Goal: Task Accomplishment & Management: Manage account settings

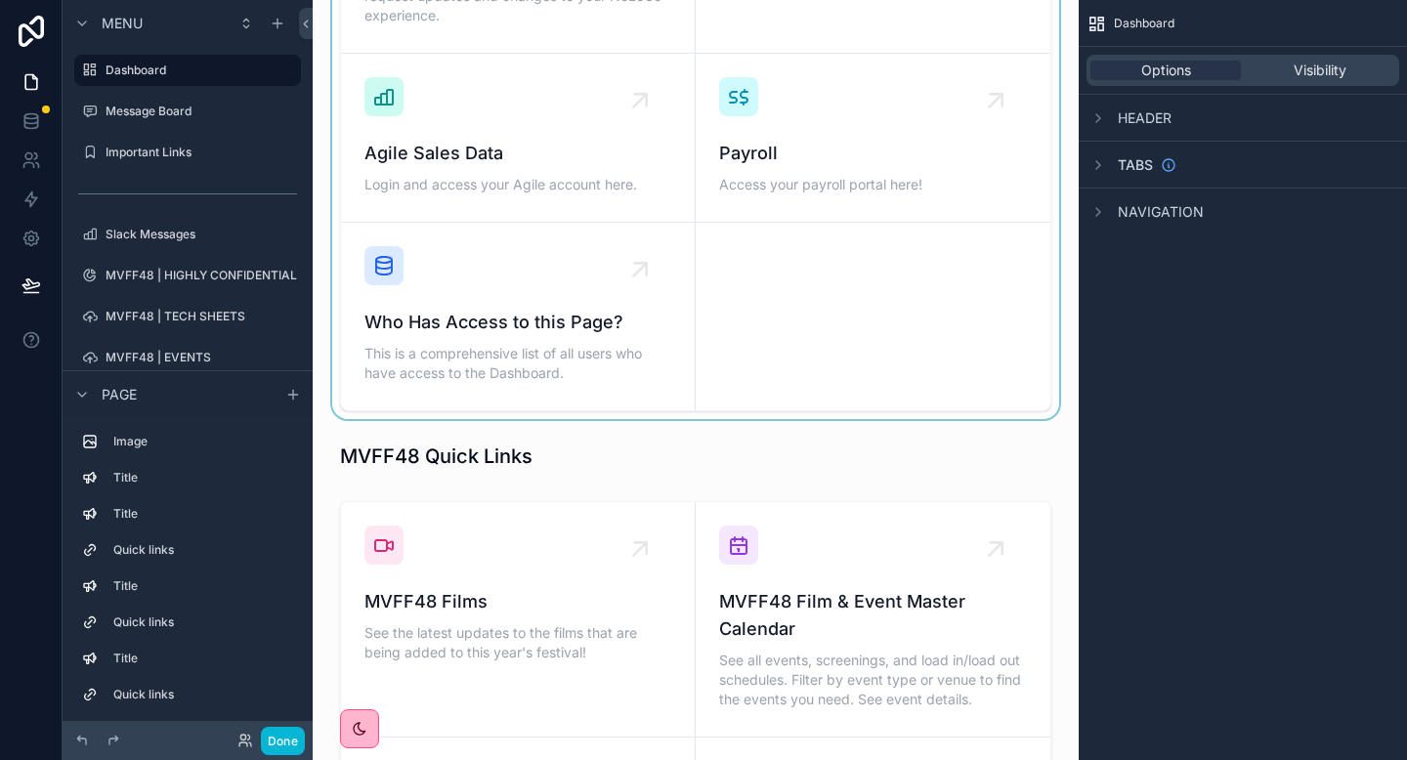
scroll to position [998, 0]
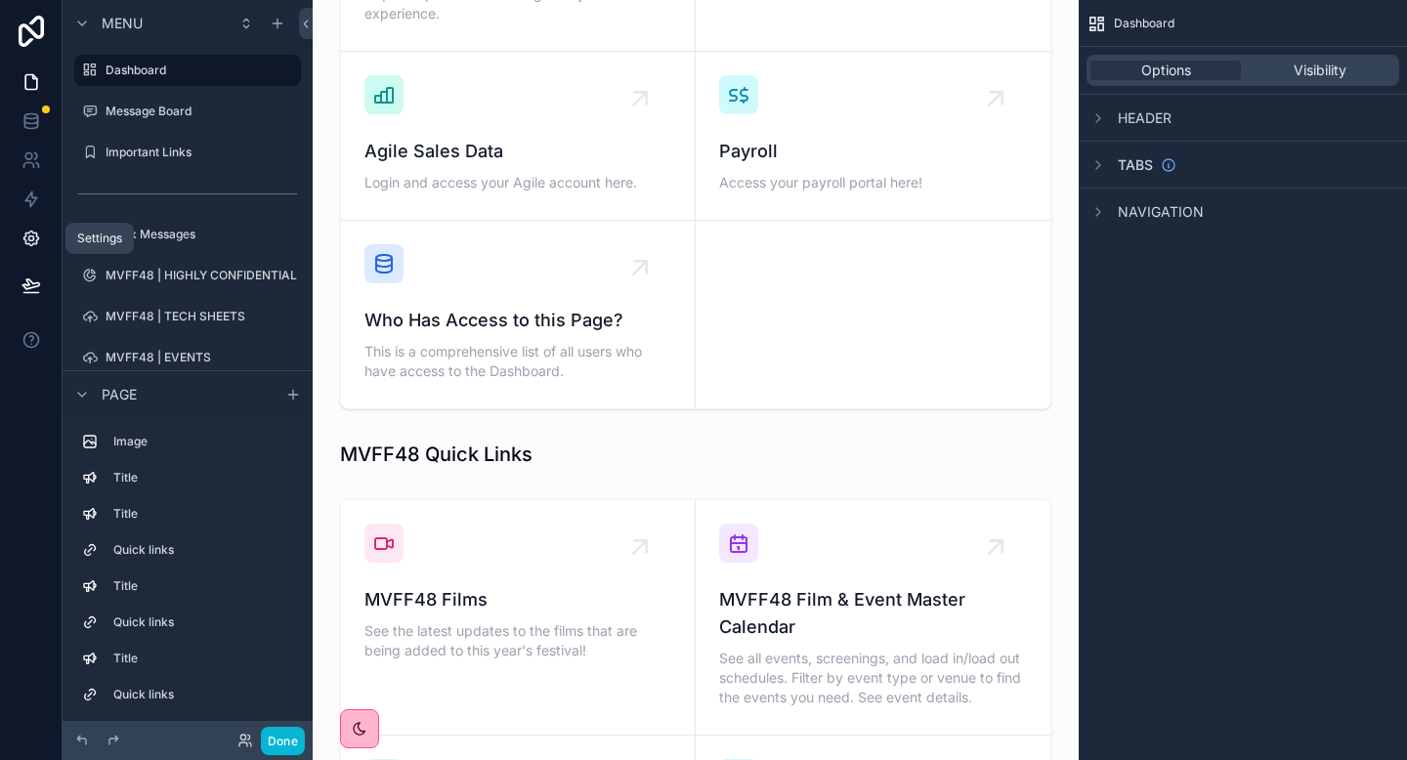
click at [32, 232] on icon at bounding box center [30, 239] width 15 height 15
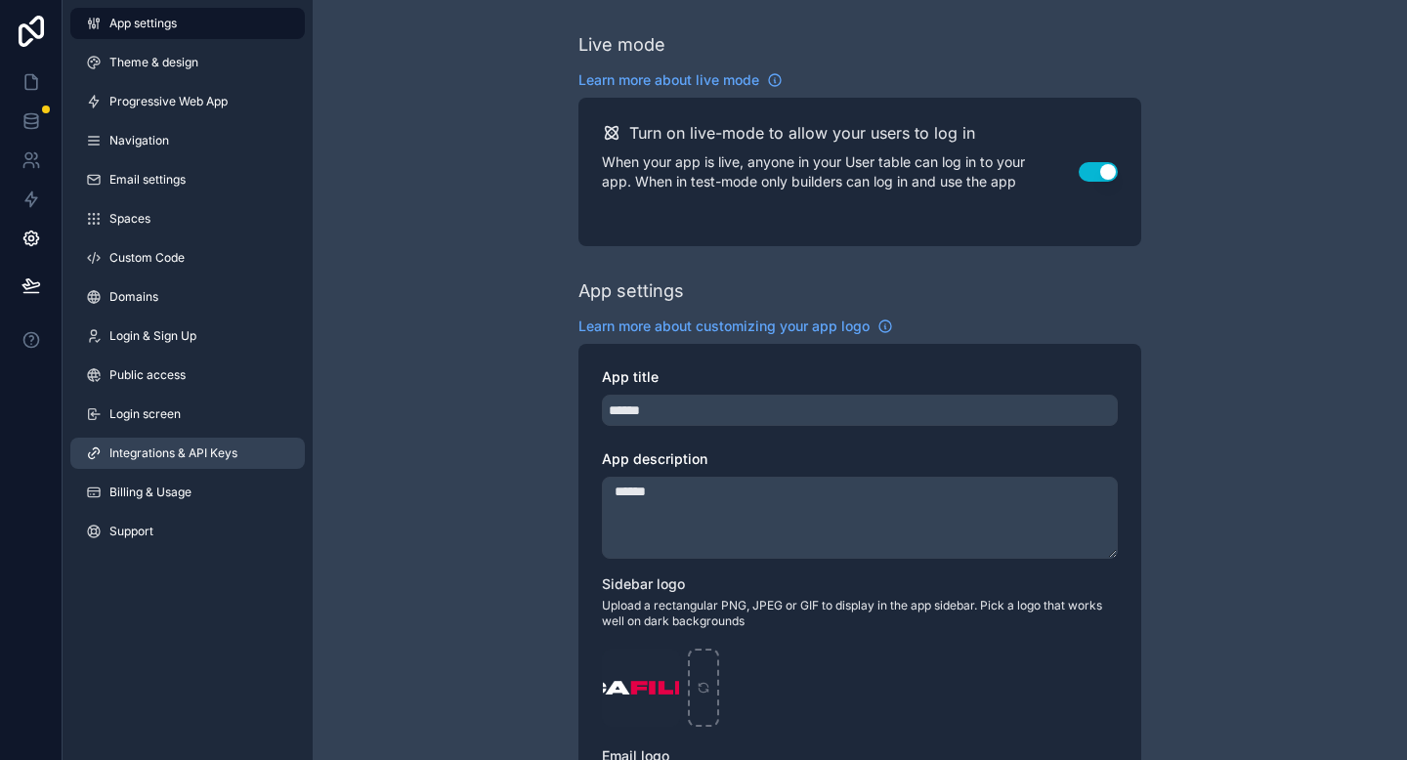
click at [146, 458] on span "Integrations & API Keys" at bounding box center [173, 454] width 128 height 16
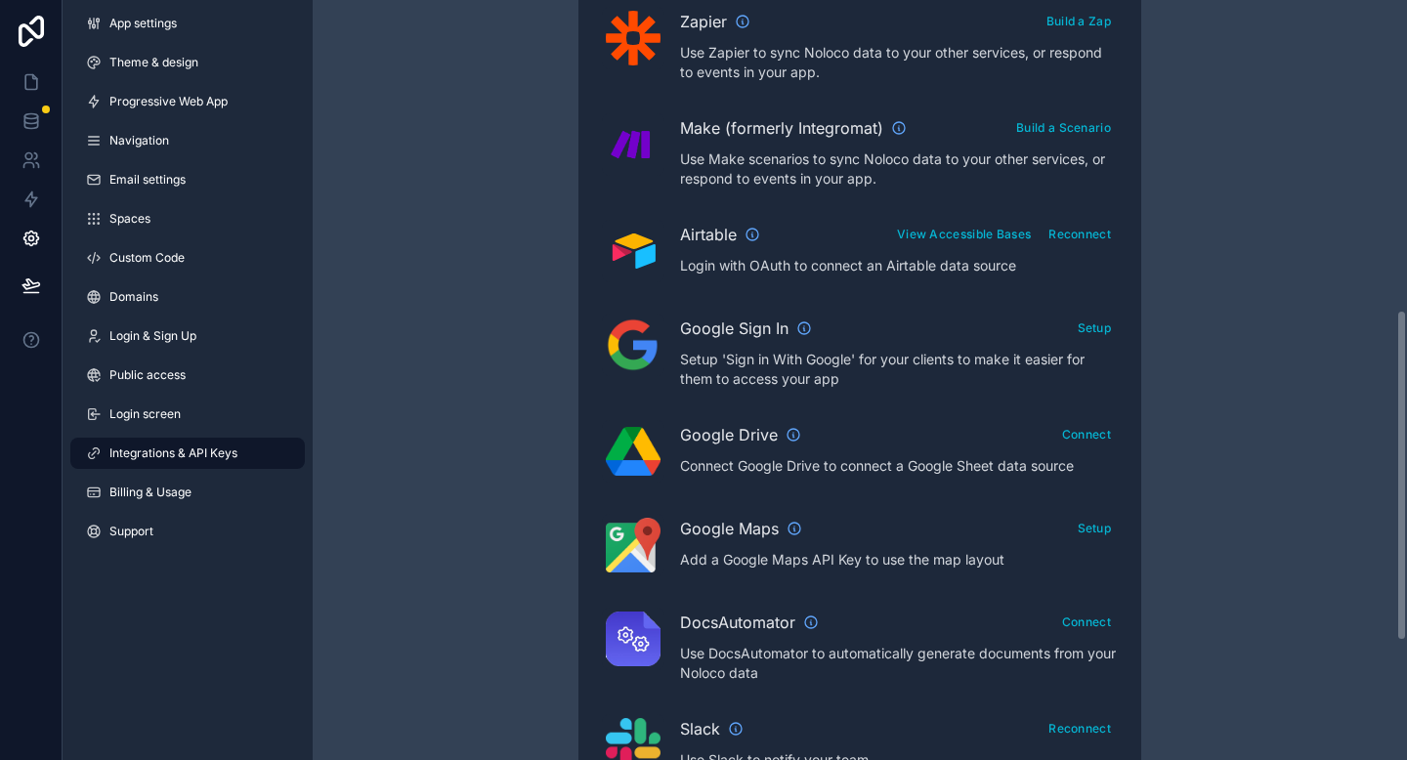
scroll to position [718, 0]
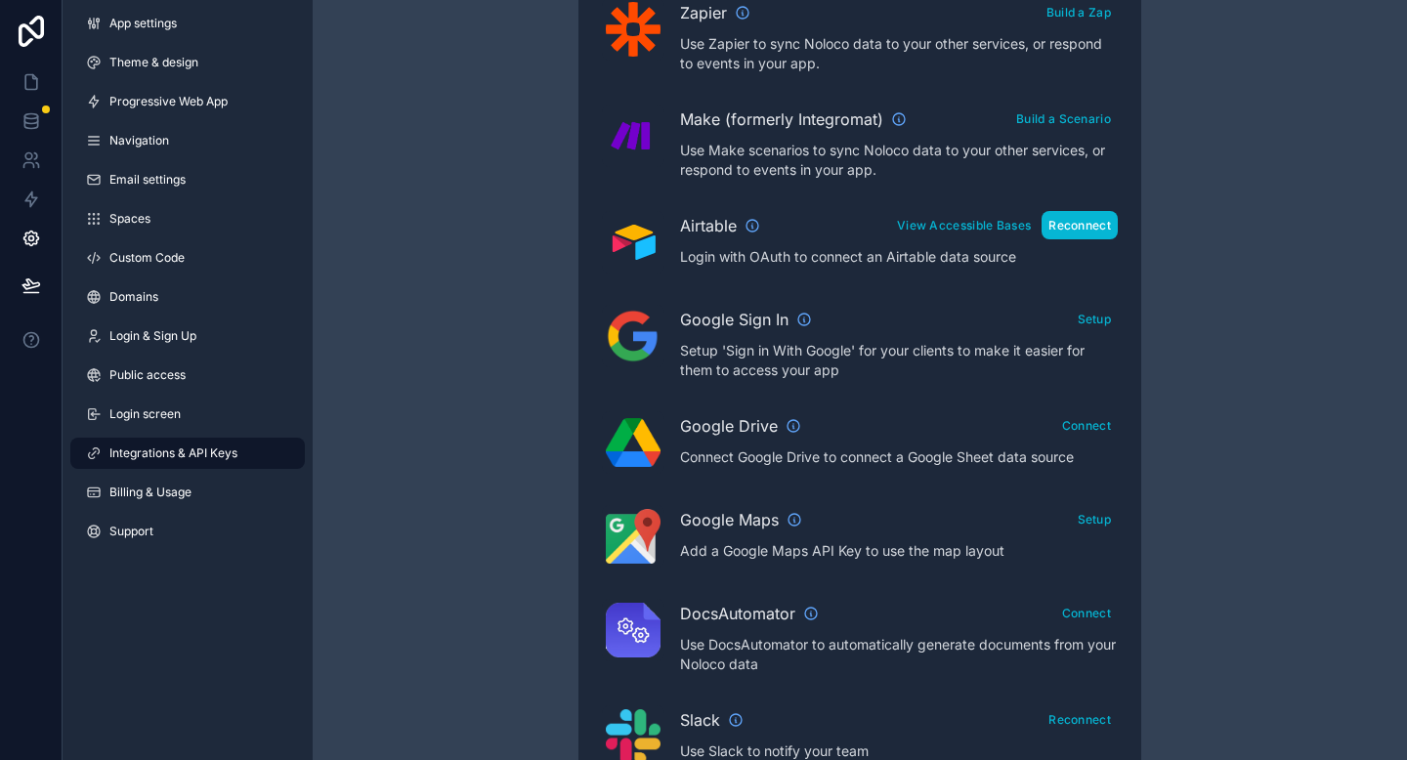
click at [1072, 221] on button "Reconnect" at bounding box center [1080, 225] width 76 height 28
click at [1091, 229] on button "Reconnect" at bounding box center [1080, 225] width 76 height 28
click at [21, 129] on icon at bounding box center [31, 121] width 20 height 20
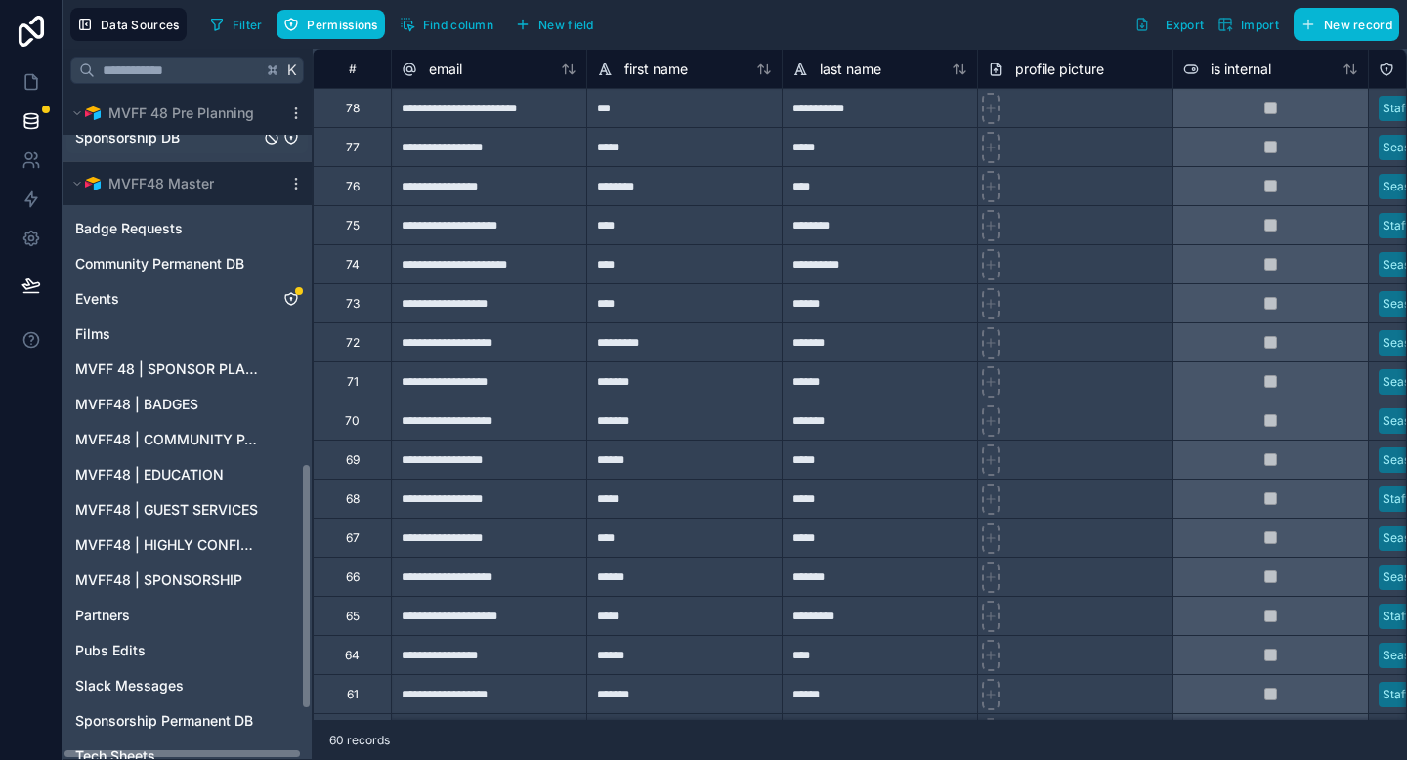
scroll to position [1007, 0]
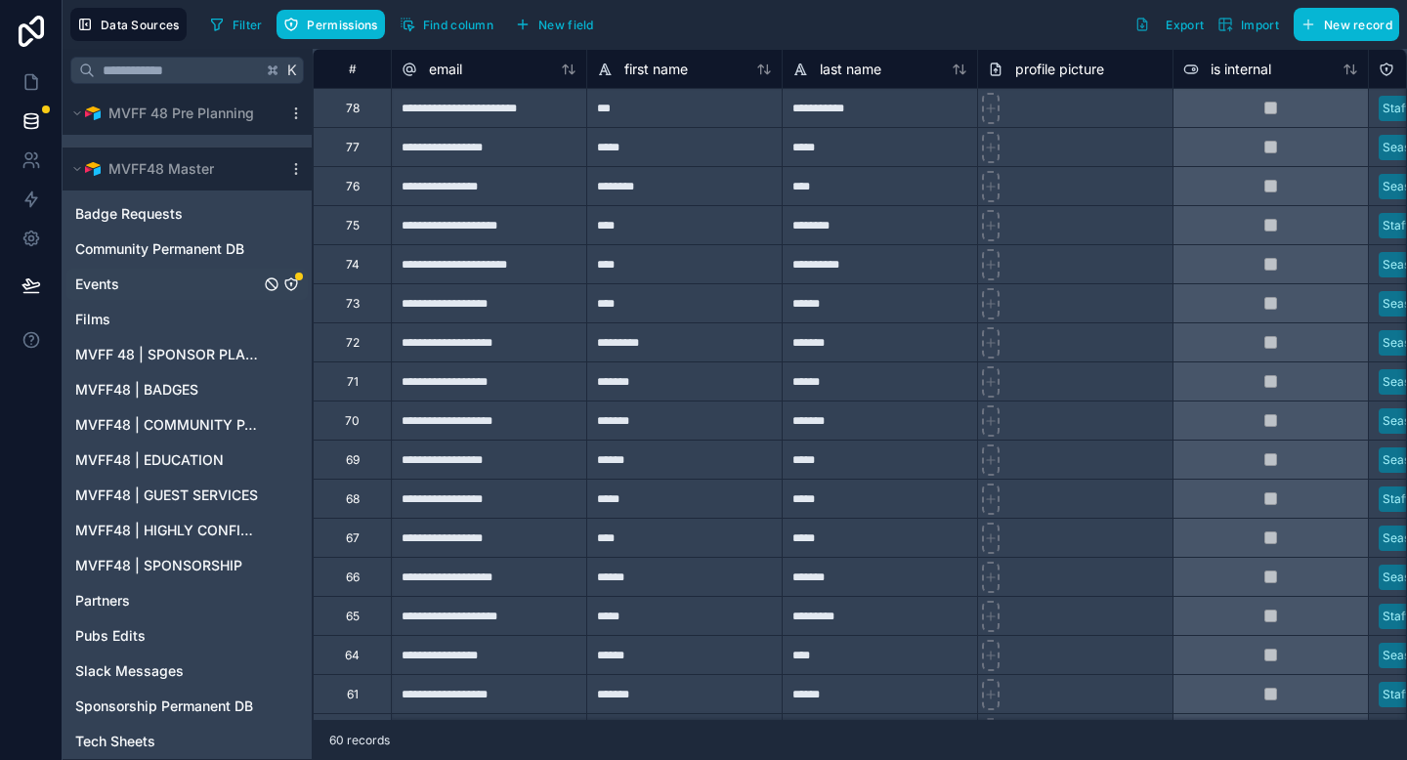
click at [136, 279] on div "Events" at bounding box center [186, 284] width 241 height 31
click at [92, 283] on span "Events" at bounding box center [97, 285] width 44 height 20
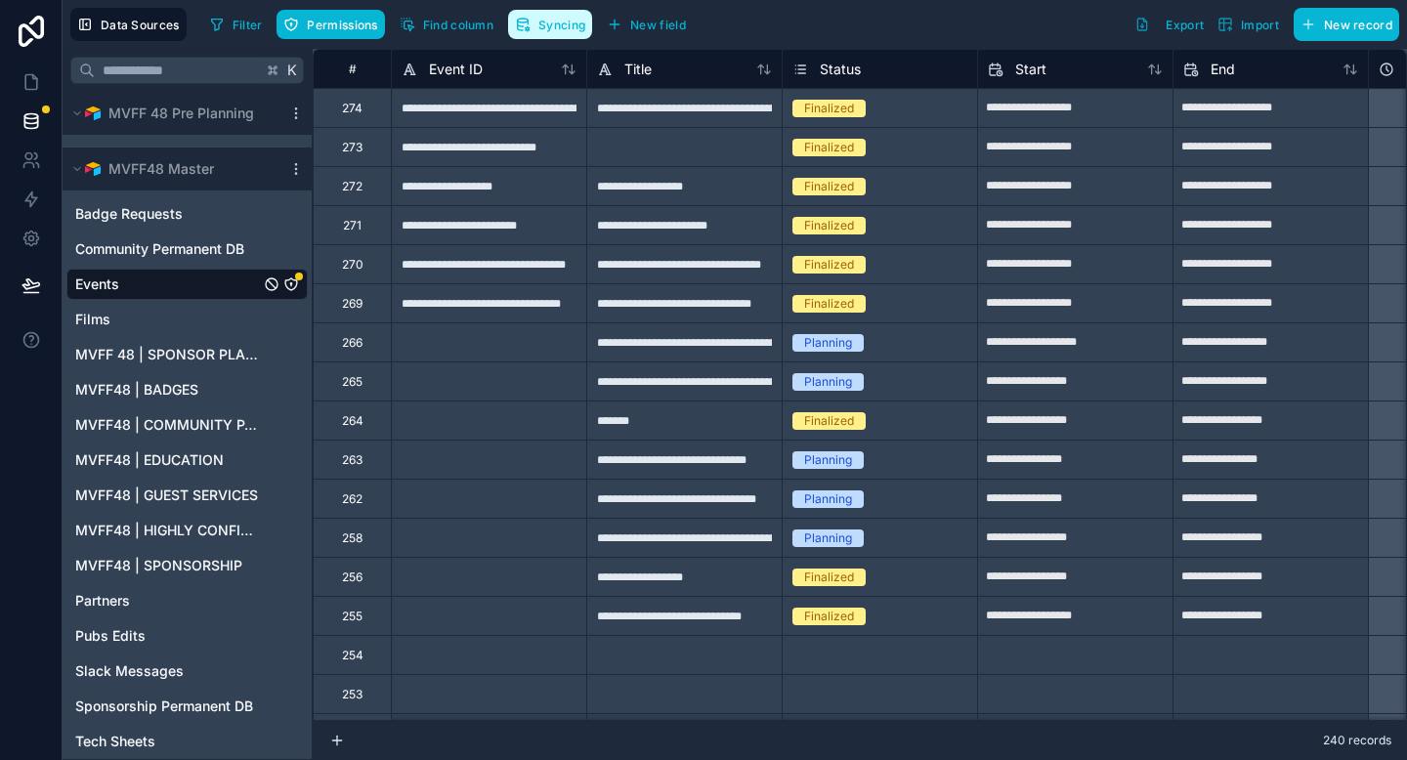
click at [546, 21] on span "Syncing" at bounding box center [561, 25] width 47 height 15
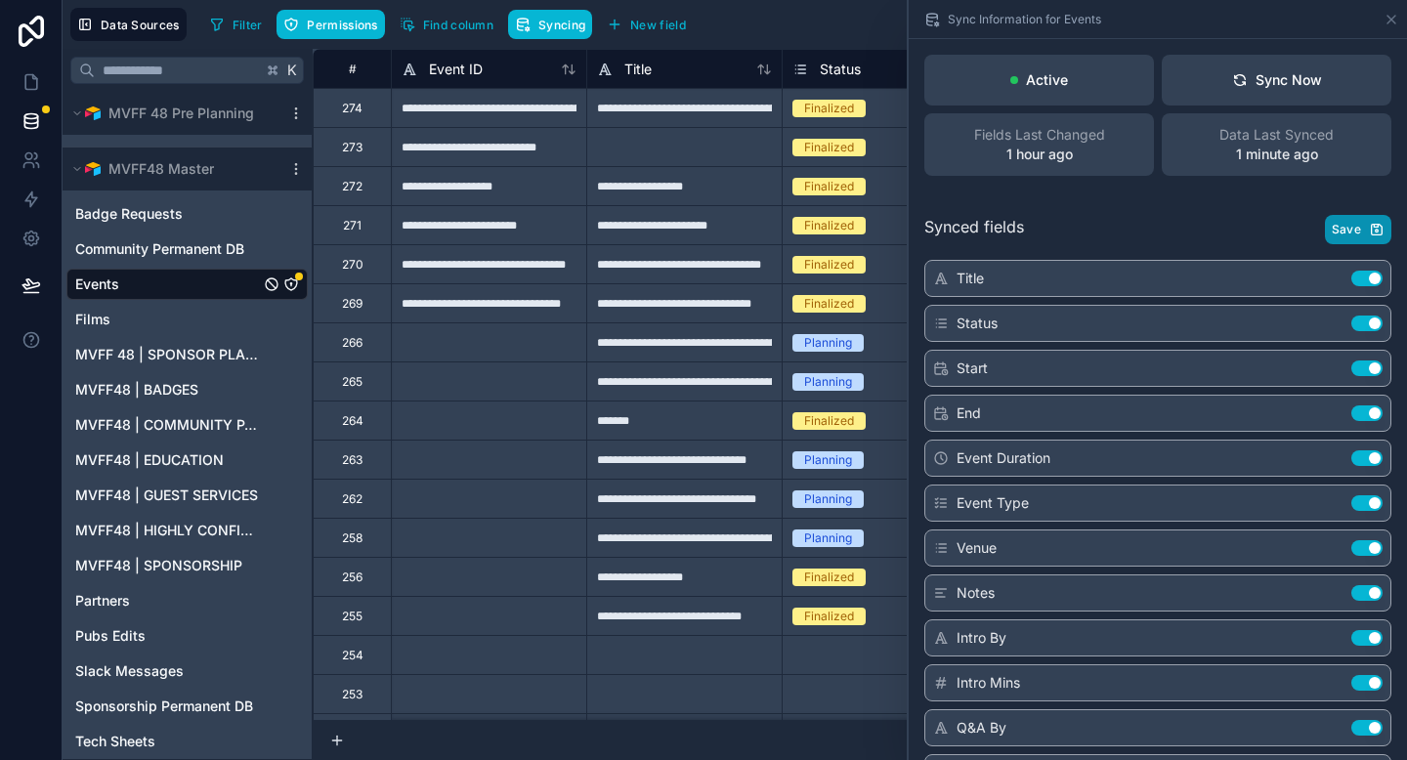
click at [1343, 223] on span "Save" at bounding box center [1346, 230] width 29 height 16
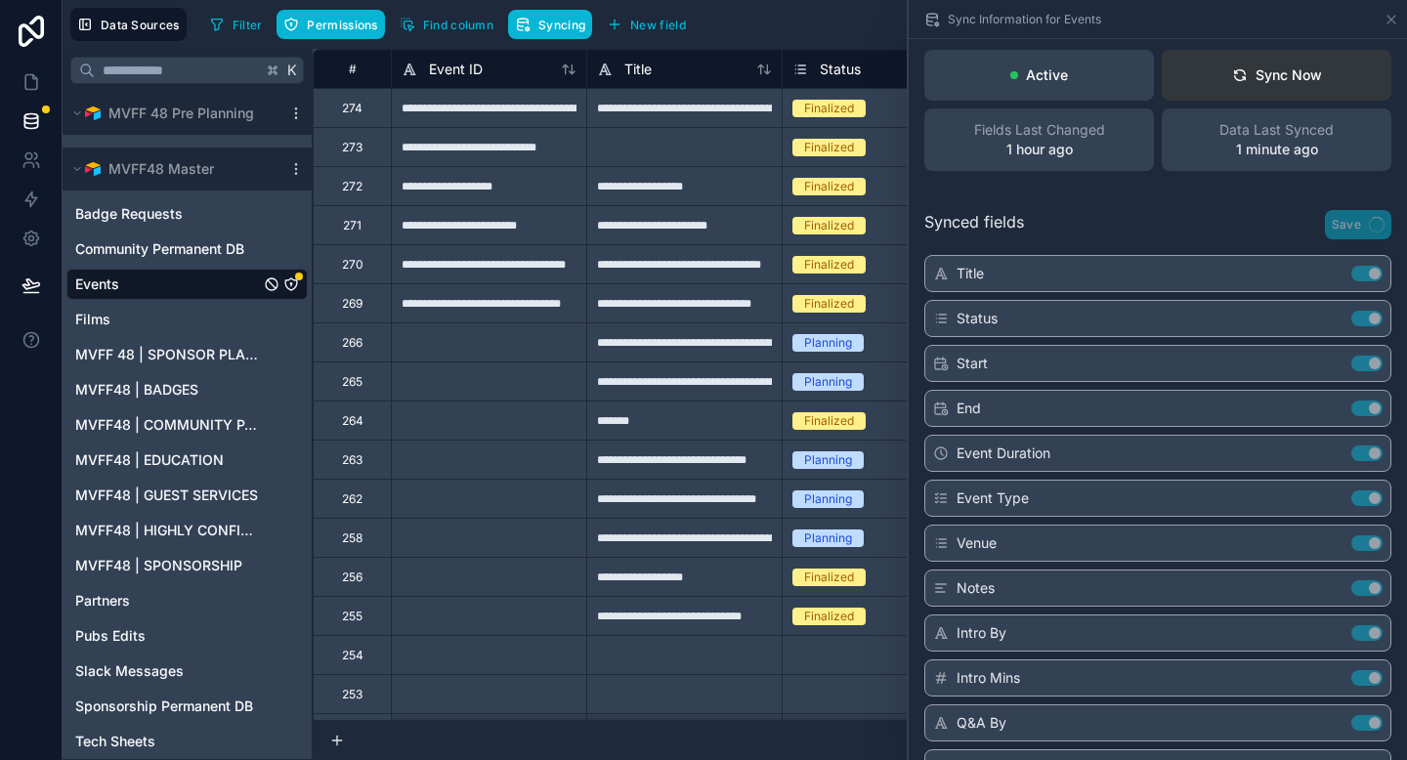
click at [1270, 74] on div "Sync Now" at bounding box center [1277, 75] width 90 height 20
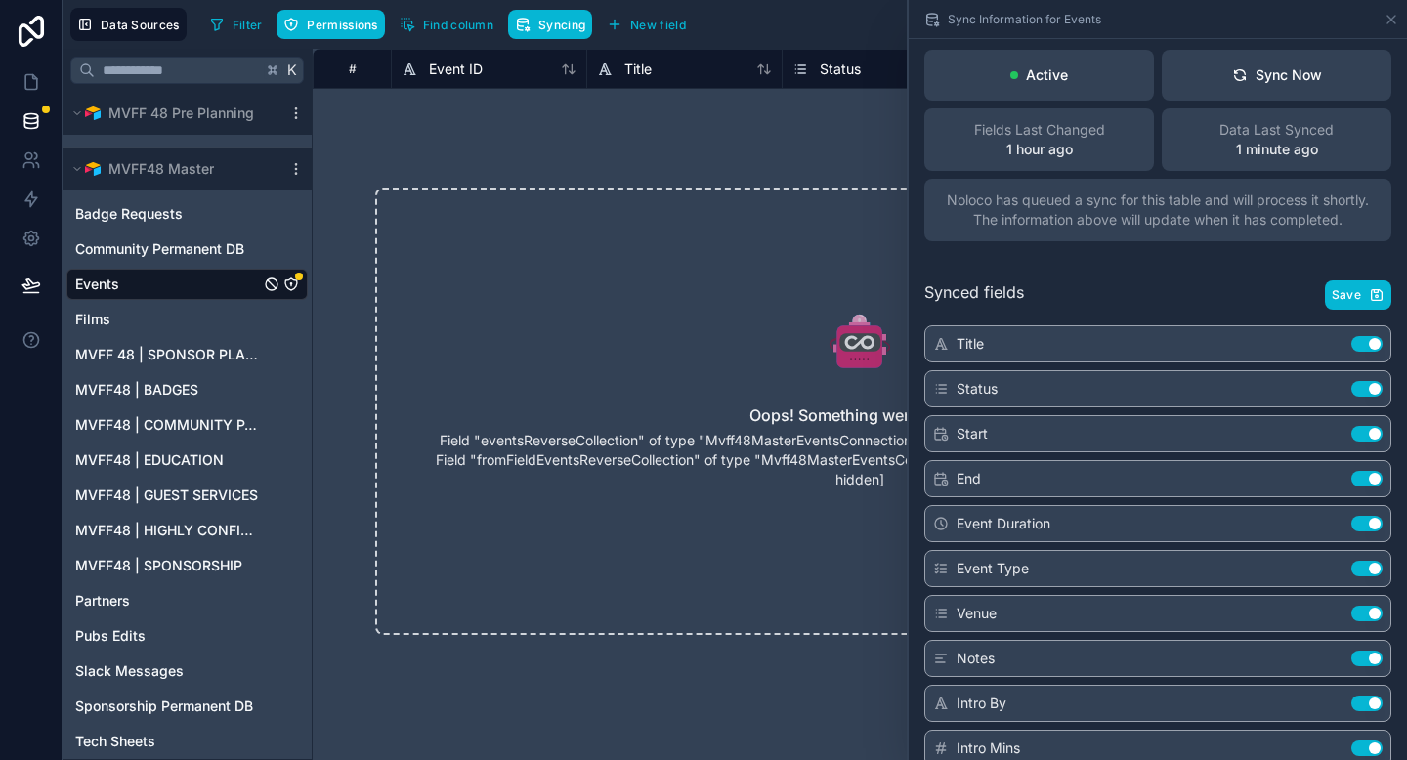
click at [1212, 294] on div "Synced fields Save" at bounding box center [1157, 294] width 467 height 29
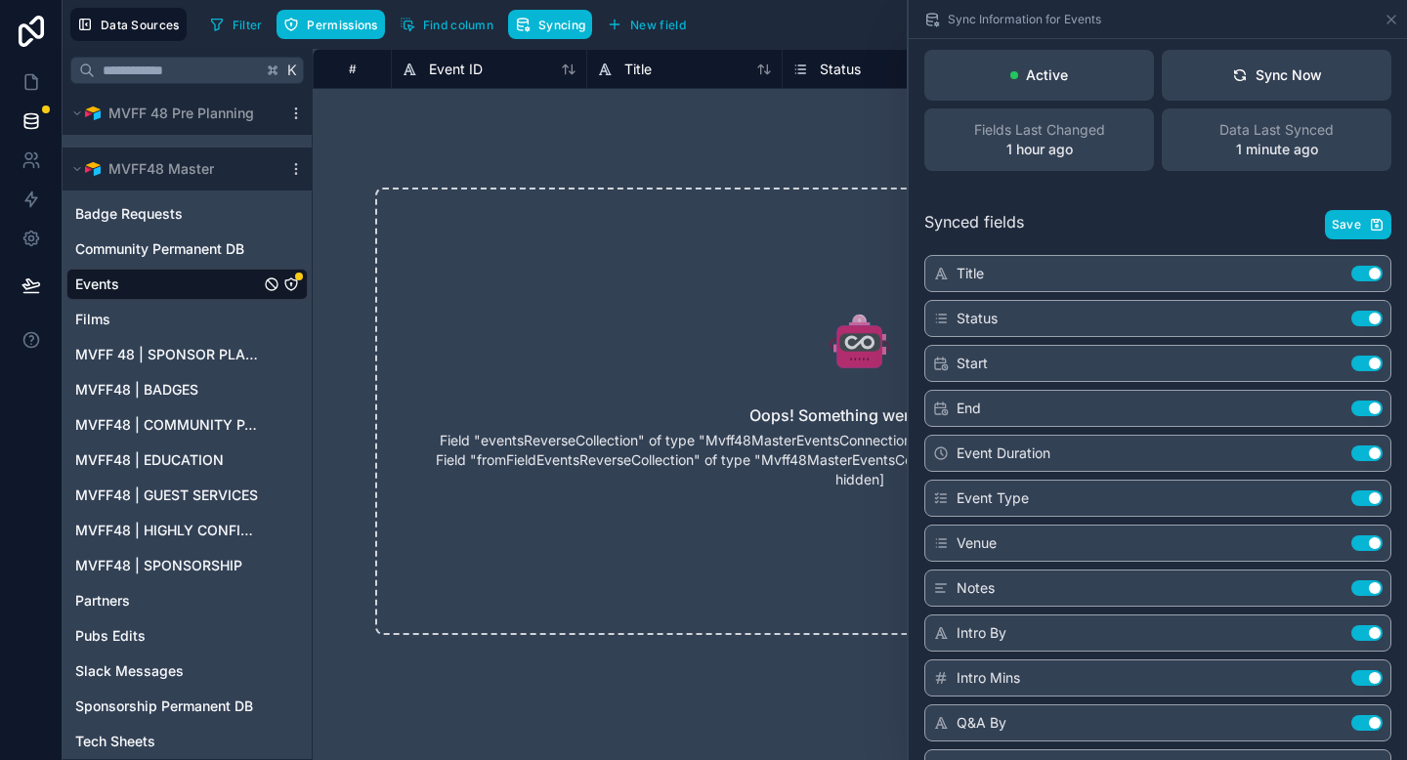
click at [1393, 17] on icon at bounding box center [1392, 20] width 8 height 8
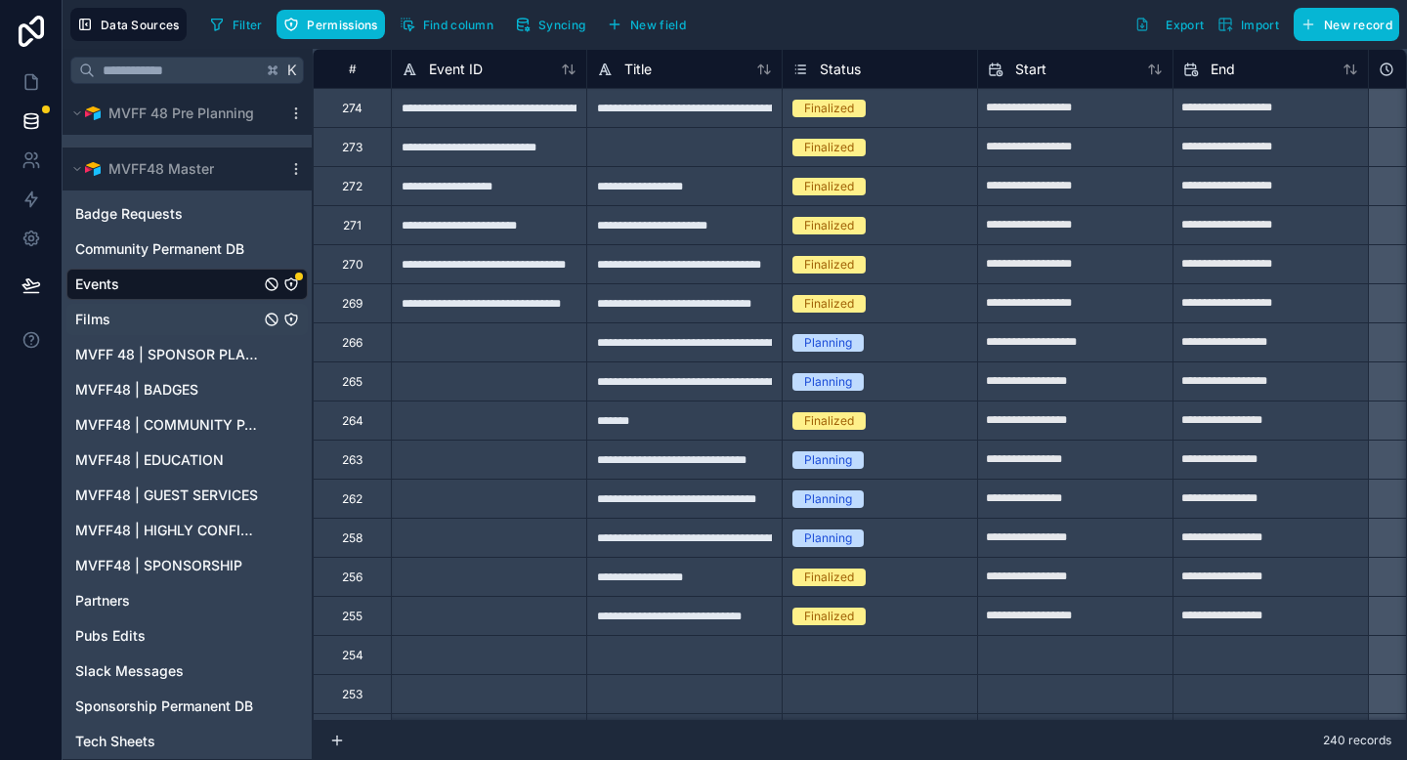
click at [148, 328] on div "Films" at bounding box center [186, 319] width 241 height 31
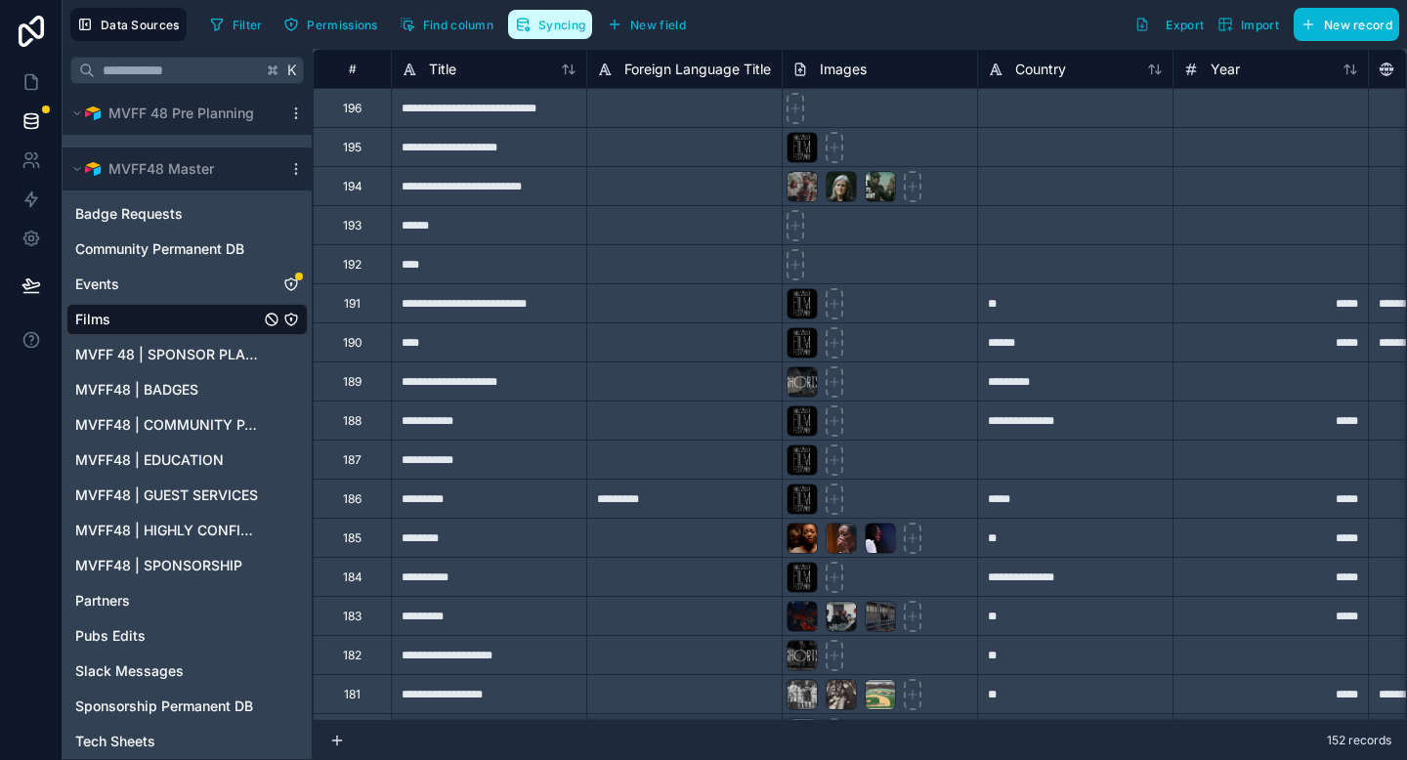
click at [528, 23] on icon "button" at bounding box center [528, 23] width 0 height 4
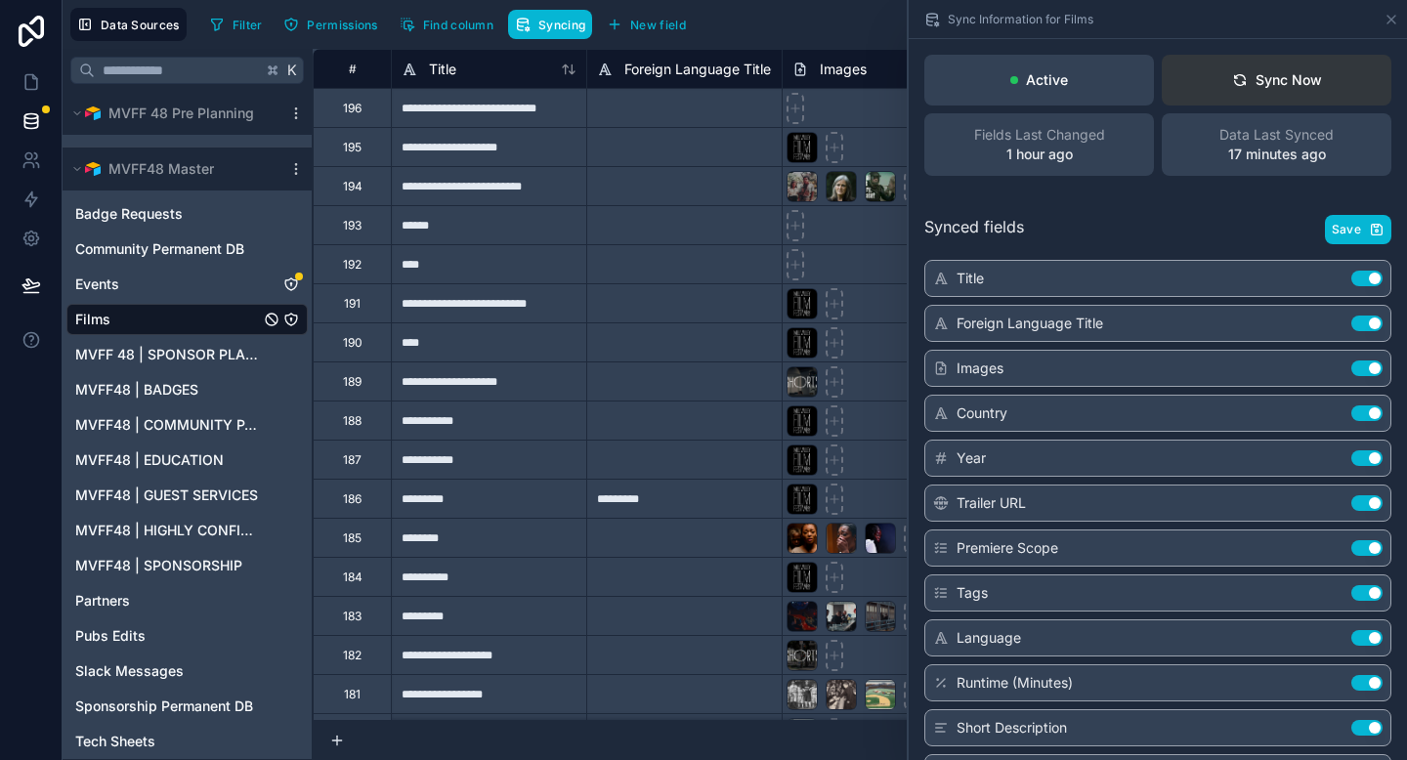
click at [1293, 90] on button "Sync Now" at bounding box center [1277, 80] width 230 height 51
click at [1360, 223] on span "Save" at bounding box center [1346, 230] width 29 height 16
click at [1396, 19] on icon at bounding box center [1392, 20] width 16 height 16
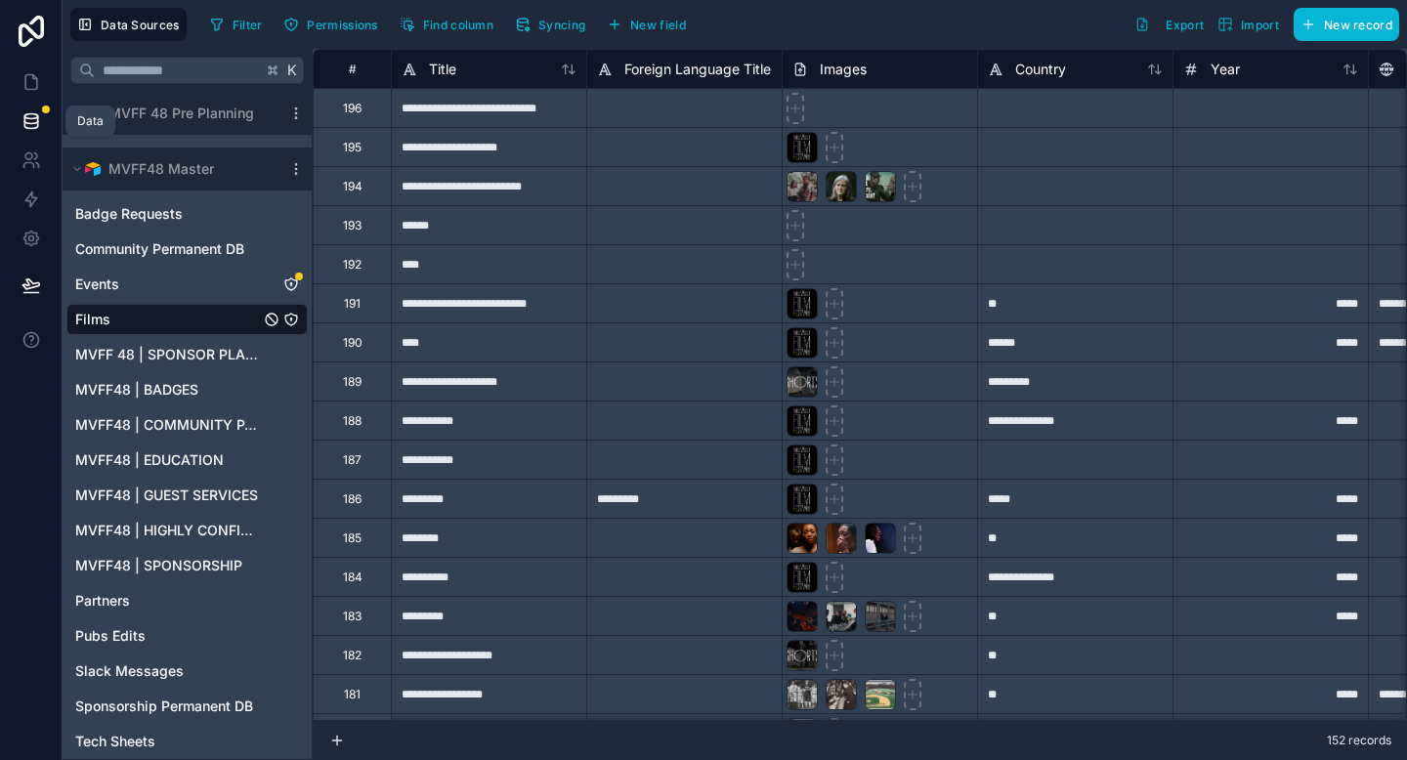
click at [32, 128] on icon at bounding box center [30, 125] width 13 height 8
click at [32, 89] on icon at bounding box center [31, 82] width 12 height 15
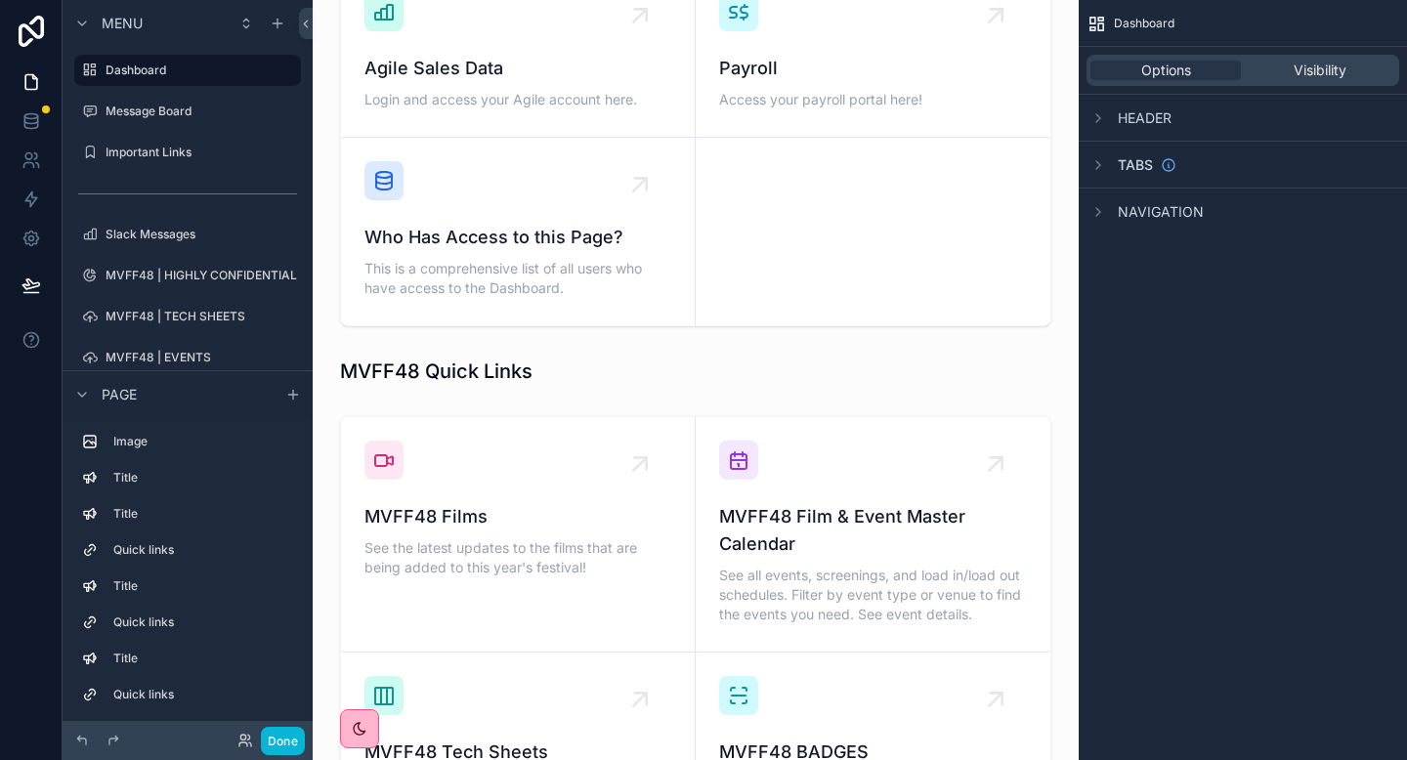
scroll to position [1132, 0]
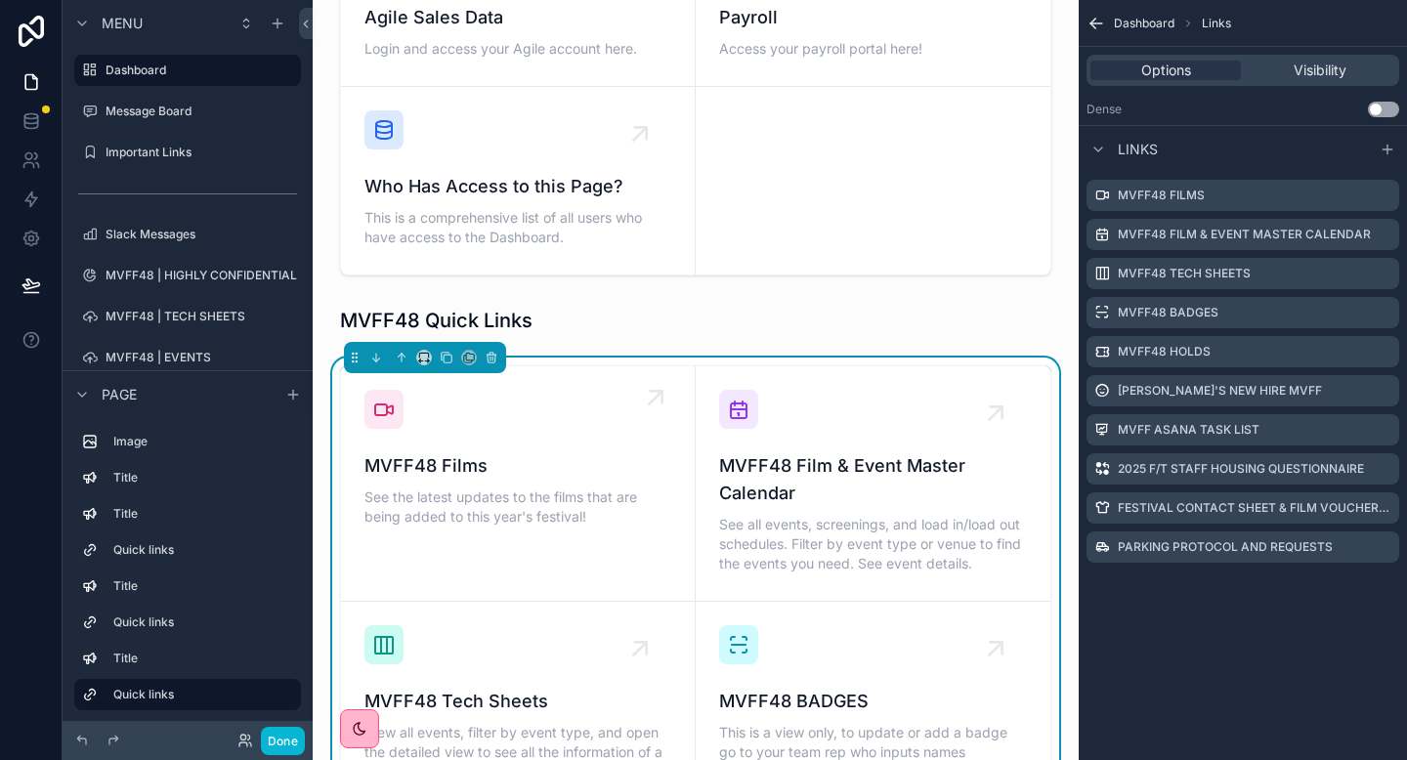
click at [431, 461] on span "MVFF48 Films" at bounding box center [517, 465] width 307 height 27
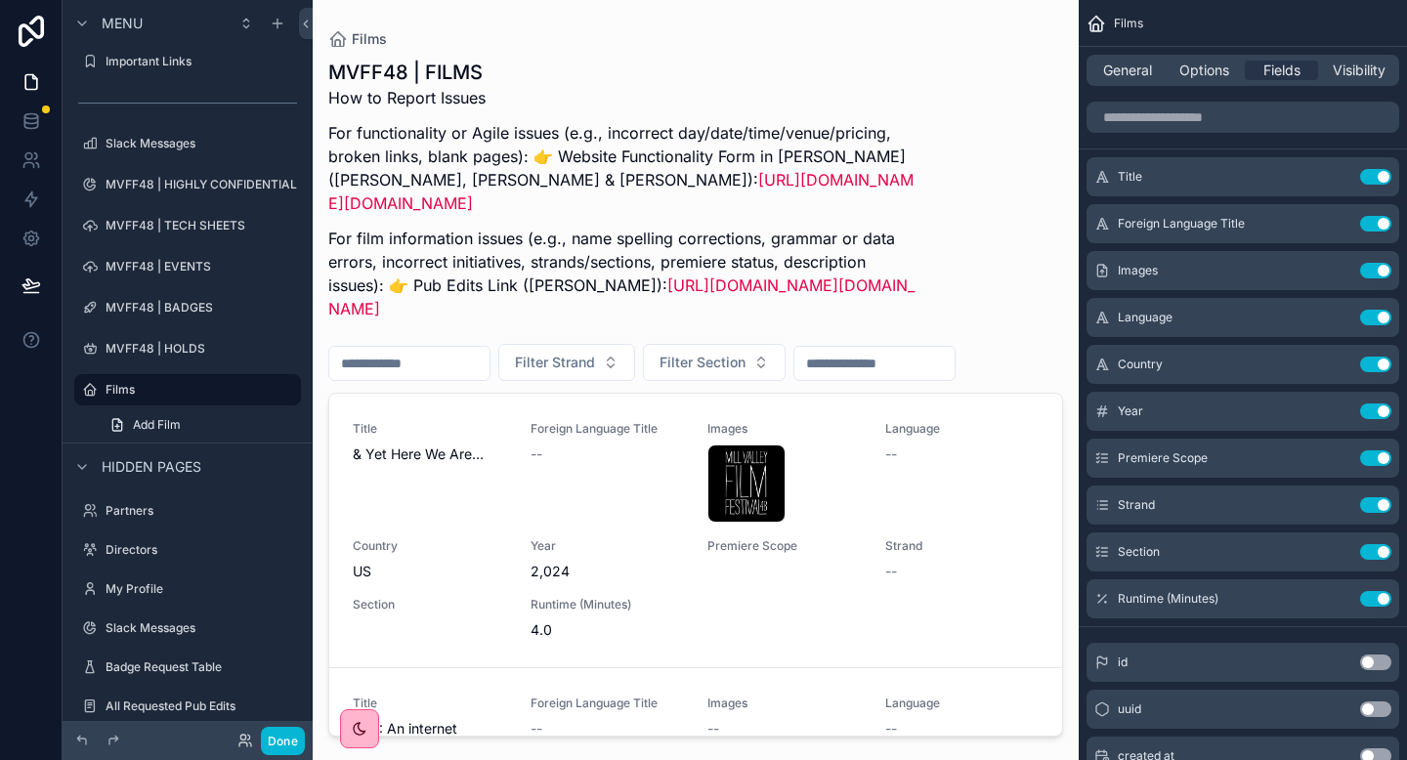
click at [429, 509] on div "scrollable content" at bounding box center [696, 368] width 766 height 737
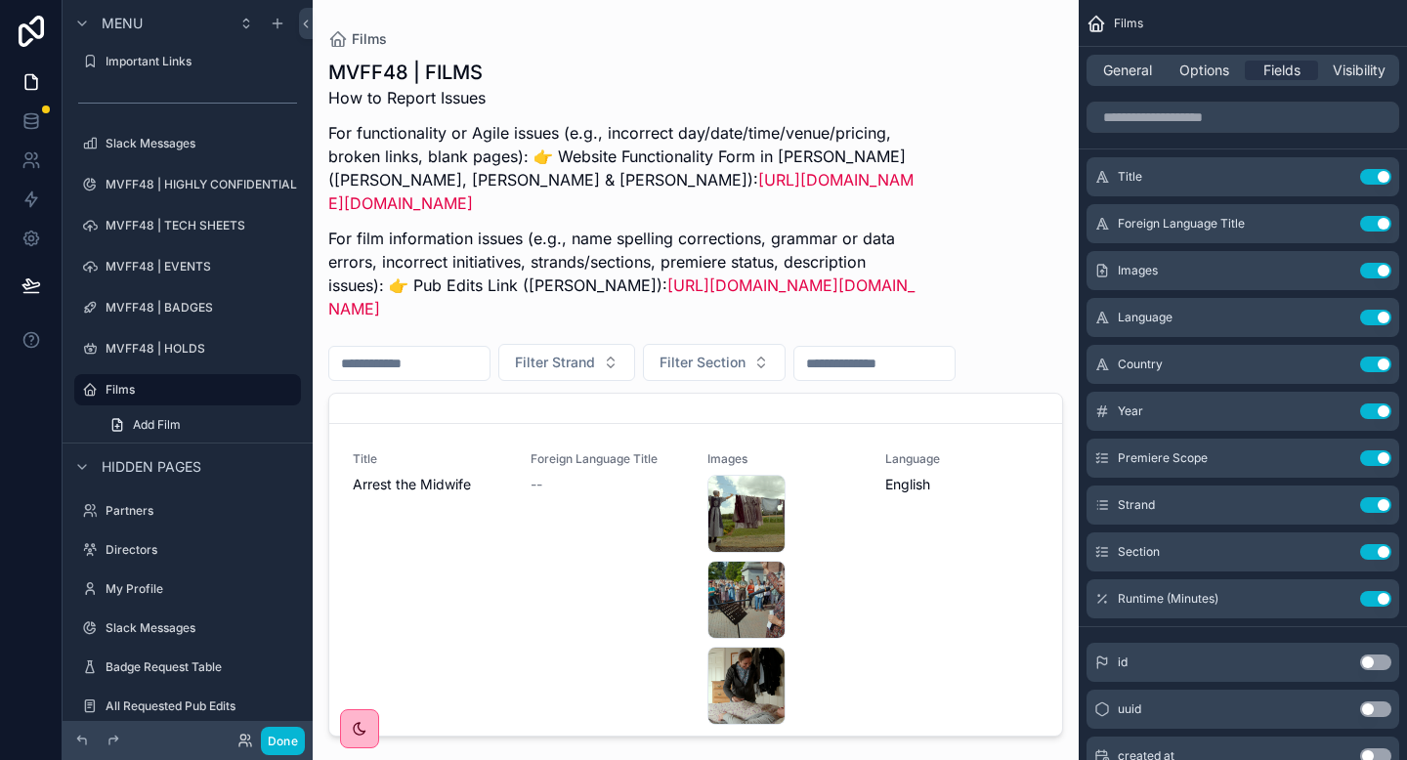
scroll to position [2634, 0]
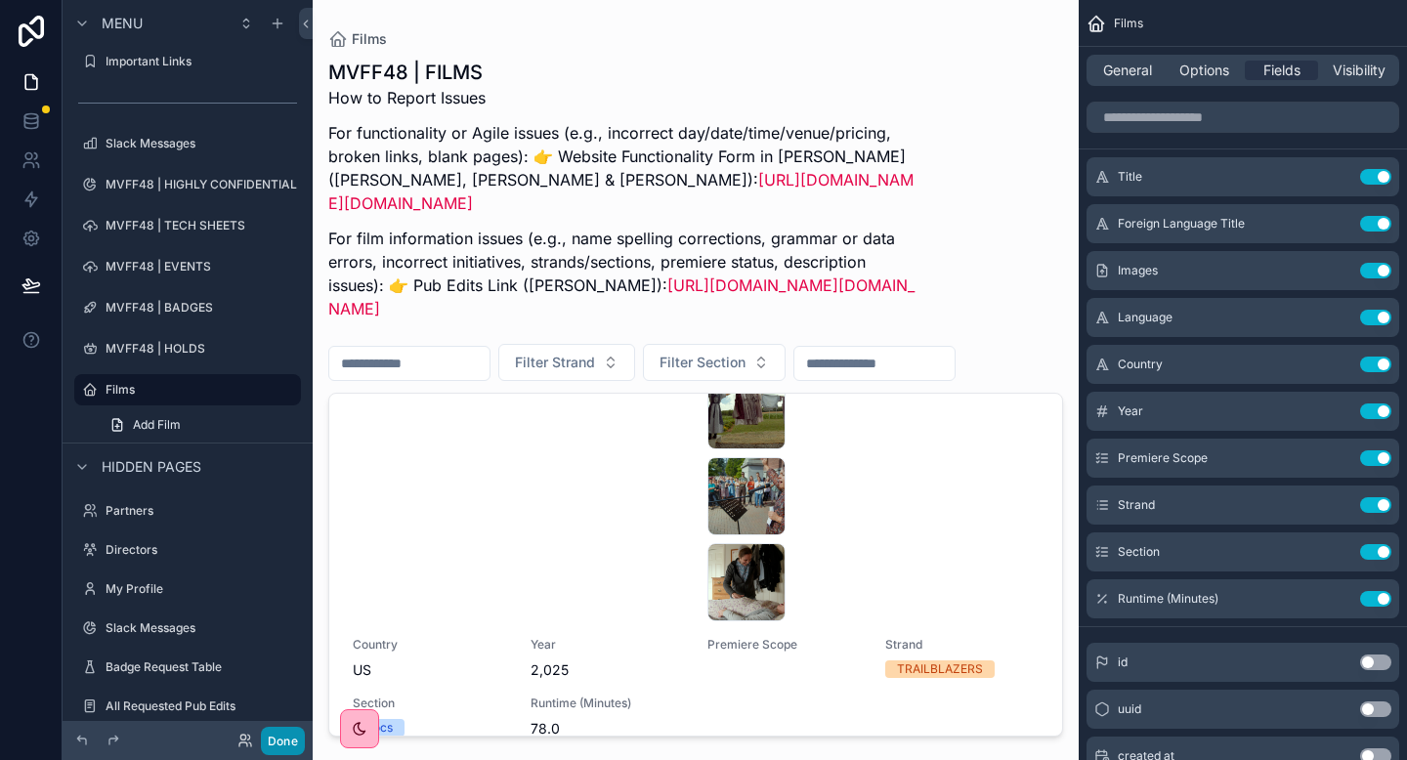
click at [274, 747] on button "Done" at bounding box center [283, 741] width 44 height 28
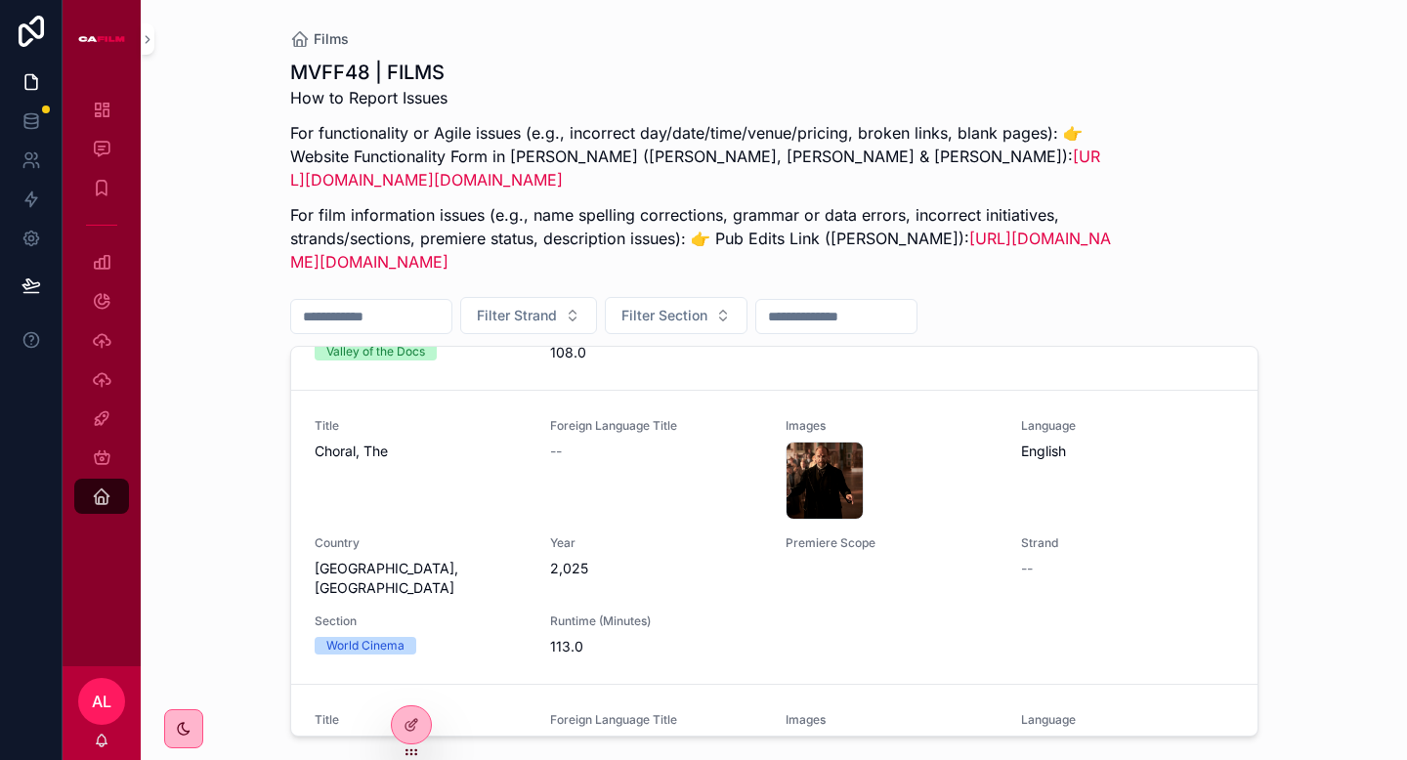
scroll to position [9228, 0]
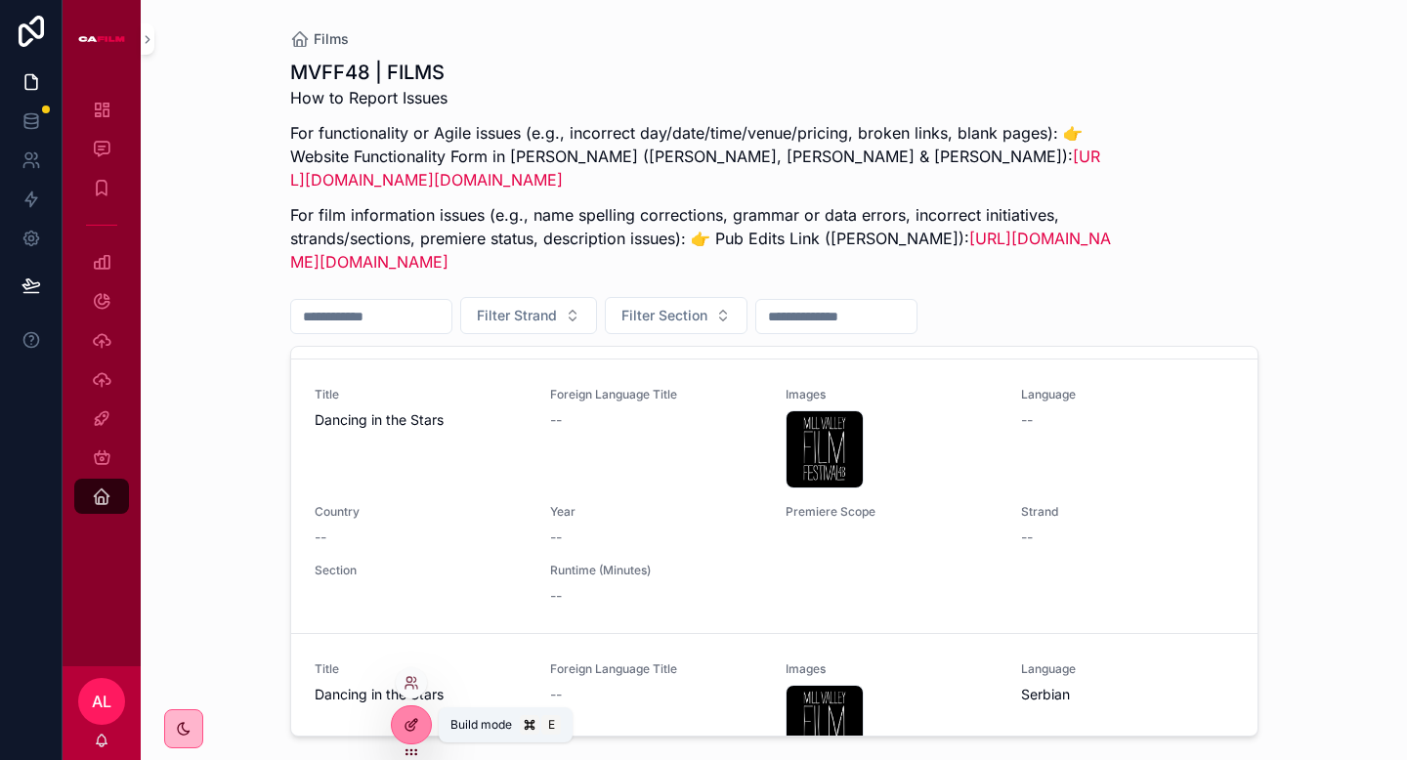
click at [422, 720] on div at bounding box center [411, 725] width 39 height 37
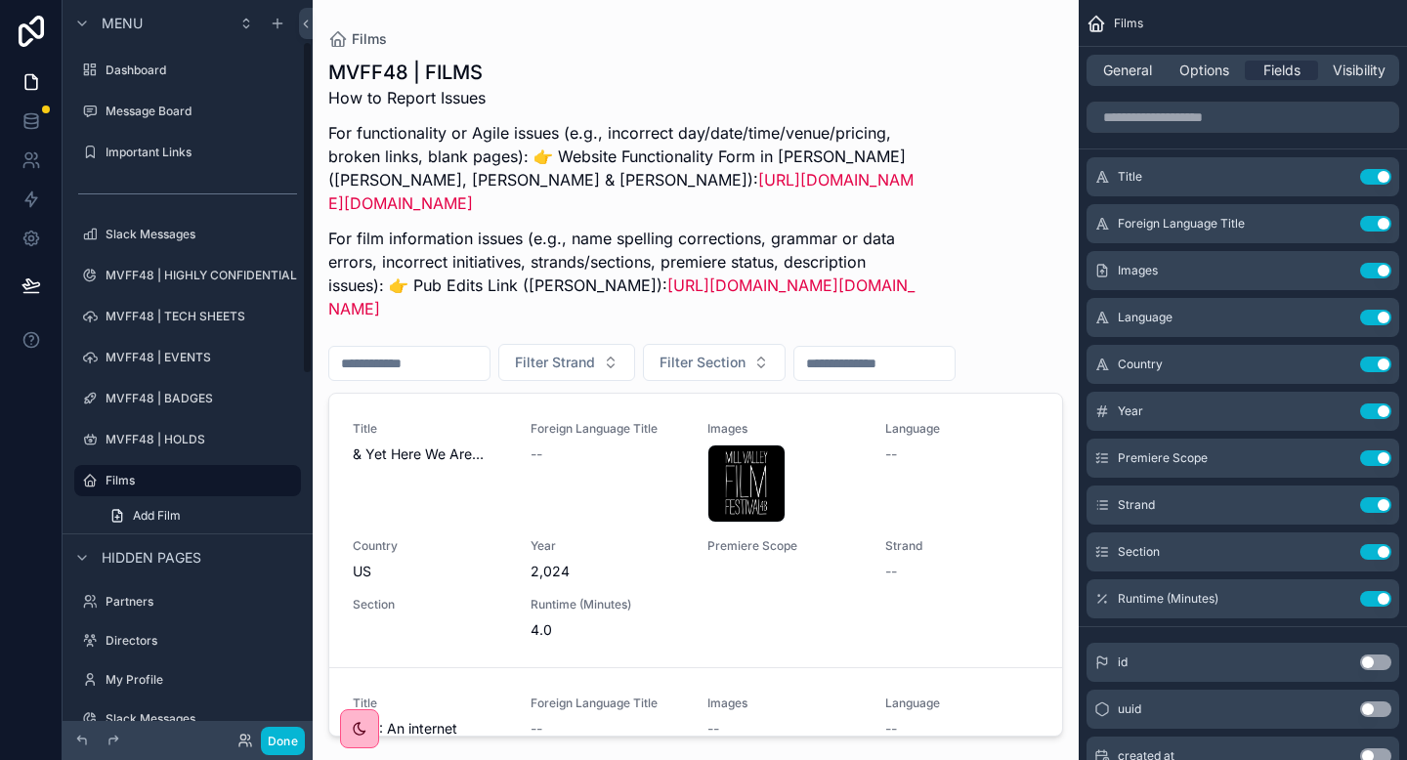
scroll to position [91, 0]
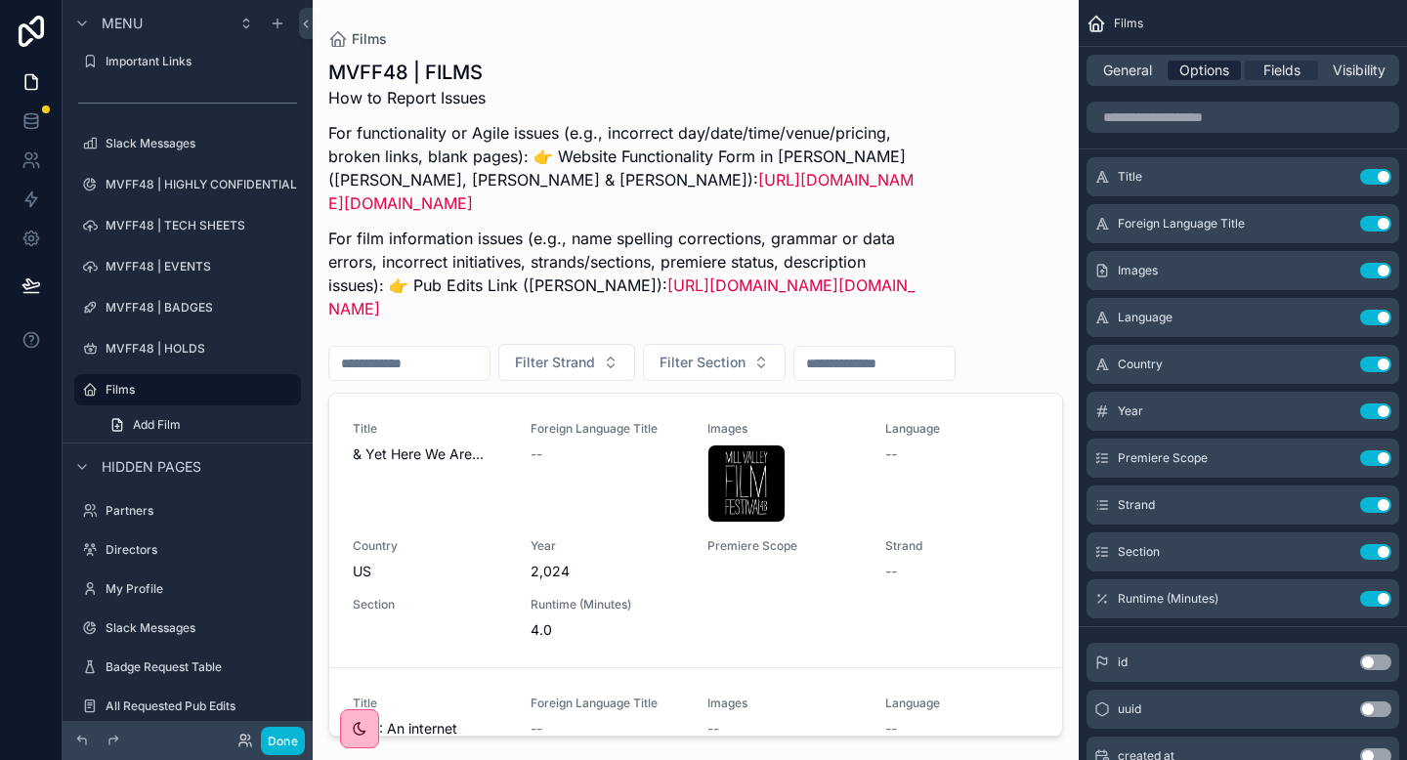
click at [1210, 70] on span "Options" at bounding box center [1204, 71] width 50 height 20
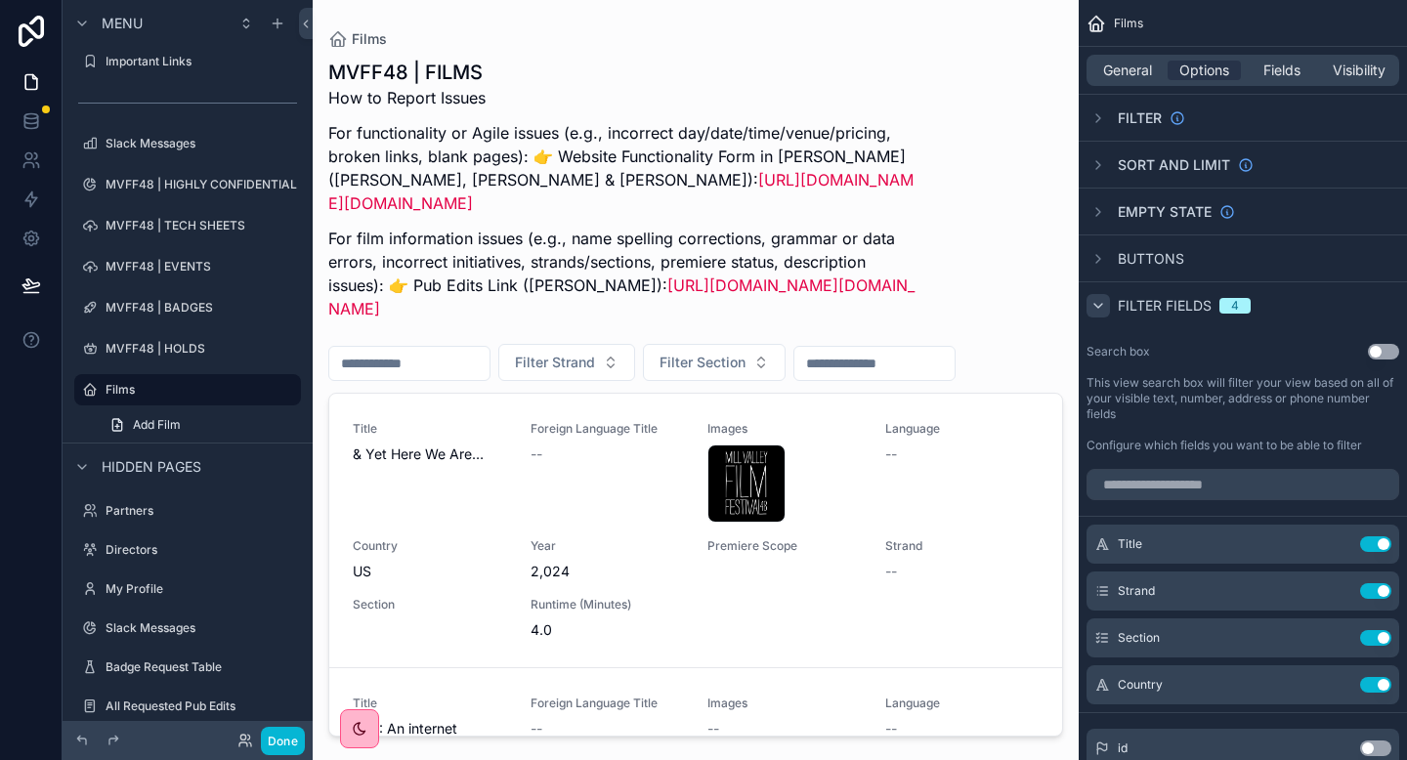
click at [1098, 309] on icon "scrollable content" at bounding box center [1099, 306] width 16 height 16
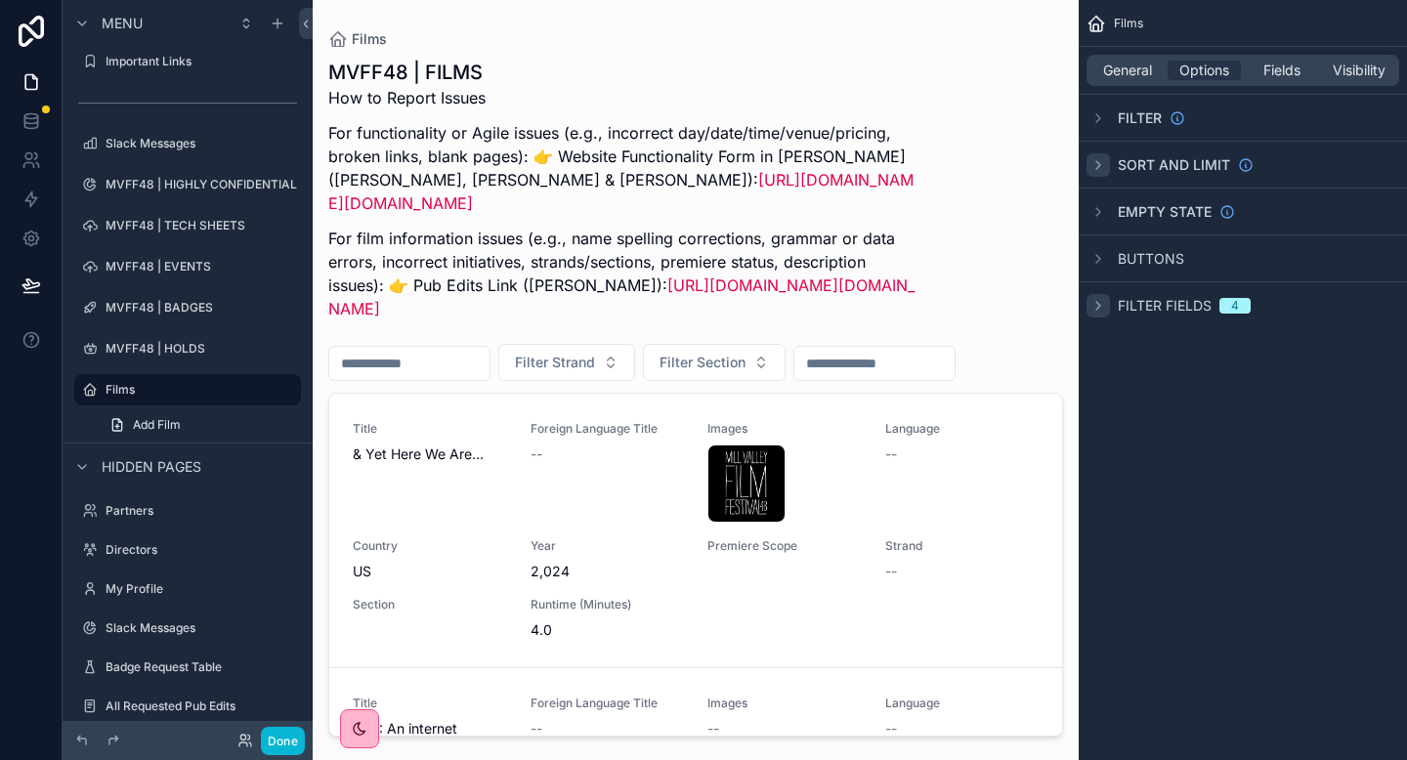
click at [1105, 163] on icon "scrollable content" at bounding box center [1099, 165] width 16 height 16
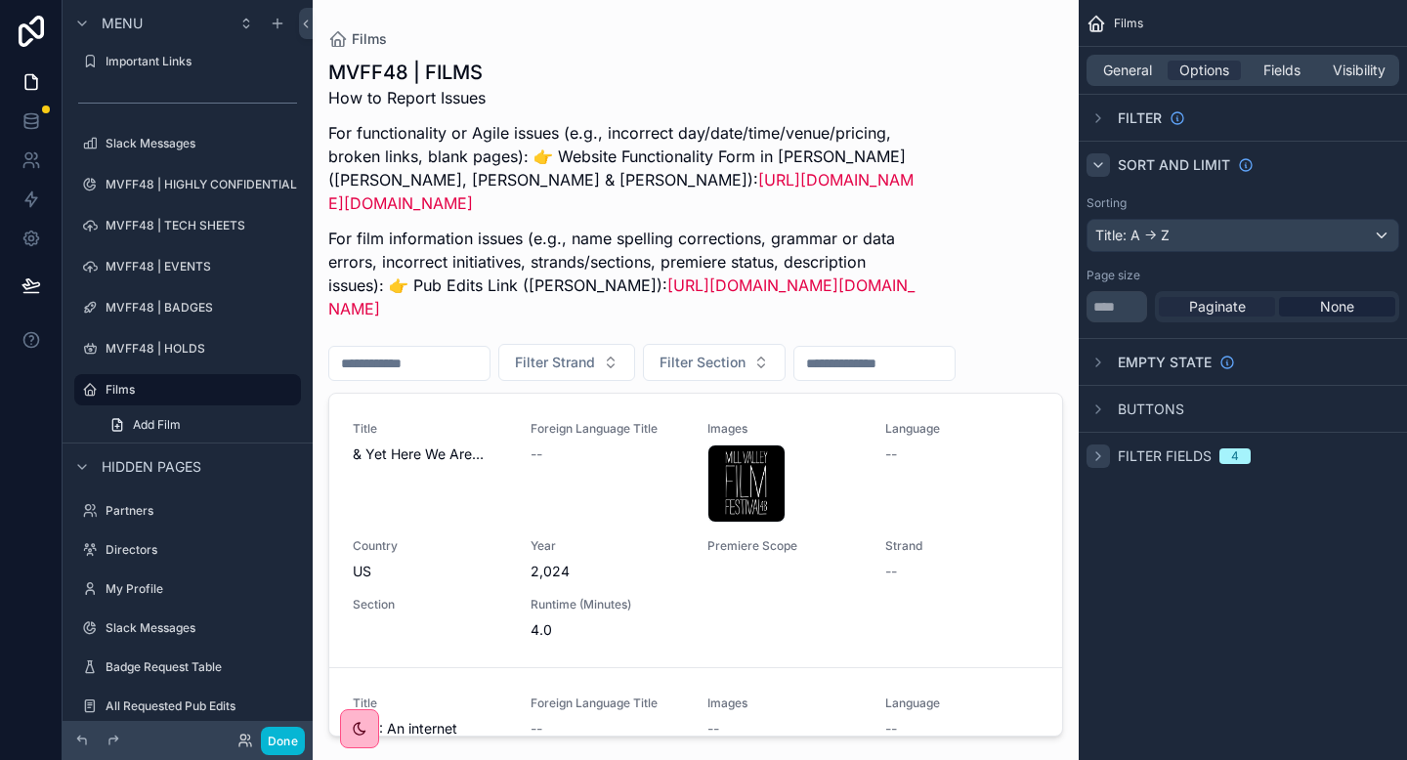
click at [1234, 303] on span "Paginate" at bounding box center [1217, 307] width 57 height 20
click at [981, 257] on div "scrollable content" at bounding box center [696, 368] width 766 height 737
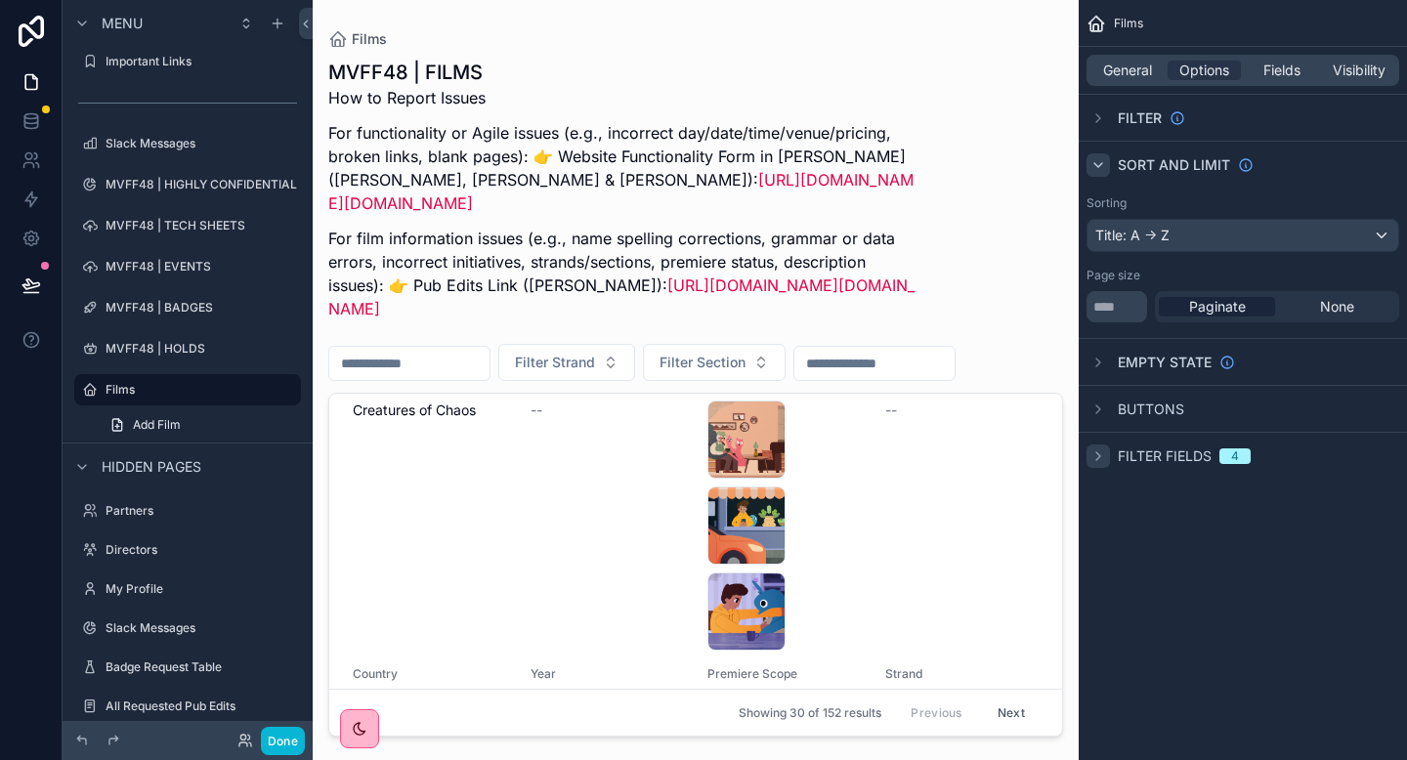
scroll to position [10756, 0]
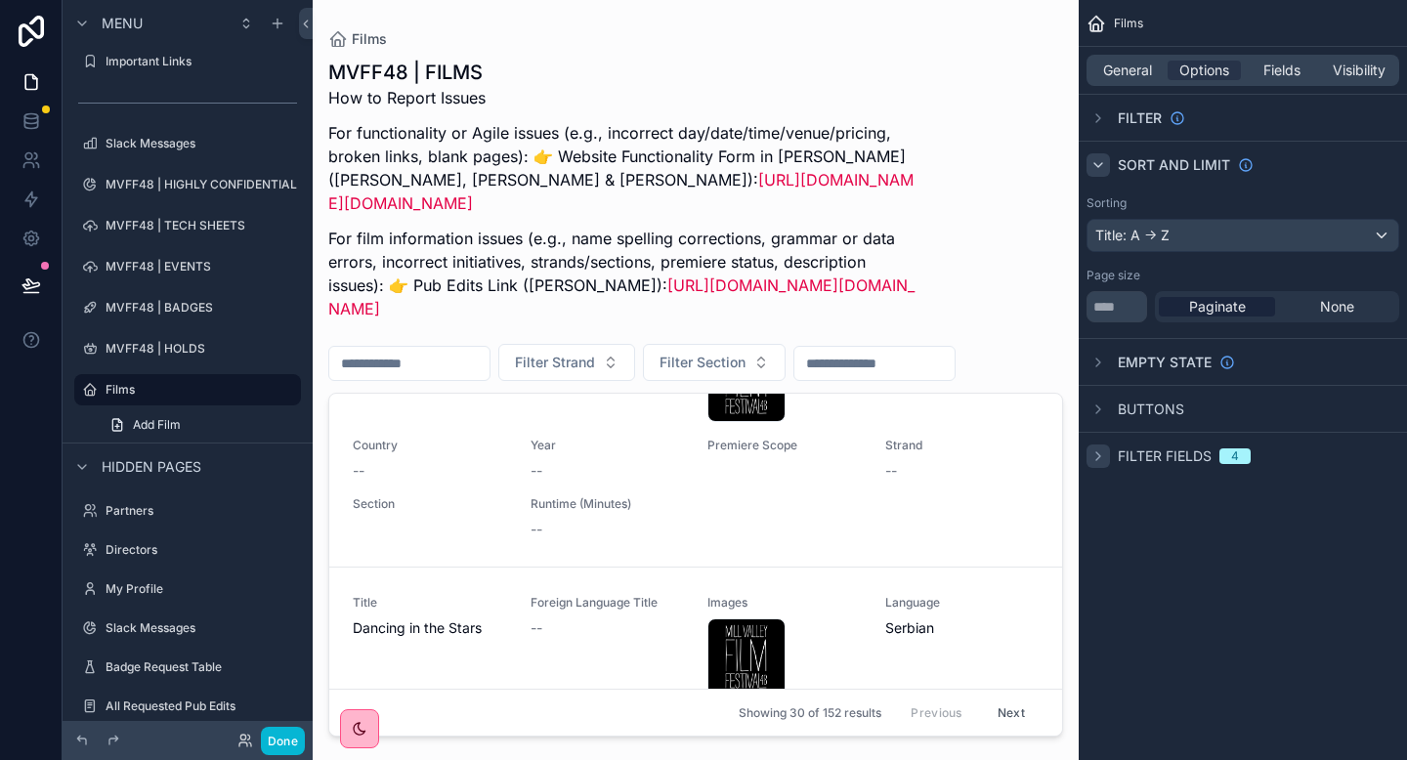
click at [1230, 606] on div "Films General Options Fields Visibility Filter Sort And Limit Sorting Title: A …" at bounding box center [1243, 380] width 328 height 760
click at [1287, 60] on div "General Options Fields Visibility" at bounding box center [1243, 70] width 313 height 31
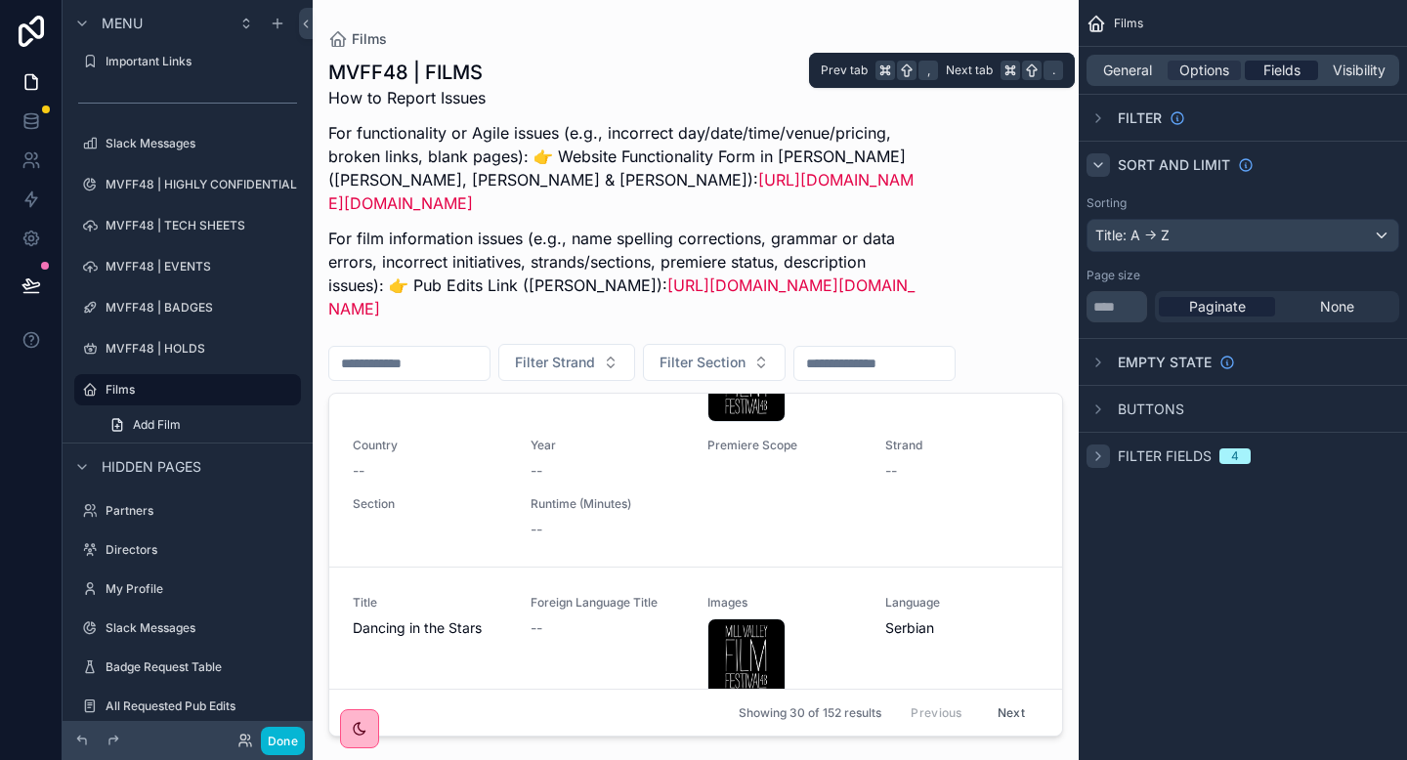
click at [1287, 64] on span "Fields" at bounding box center [1282, 71] width 37 height 20
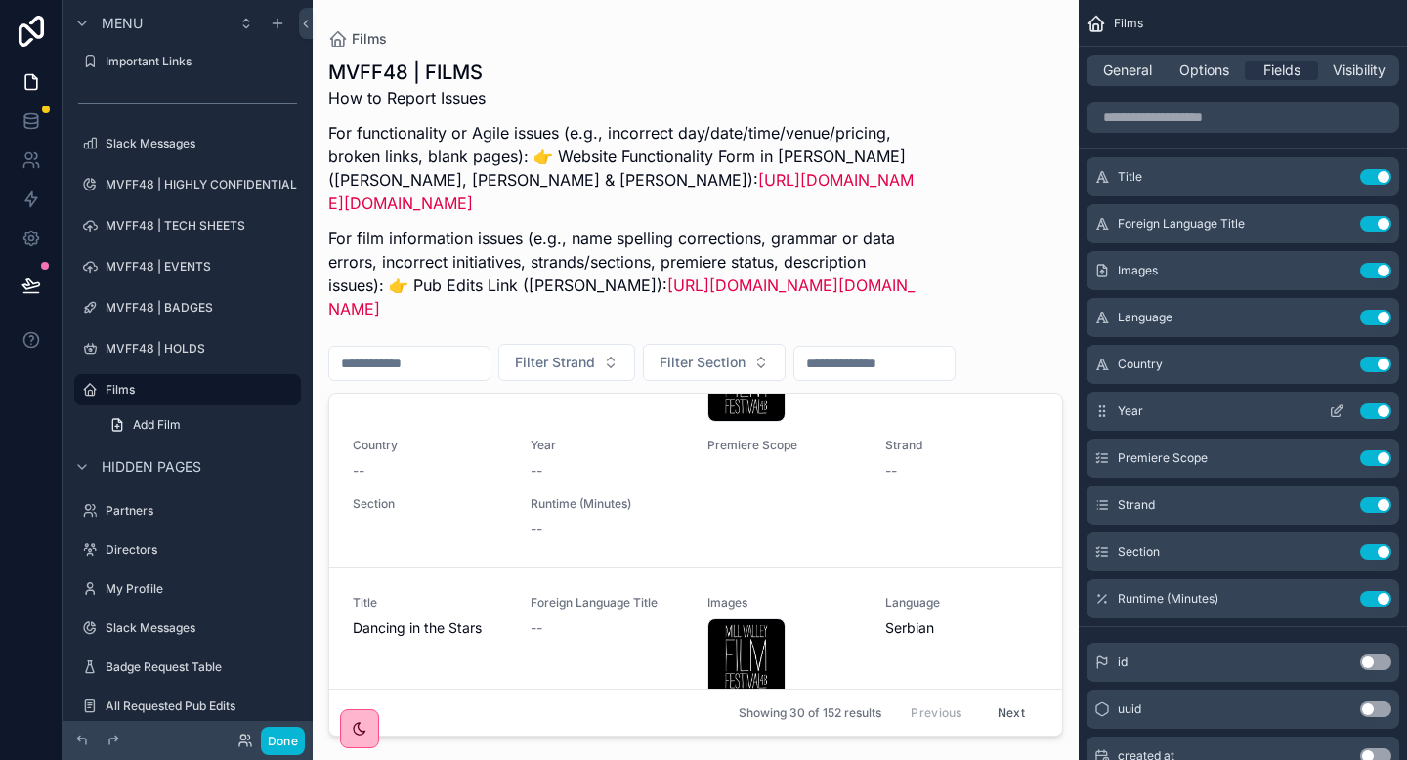
scroll to position [34, 0]
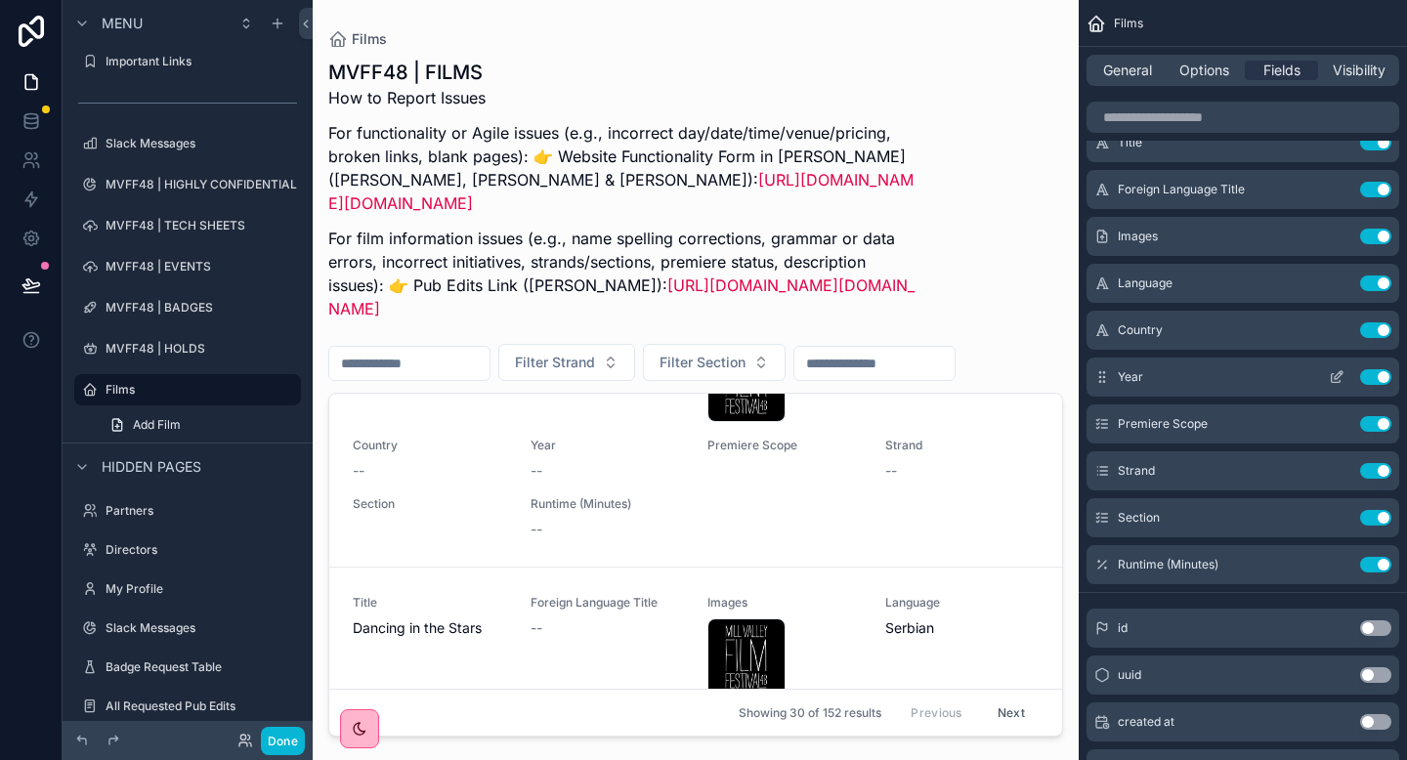
click at [1336, 374] on icon "scrollable content" at bounding box center [1339, 375] width 8 height 8
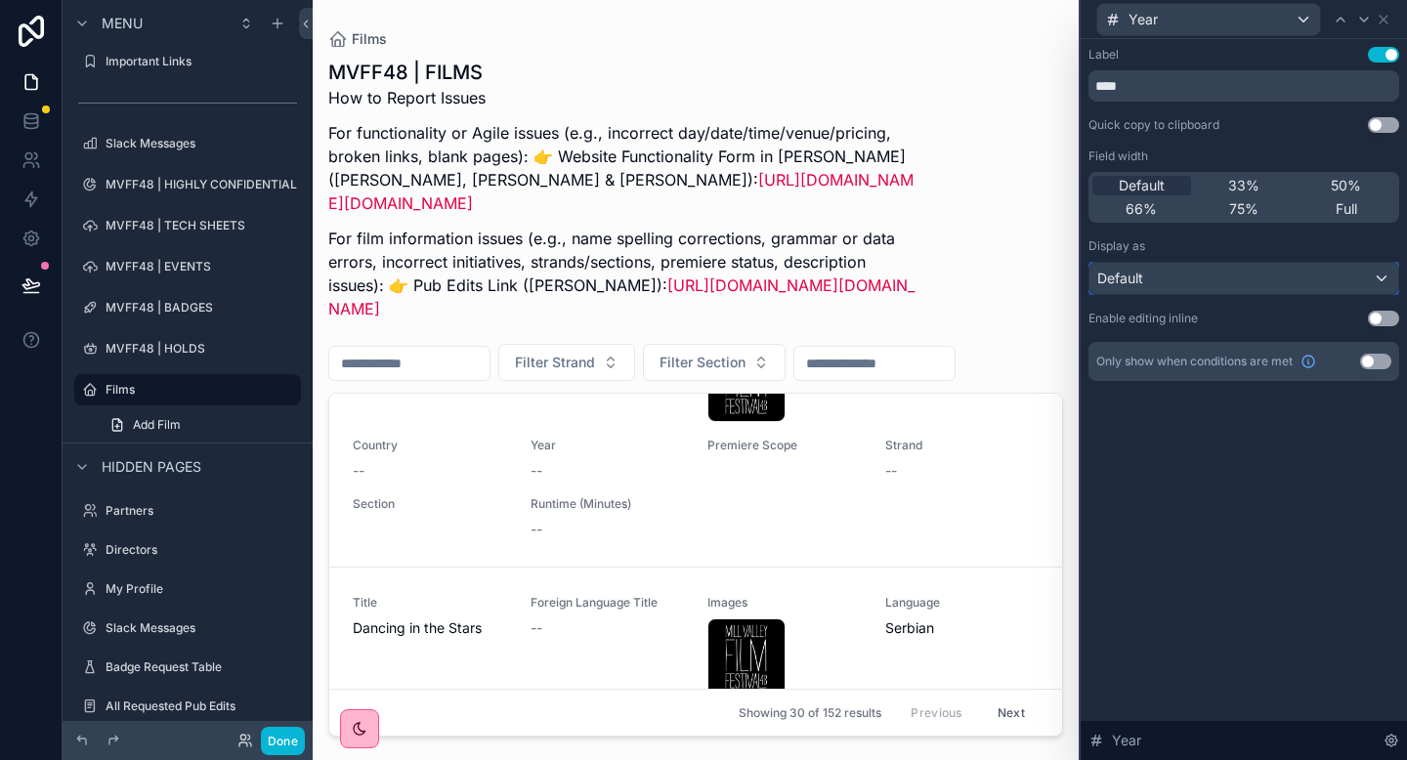
click at [1293, 277] on div "Default" at bounding box center [1244, 278] width 309 height 31
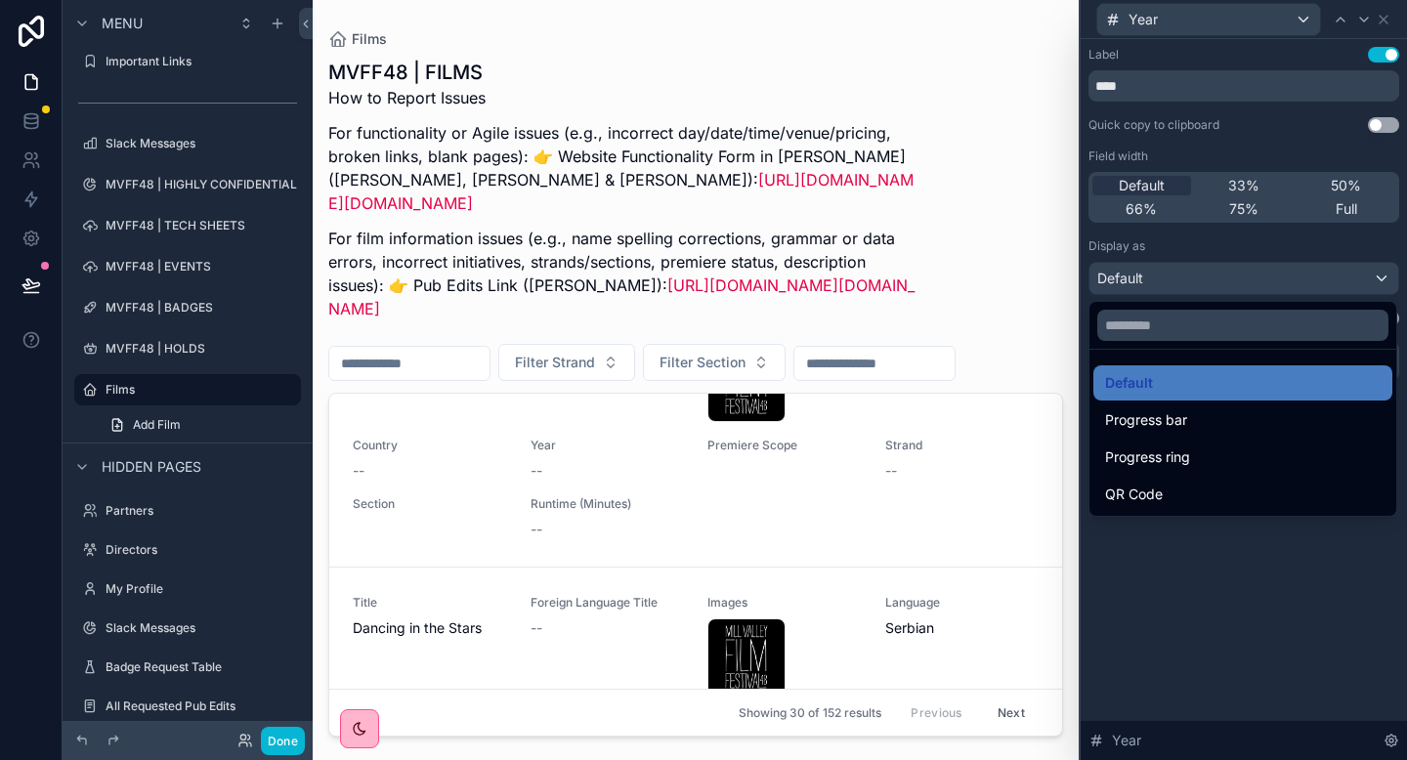
click at [1194, 282] on div at bounding box center [1244, 380] width 326 height 760
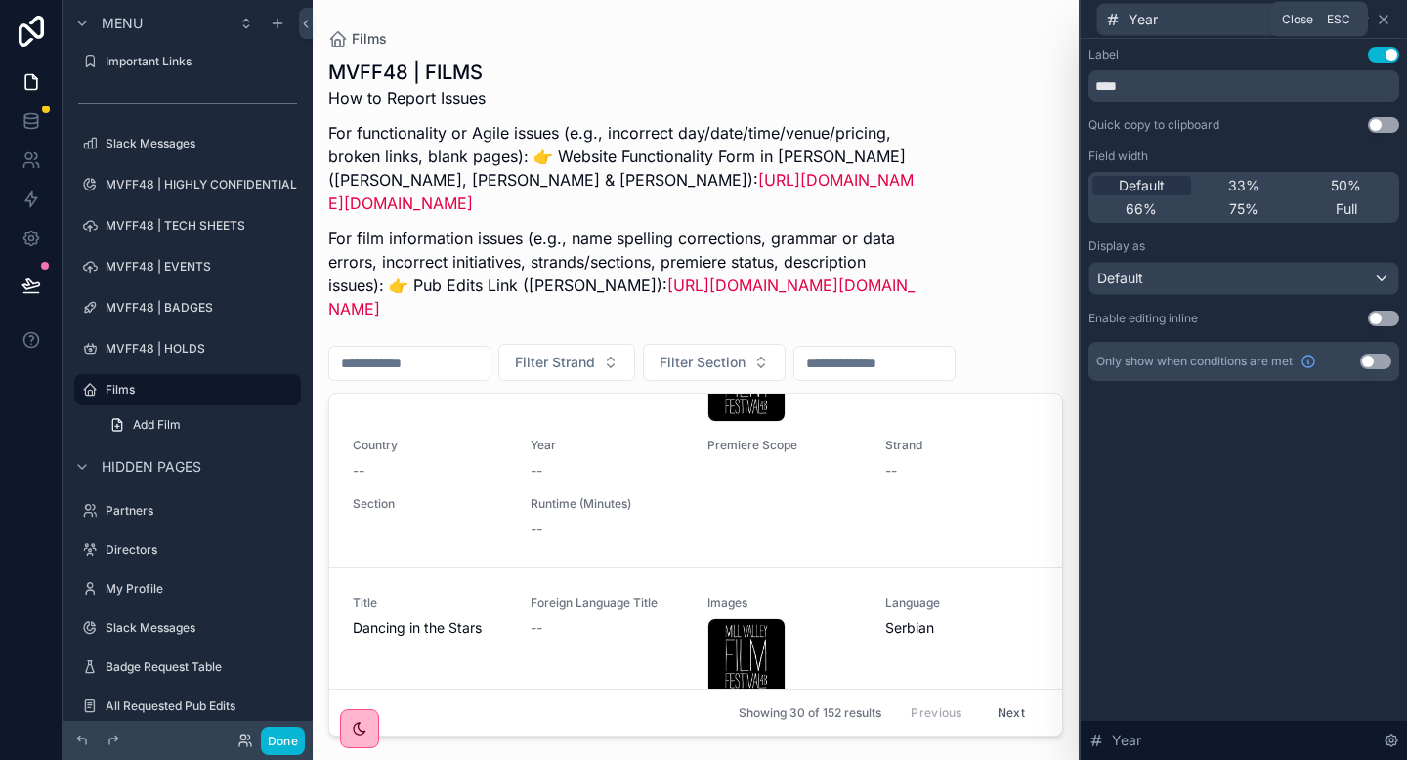
click at [1388, 19] on icon at bounding box center [1384, 20] width 16 height 16
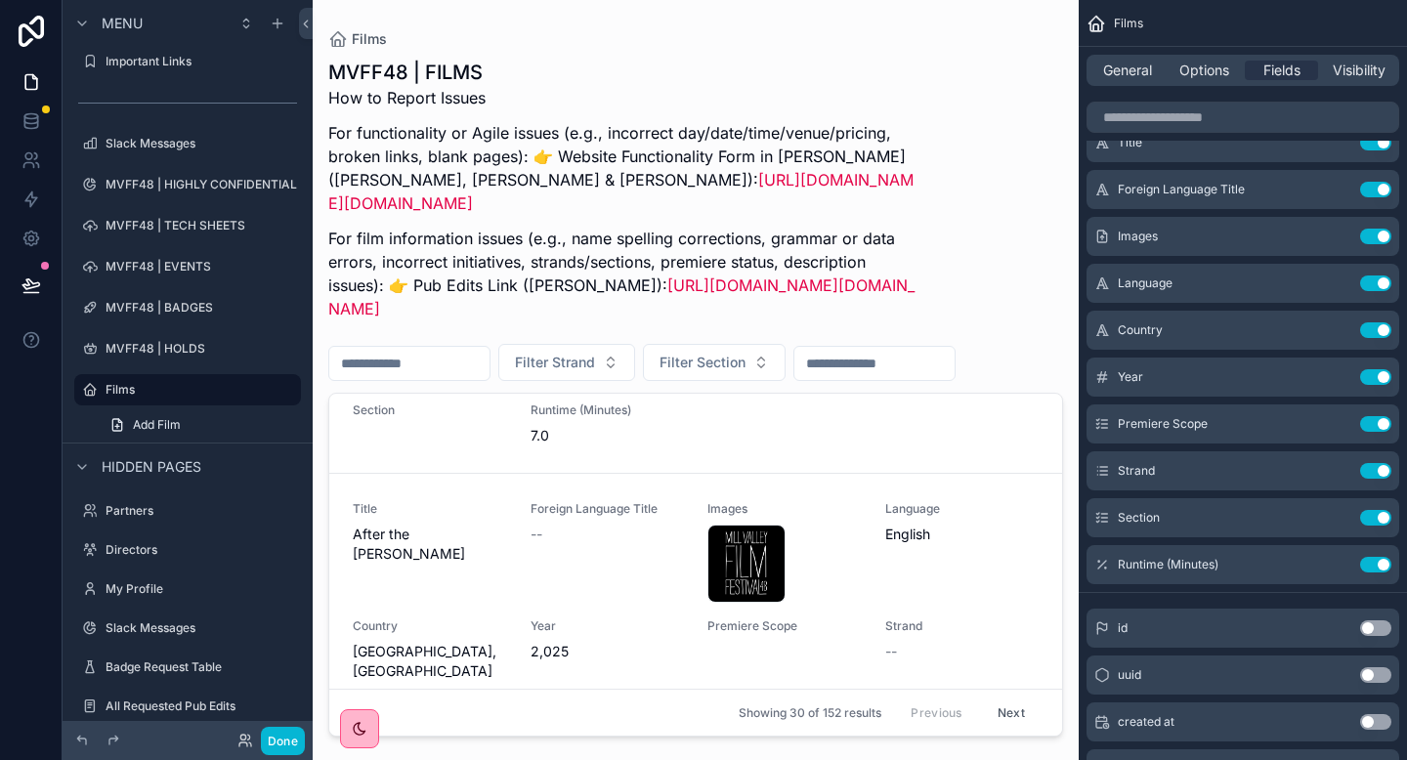
scroll to position [874, 0]
click at [533, 596] on div "Foreign Language Title --" at bounding box center [608, 555] width 154 height 102
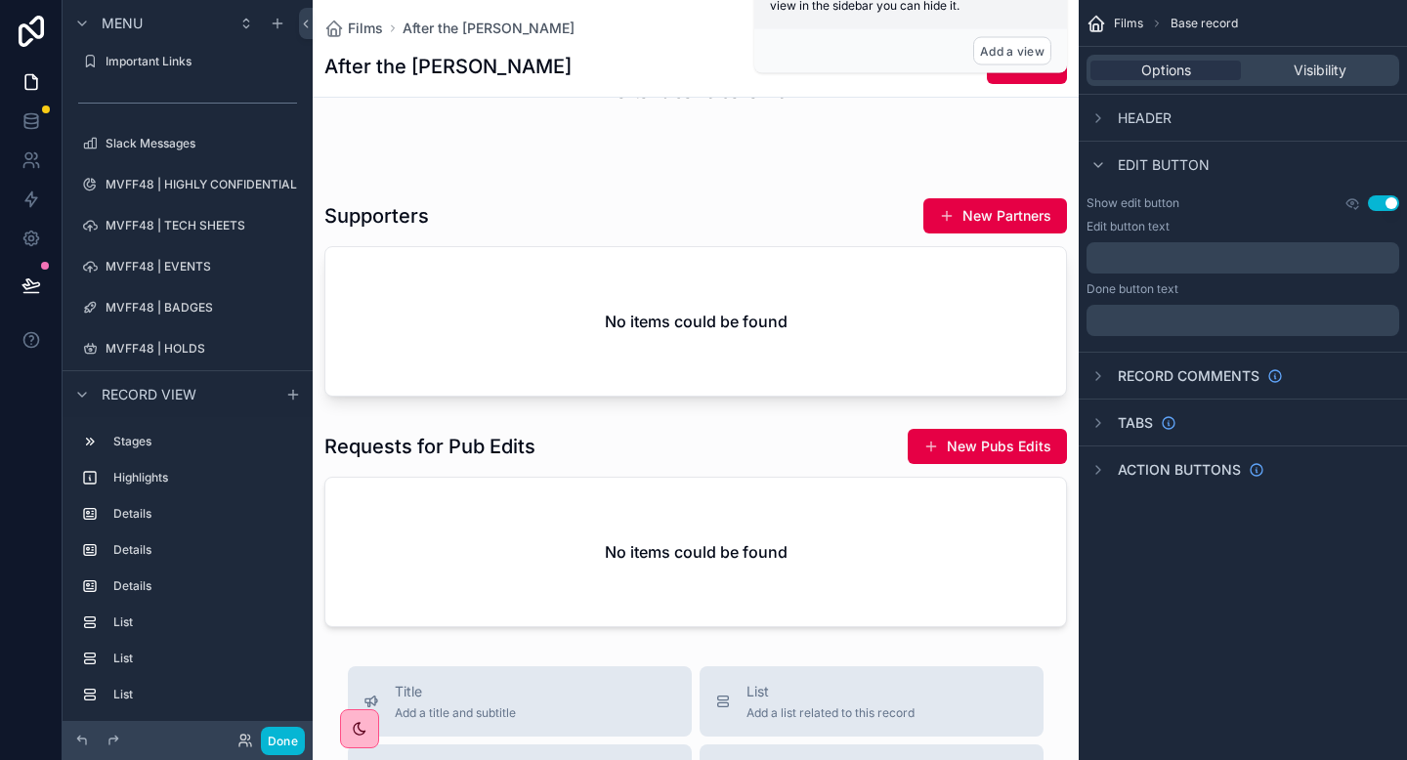
scroll to position [2576, 0]
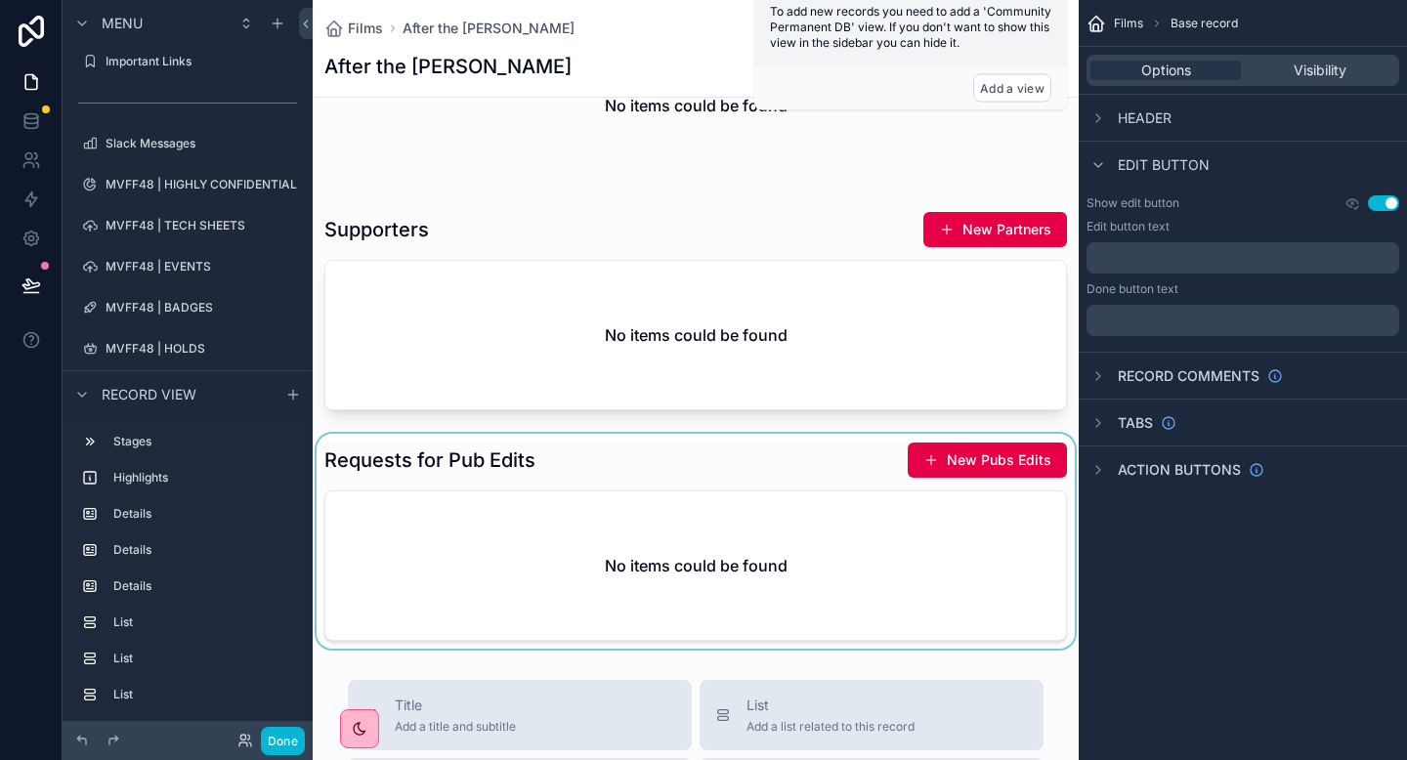
click at [874, 507] on div "scrollable content" at bounding box center [696, 541] width 766 height 215
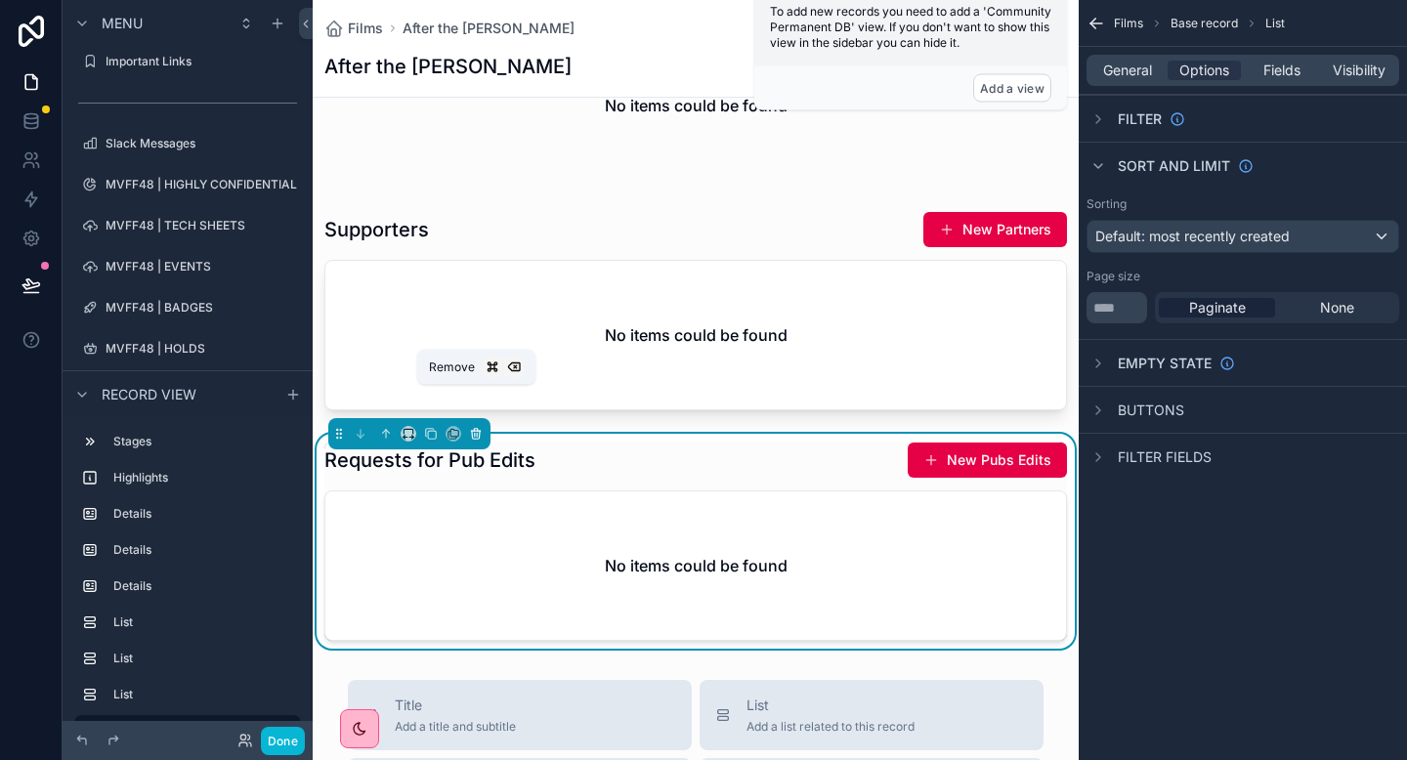
click at [478, 427] on icon "scrollable content" at bounding box center [476, 434] width 14 height 14
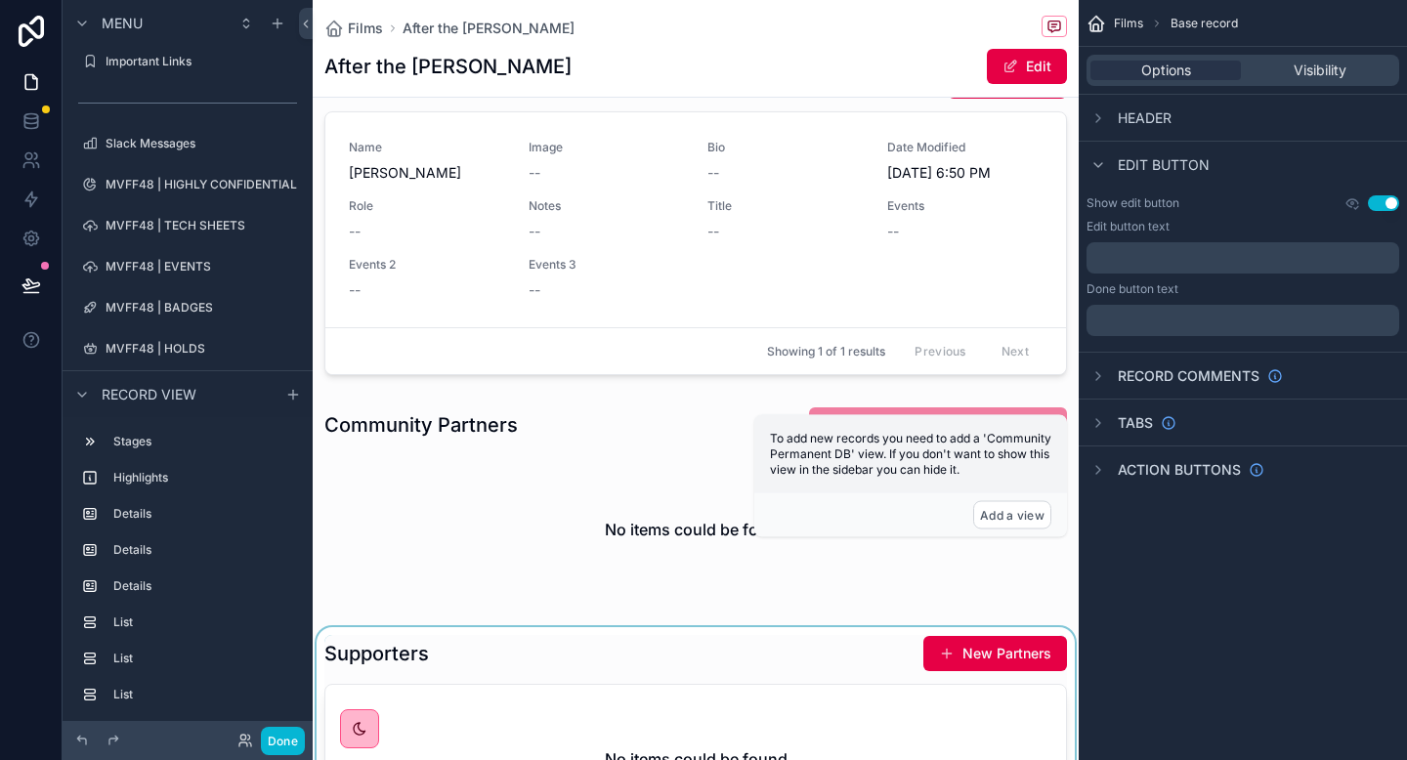
scroll to position [2146, 0]
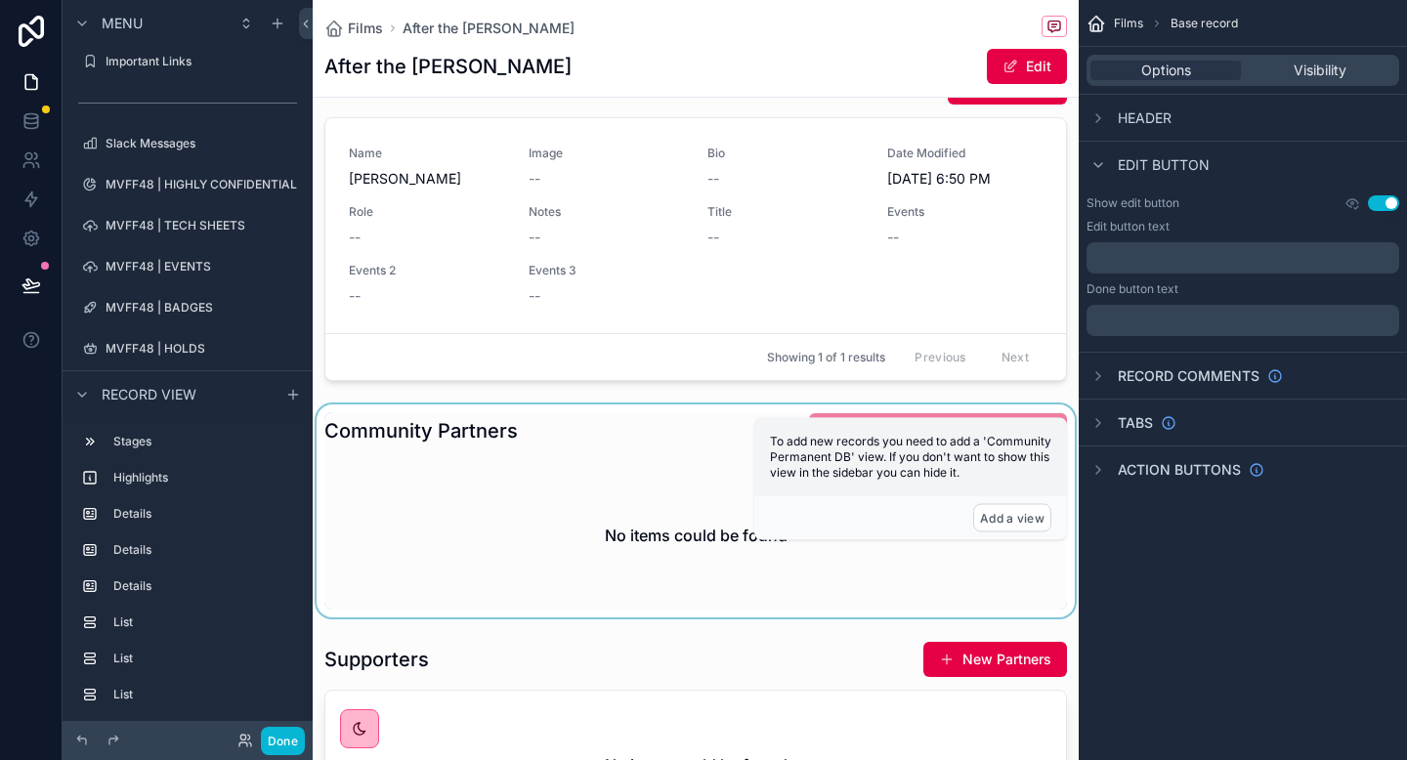
click at [663, 447] on div "scrollable content" at bounding box center [696, 511] width 766 height 213
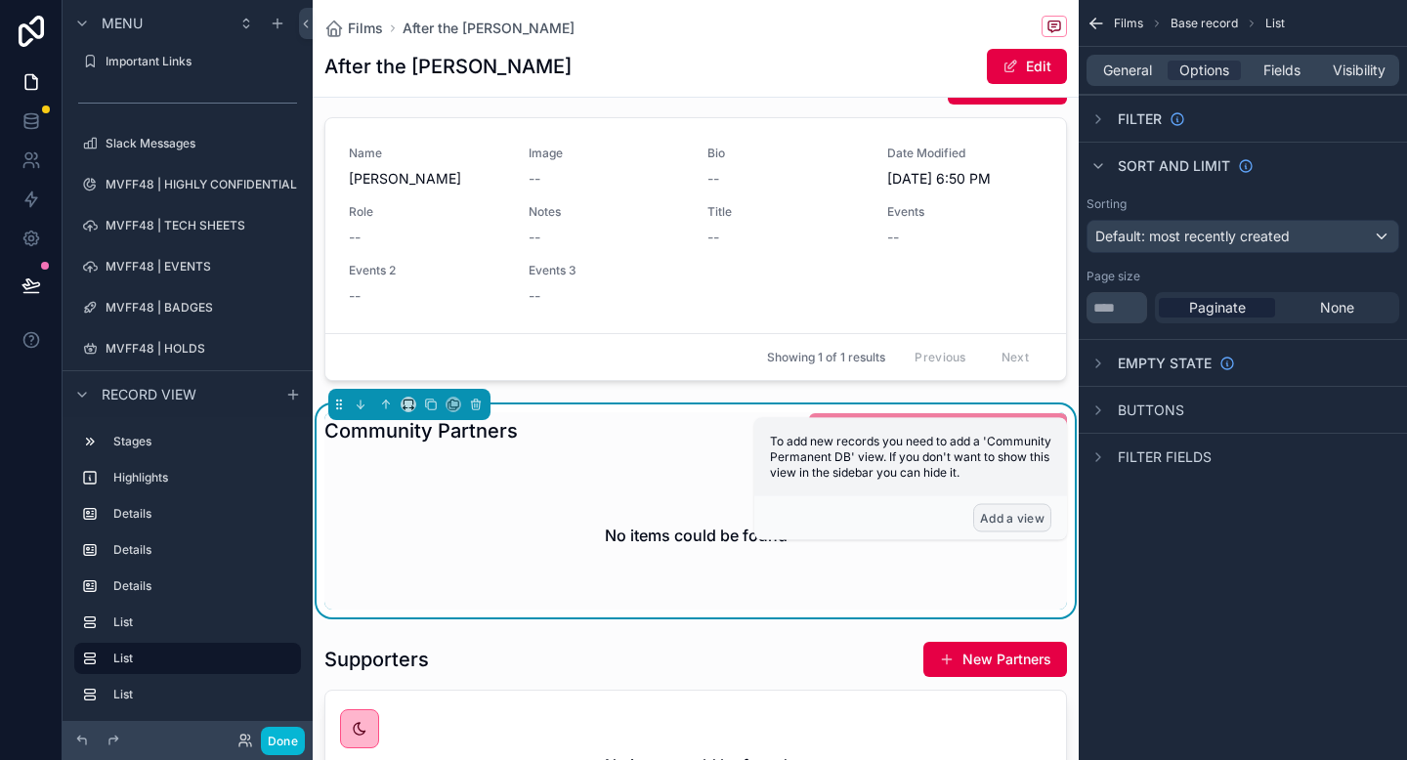
click at [1036, 521] on button "Add a view" at bounding box center [1012, 518] width 78 height 28
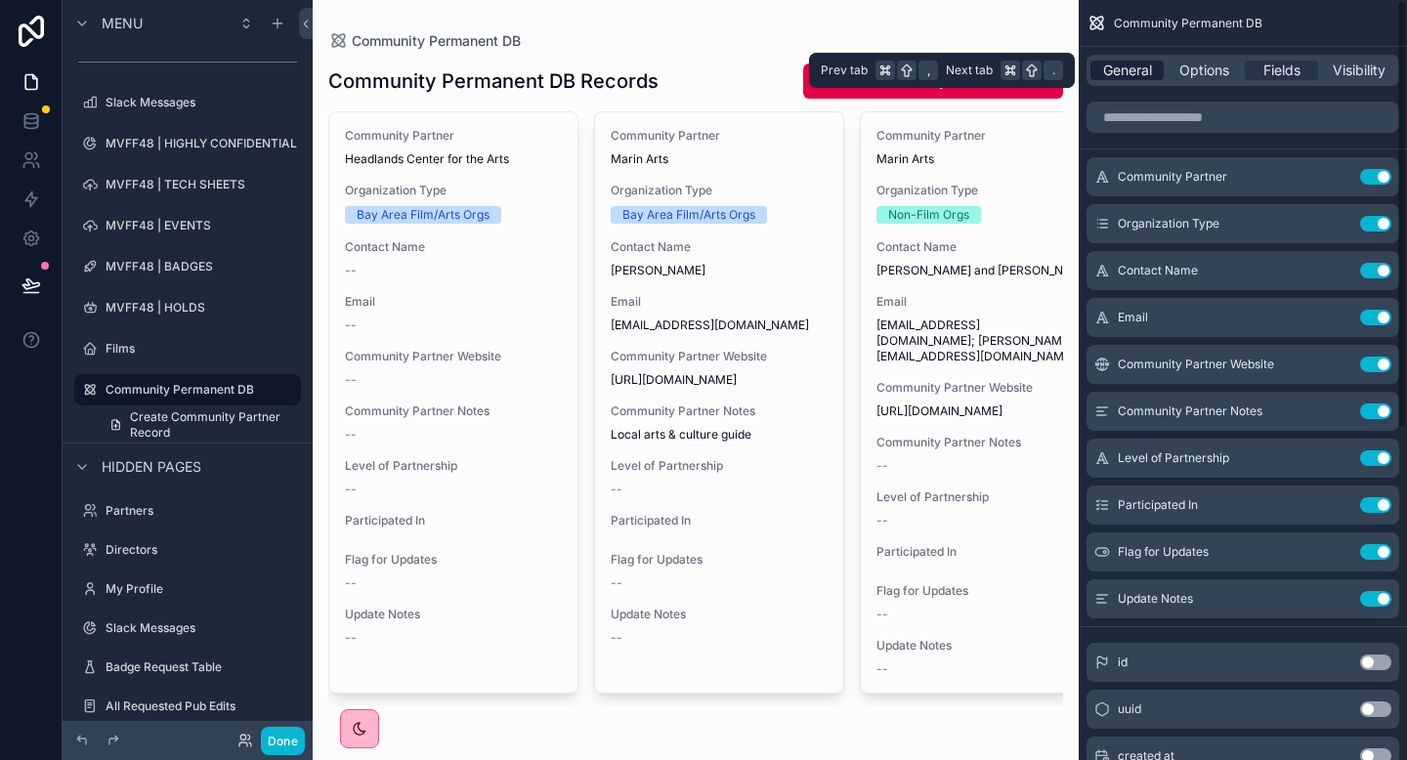
click at [1141, 61] on span "General" at bounding box center [1127, 71] width 49 height 20
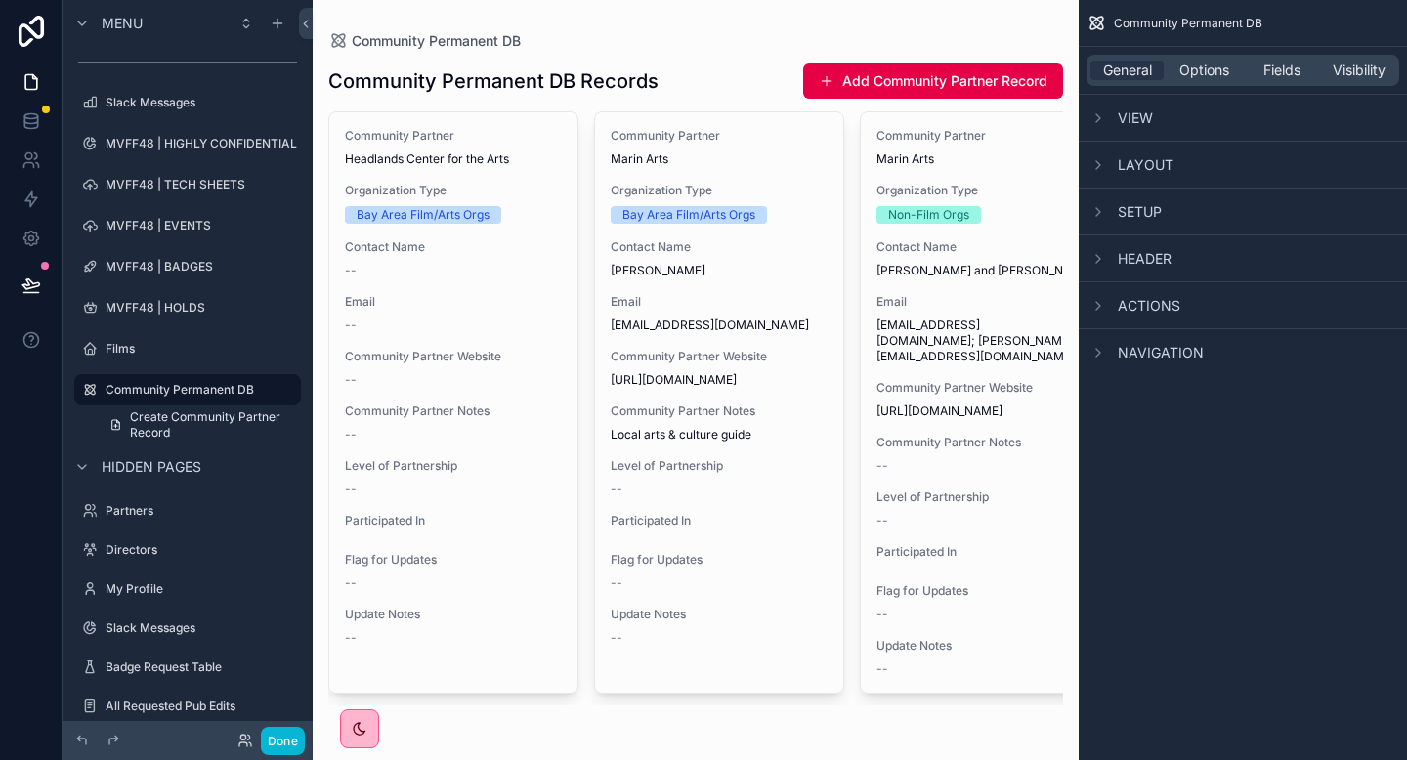
click at [1149, 165] on span "Layout" at bounding box center [1146, 165] width 56 height 20
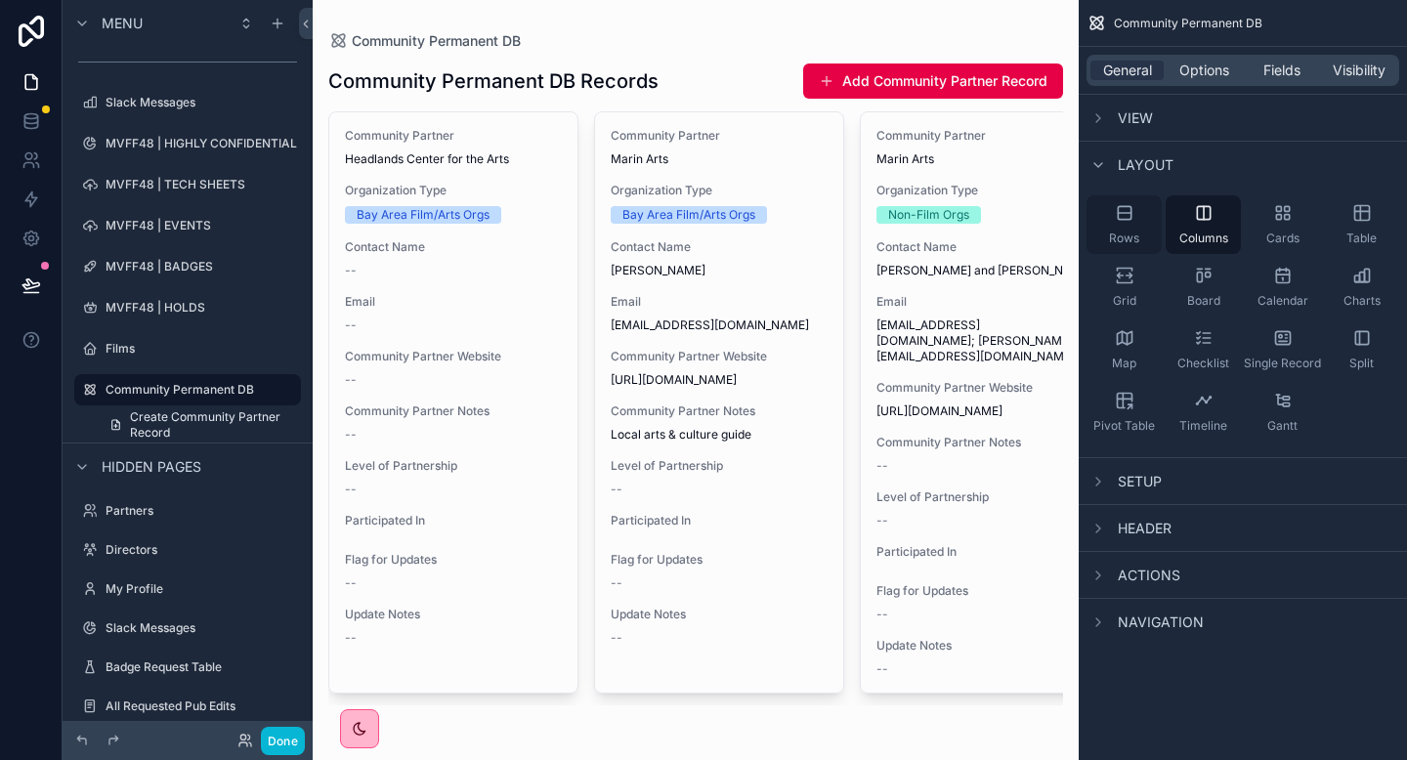
click at [1136, 206] on div "Rows" at bounding box center [1124, 224] width 75 height 59
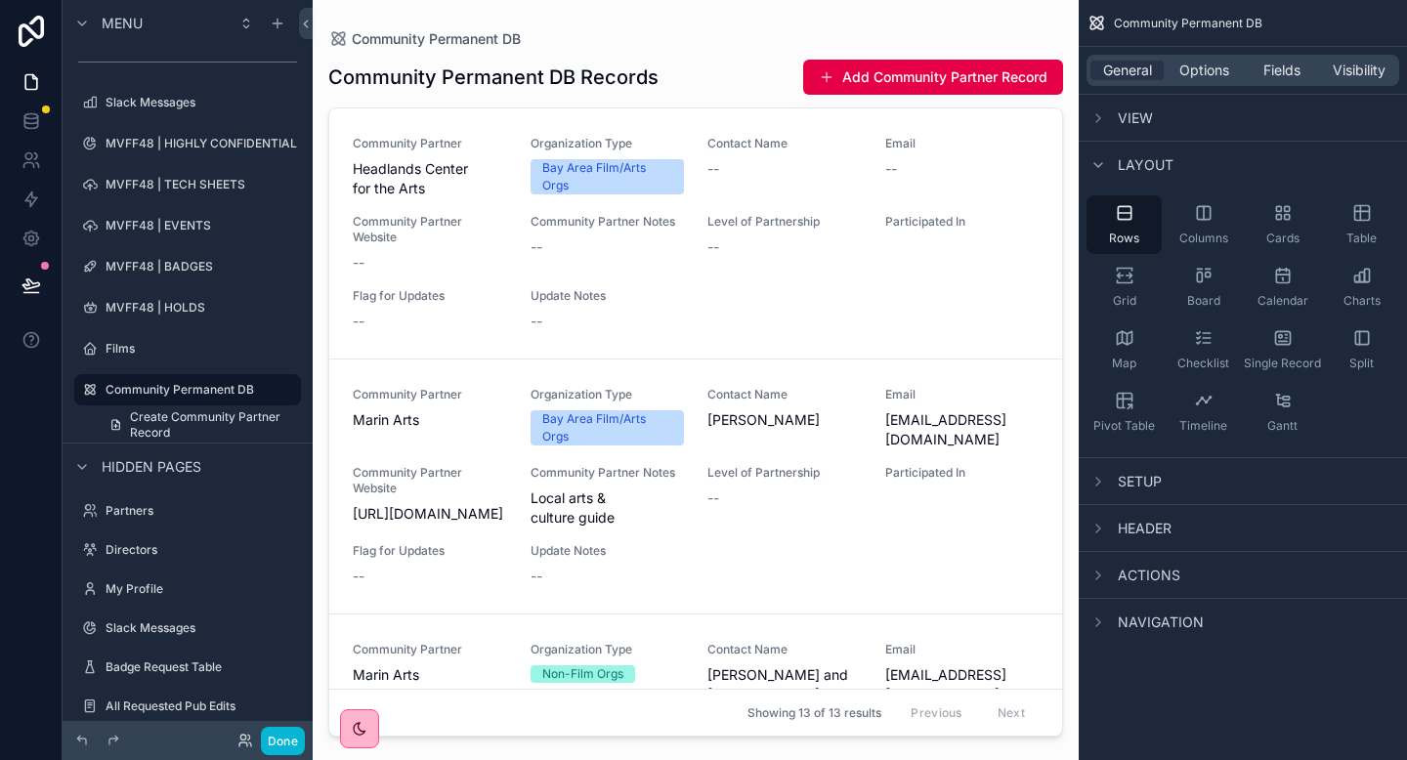
click at [814, 49] on div "scrollable content" at bounding box center [696, 368] width 766 height 737
click at [1114, 565] on div "Actions" at bounding box center [1134, 575] width 94 height 23
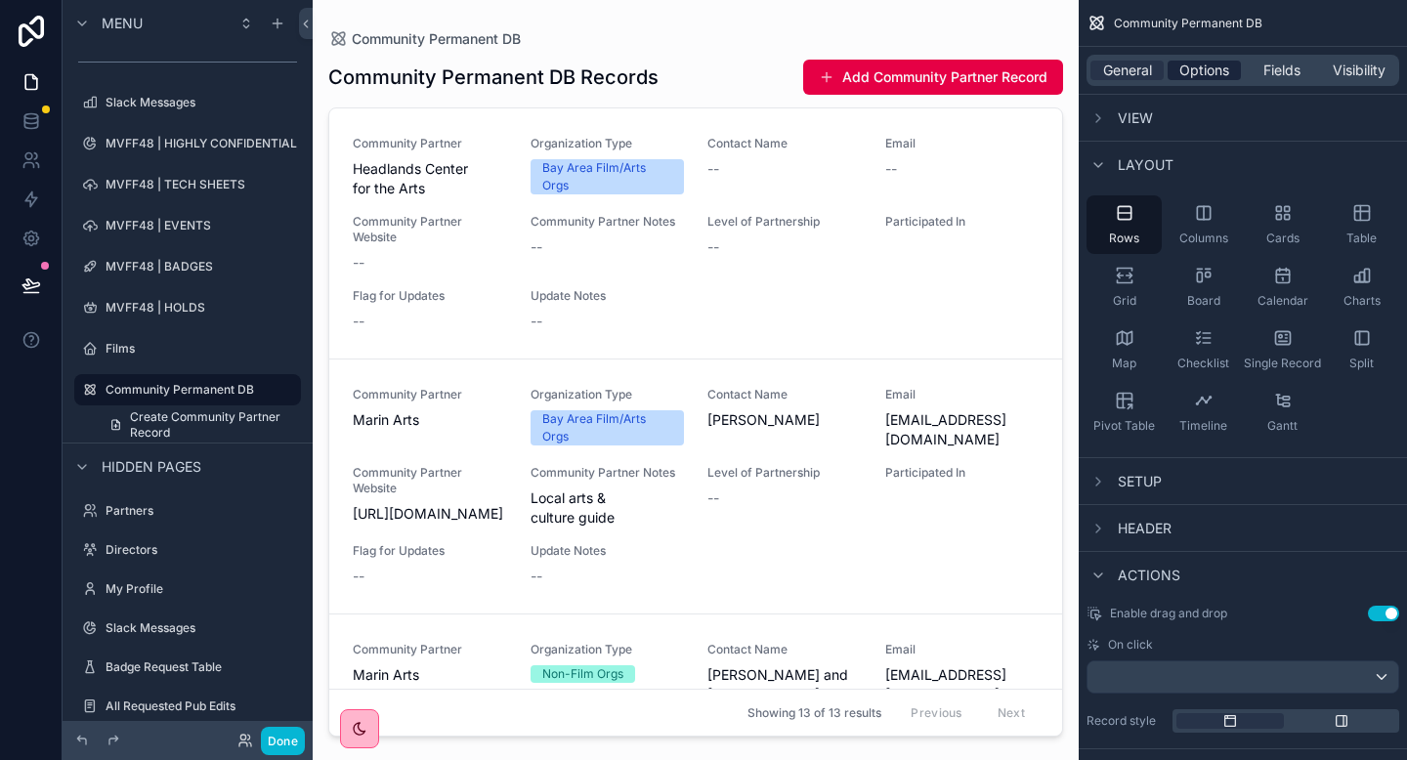
click at [1211, 68] on span "Options" at bounding box center [1204, 71] width 50 height 20
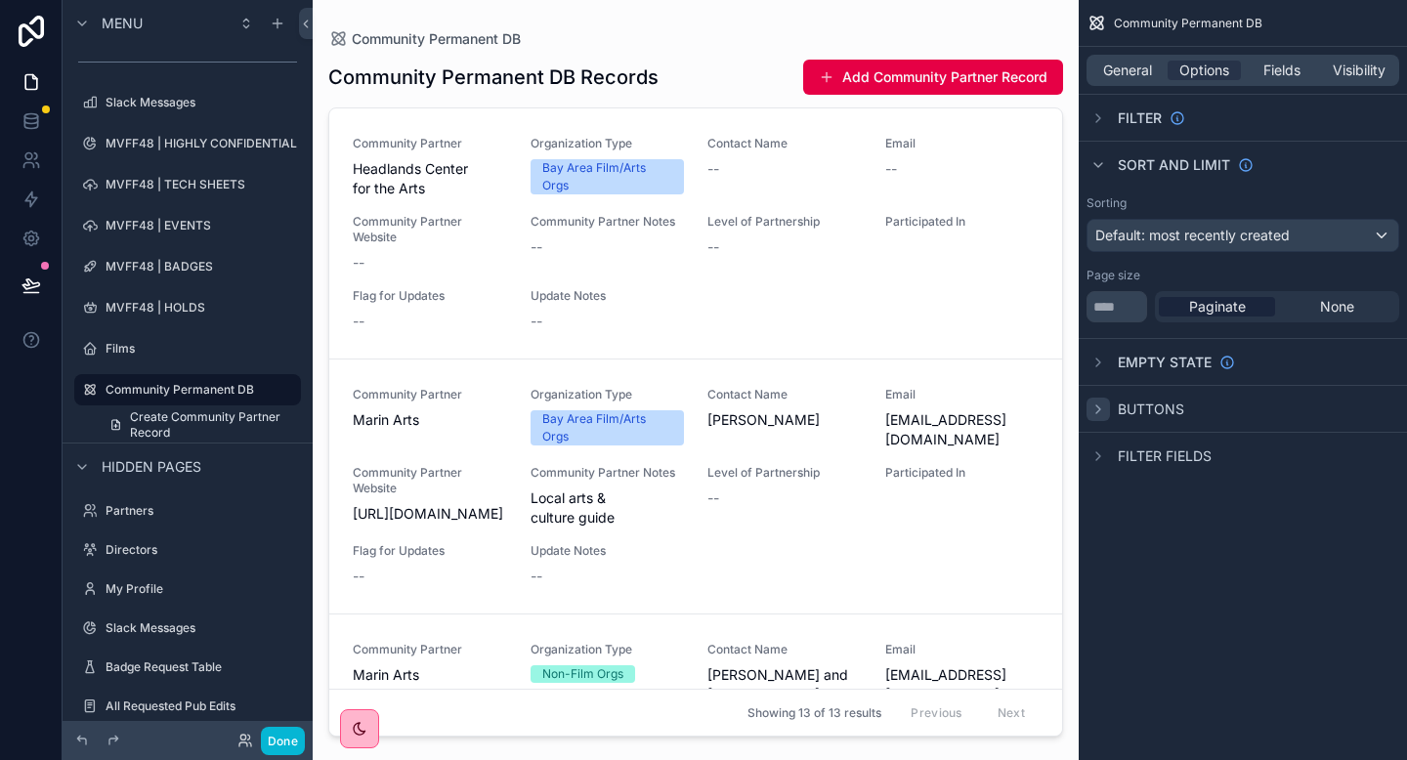
click at [1094, 406] on icon "scrollable content" at bounding box center [1099, 410] width 16 height 16
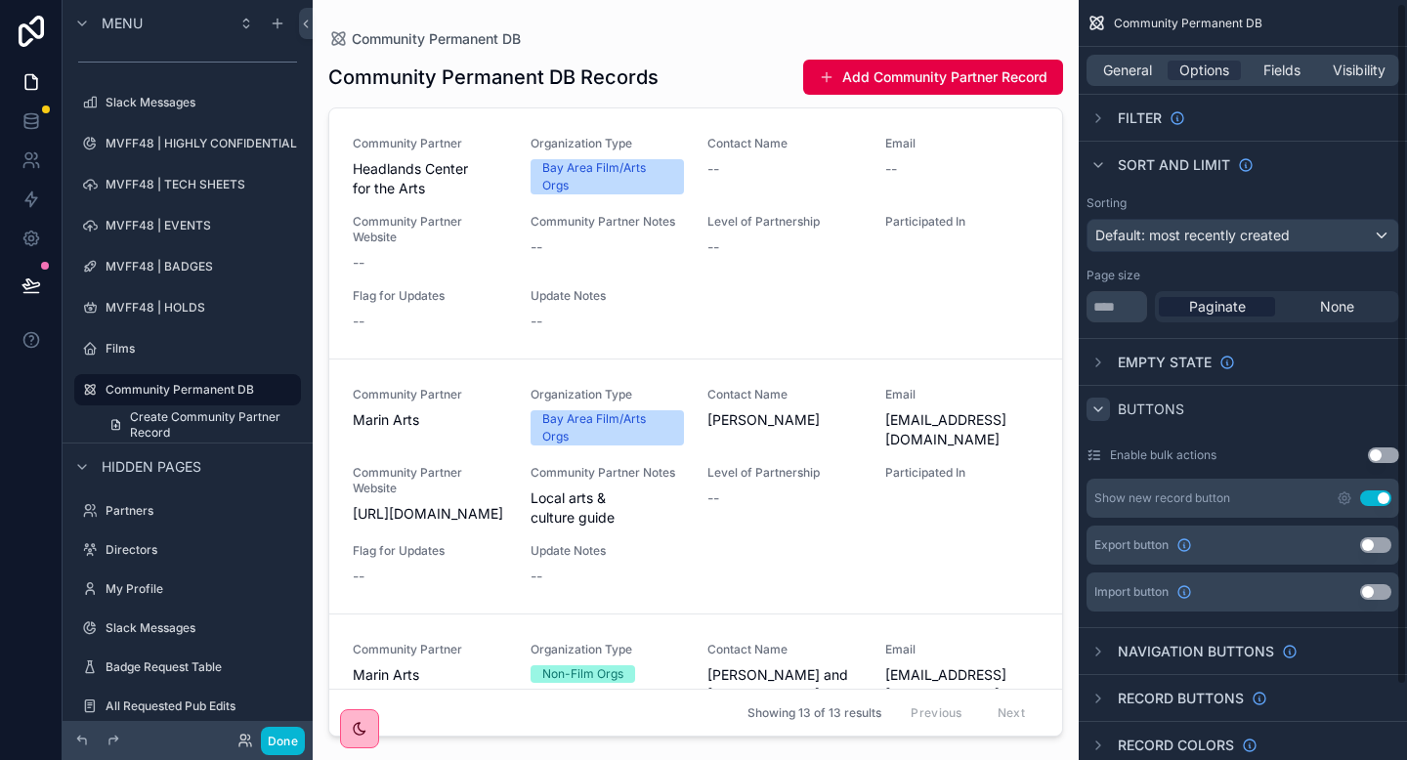
scroll to position [8, 0]
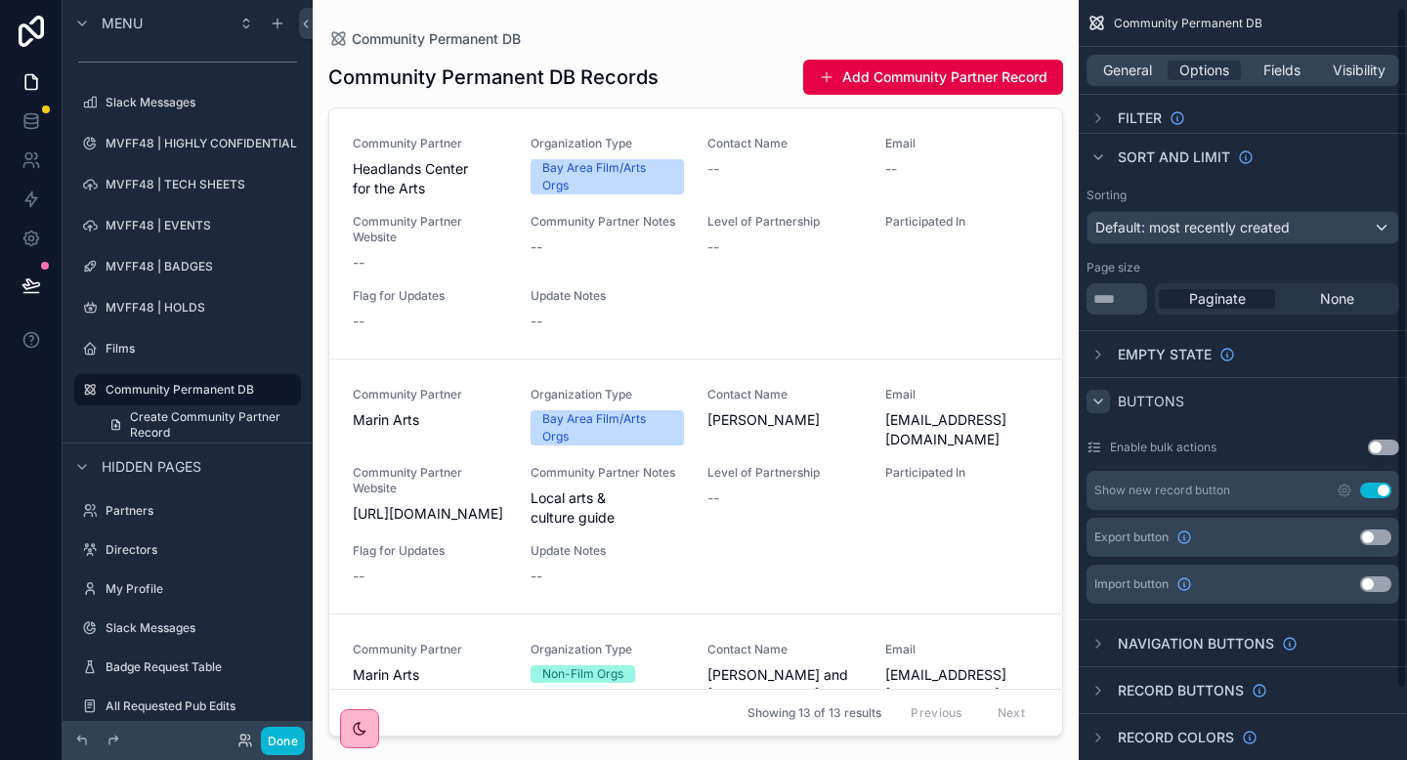
click at [1373, 484] on button "Use setting" at bounding box center [1375, 491] width 31 height 16
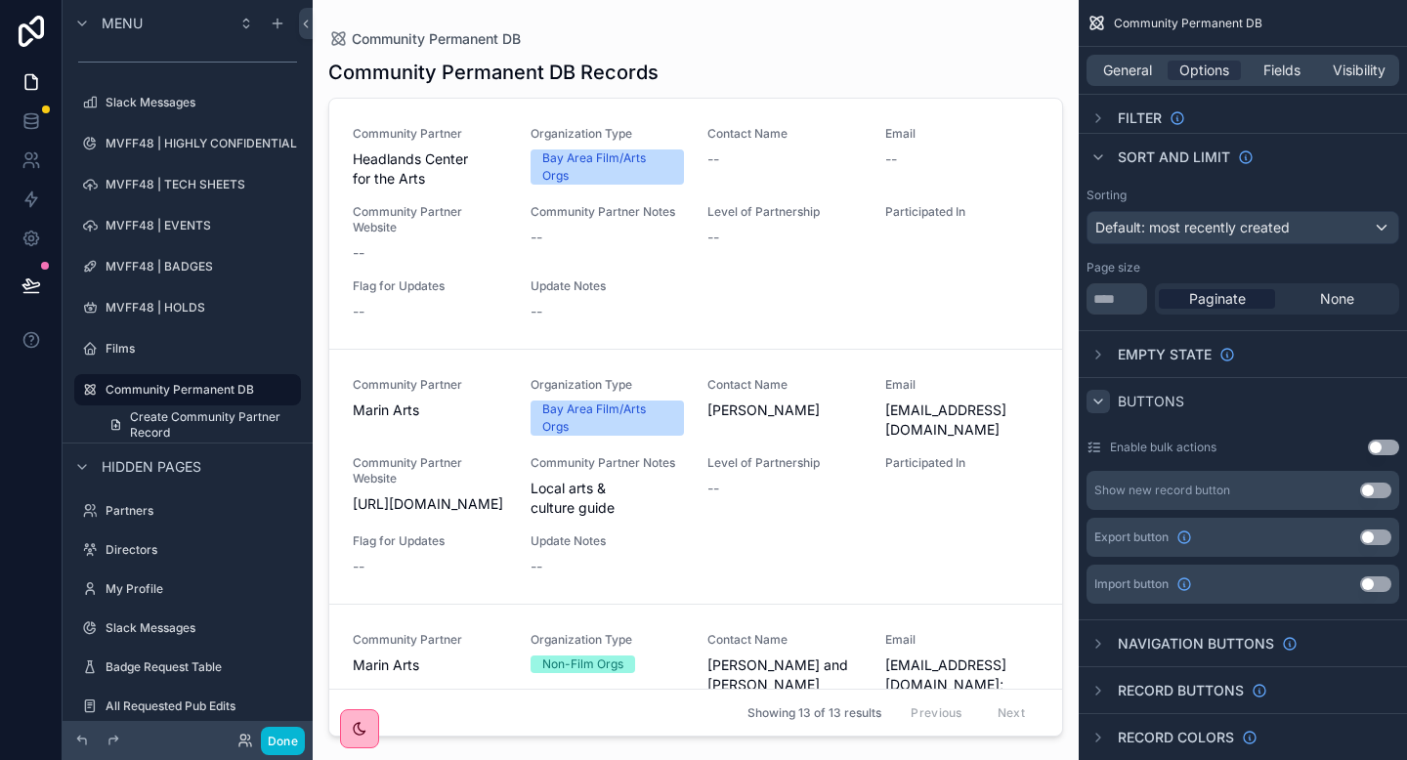
click at [805, 55] on div "Community Permanent DB Records Community Partner Headlands Center for the Arts …" at bounding box center [695, 392] width 735 height 690
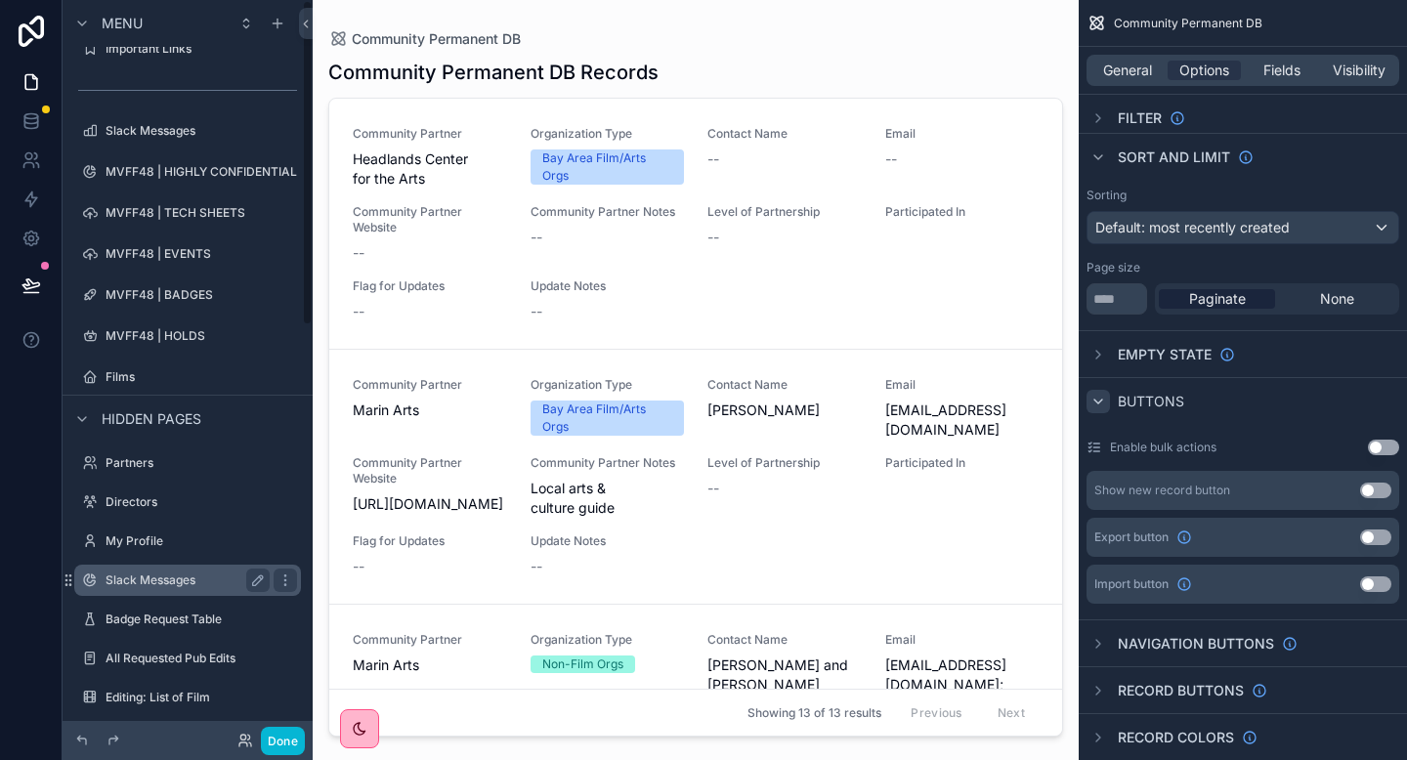
scroll to position [0, 0]
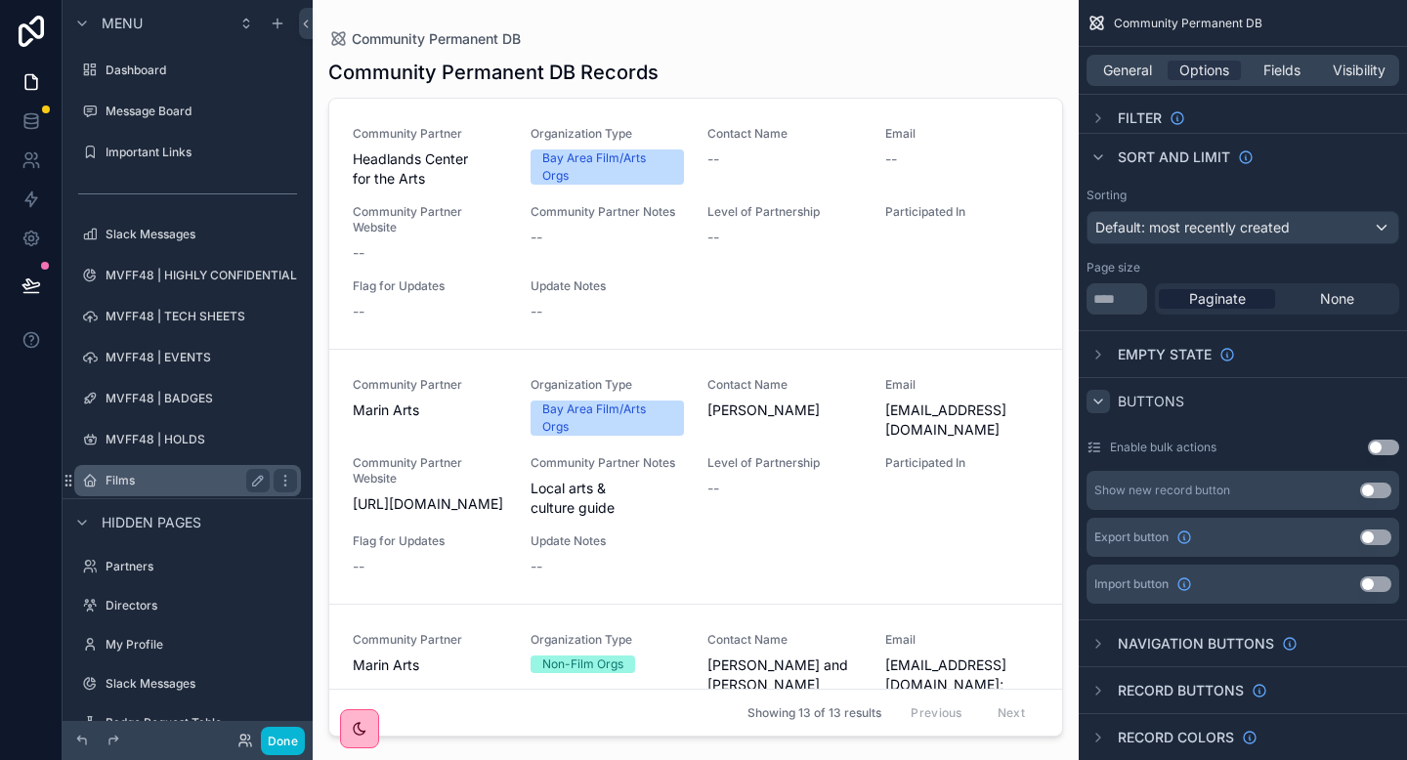
click at [125, 487] on label "Films" at bounding box center [184, 481] width 156 height 16
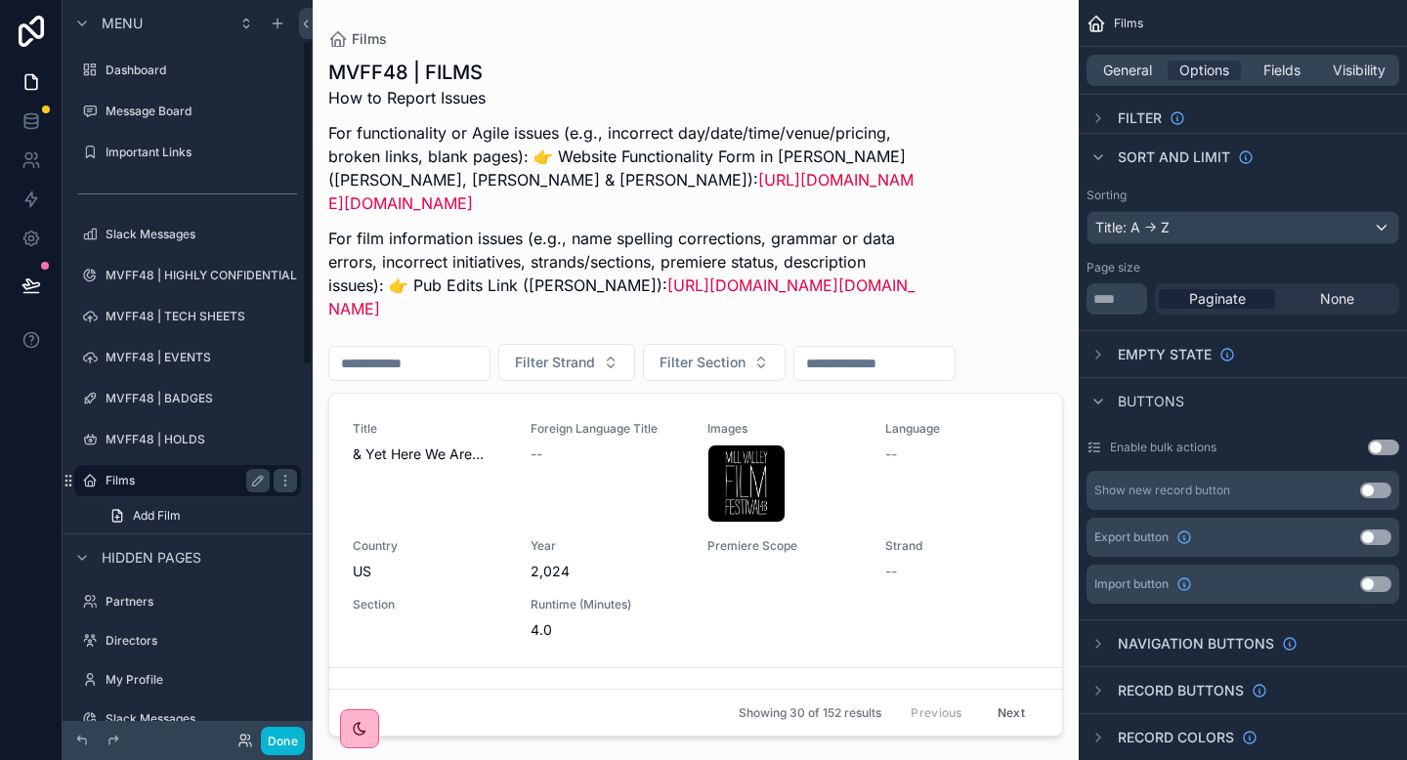
scroll to position [91, 0]
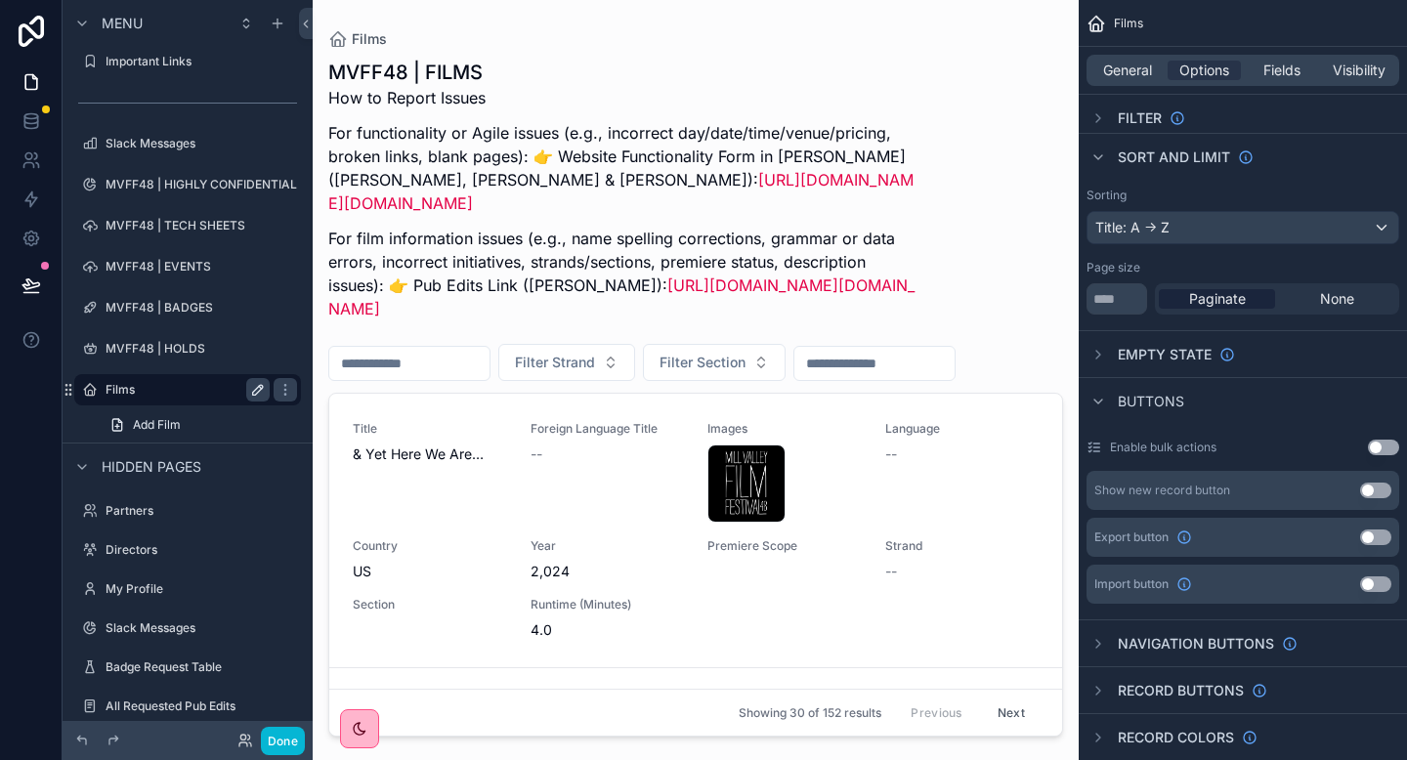
click at [254, 391] on icon "scrollable content" at bounding box center [258, 390] width 10 height 10
click at [144, 386] on input "*****" at bounding box center [172, 389] width 133 height 23
type input "**********"
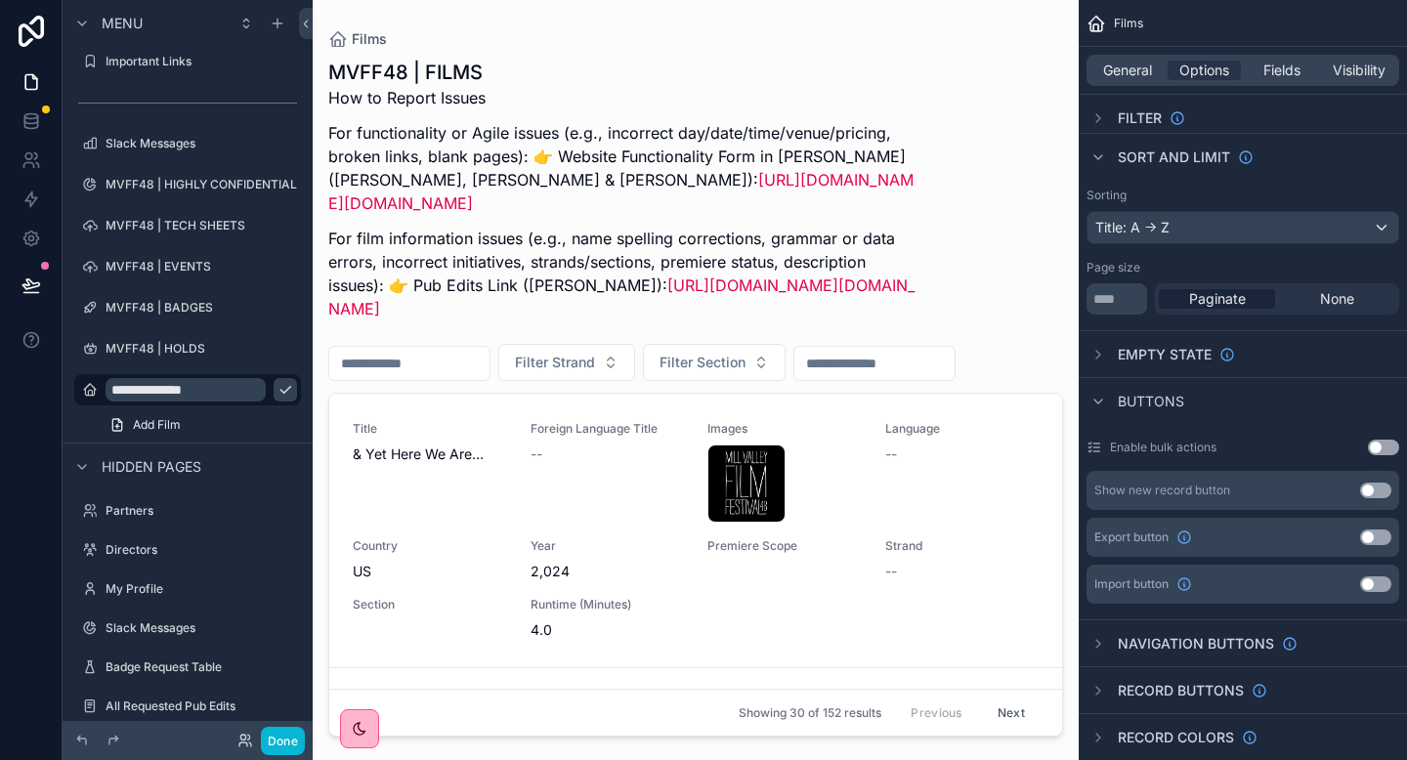
click at [280, 391] on icon "scrollable content" at bounding box center [285, 390] width 10 height 7
click at [1095, 153] on icon "scrollable content" at bounding box center [1099, 158] width 16 height 16
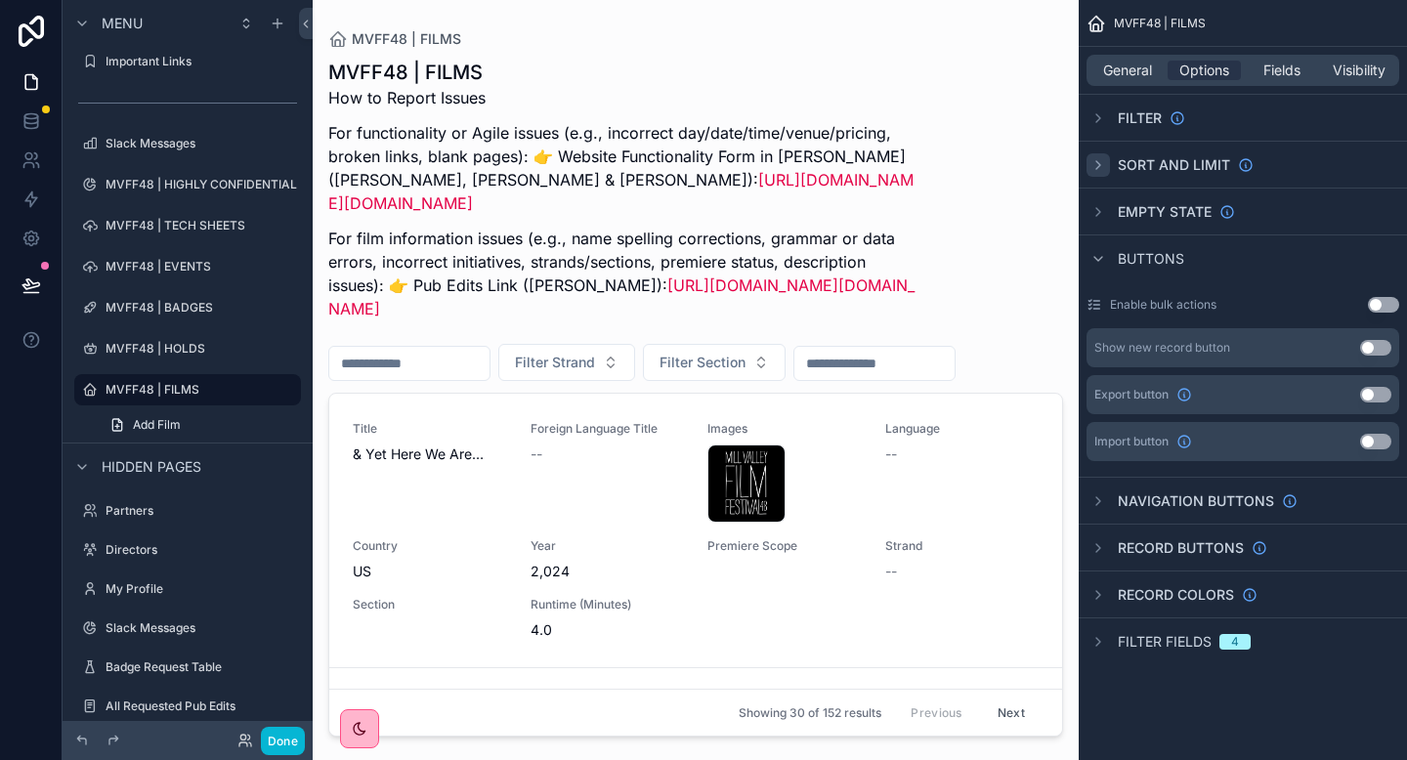
scroll to position [0, 0]
click at [1096, 267] on div "scrollable content" at bounding box center [1098, 258] width 23 height 23
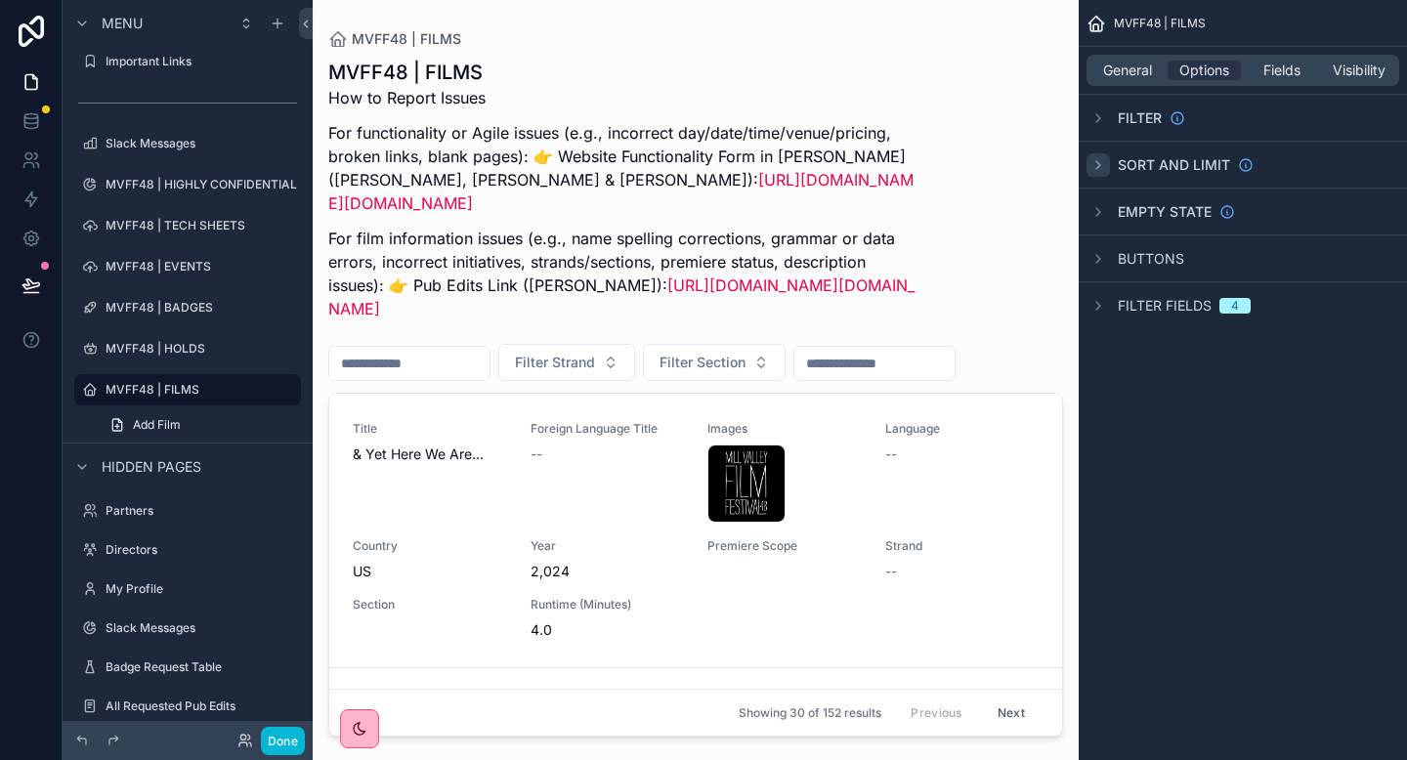
click at [451, 550] on div "scrollable content" at bounding box center [696, 368] width 766 height 737
click at [478, 522] on div "Title & Yet Here We Are…" at bounding box center [430, 472] width 154 height 102
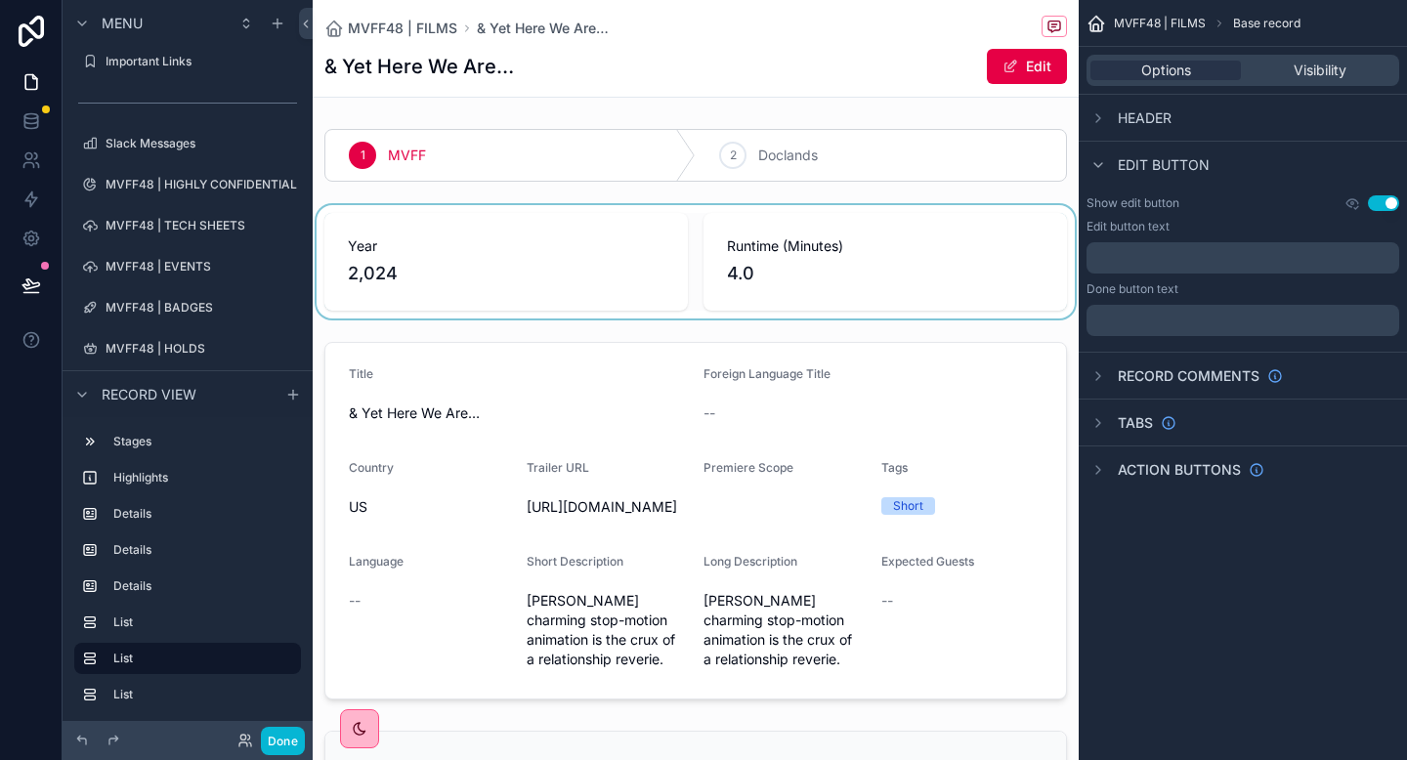
click at [611, 312] on div "scrollable content" at bounding box center [696, 261] width 766 height 113
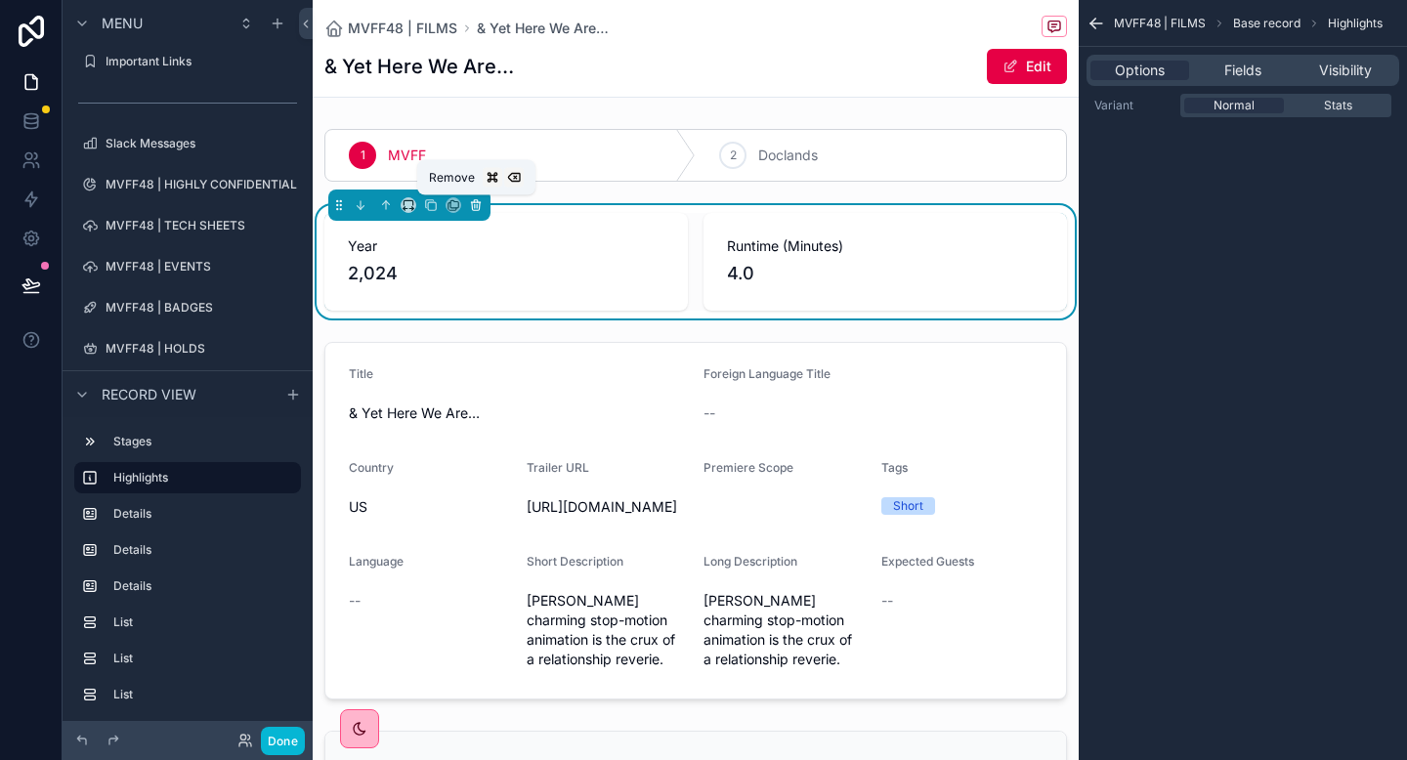
click at [478, 206] on icon "scrollable content" at bounding box center [476, 205] width 14 height 14
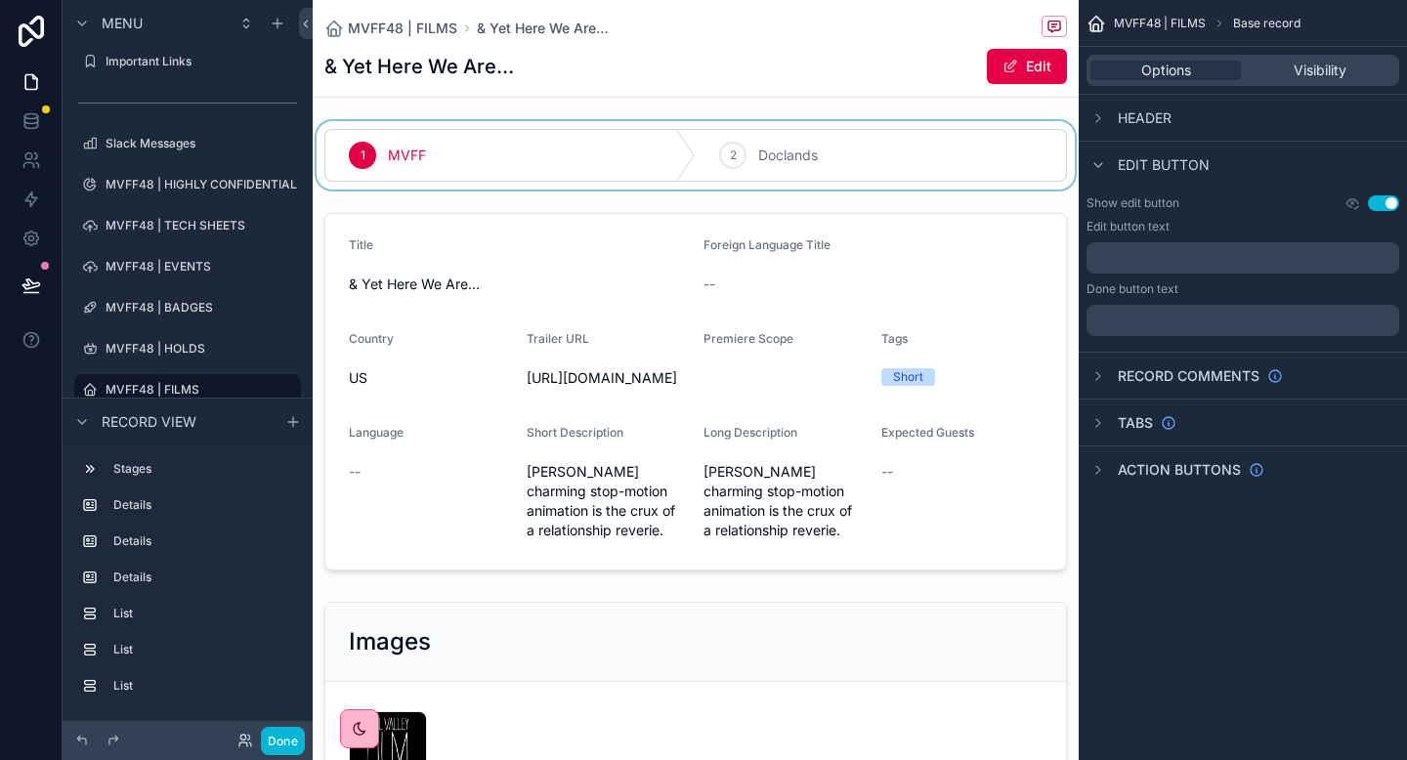
click at [543, 158] on div "scrollable content" at bounding box center [696, 155] width 766 height 68
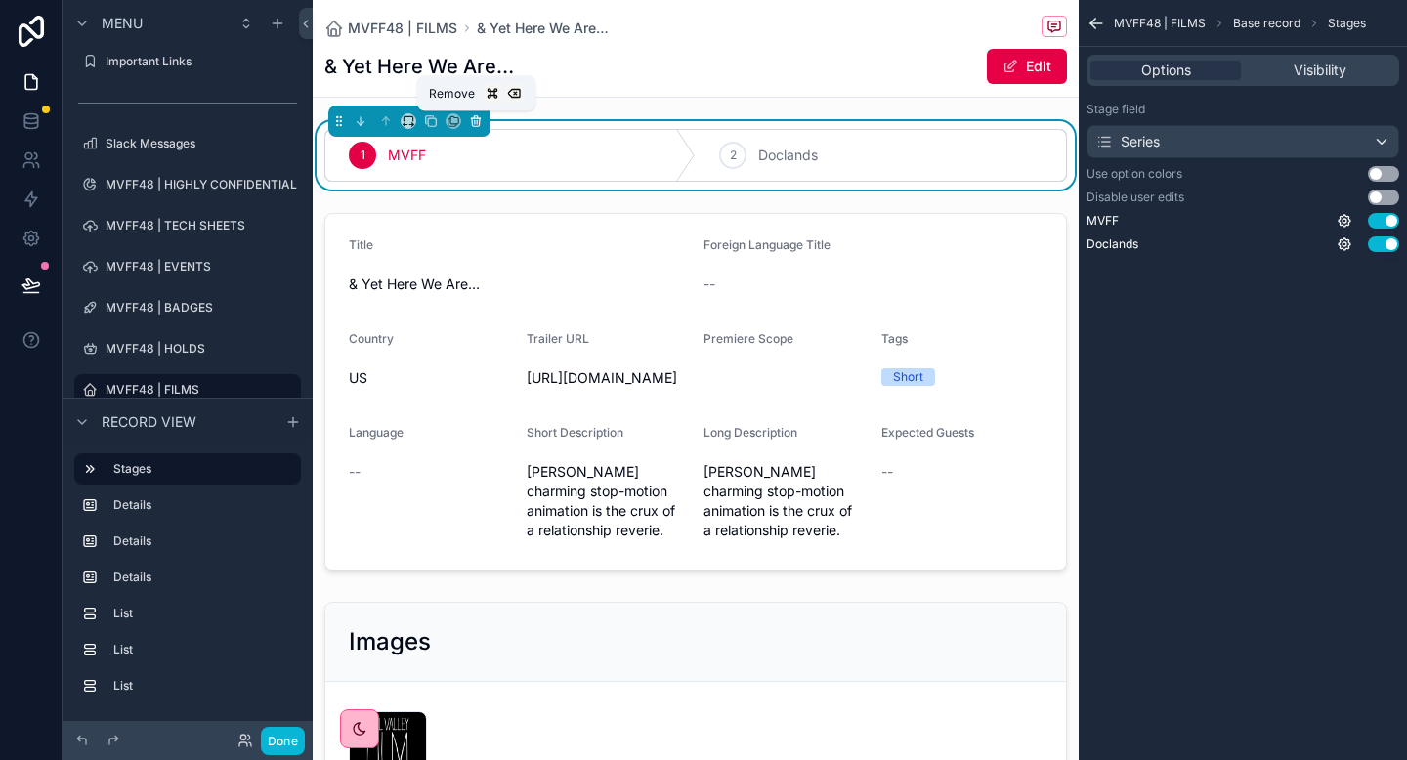
click at [477, 123] on icon "scrollable content" at bounding box center [477, 122] width 0 height 4
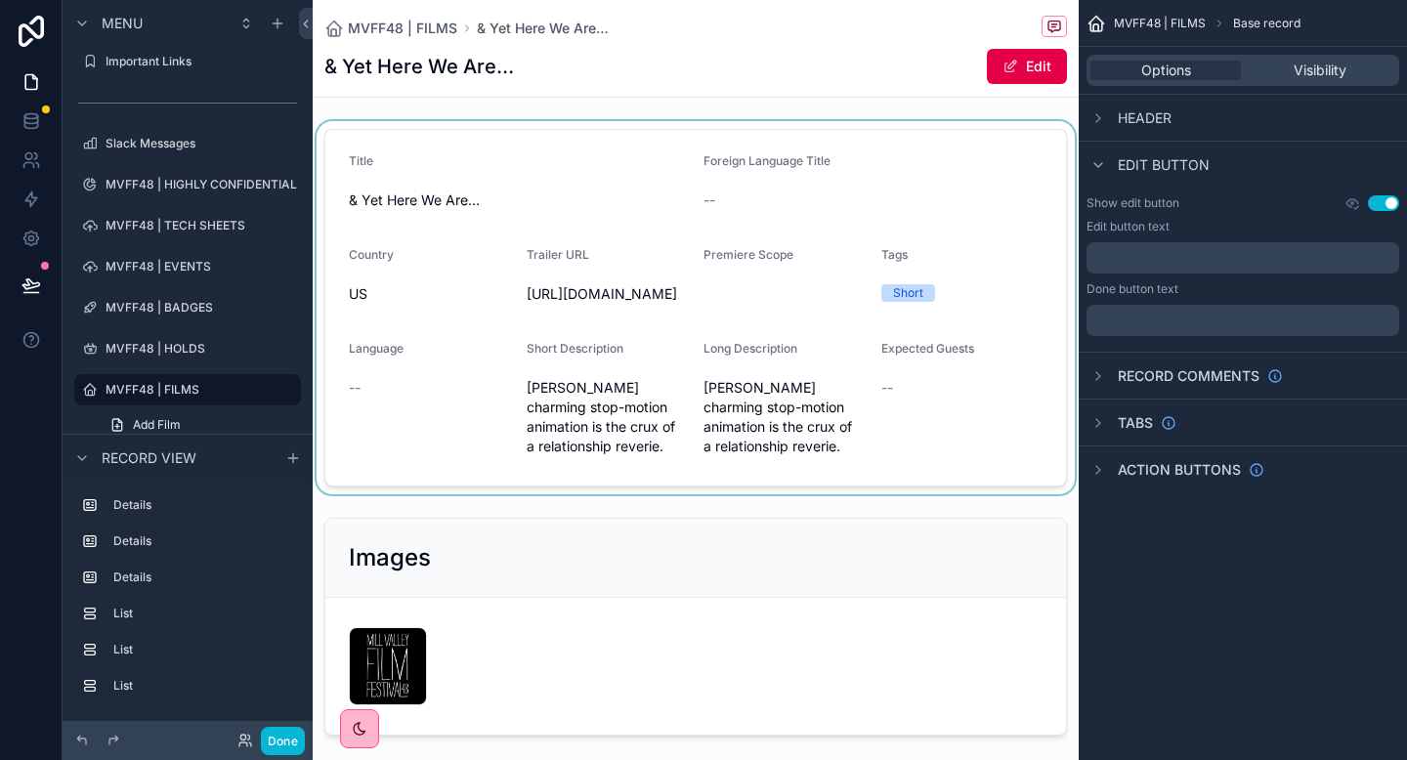
click at [607, 271] on div "scrollable content" at bounding box center [696, 307] width 766 height 373
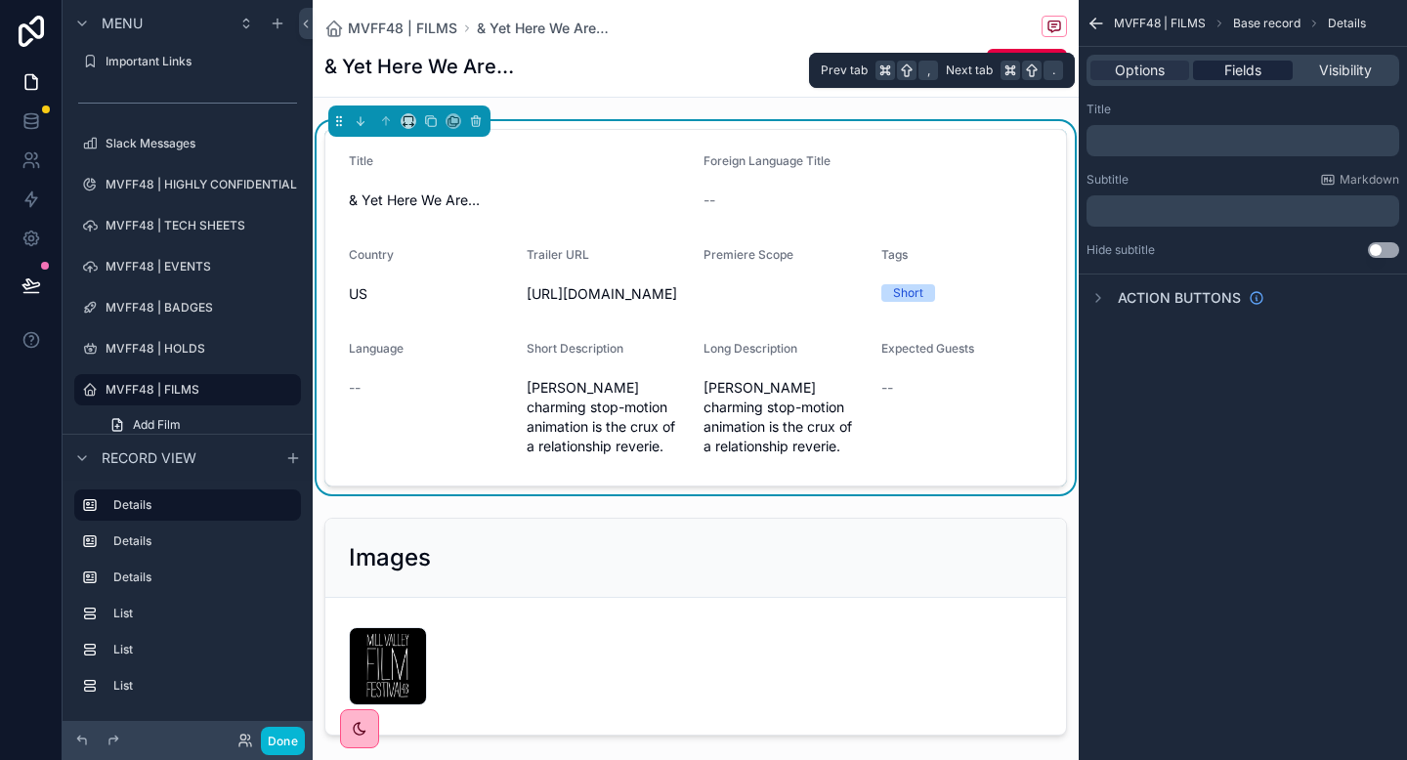
click at [1246, 65] on span "Fields" at bounding box center [1242, 71] width 37 height 20
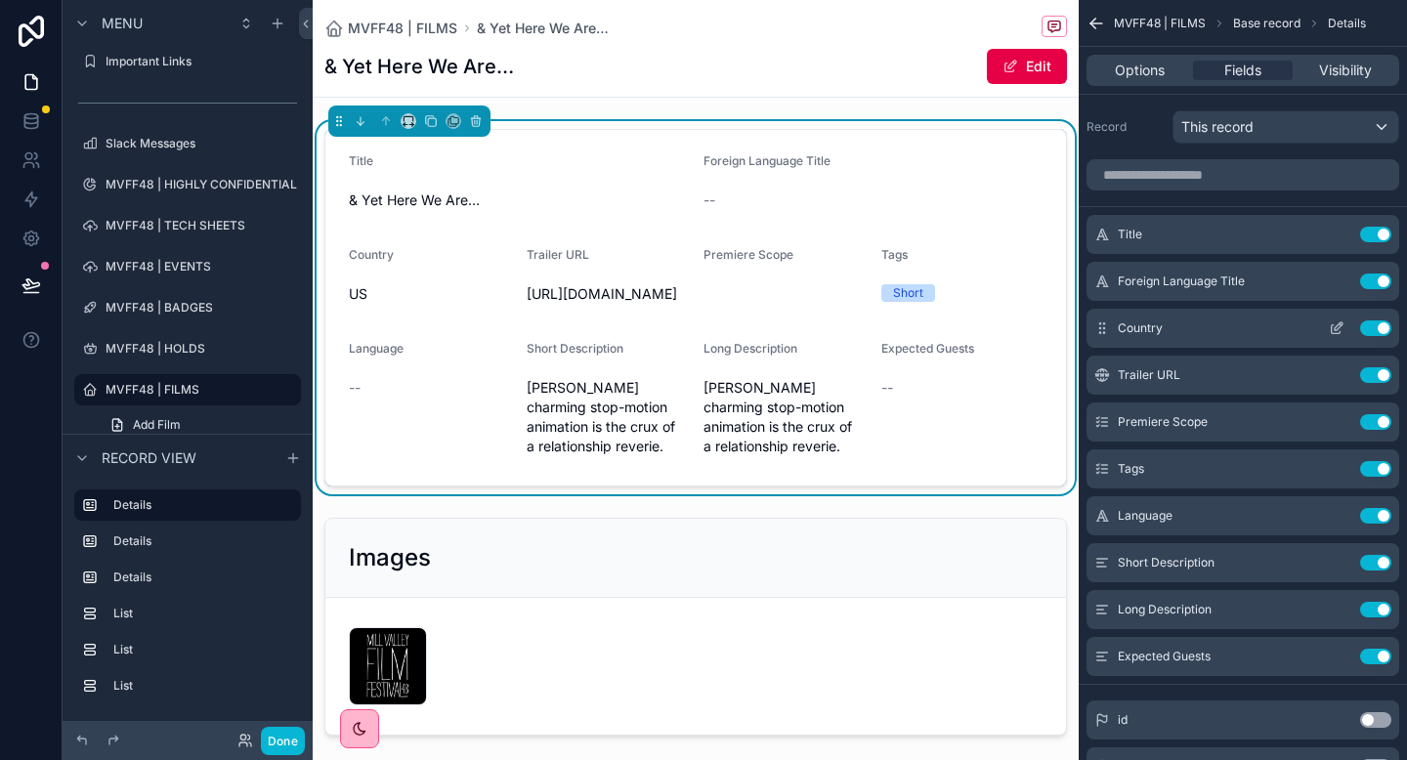
click at [1380, 330] on button "Use setting" at bounding box center [1375, 329] width 31 height 16
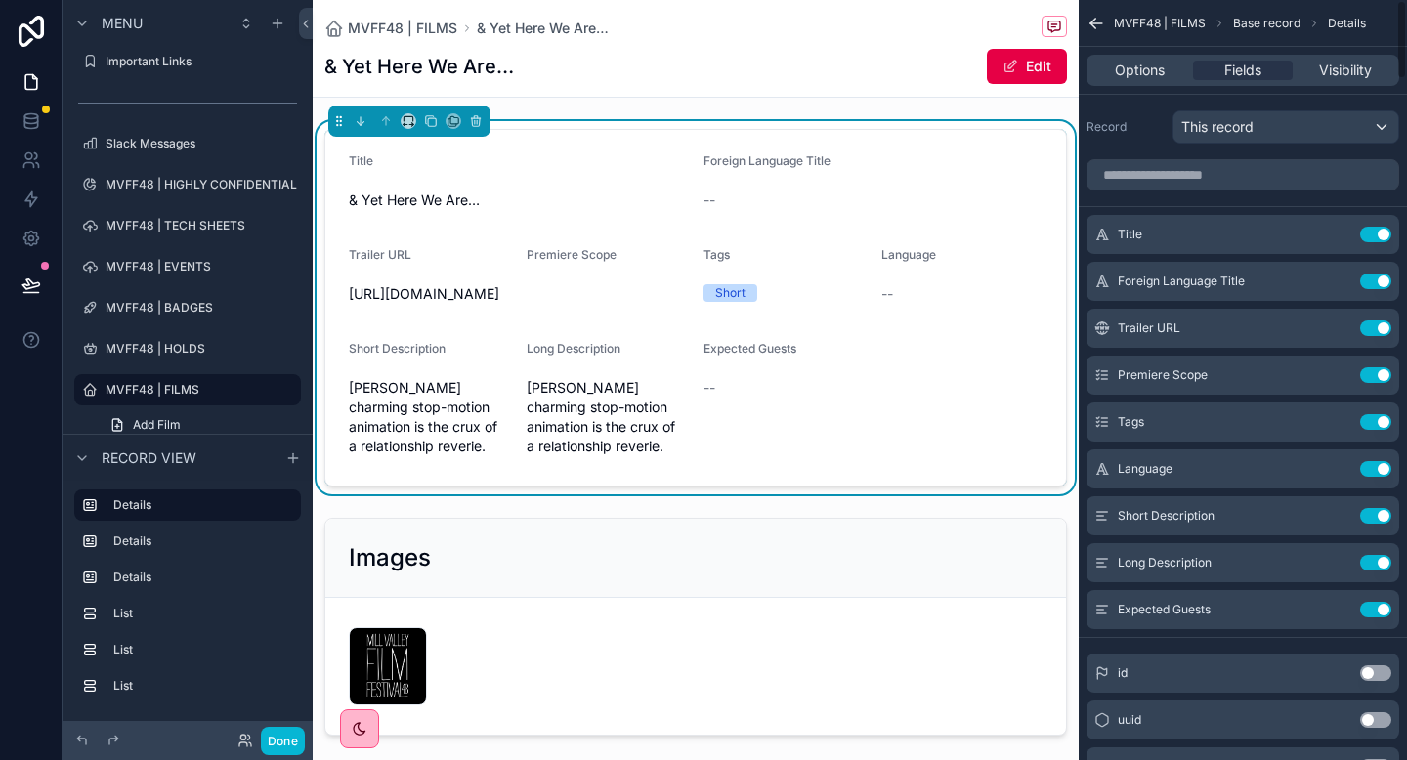
click at [1380, 330] on button "Use setting" at bounding box center [1375, 329] width 31 height 16
click at [1380, 367] on button "Use setting" at bounding box center [1375, 375] width 31 height 16
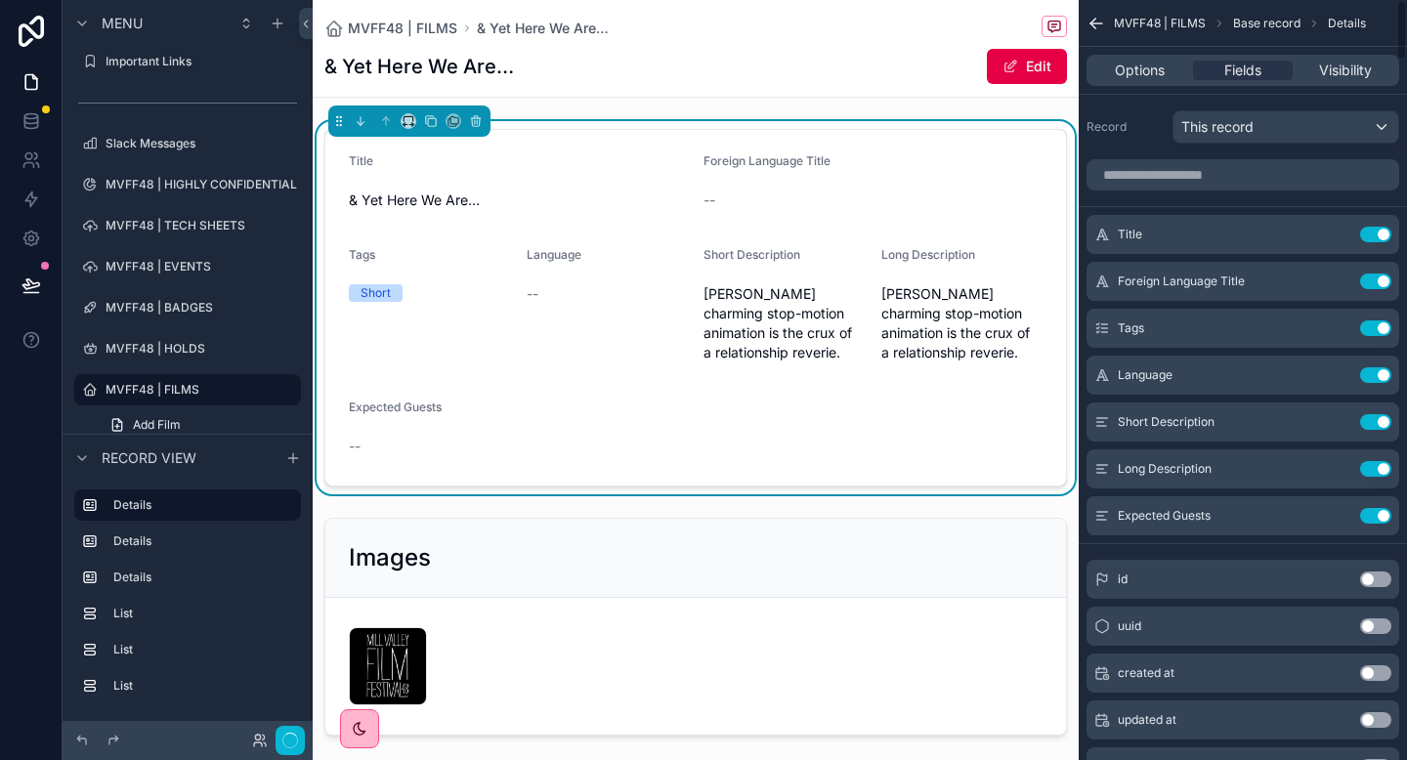
click at [1380, 330] on button "Use setting" at bounding box center [1375, 329] width 31 height 16
click at [1380, 367] on button "Use setting" at bounding box center [1375, 375] width 31 height 16
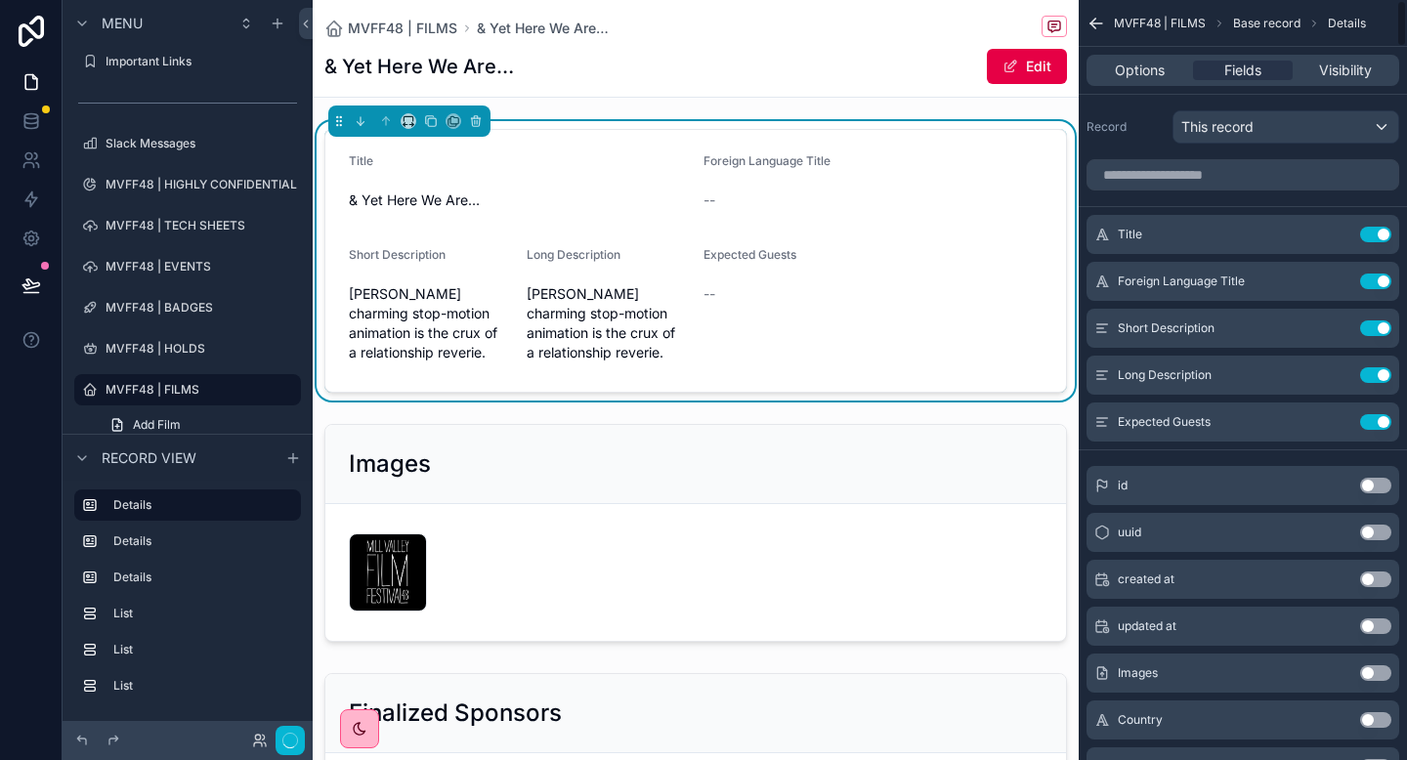
click at [1380, 330] on button "Use setting" at bounding box center [1375, 329] width 31 height 16
click at [1380, 367] on button "Use setting" at bounding box center [1375, 375] width 31 height 16
click at [1380, 414] on button "Use setting" at bounding box center [1375, 422] width 31 height 16
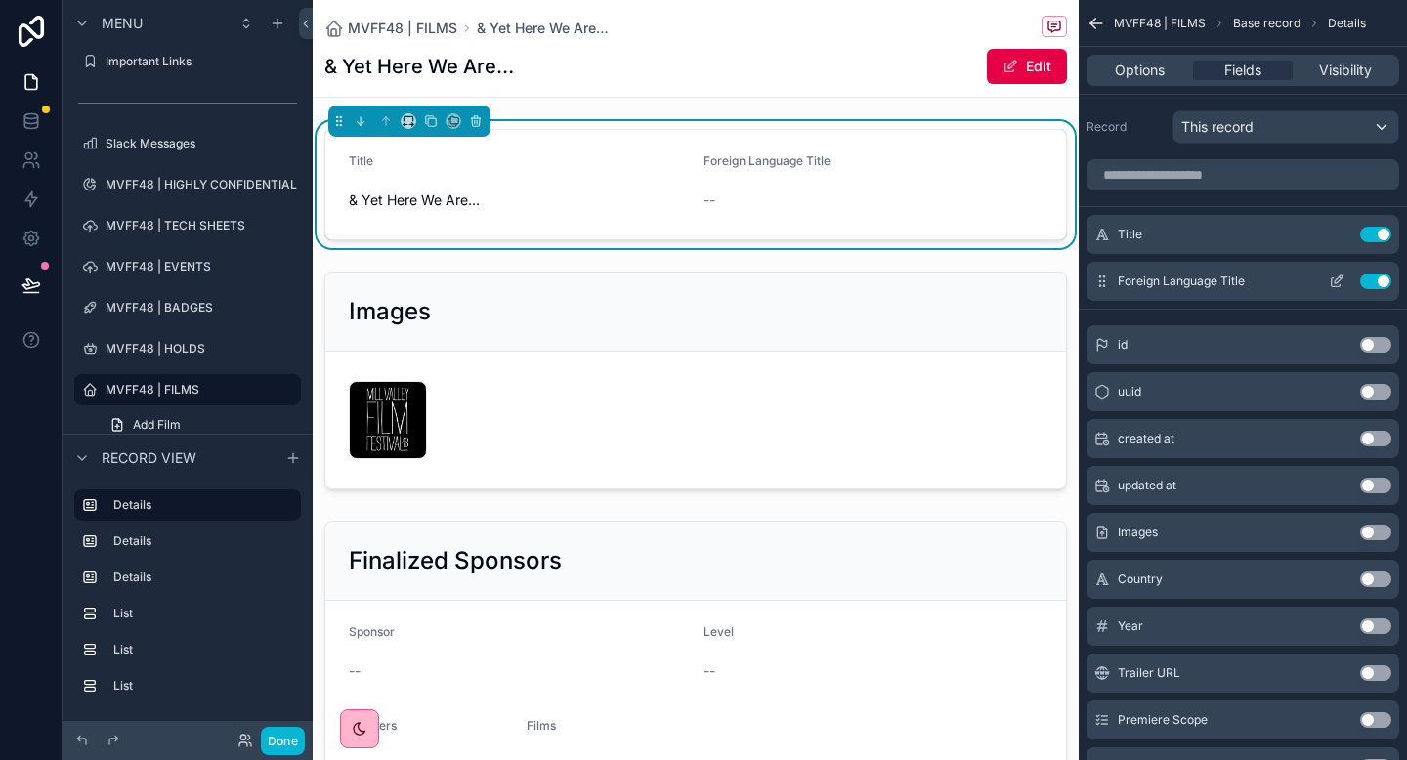
click at [1367, 280] on button "Use setting" at bounding box center [1375, 282] width 31 height 16
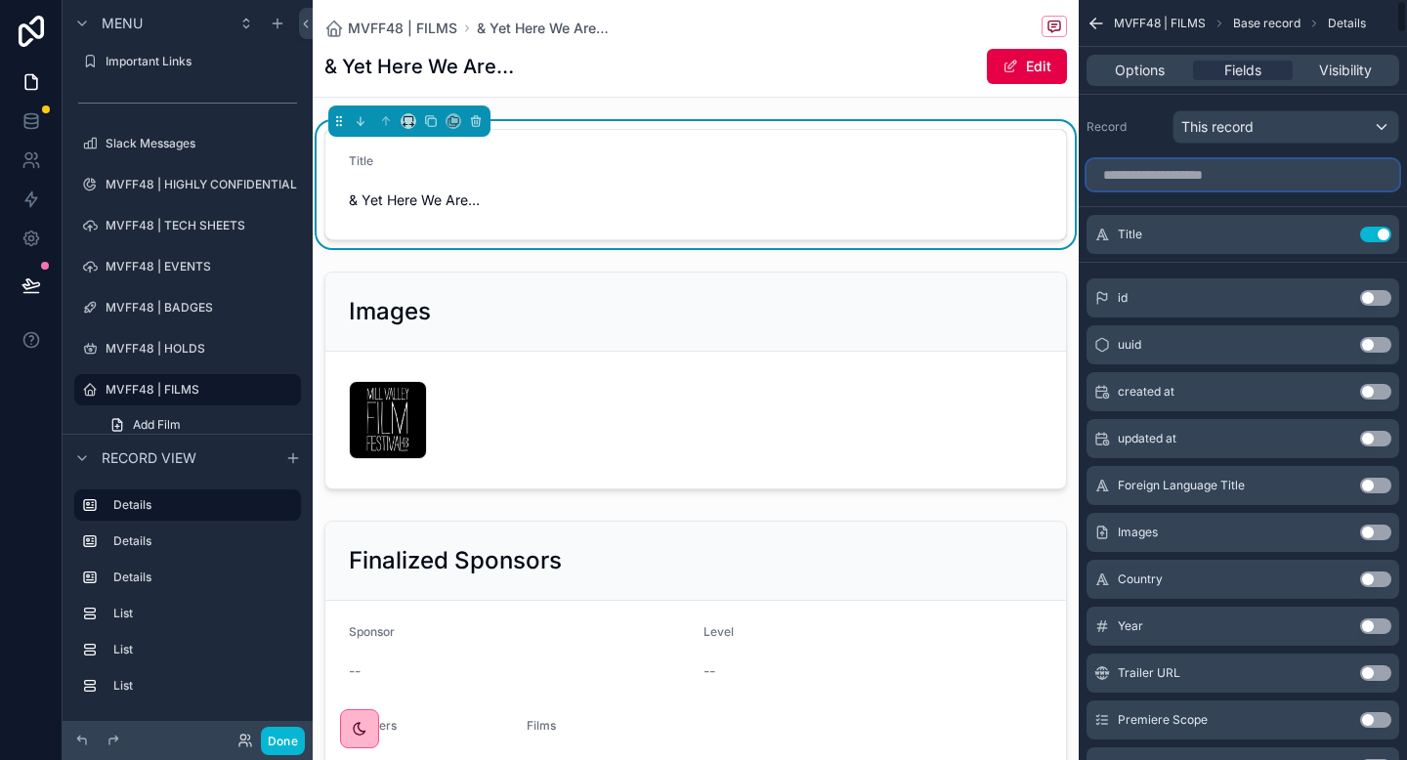
click at [1289, 184] on input "scrollable content" at bounding box center [1243, 174] width 313 height 31
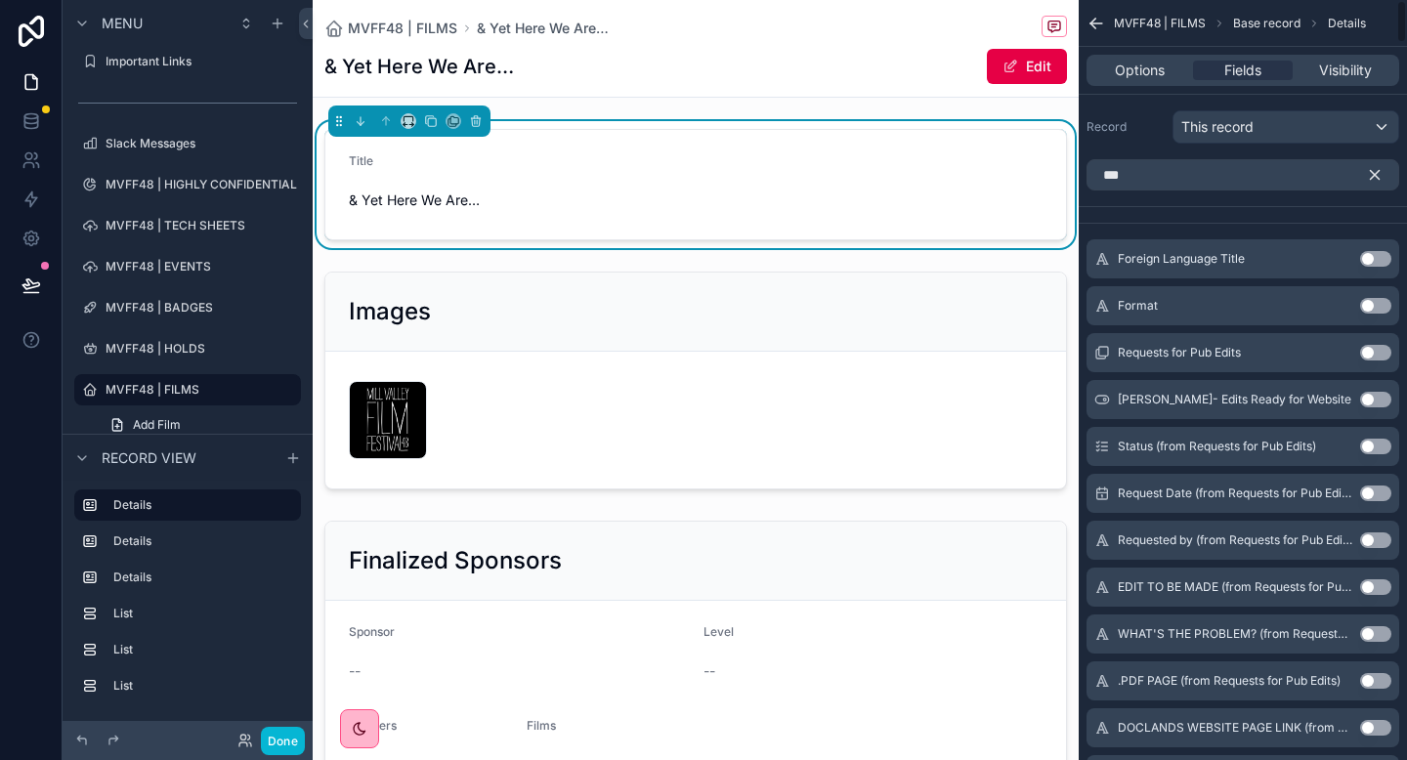
click at [1372, 259] on button "Use setting" at bounding box center [1375, 259] width 31 height 16
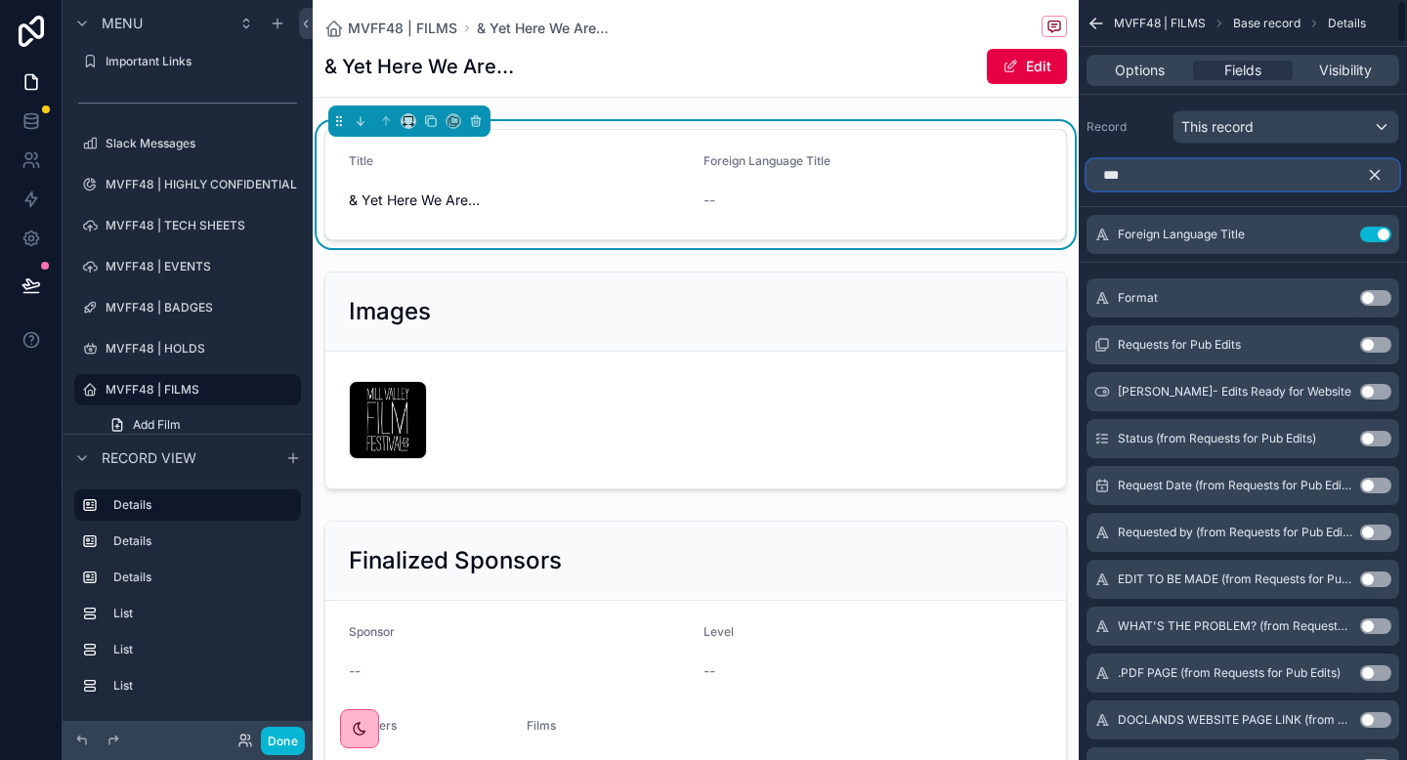
click at [1189, 182] on input "***" at bounding box center [1243, 174] width 313 height 31
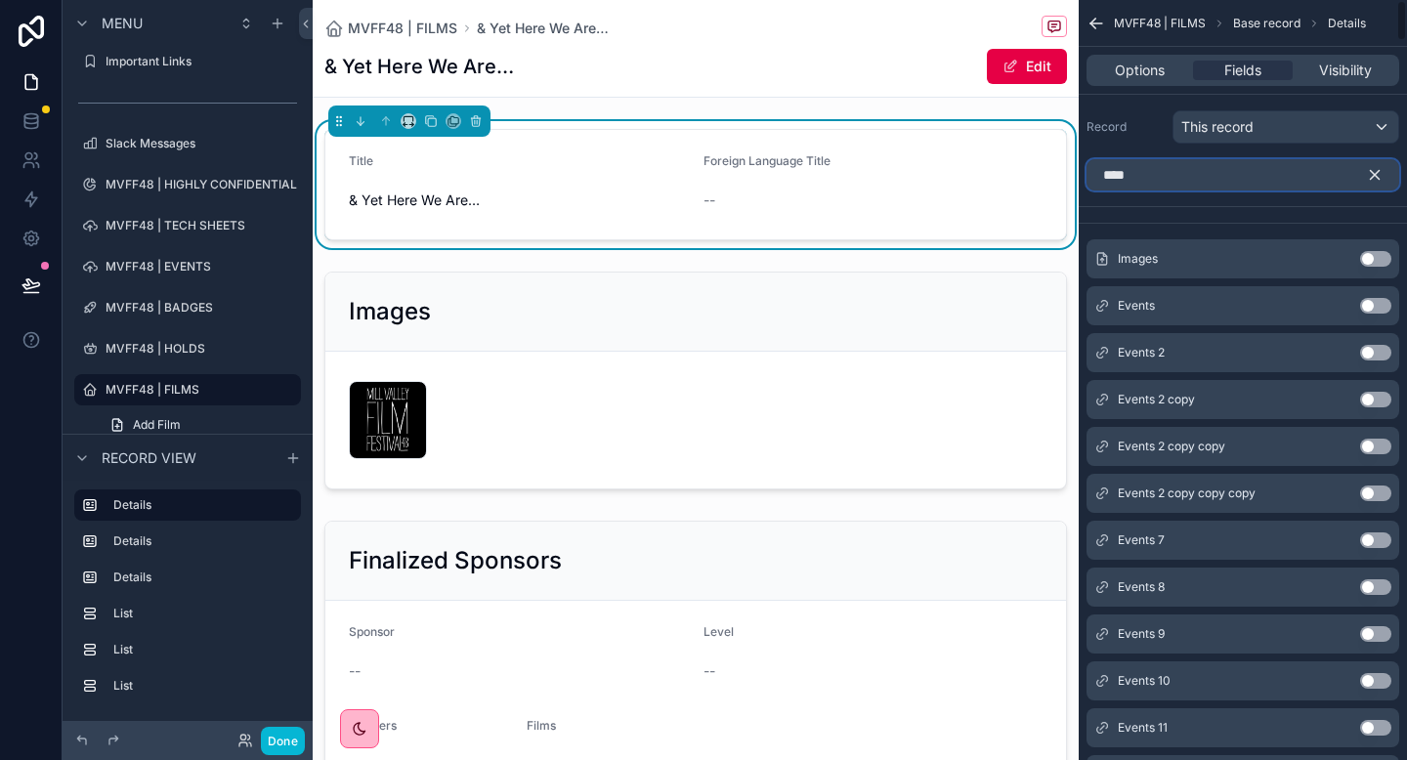
type input "****"
click at [1375, 255] on button "Use setting" at bounding box center [1375, 259] width 31 height 16
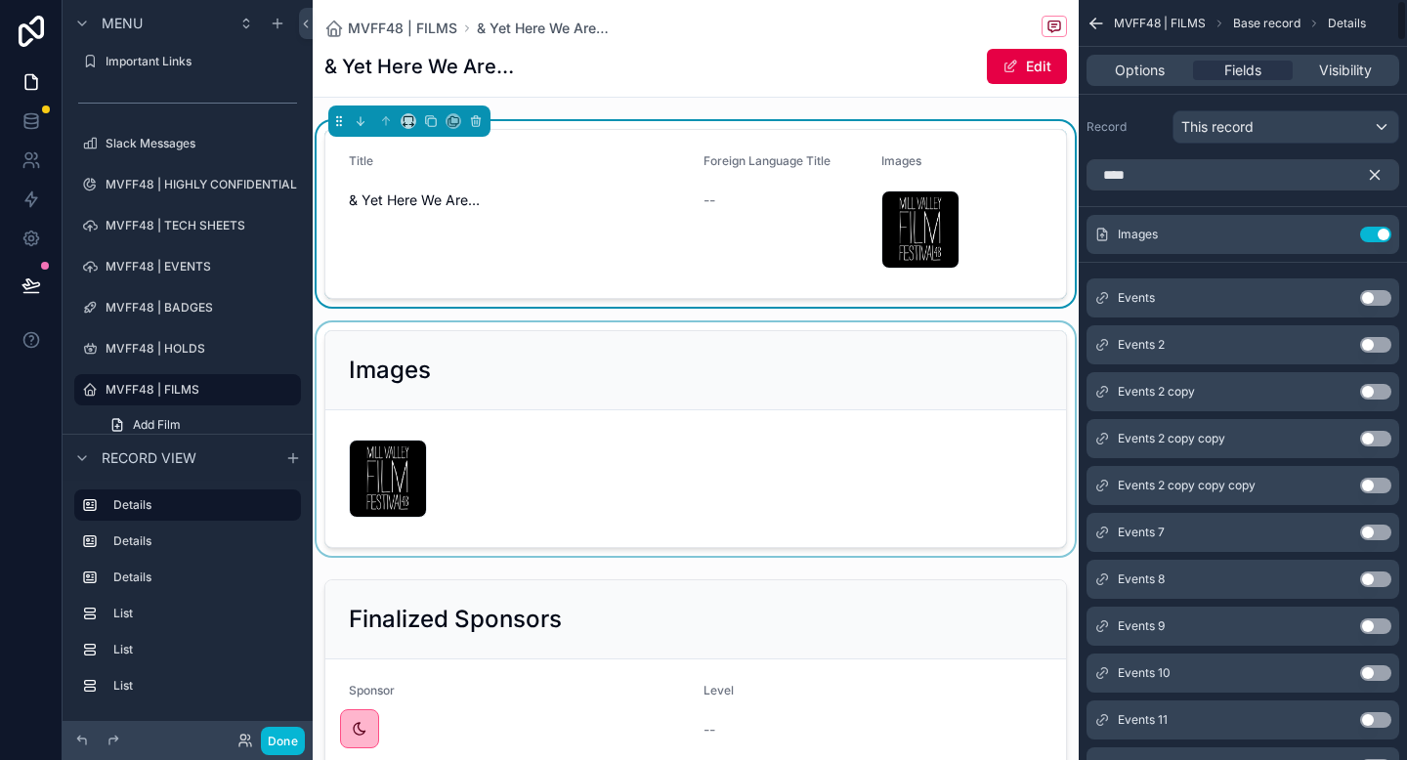
click at [783, 449] on div "scrollable content" at bounding box center [696, 439] width 766 height 234
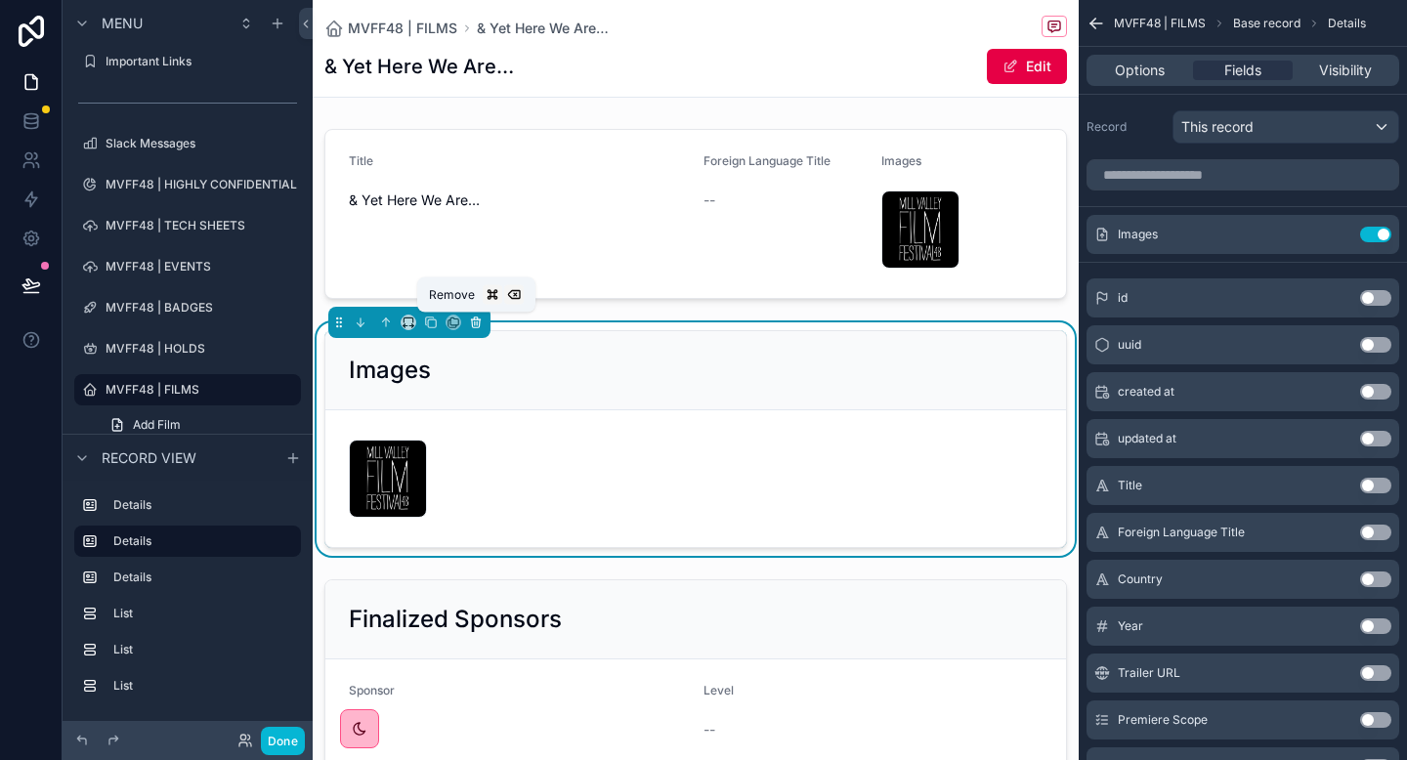
click at [474, 327] on icon "scrollable content" at bounding box center [476, 324] width 8 height 8
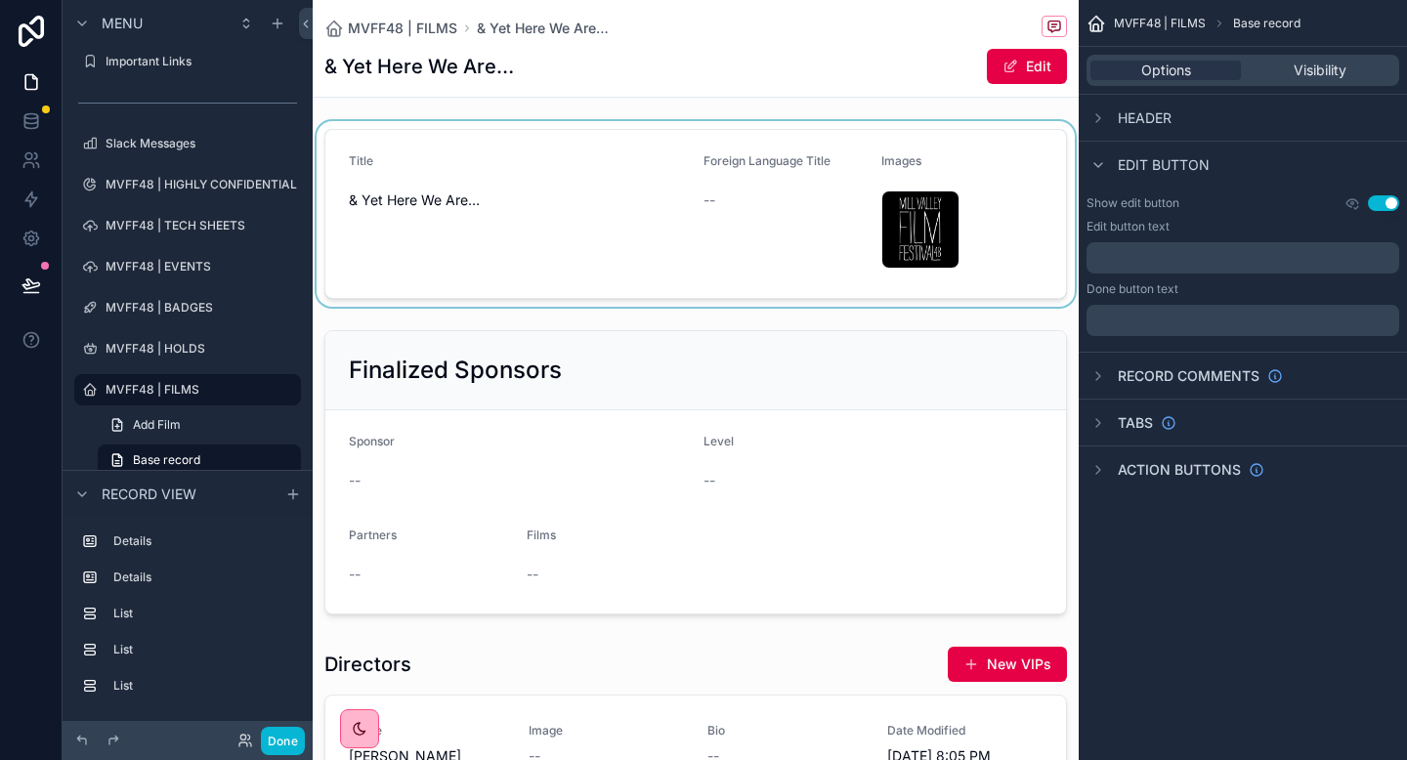
click at [705, 280] on div "scrollable content" at bounding box center [696, 214] width 766 height 186
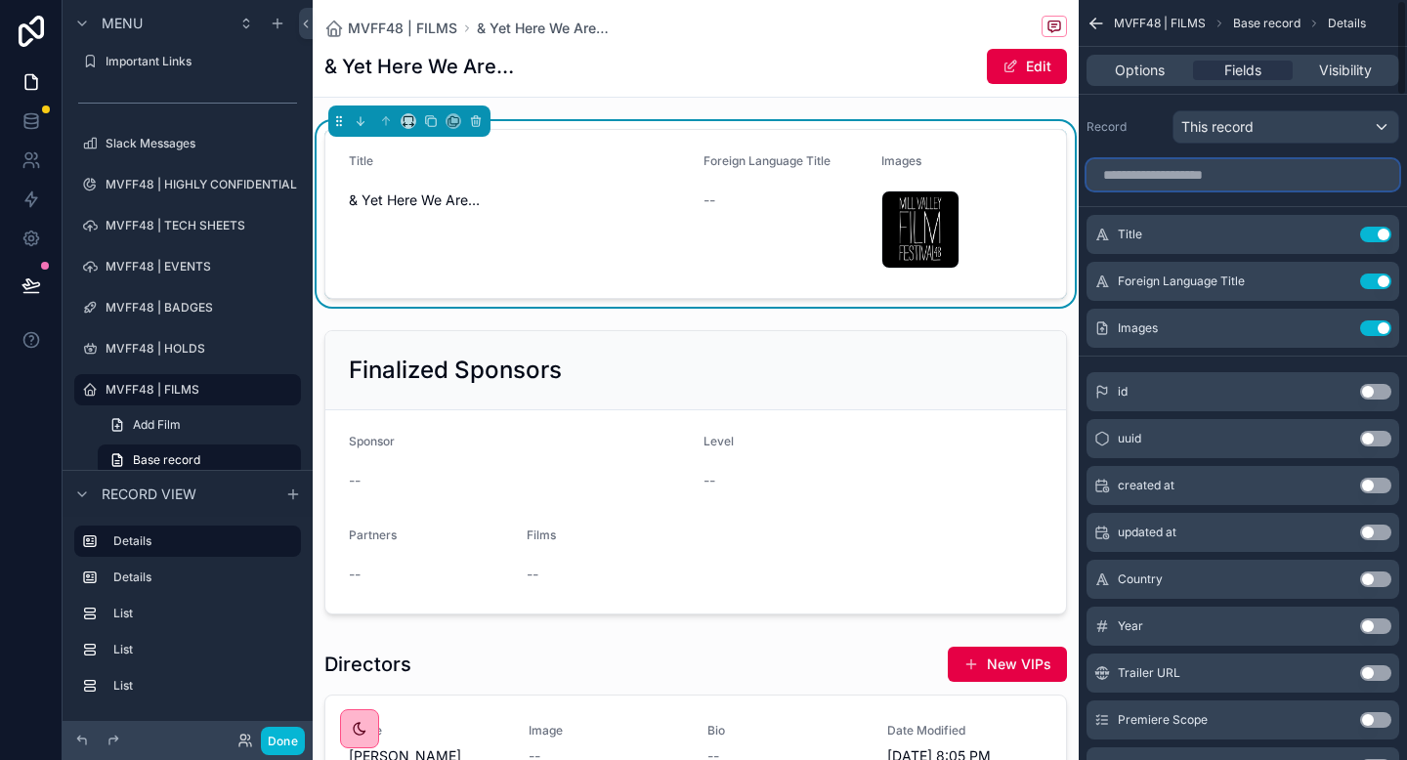
click at [1184, 163] on input "scrollable content" at bounding box center [1243, 174] width 313 height 31
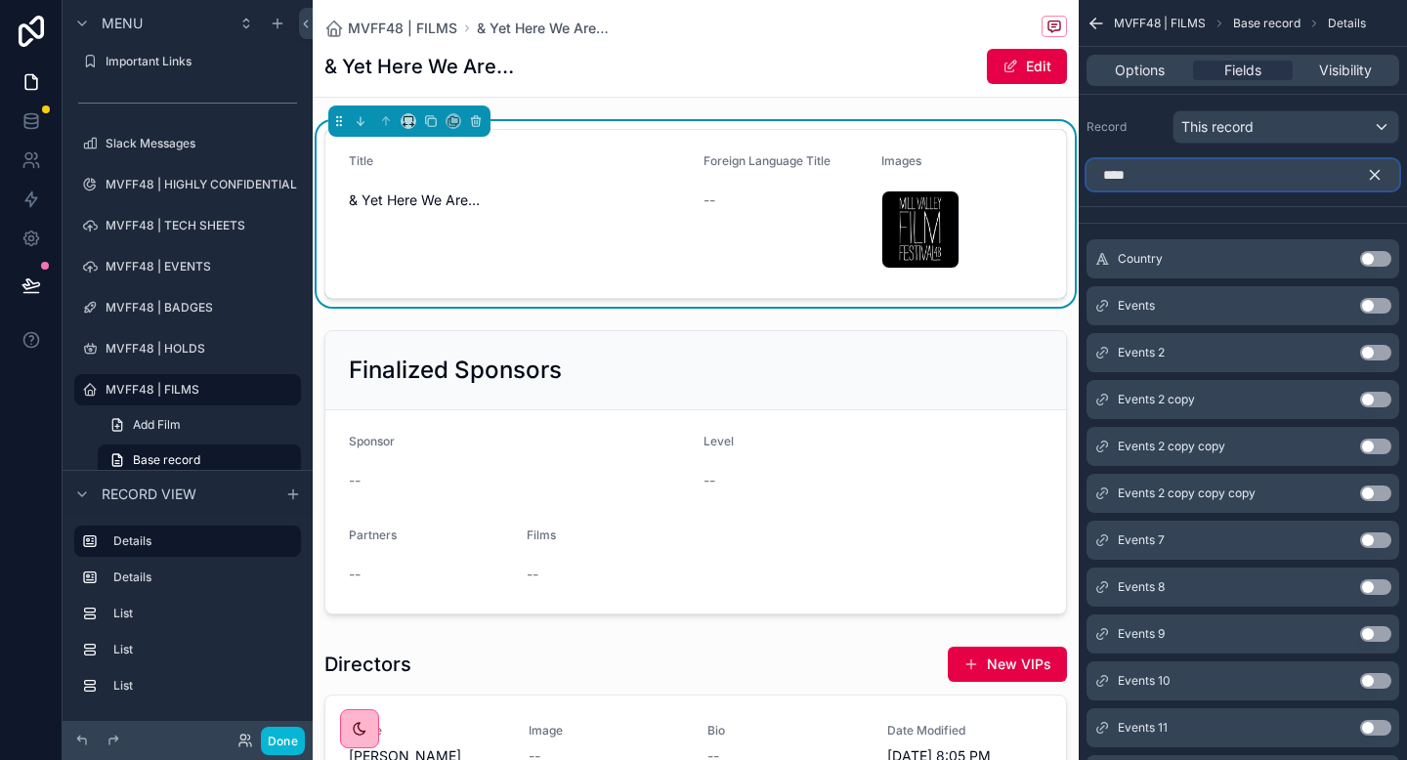
type input "****"
click at [1376, 256] on button "Use setting" at bounding box center [1375, 259] width 31 height 16
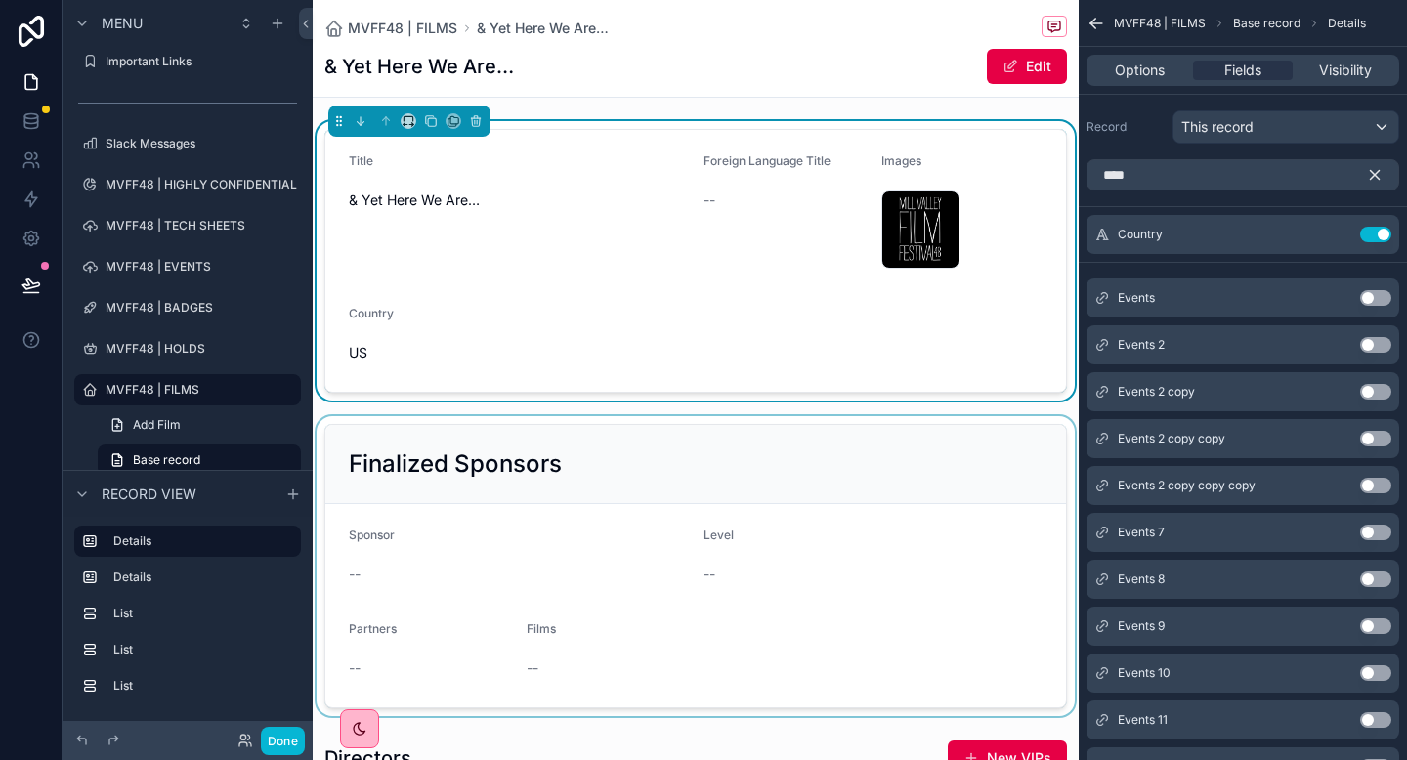
click at [653, 552] on div "scrollable content" at bounding box center [696, 566] width 766 height 300
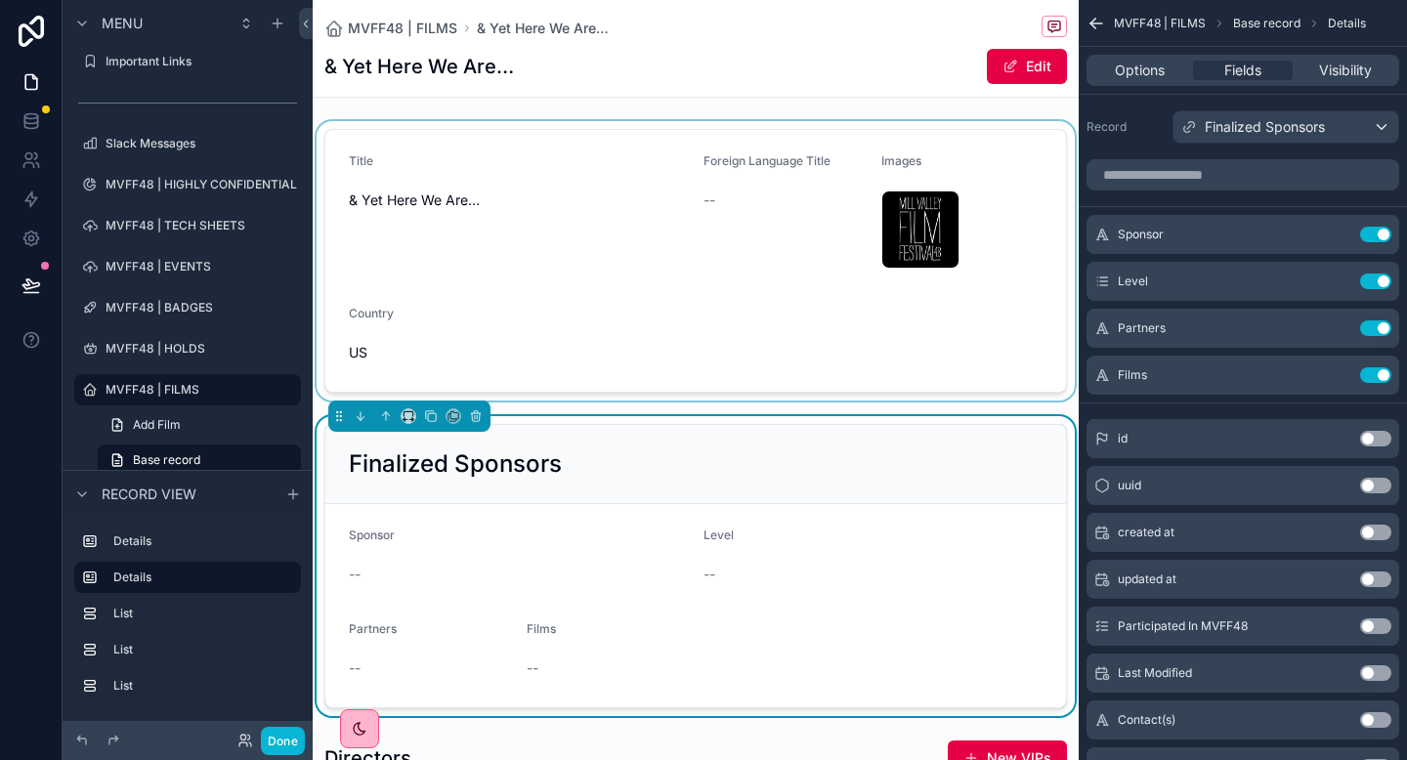
click at [785, 379] on div "scrollable content" at bounding box center [696, 260] width 766 height 279
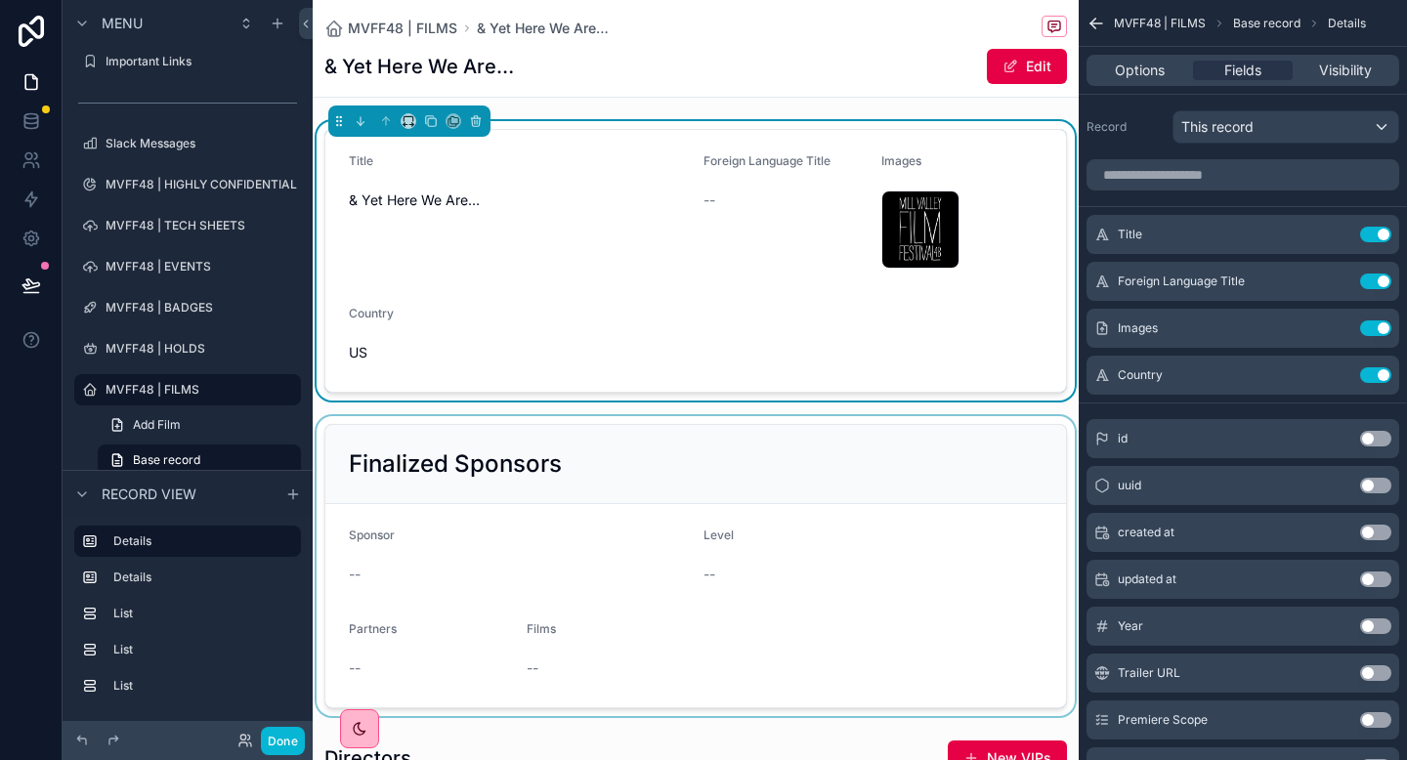
click at [851, 508] on div "scrollable content" at bounding box center [696, 566] width 766 height 300
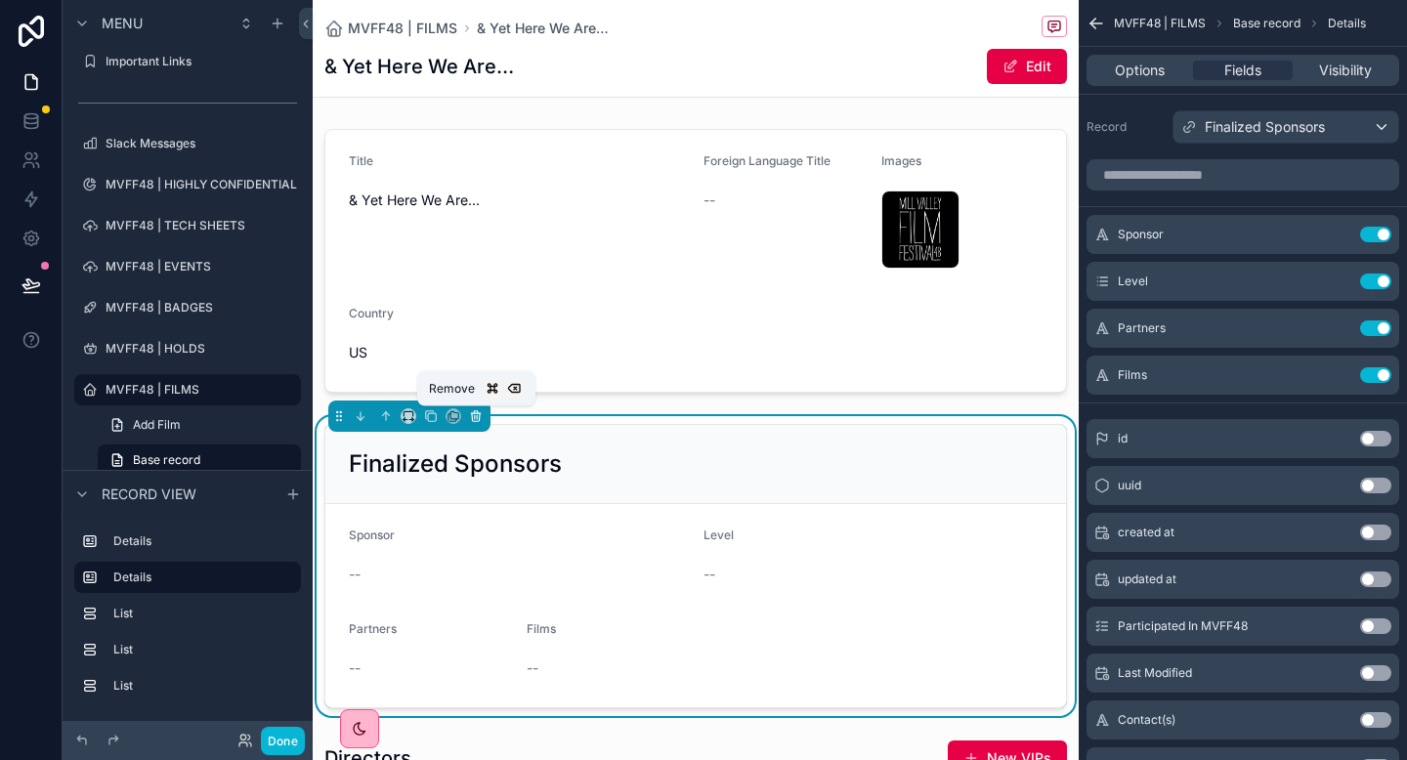
click at [478, 407] on button "scrollable content" at bounding box center [475, 416] width 21 height 21
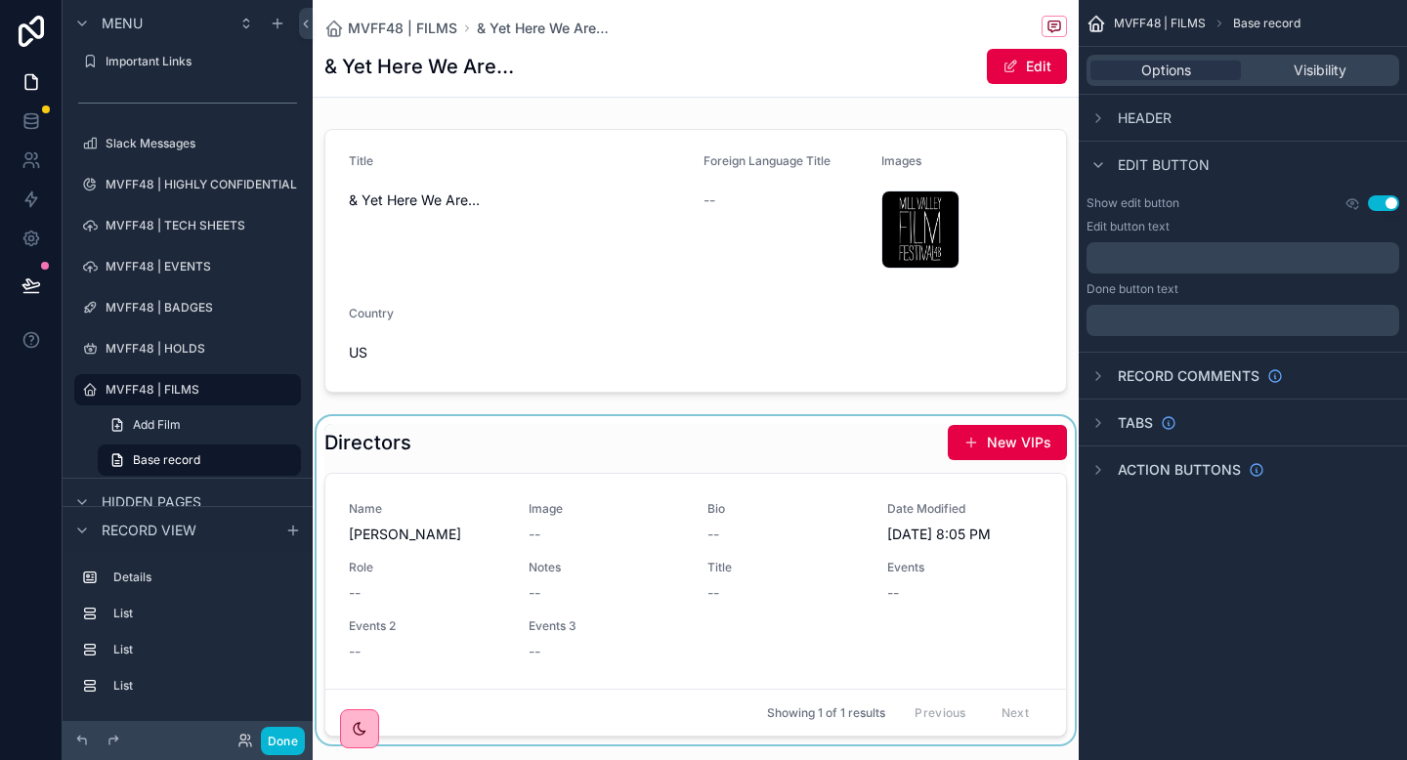
click at [581, 477] on div "scrollable content" at bounding box center [696, 580] width 766 height 328
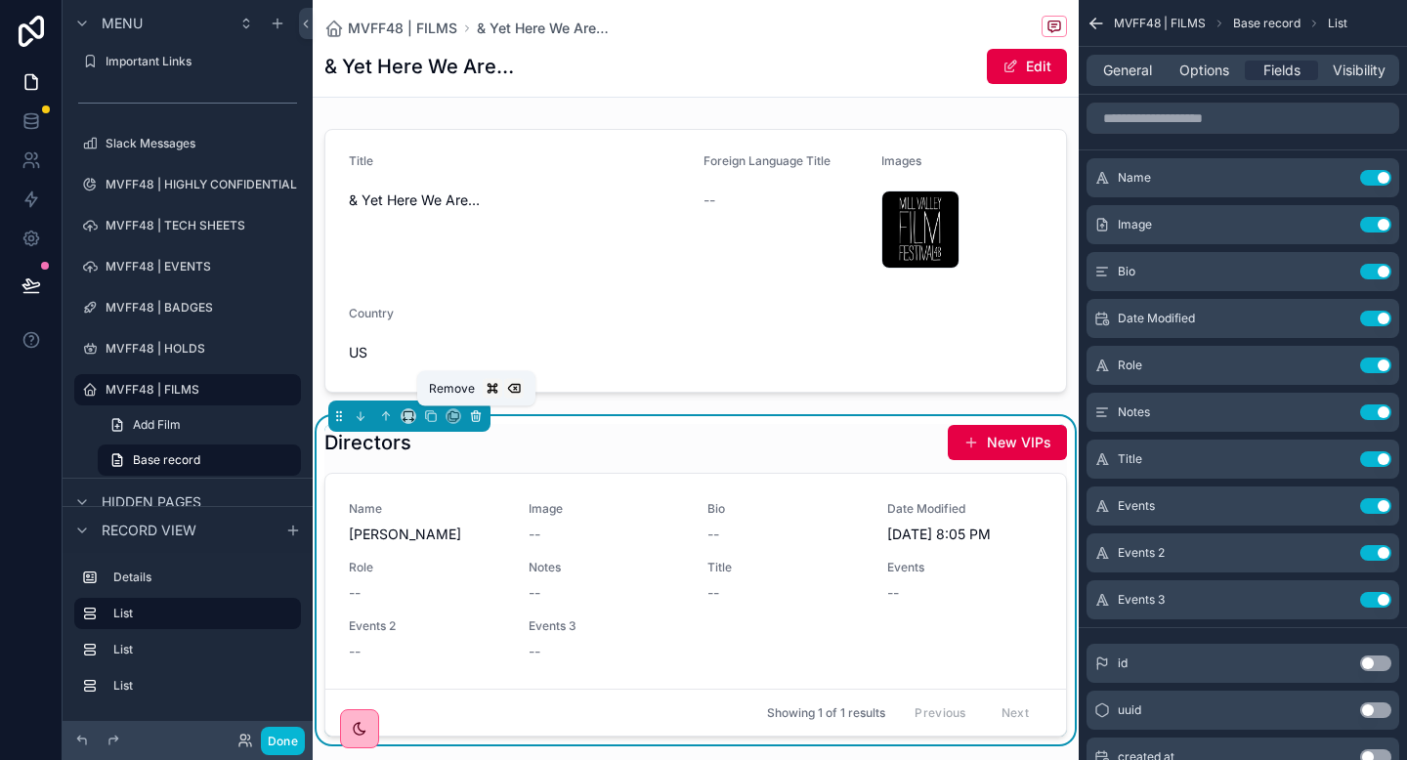
click at [472, 425] on button "scrollable content" at bounding box center [475, 416] width 21 height 21
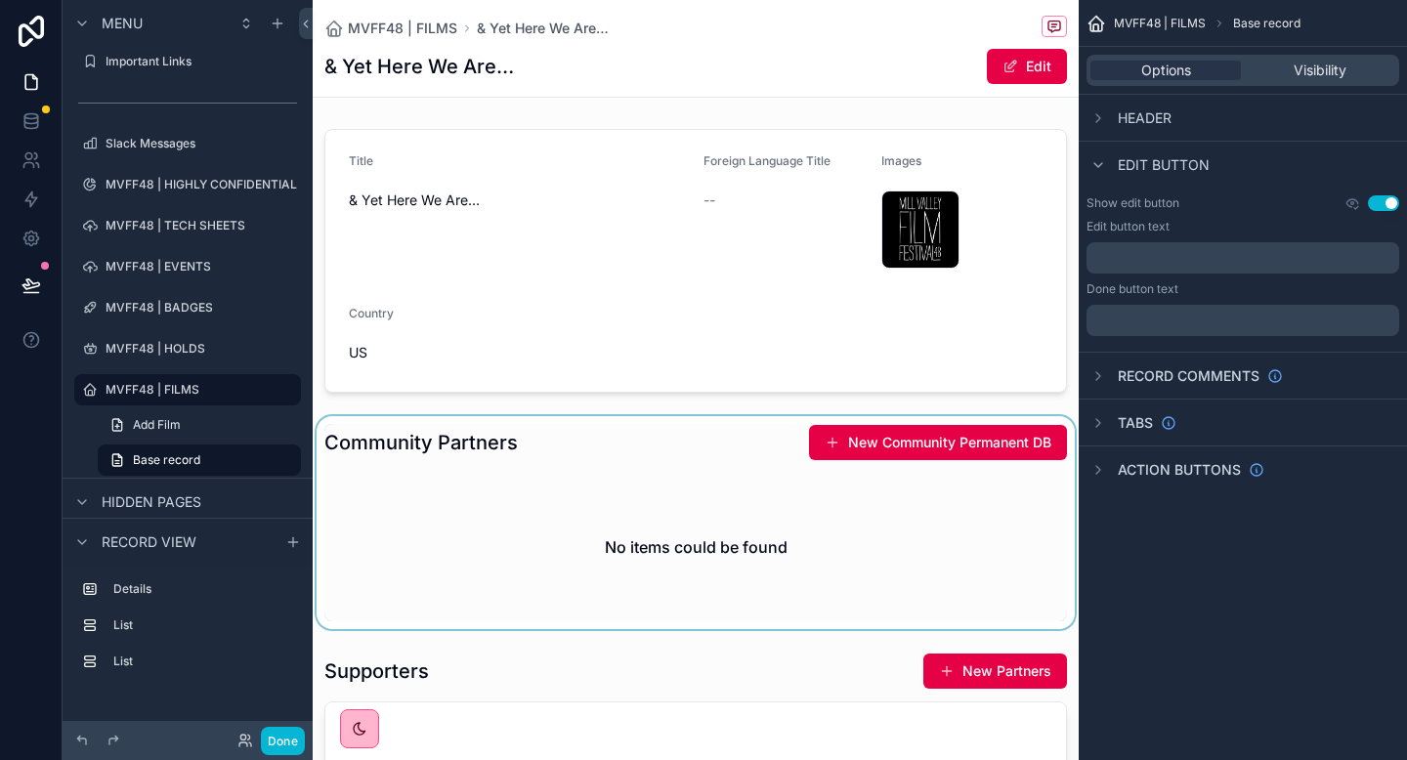
click at [556, 489] on div "scrollable content" at bounding box center [696, 522] width 766 height 213
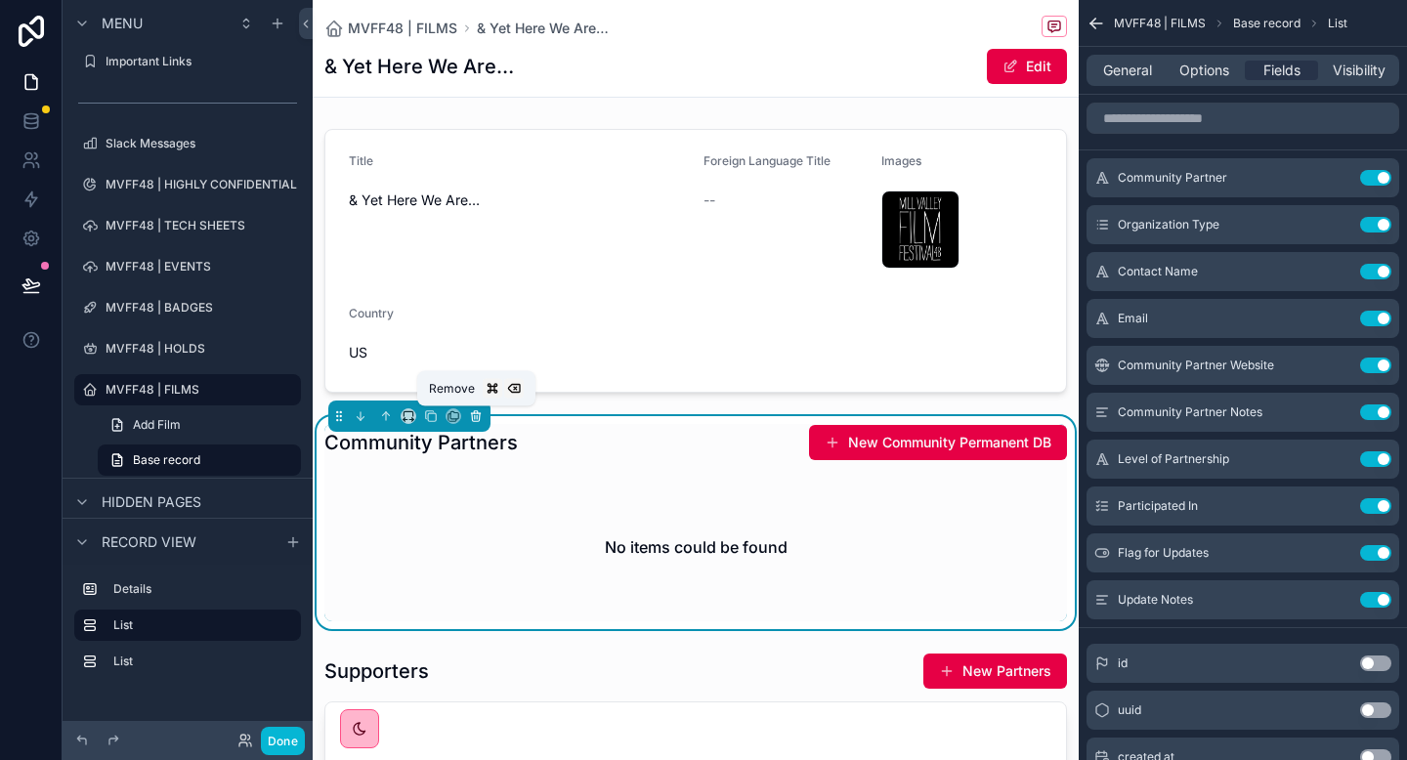
click at [472, 413] on icon "scrollable content" at bounding box center [475, 413] width 9 height 0
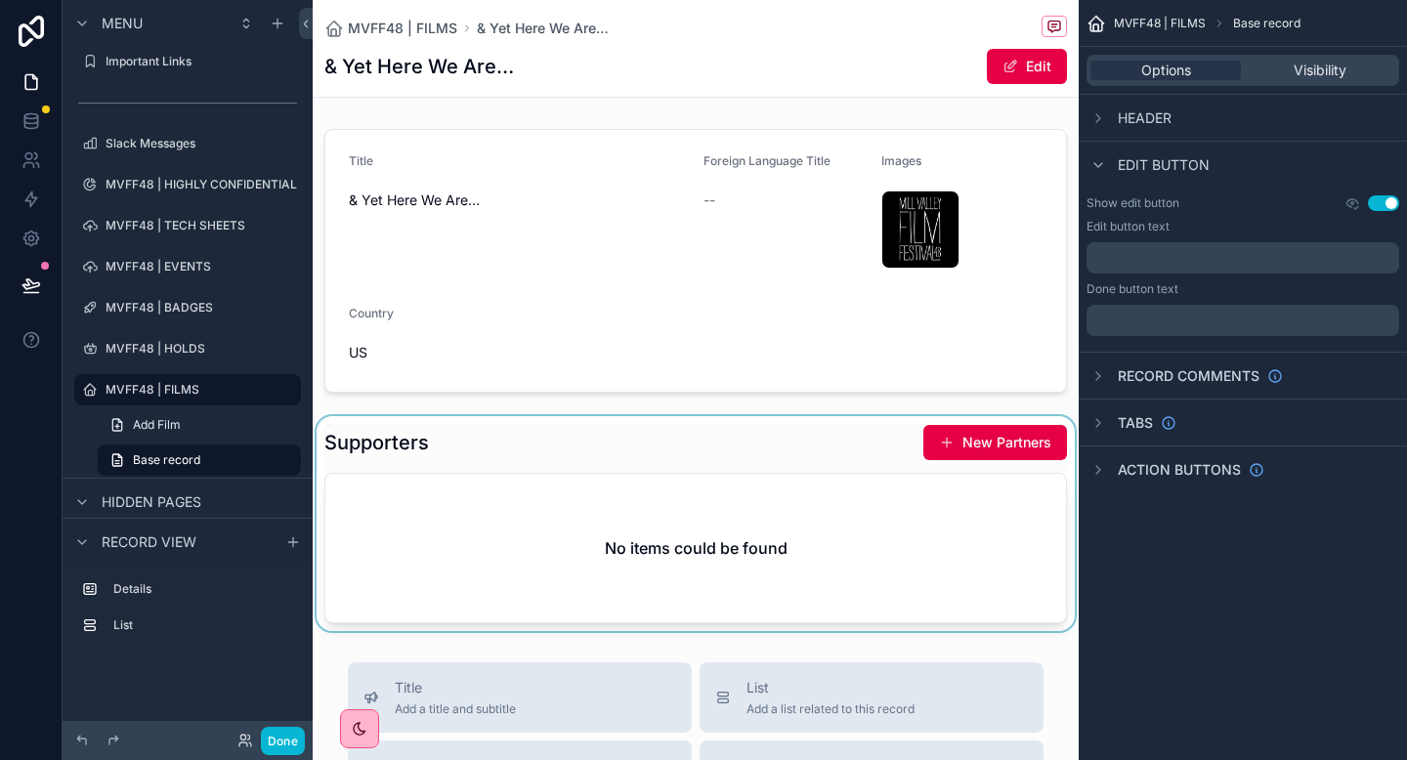
click at [527, 522] on div "scrollable content" at bounding box center [696, 523] width 766 height 215
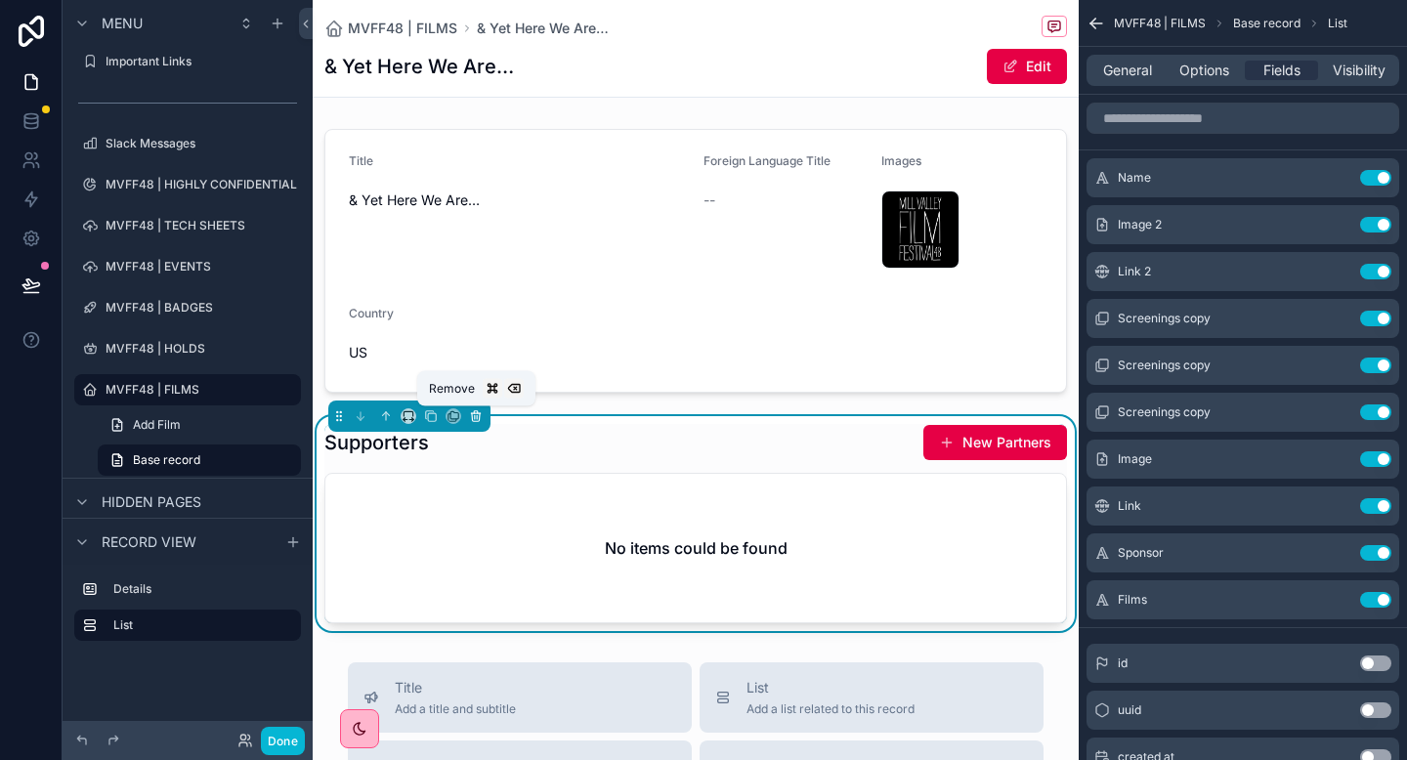
click at [473, 414] on icon "scrollable content" at bounding box center [476, 416] width 14 height 14
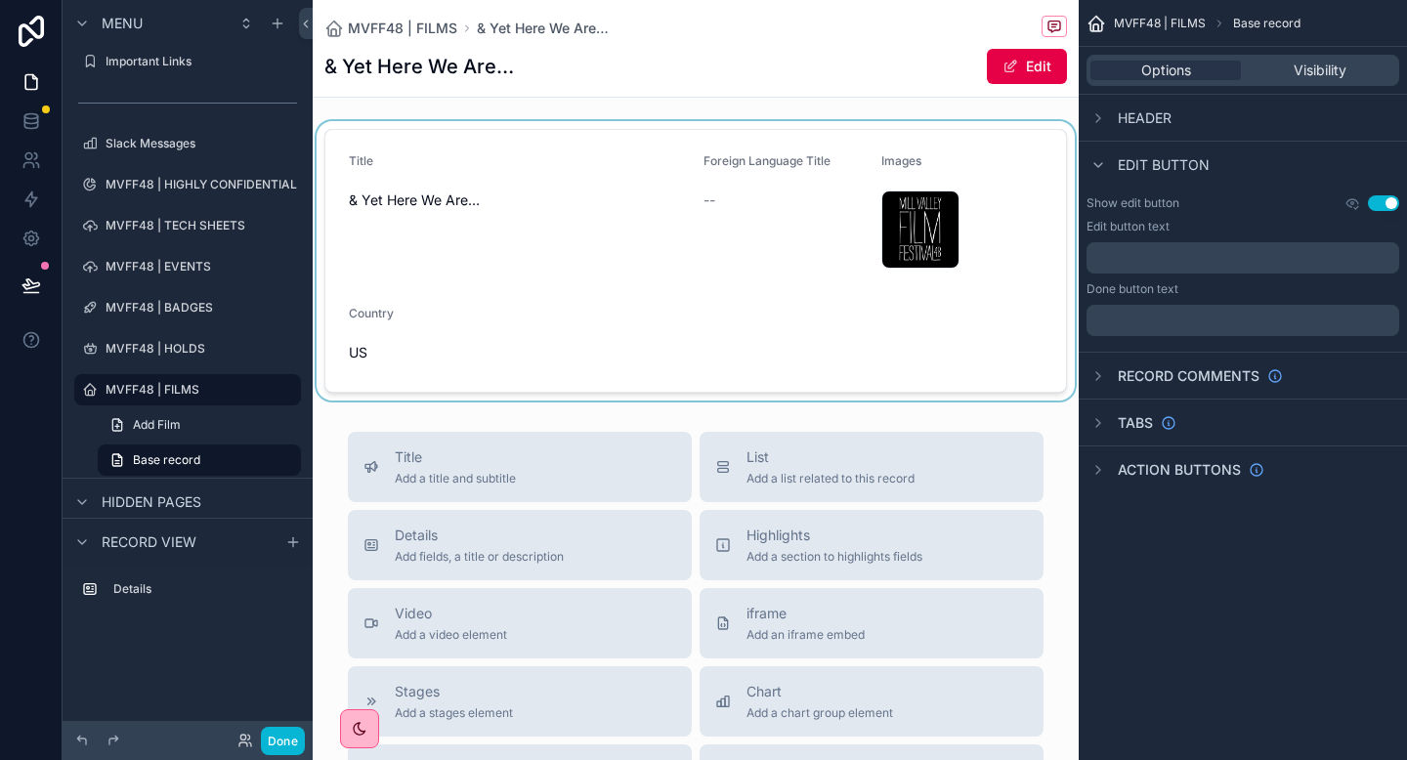
click at [710, 315] on div "scrollable content" at bounding box center [696, 260] width 766 height 279
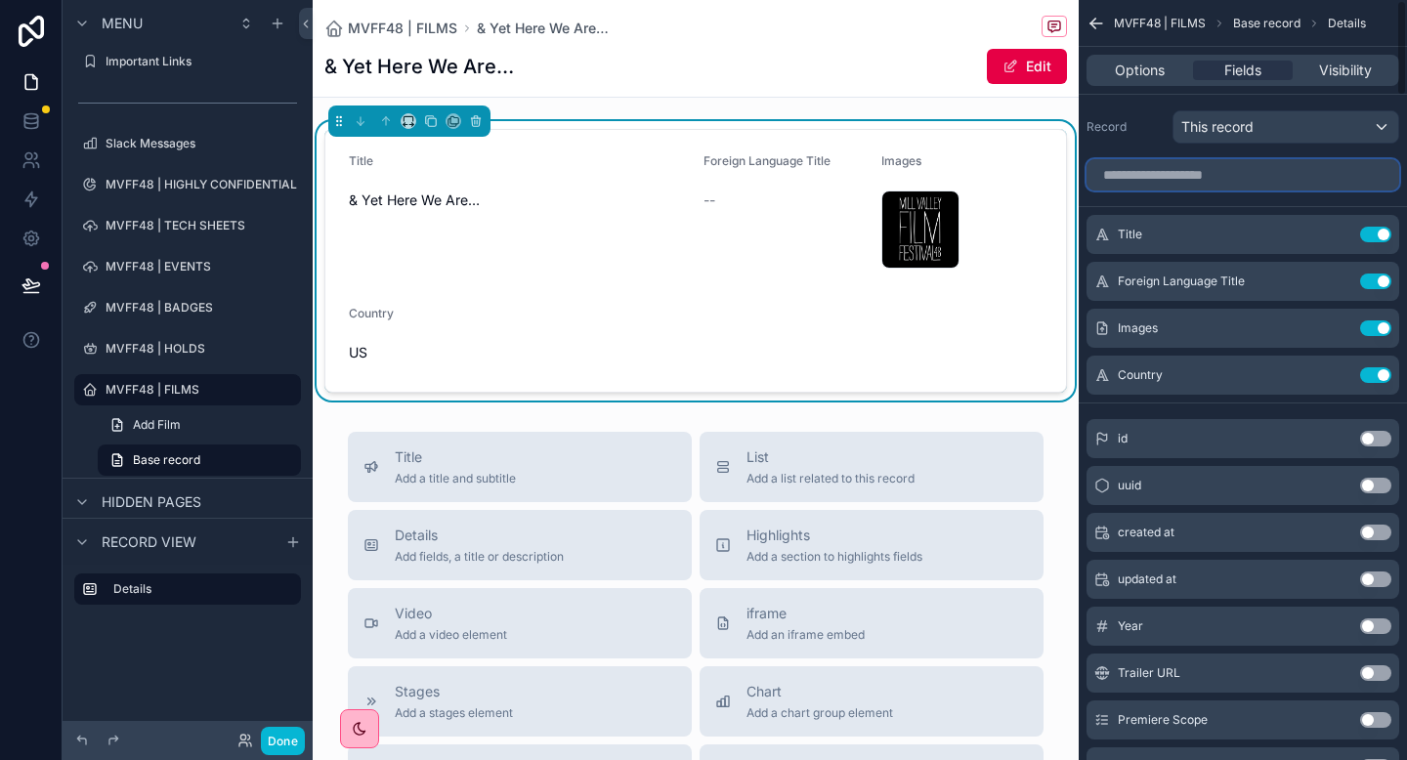
click at [1160, 179] on input "scrollable content" at bounding box center [1243, 174] width 313 height 31
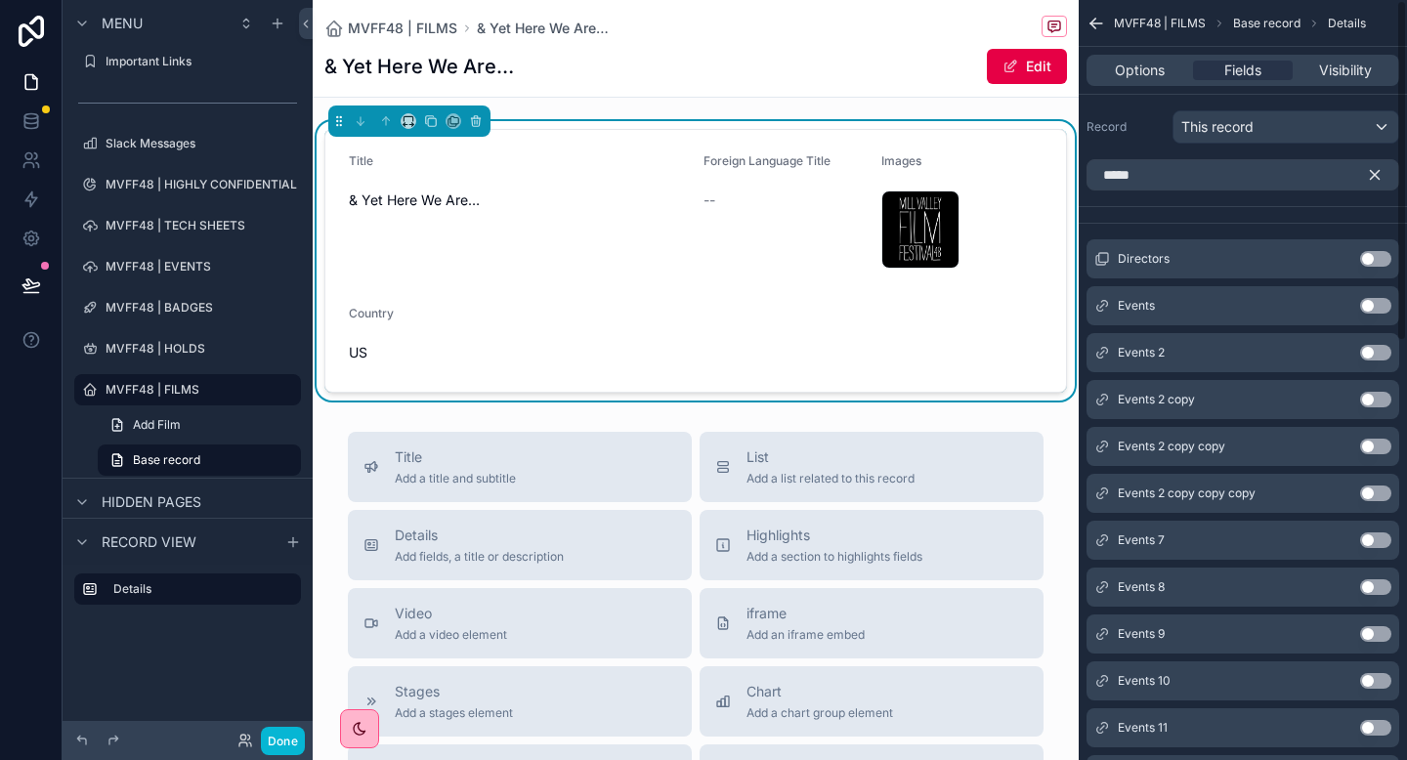
click at [1379, 256] on button "Use setting" at bounding box center [1375, 259] width 31 height 16
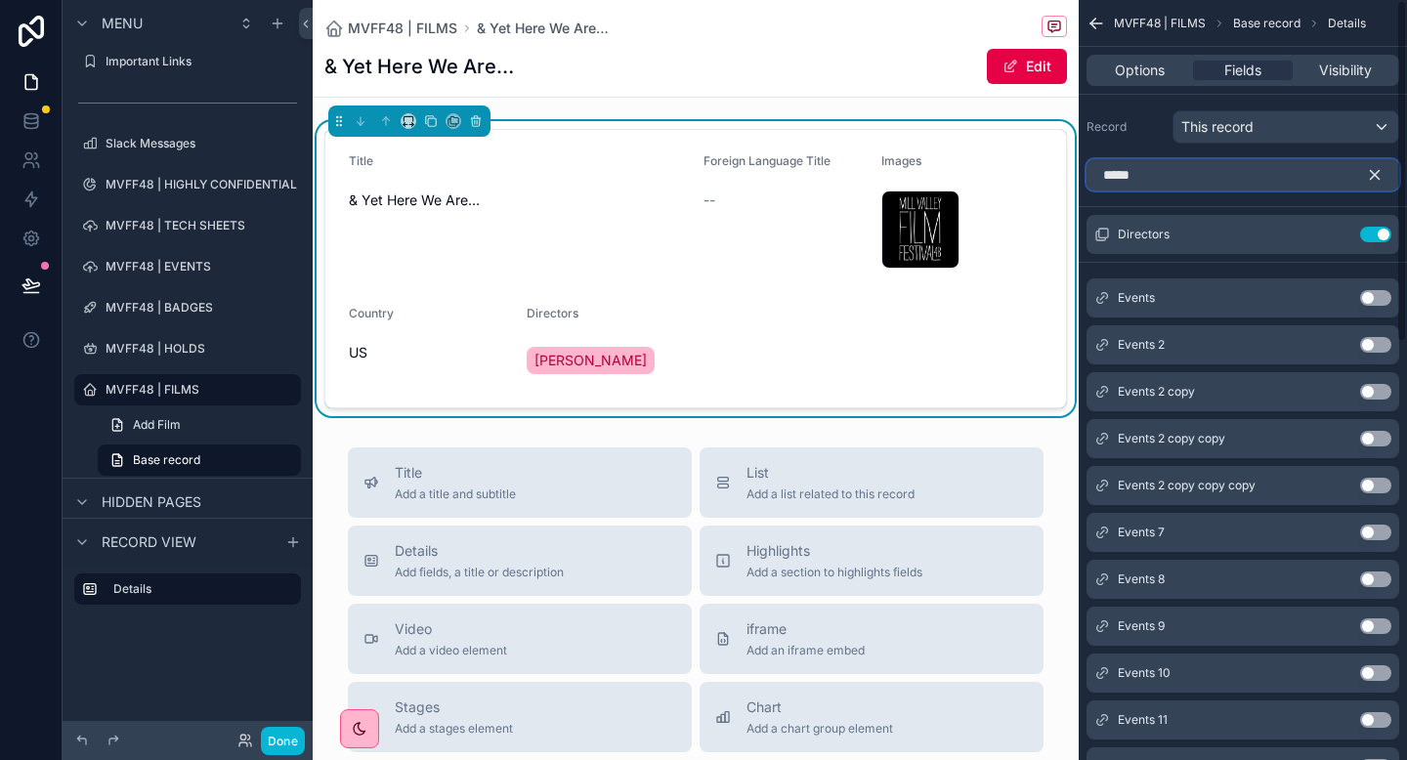
click at [1217, 169] on input "*****" at bounding box center [1243, 174] width 313 height 31
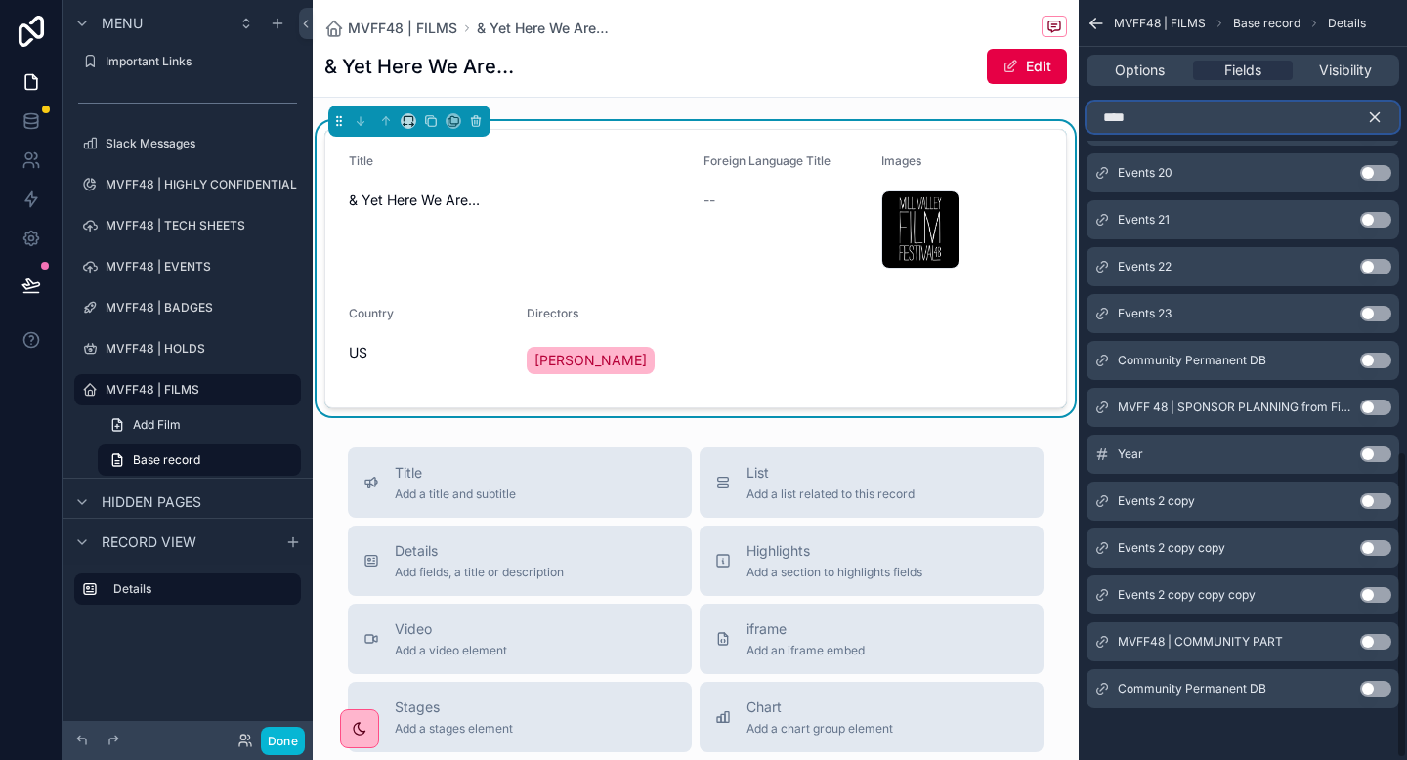
scroll to position [1121, 0]
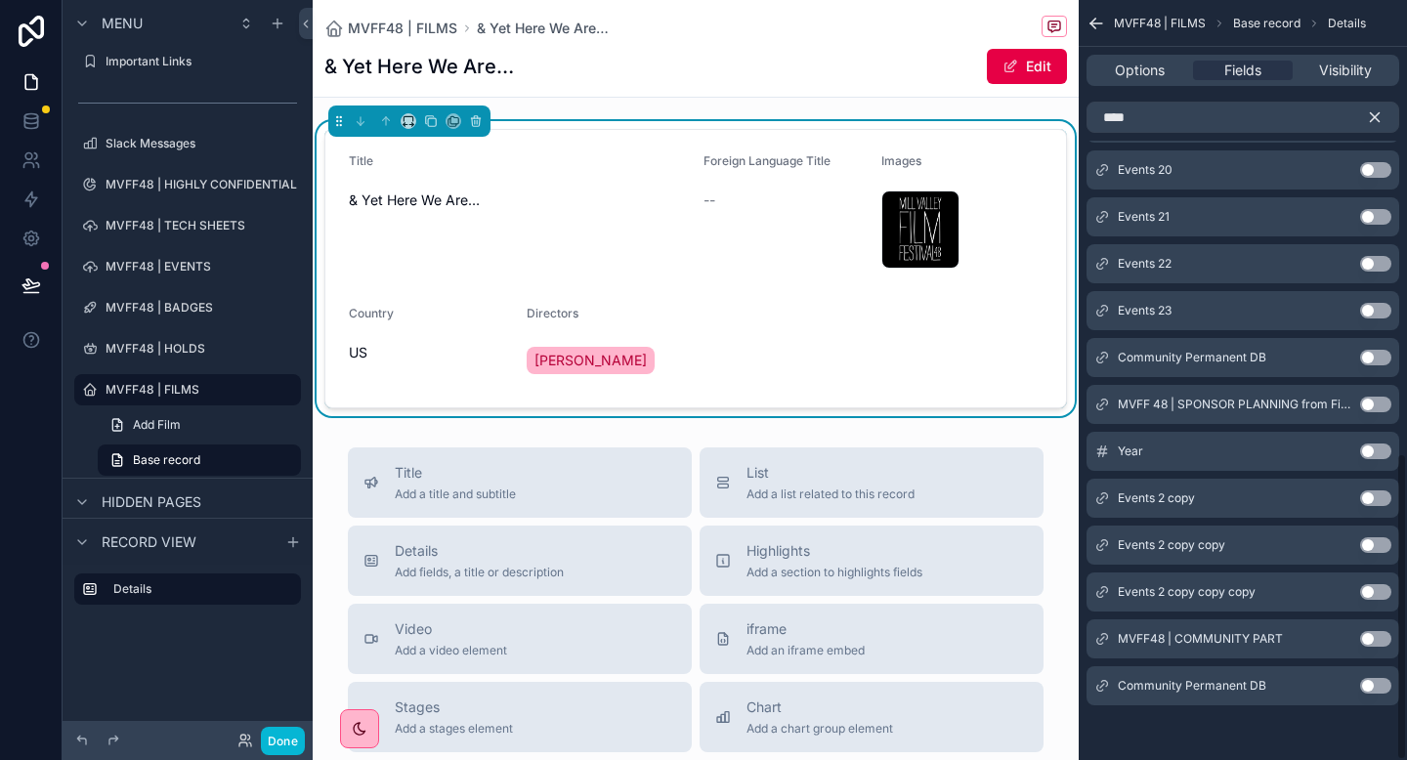
click at [1379, 453] on button "Use setting" at bounding box center [1375, 452] width 31 height 16
click at [1177, 117] on input "****" at bounding box center [1243, 117] width 313 height 31
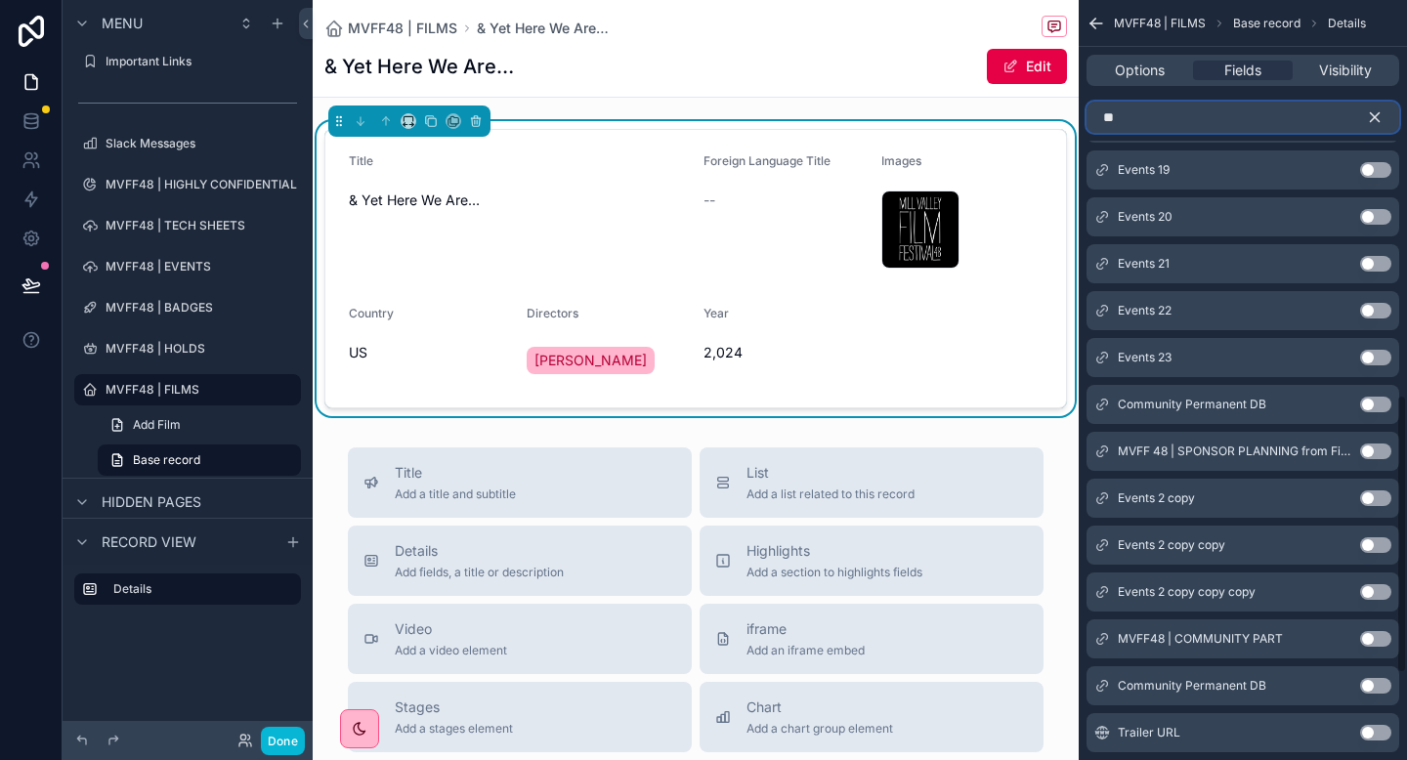
type input "*"
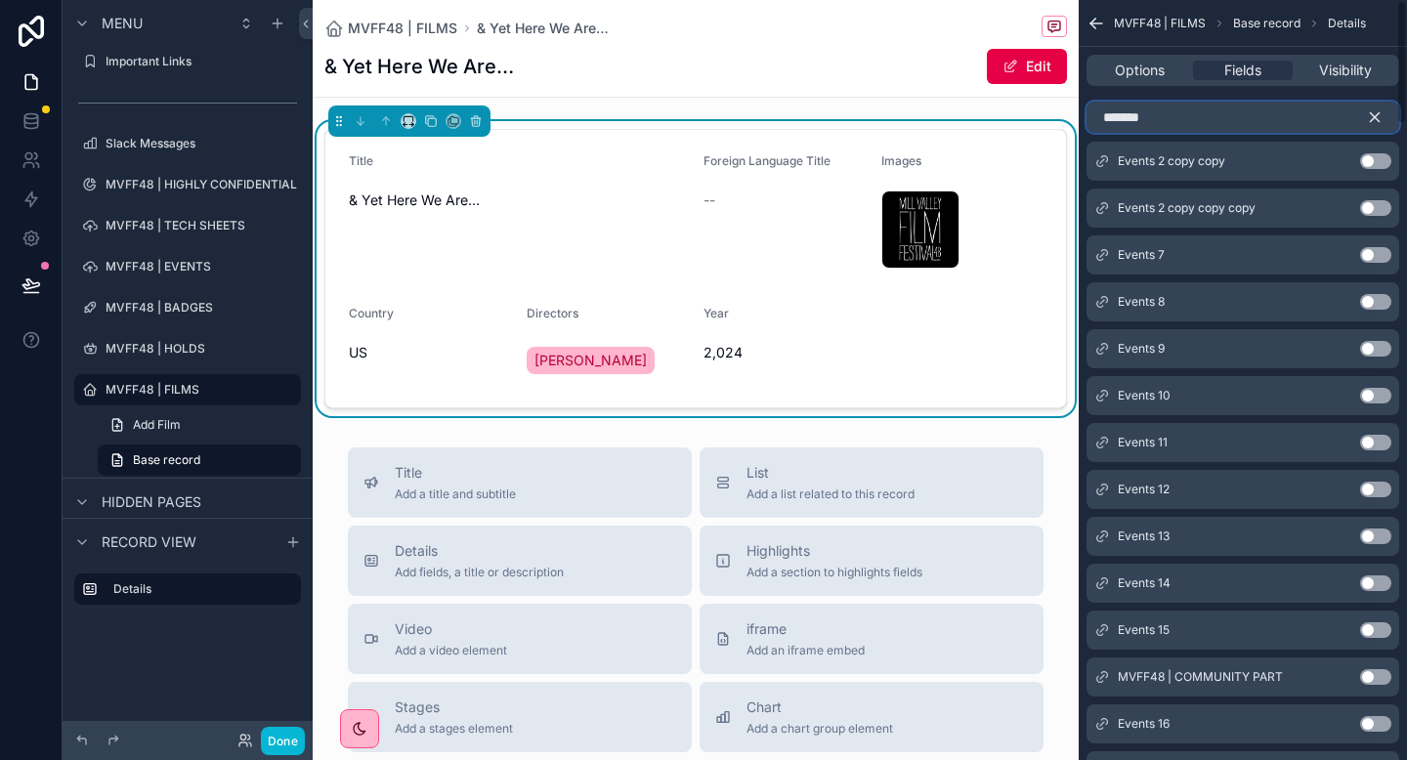
scroll to position [0, 0]
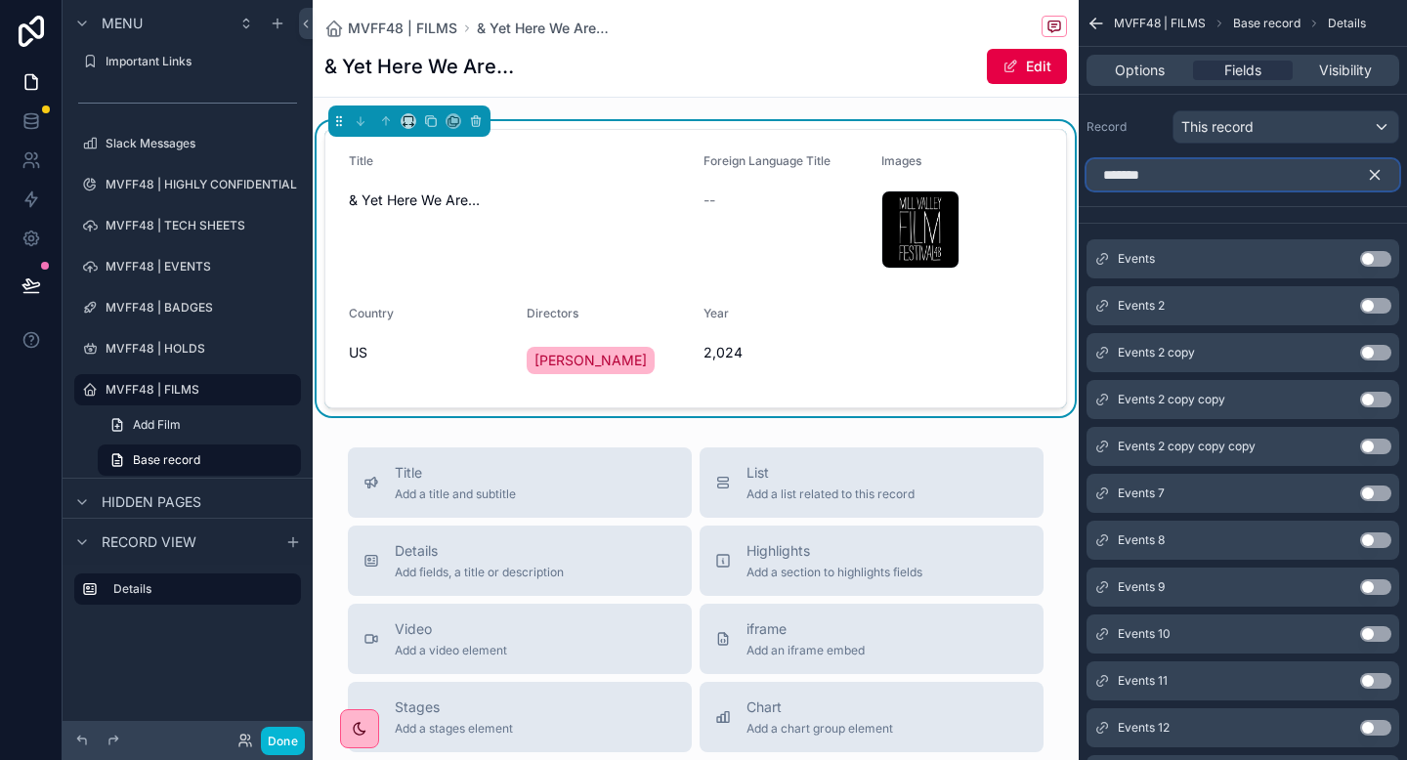
click at [1220, 173] on input "*******" at bounding box center [1243, 174] width 313 height 31
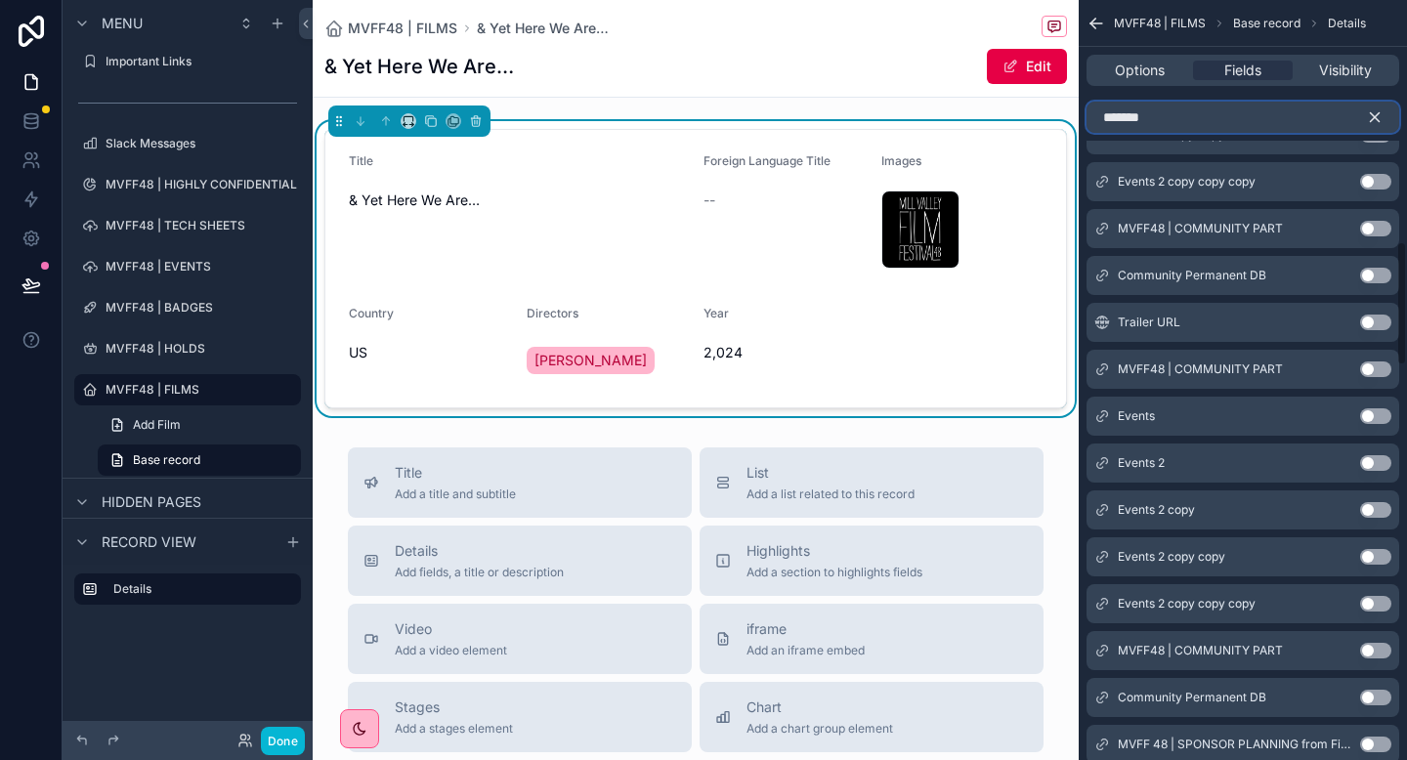
scroll to position [1488, 0]
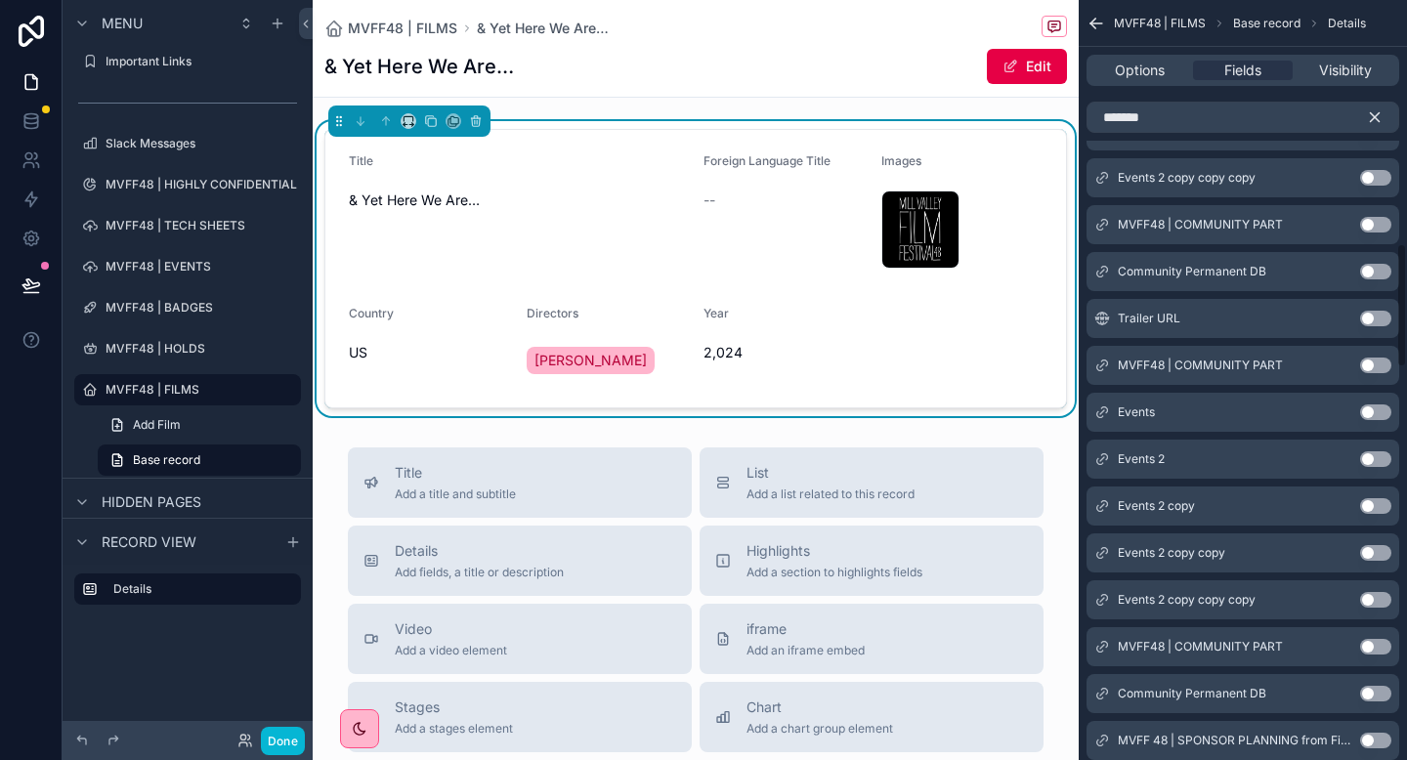
click at [1390, 322] on button "Use setting" at bounding box center [1375, 319] width 31 height 16
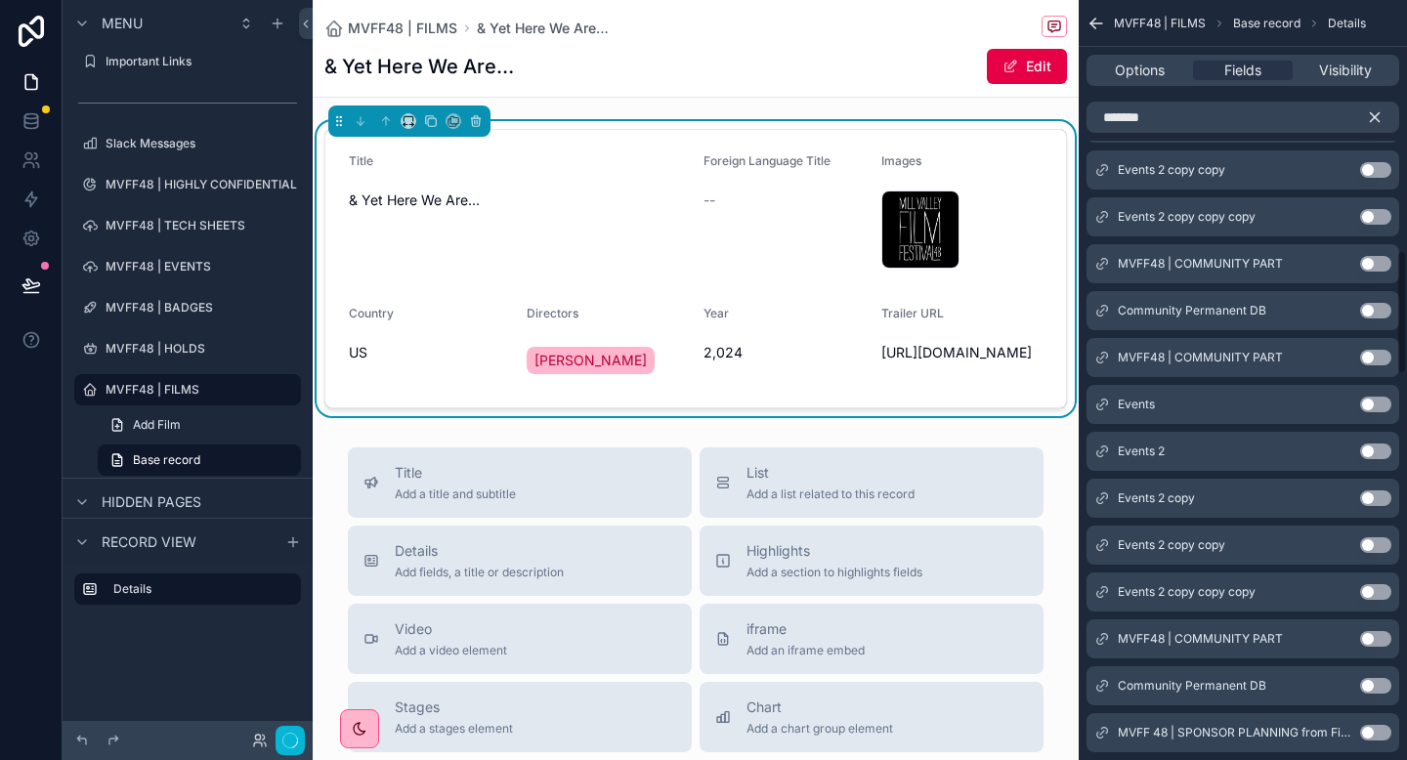
scroll to position [1527, 0]
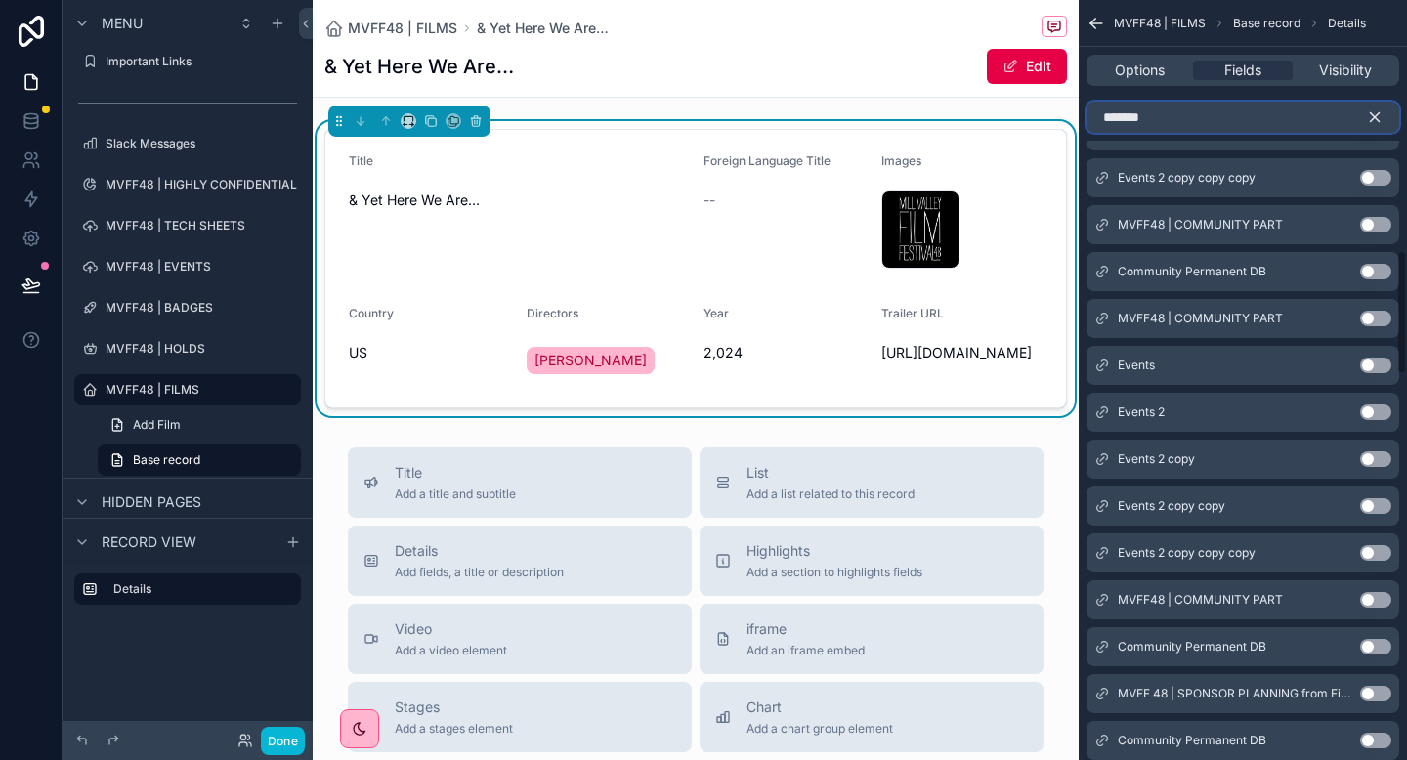
click at [1207, 125] on input "*******" at bounding box center [1243, 117] width 313 height 31
type input "**********"
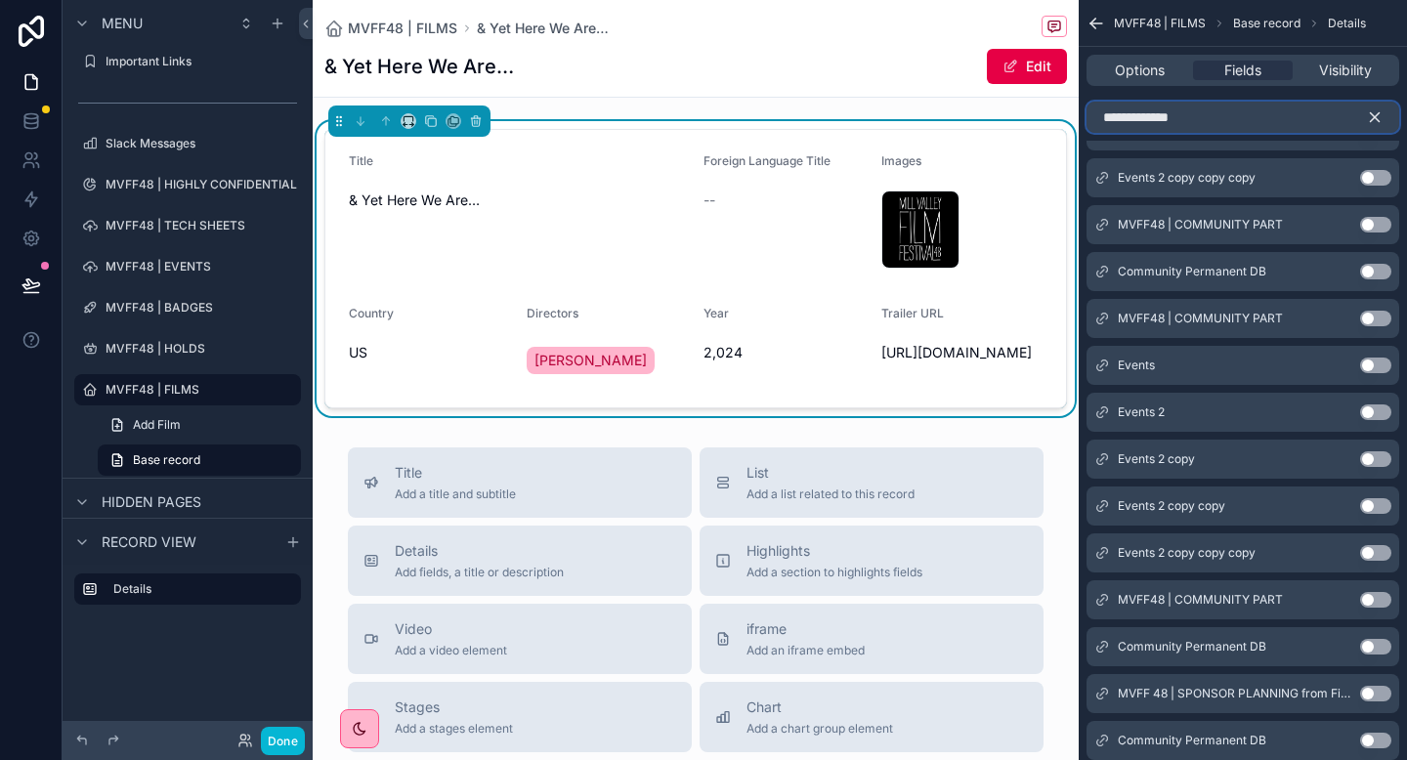
scroll to position [0, 0]
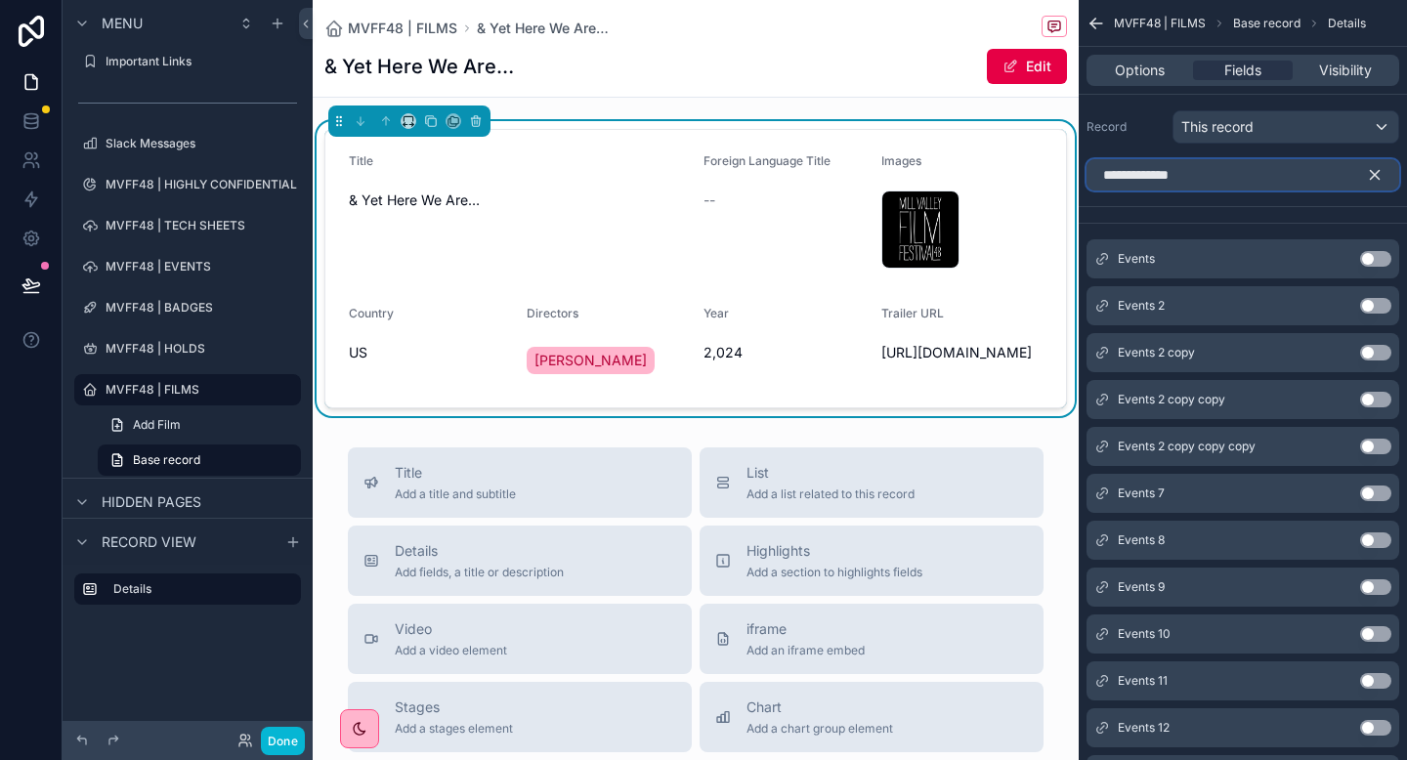
click at [1217, 167] on input "**********" at bounding box center [1243, 174] width 313 height 31
click at [1383, 171] on icon "scrollable content" at bounding box center [1375, 175] width 18 height 18
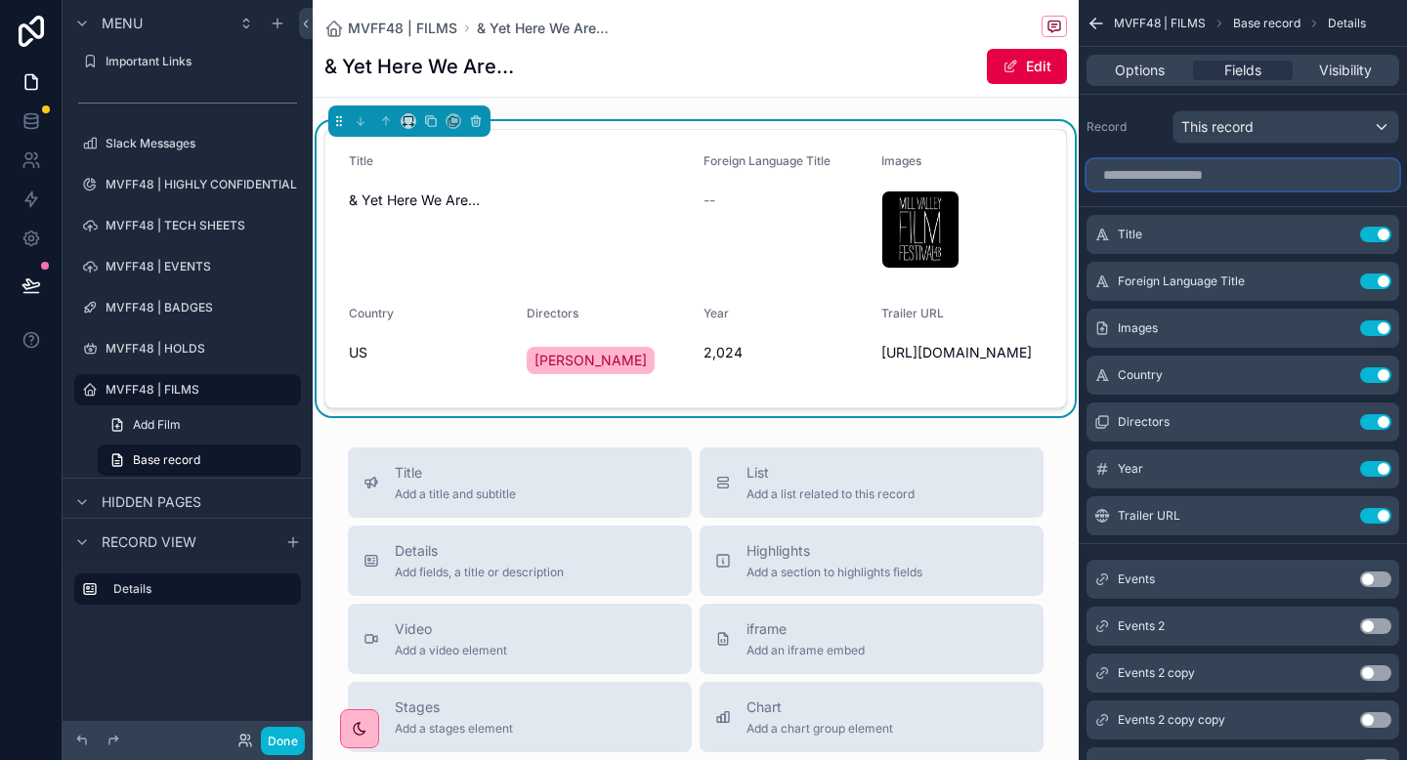
click at [1211, 172] on input "scrollable content" at bounding box center [1243, 174] width 313 height 31
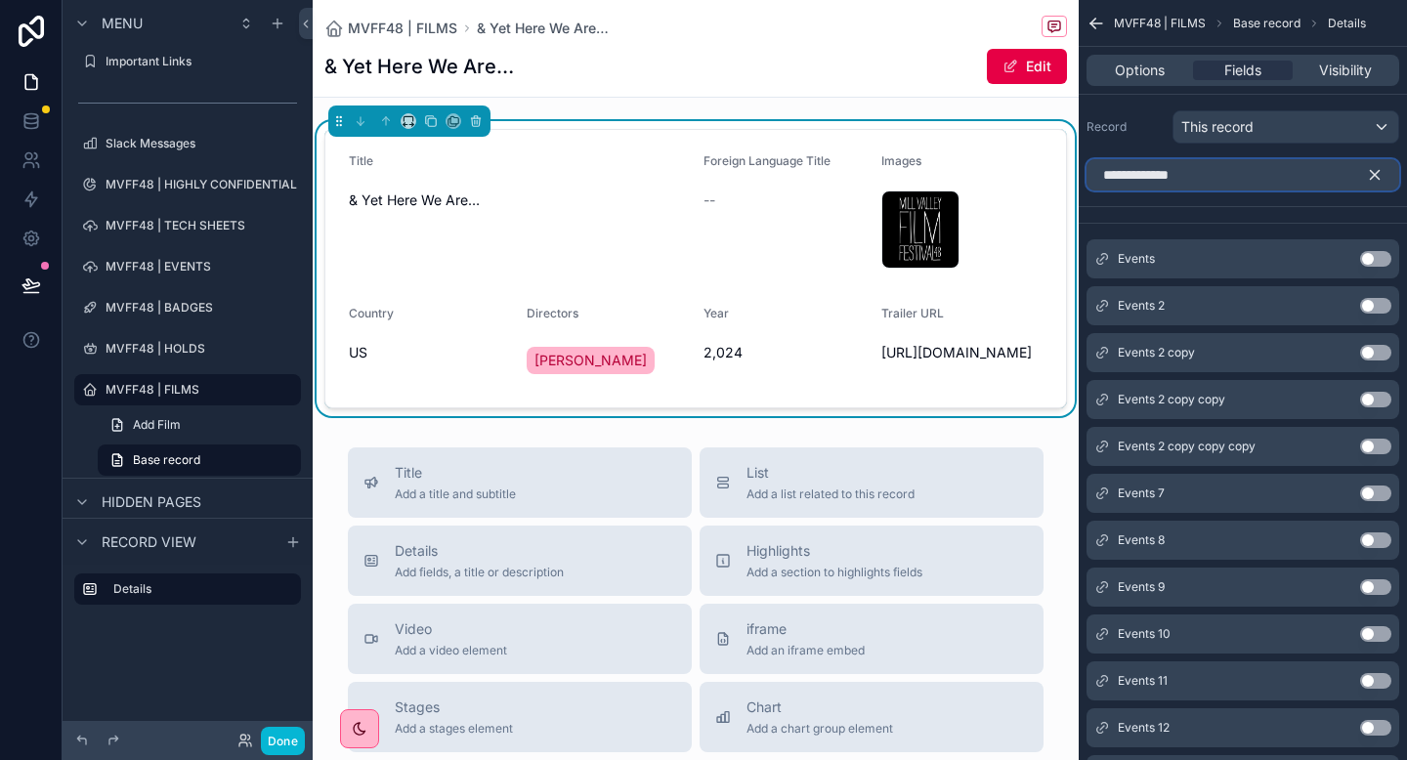
type input "**********"
click at [1300, 182] on input "**********" at bounding box center [1243, 174] width 313 height 31
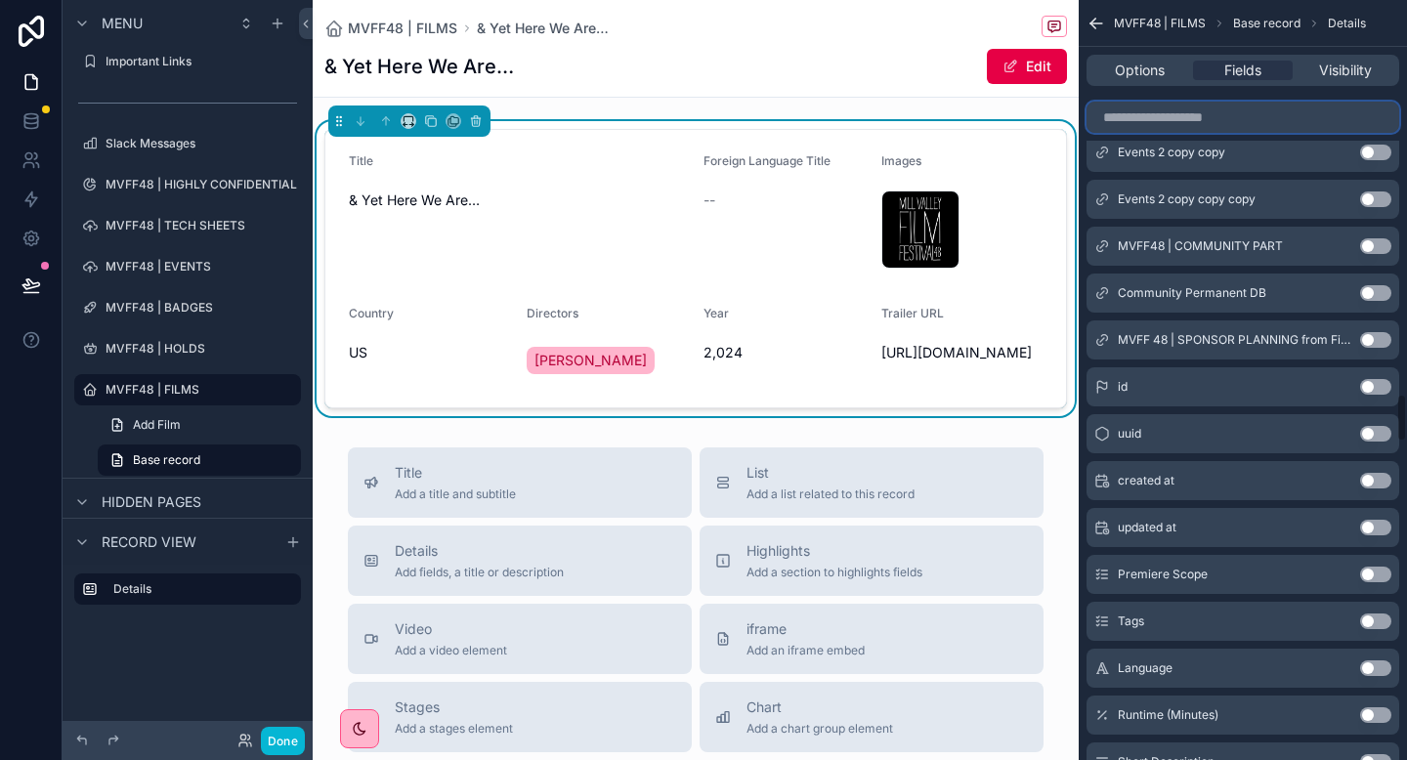
scroll to position [6267, 0]
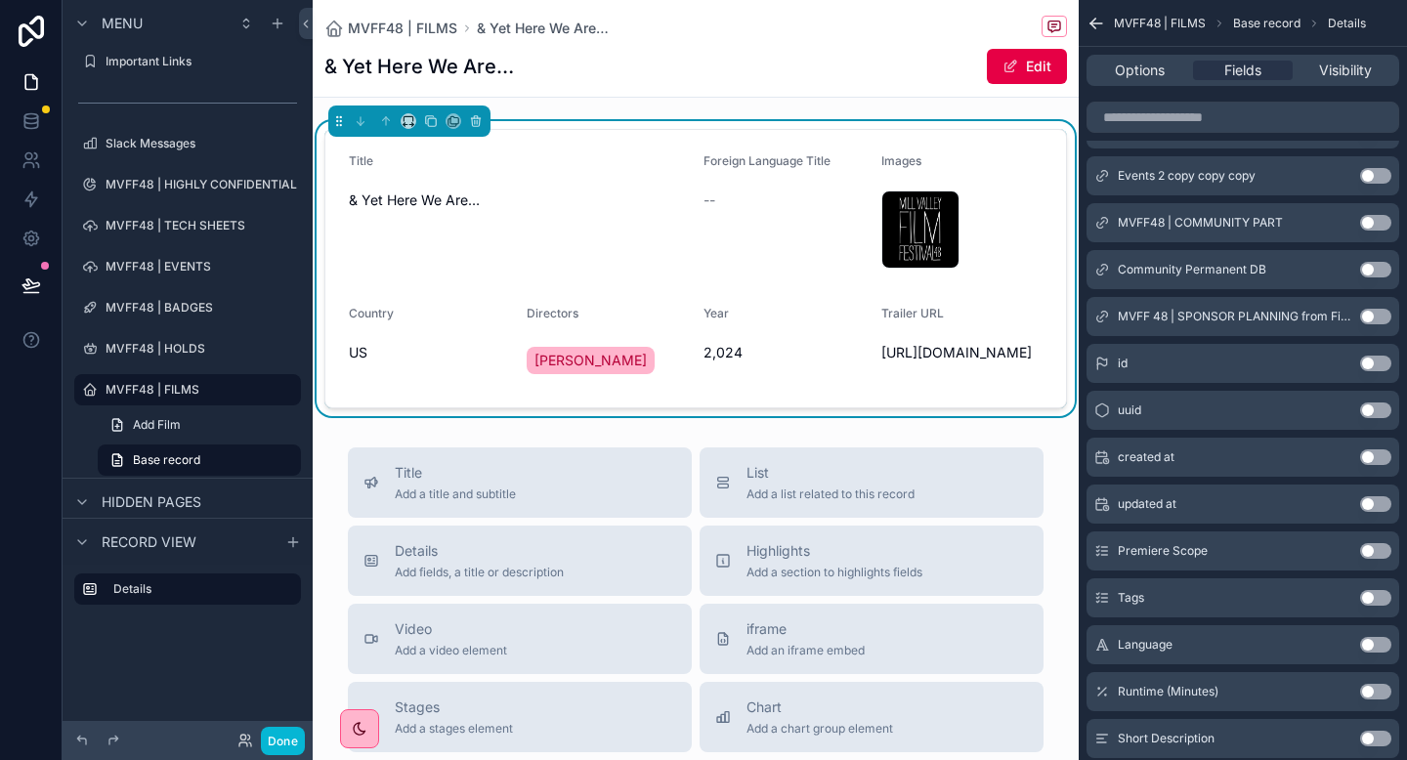
click at [1385, 554] on button "Use setting" at bounding box center [1375, 551] width 31 height 16
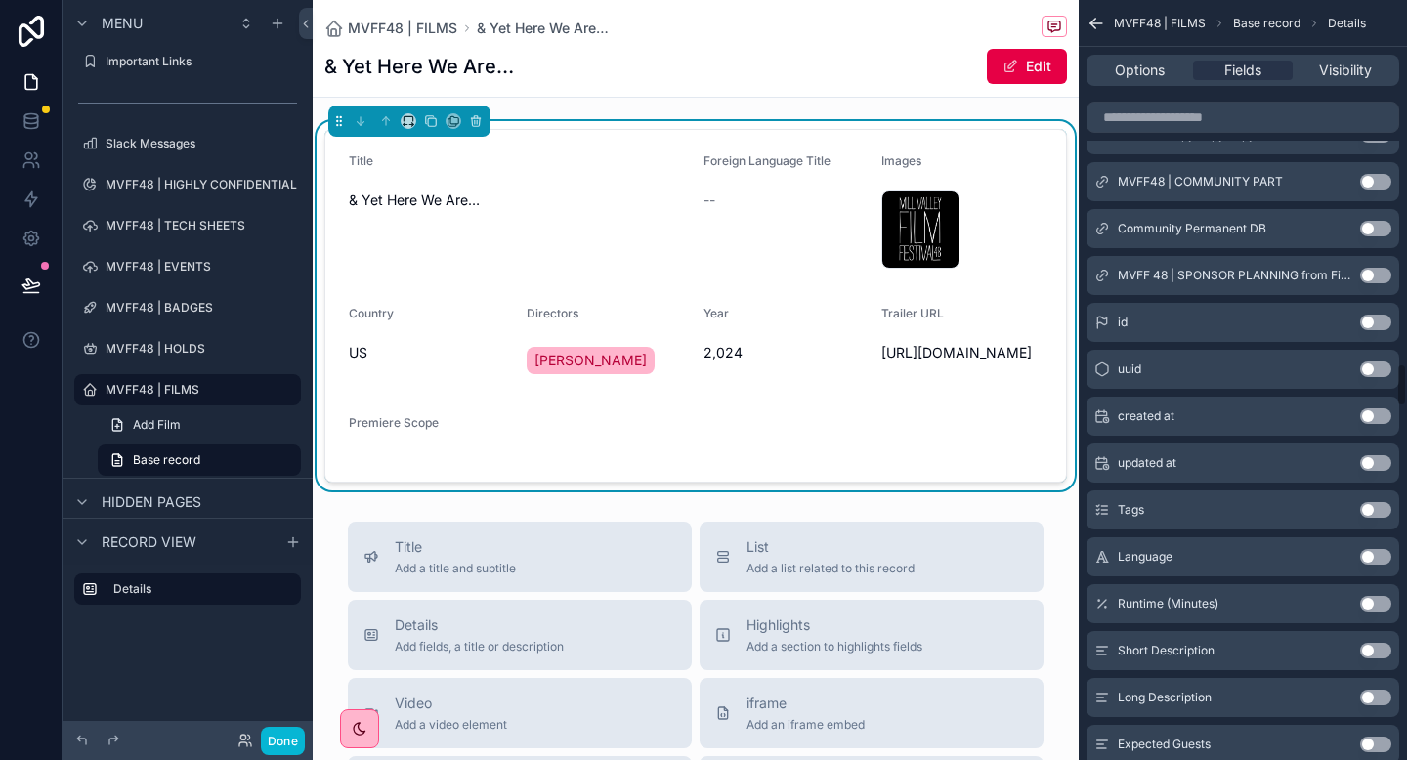
scroll to position [6356, 0]
click at [1379, 549] on button "Use setting" at bounding box center [1375, 556] width 31 height 16
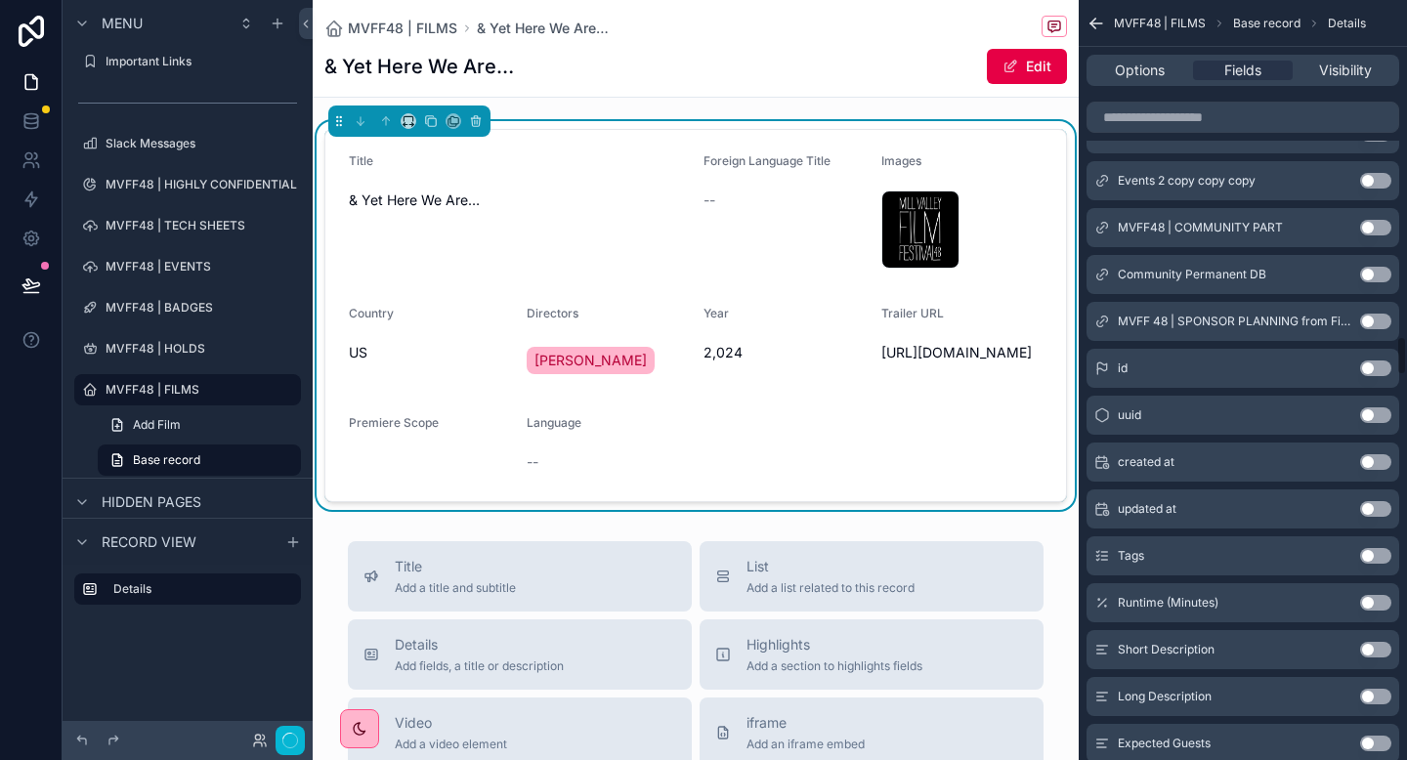
scroll to position [6403, 0]
click at [1386, 559] on button "Use setting" at bounding box center [1375, 556] width 31 height 16
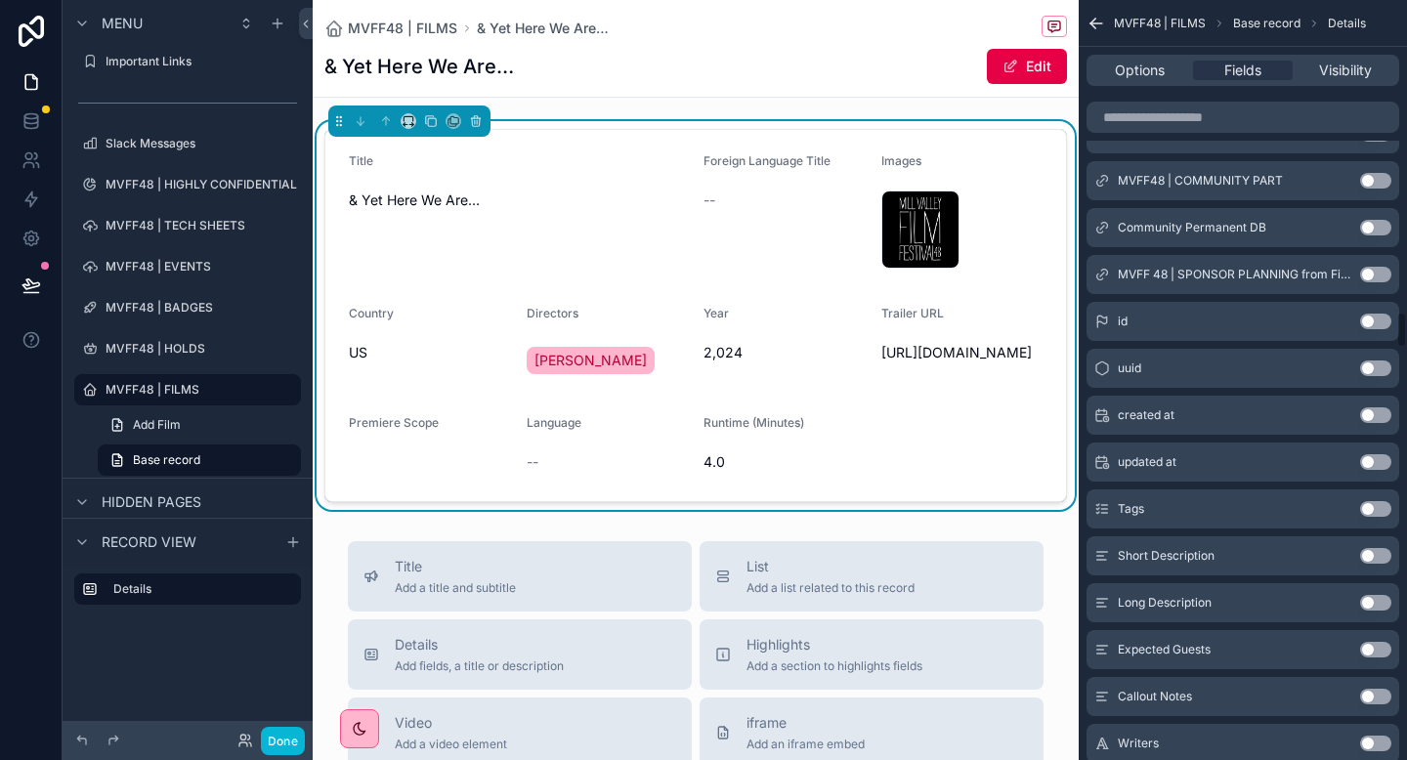
click at [1381, 556] on button "Use setting" at bounding box center [1375, 556] width 31 height 16
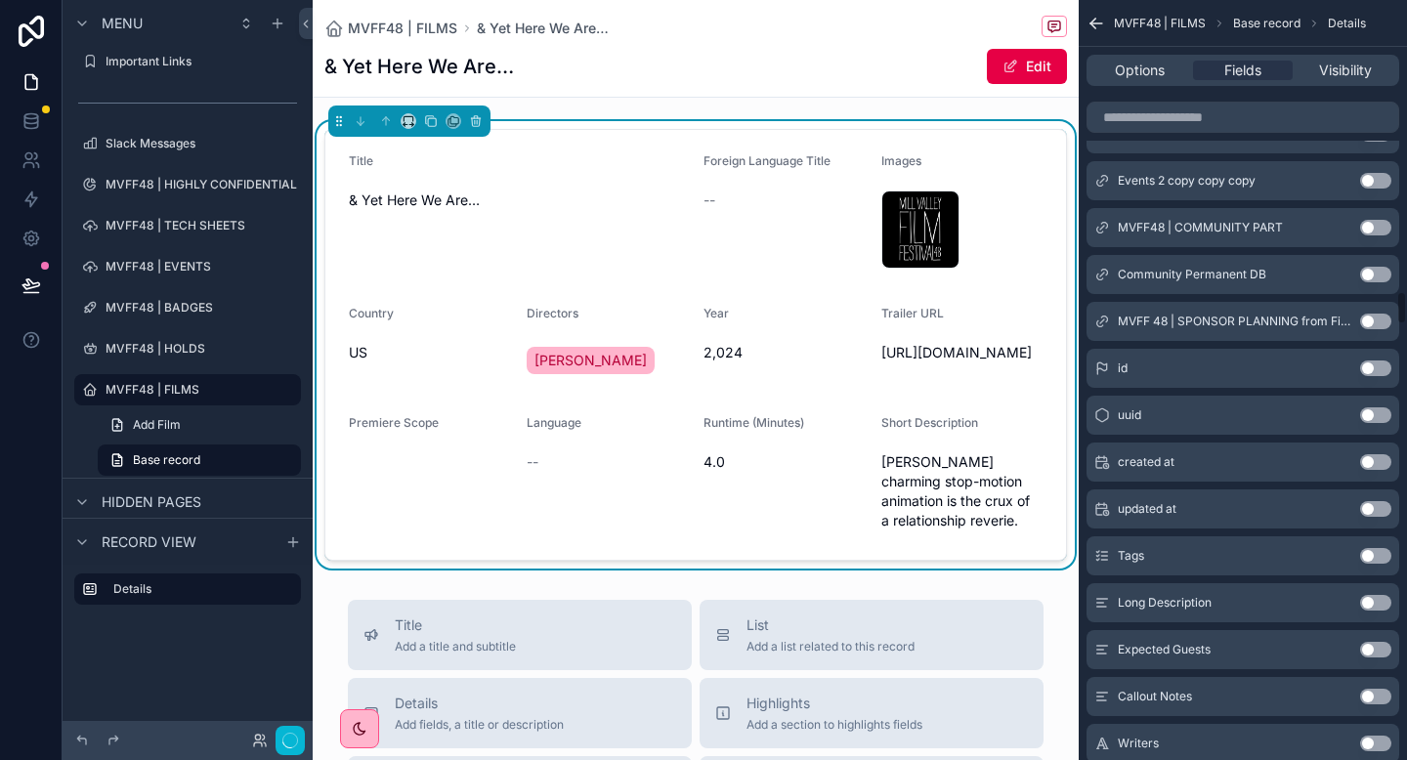
scroll to position [6496, 0]
click at [1384, 563] on button "Use setting" at bounding box center [1375, 556] width 31 height 16
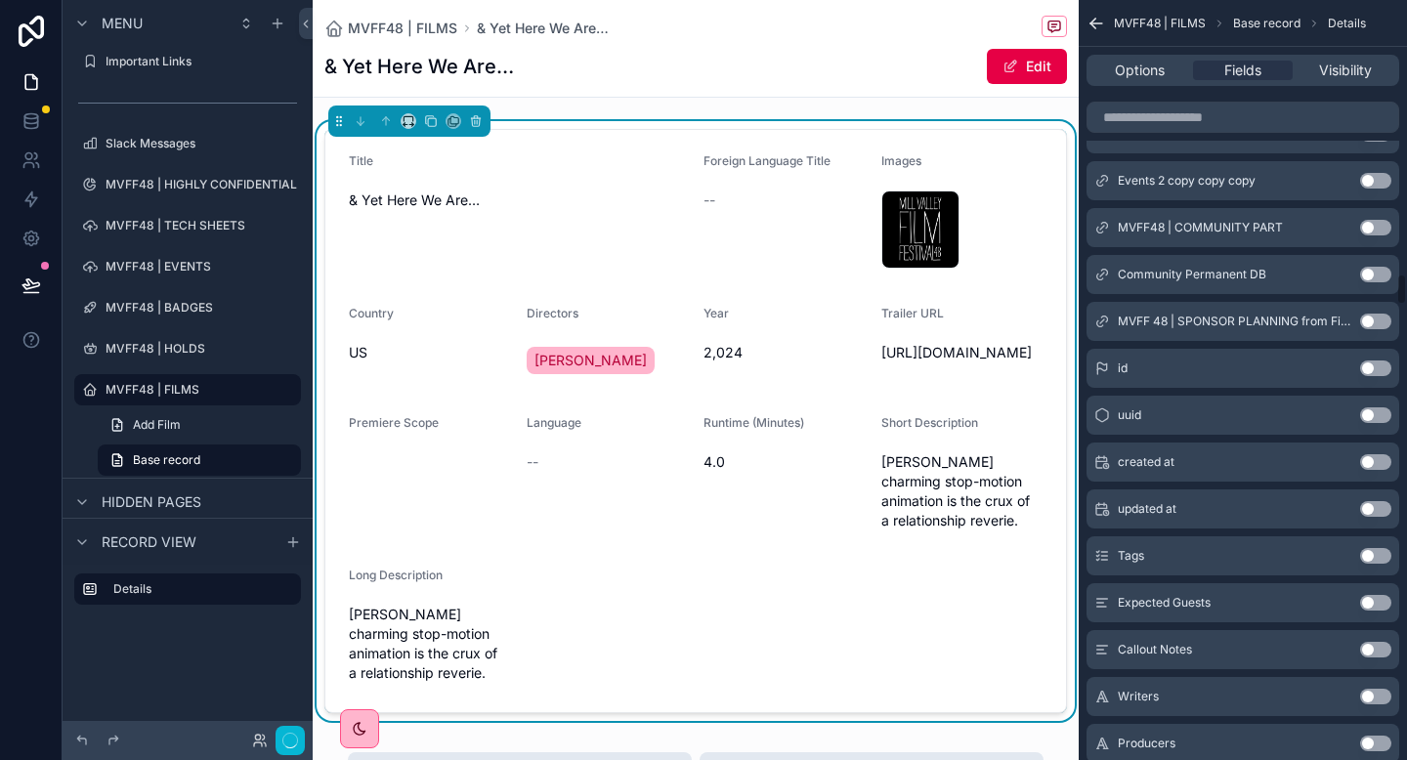
scroll to position [6543, 0]
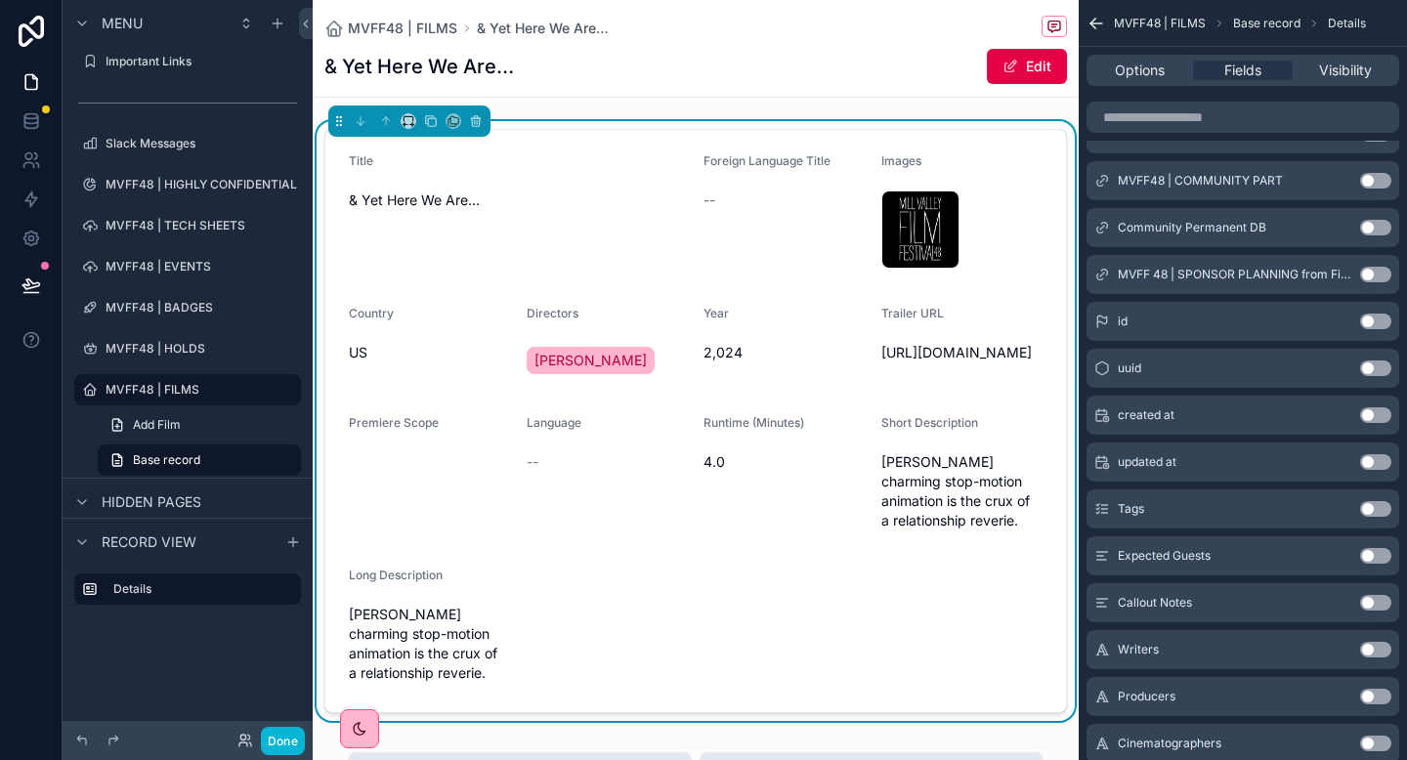
click at [1378, 552] on button "Use setting" at bounding box center [1375, 556] width 31 height 16
click at [1390, 558] on button "Use setting" at bounding box center [1375, 556] width 31 height 16
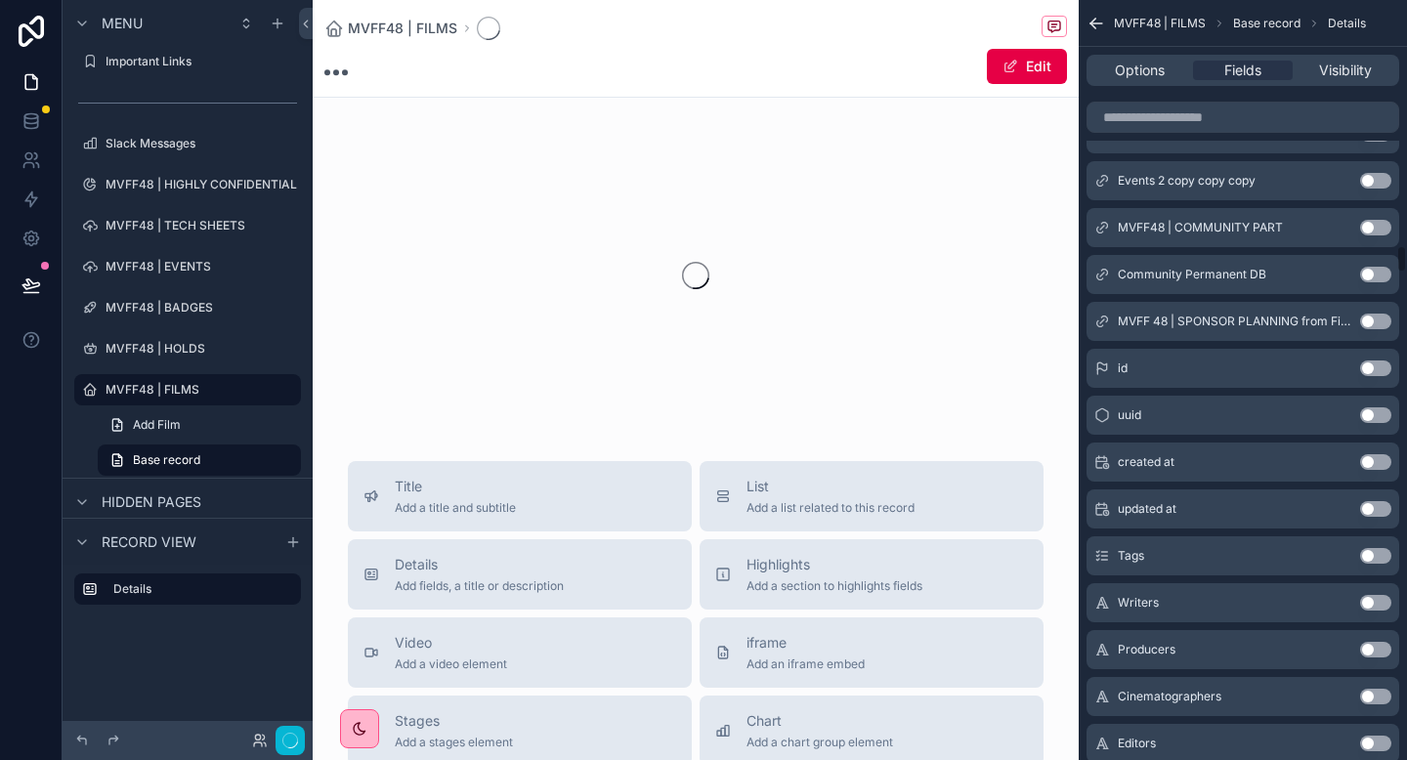
scroll to position [6637, 0]
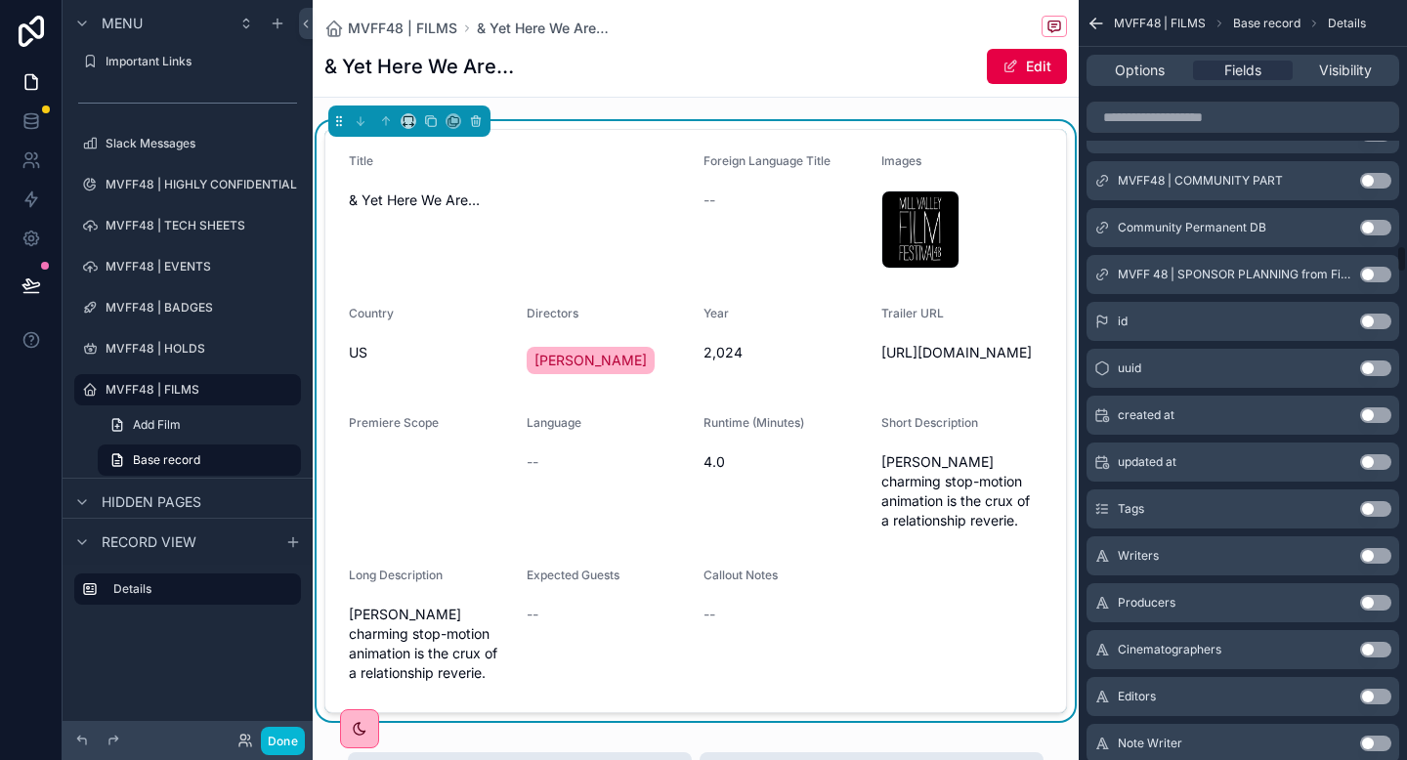
click at [1385, 558] on button "Use setting" at bounding box center [1375, 556] width 31 height 16
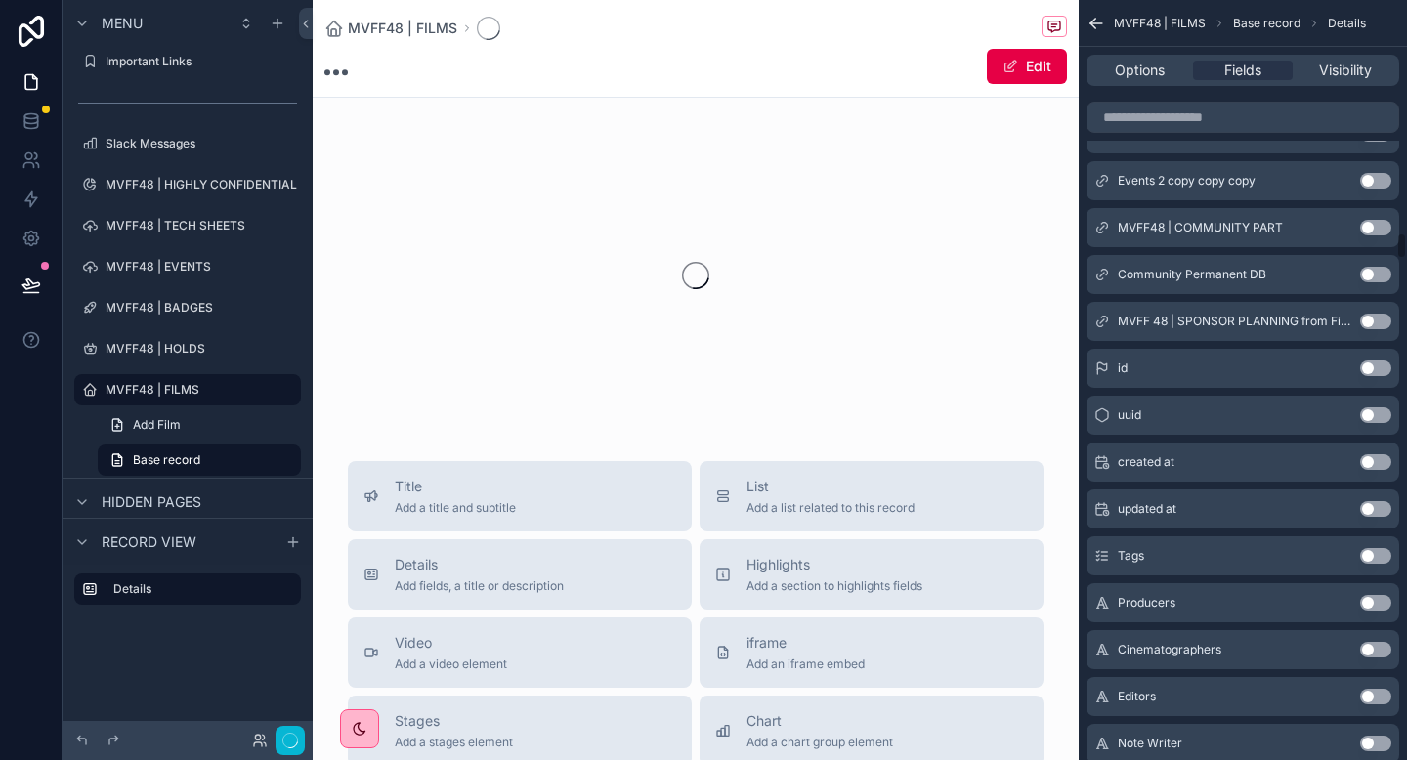
scroll to position [6684, 0]
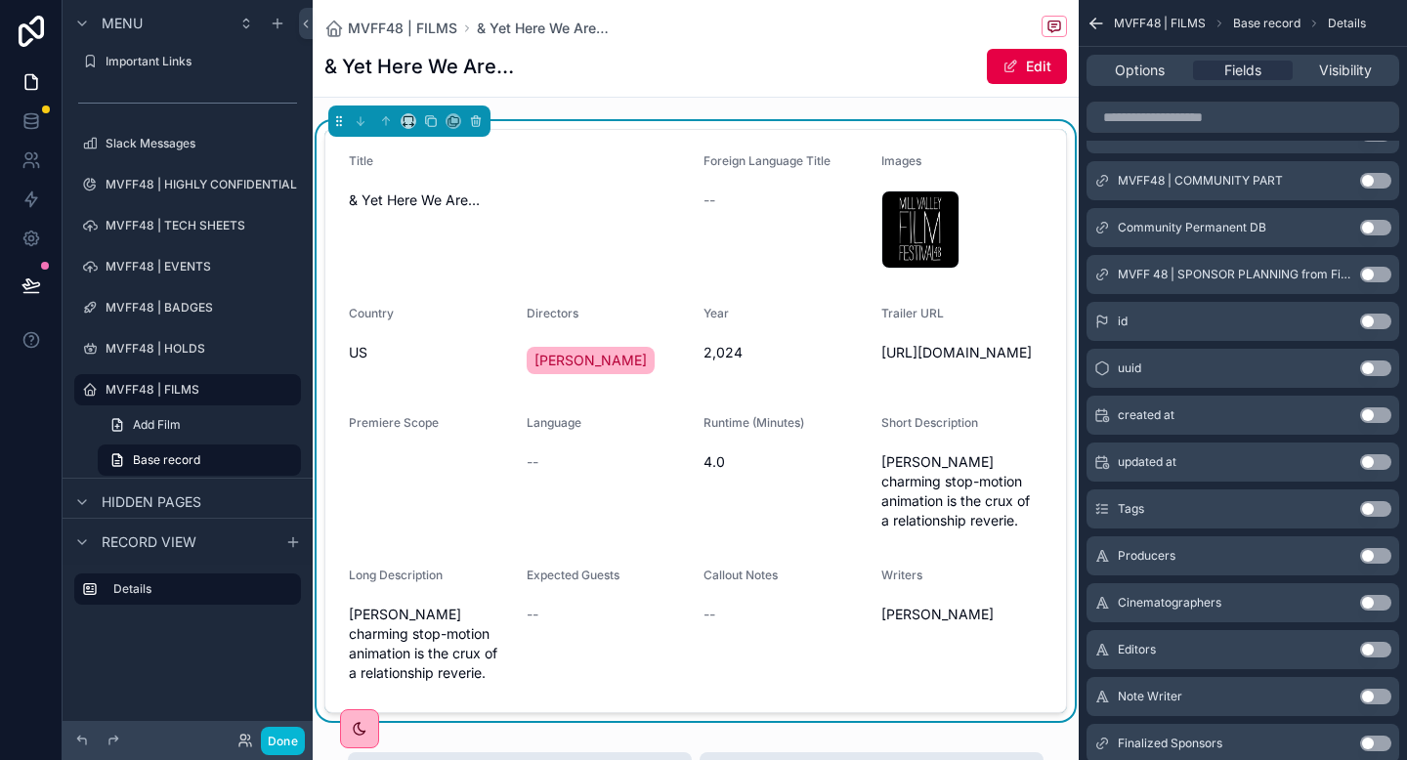
click at [1379, 560] on button "Use setting" at bounding box center [1375, 556] width 31 height 16
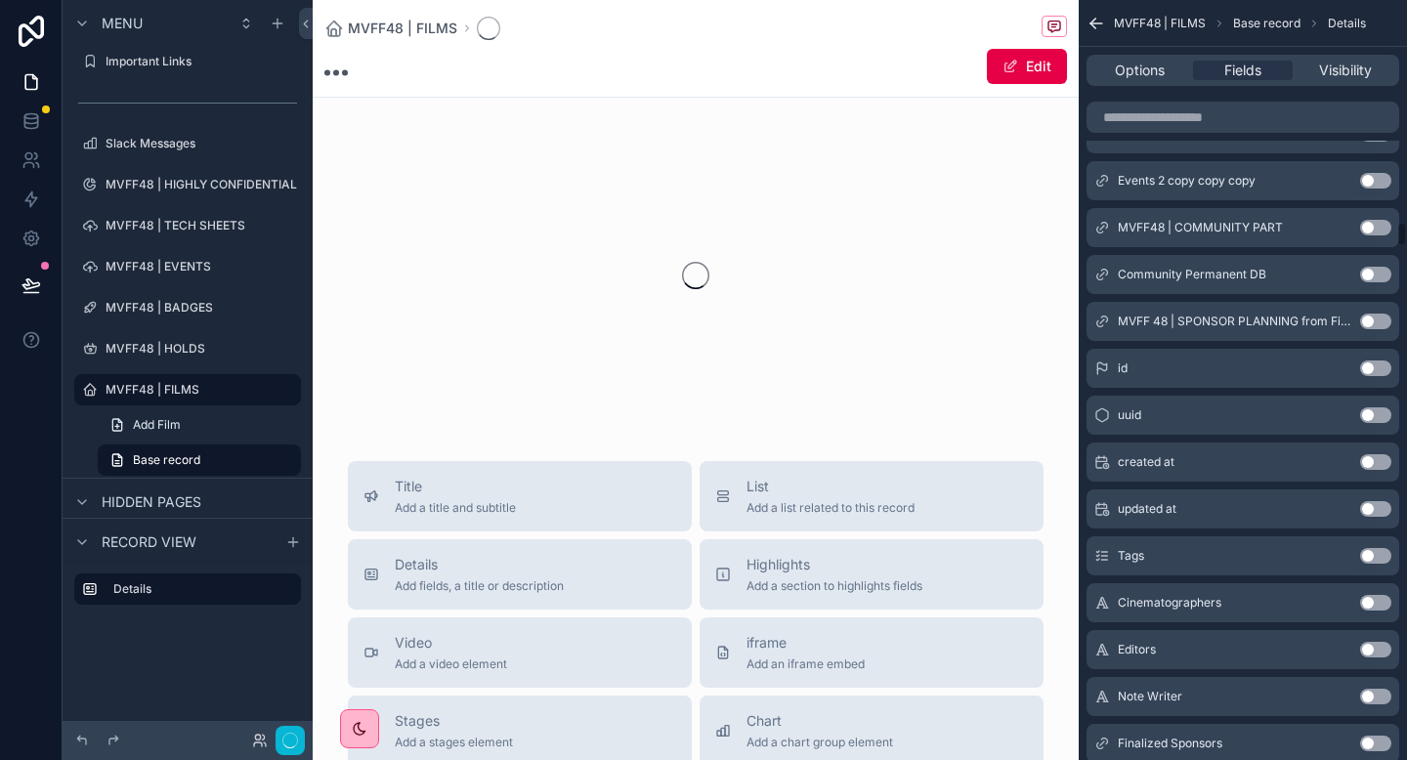
scroll to position [6731, 0]
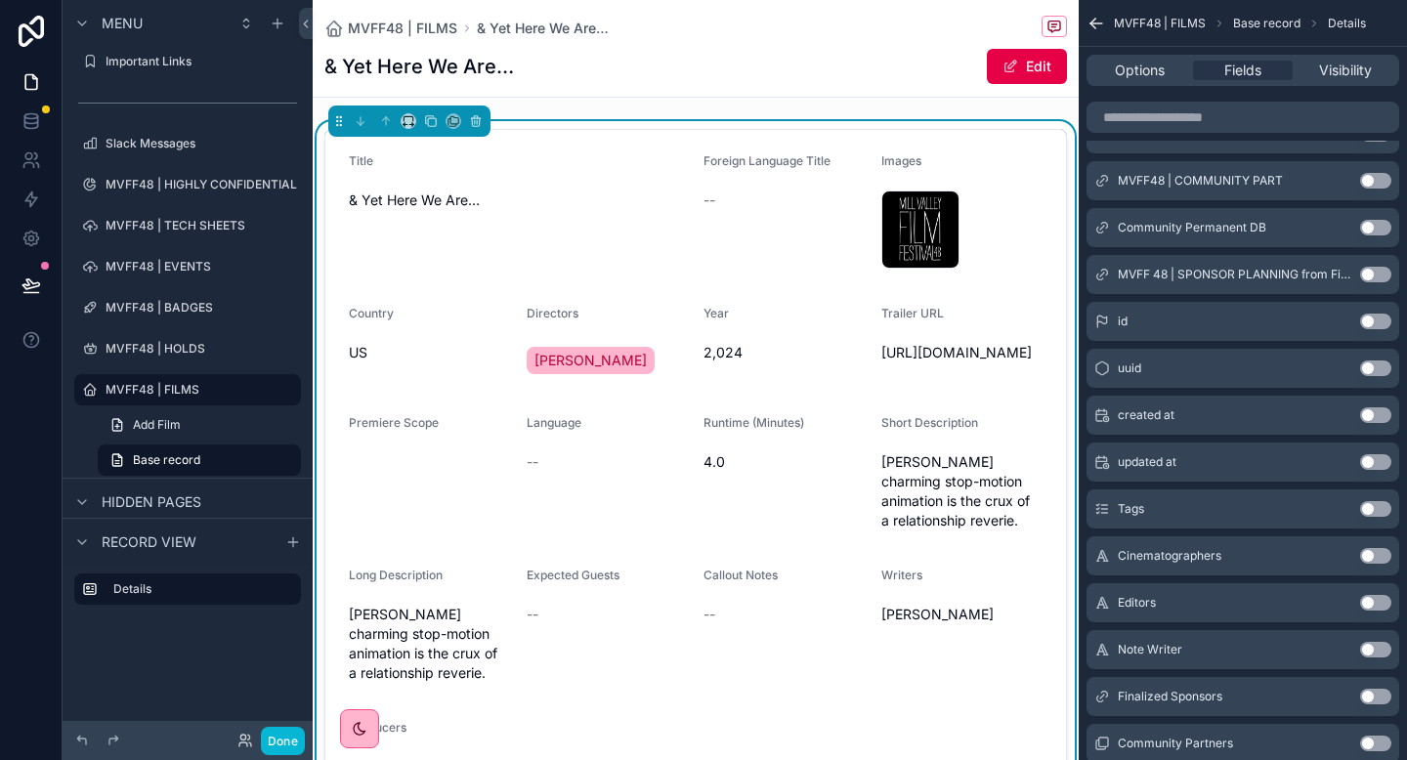
click at [1381, 563] on button "Use setting" at bounding box center [1375, 556] width 31 height 16
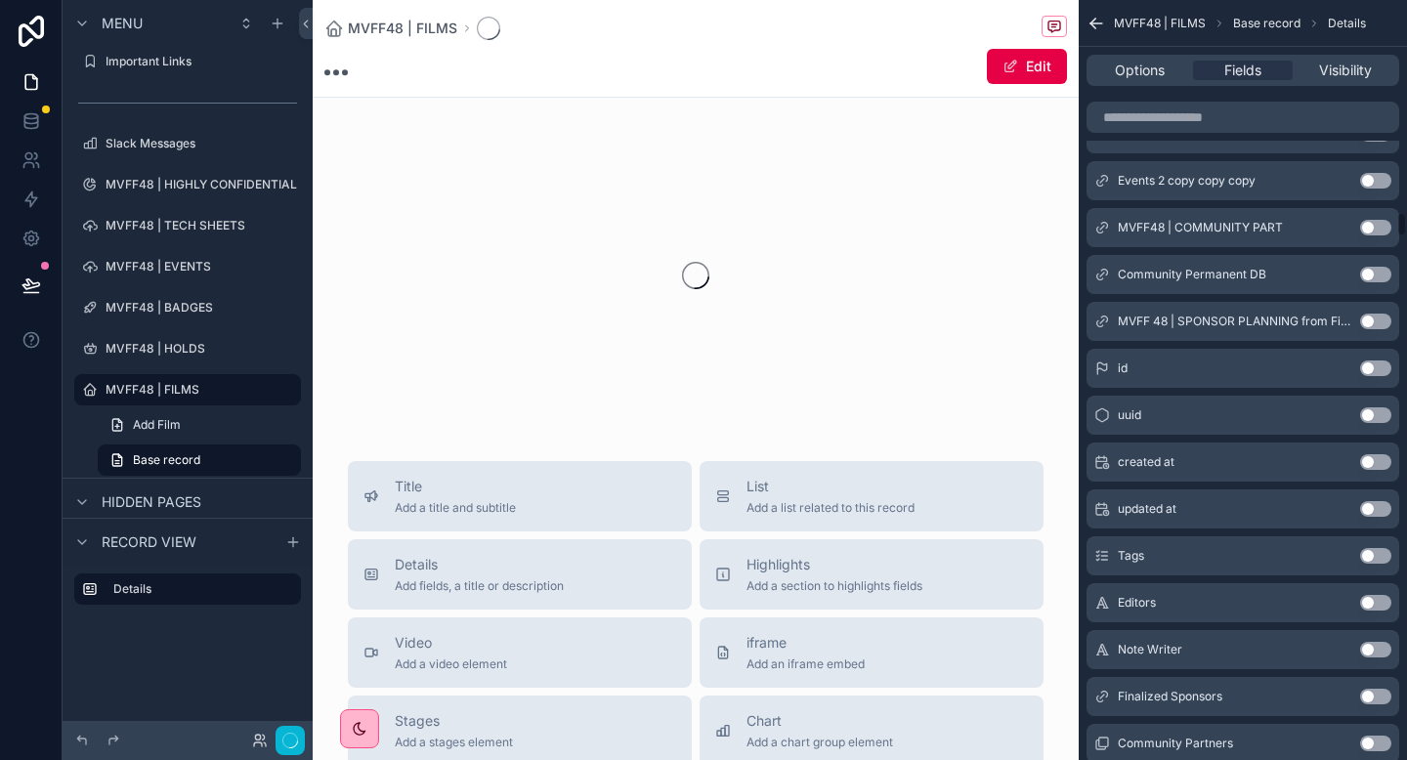
scroll to position [6778, 0]
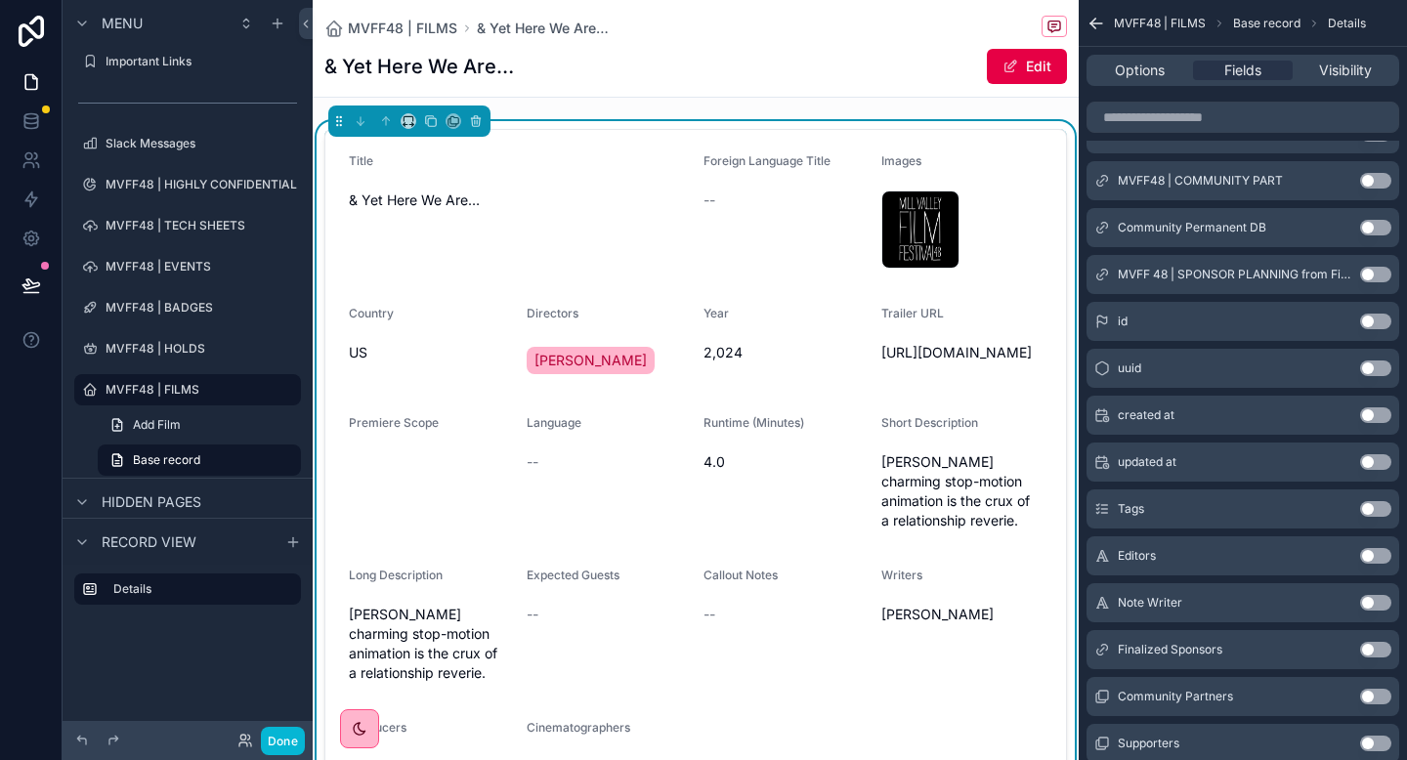
click at [1376, 559] on button "Use setting" at bounding box center [1375, 556] width 31 height 16
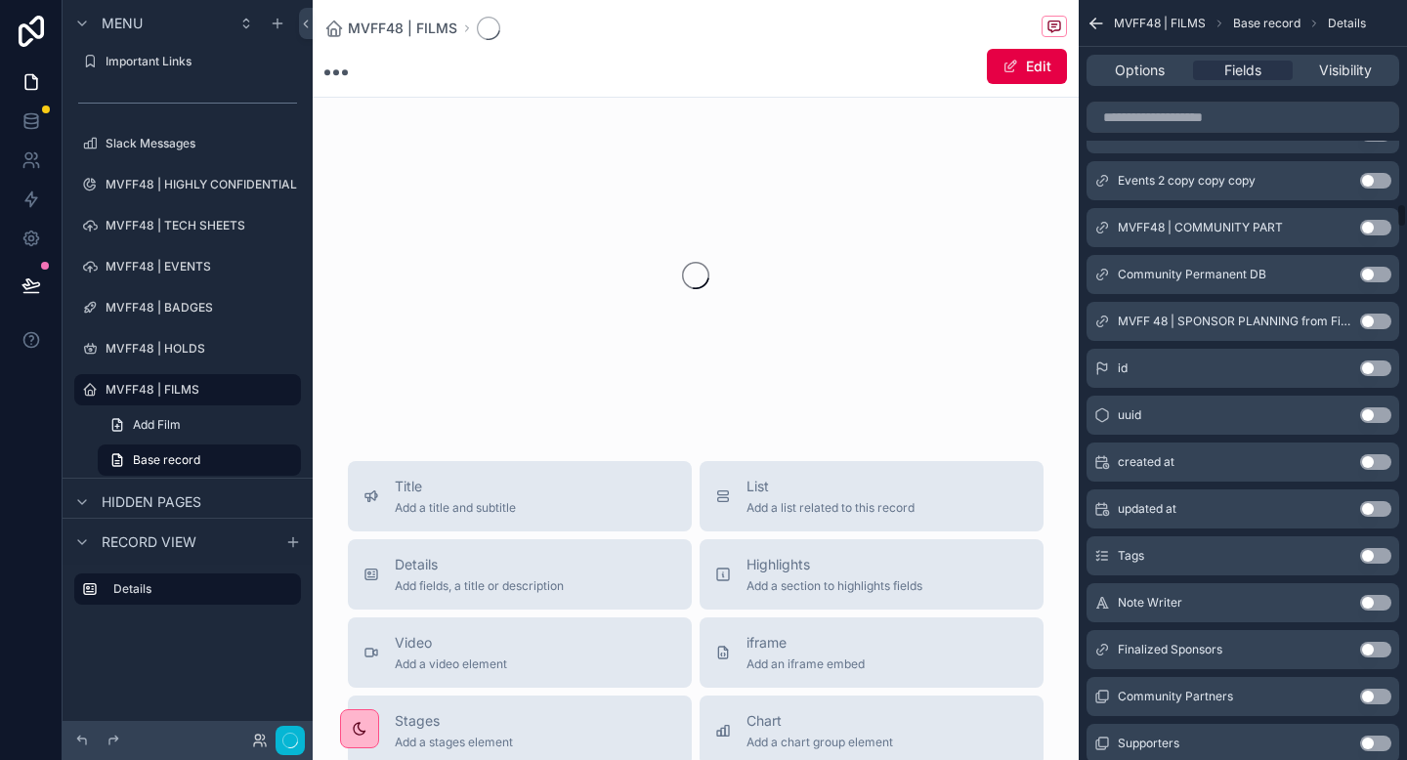
scroll to position [6825, 0]
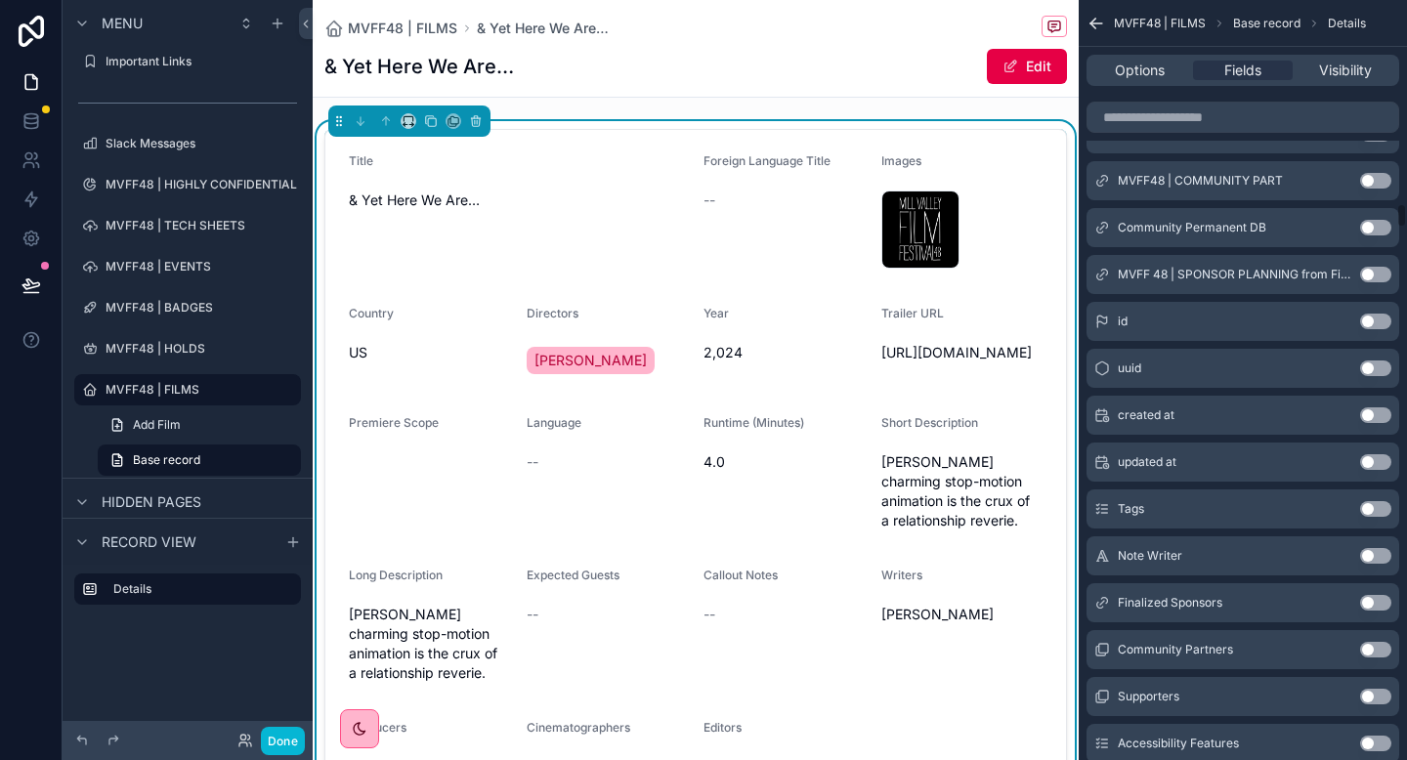
click at [1386, 559] on button "Use setting" at bounding box center [1375, 556] width 31 height 16
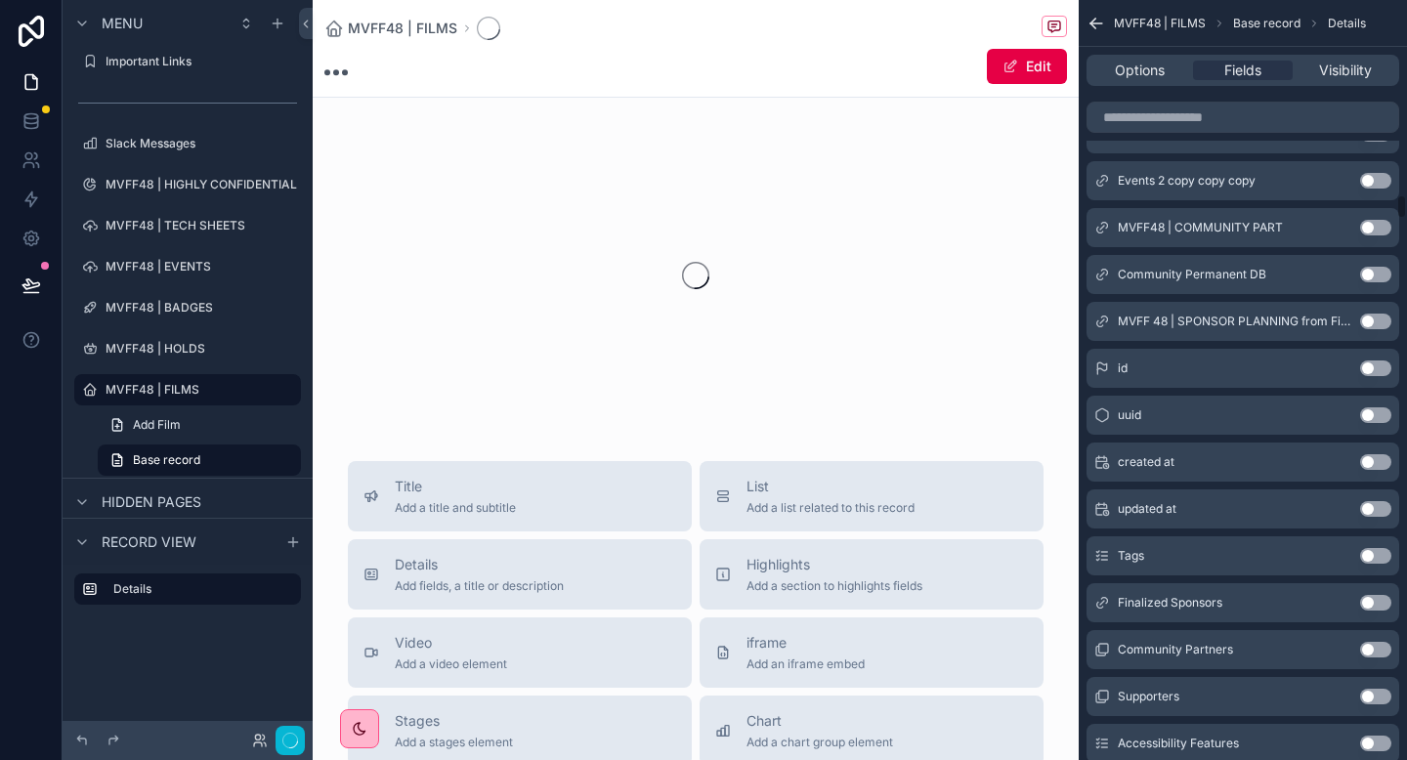
scroll to position [6872, 0]
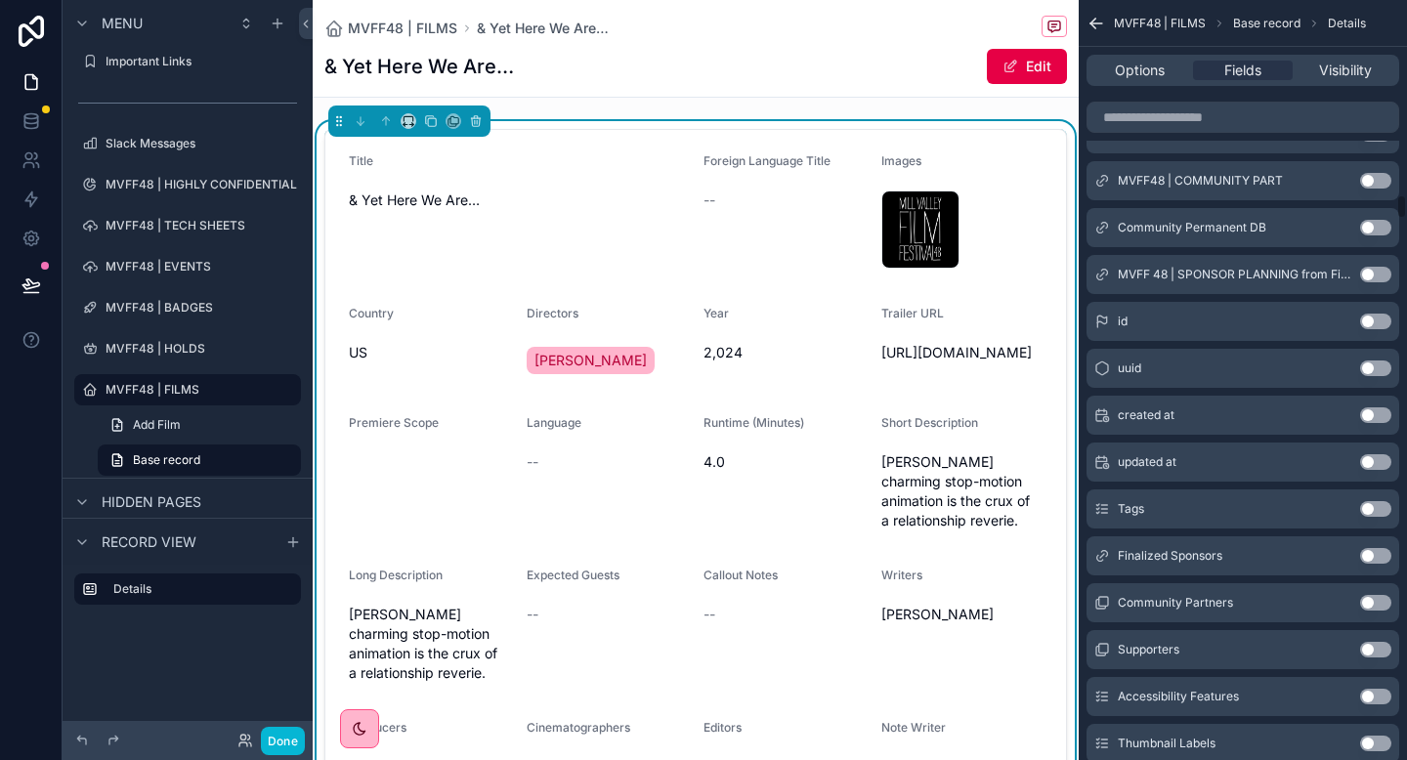
click at [1386, 559] on button "Use setting" at bounding box center [1375, 556] width 31 height 16
click at [1384, 559] on button "Use setting" at bounding box center [1375, 556] width 31 height 16
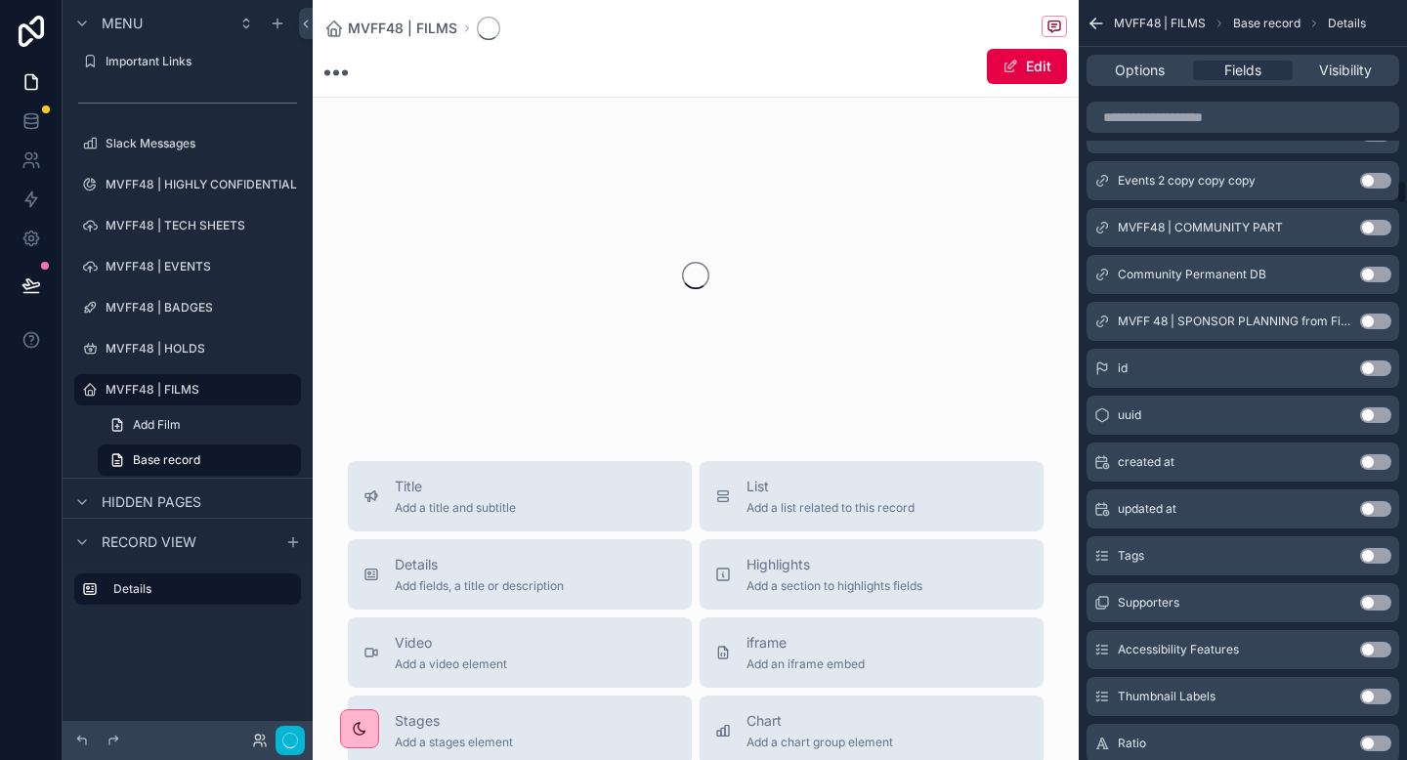
scroll to position [6966, 0]
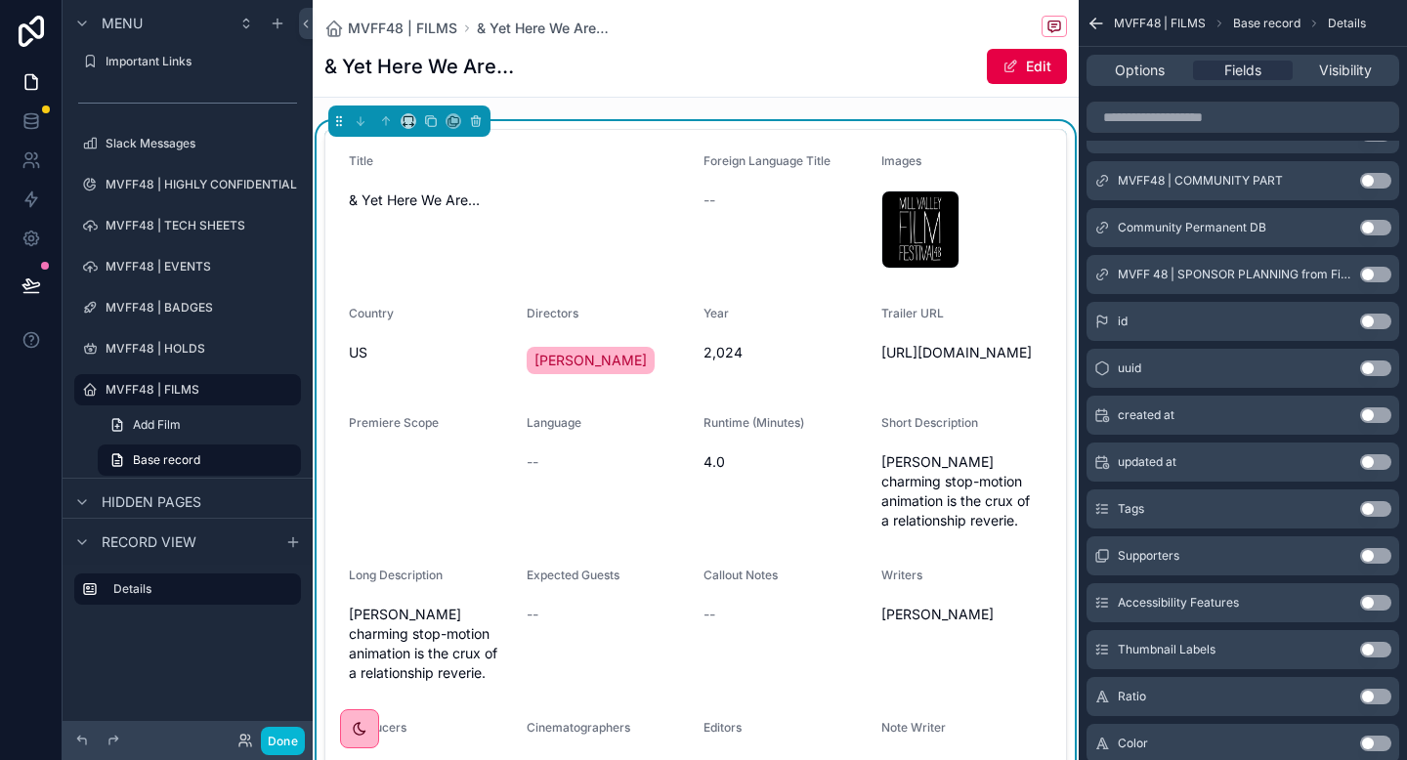
click at [1381, 552] on button "Use setting" at bounding box center [1375, 556] width 31 height 16
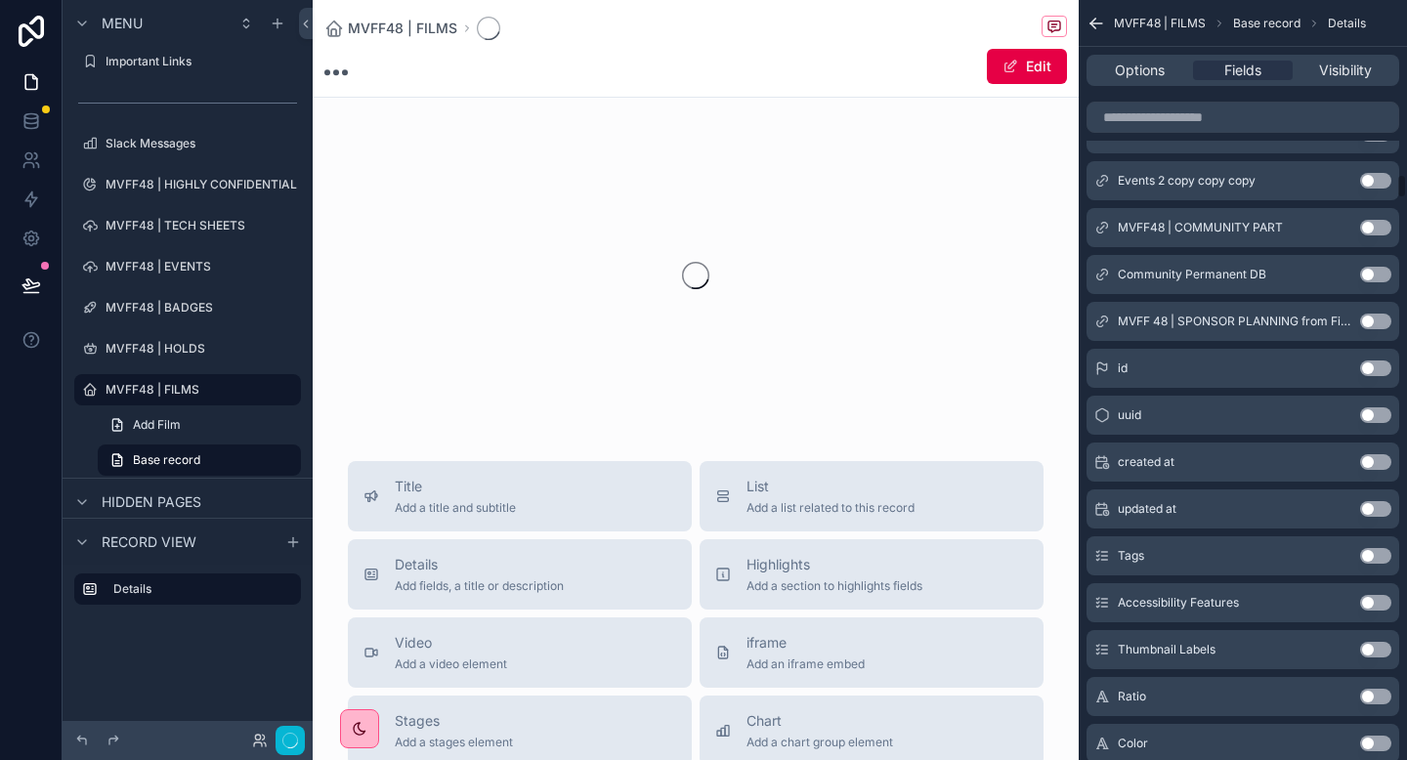
scroll to position [7012, 0]
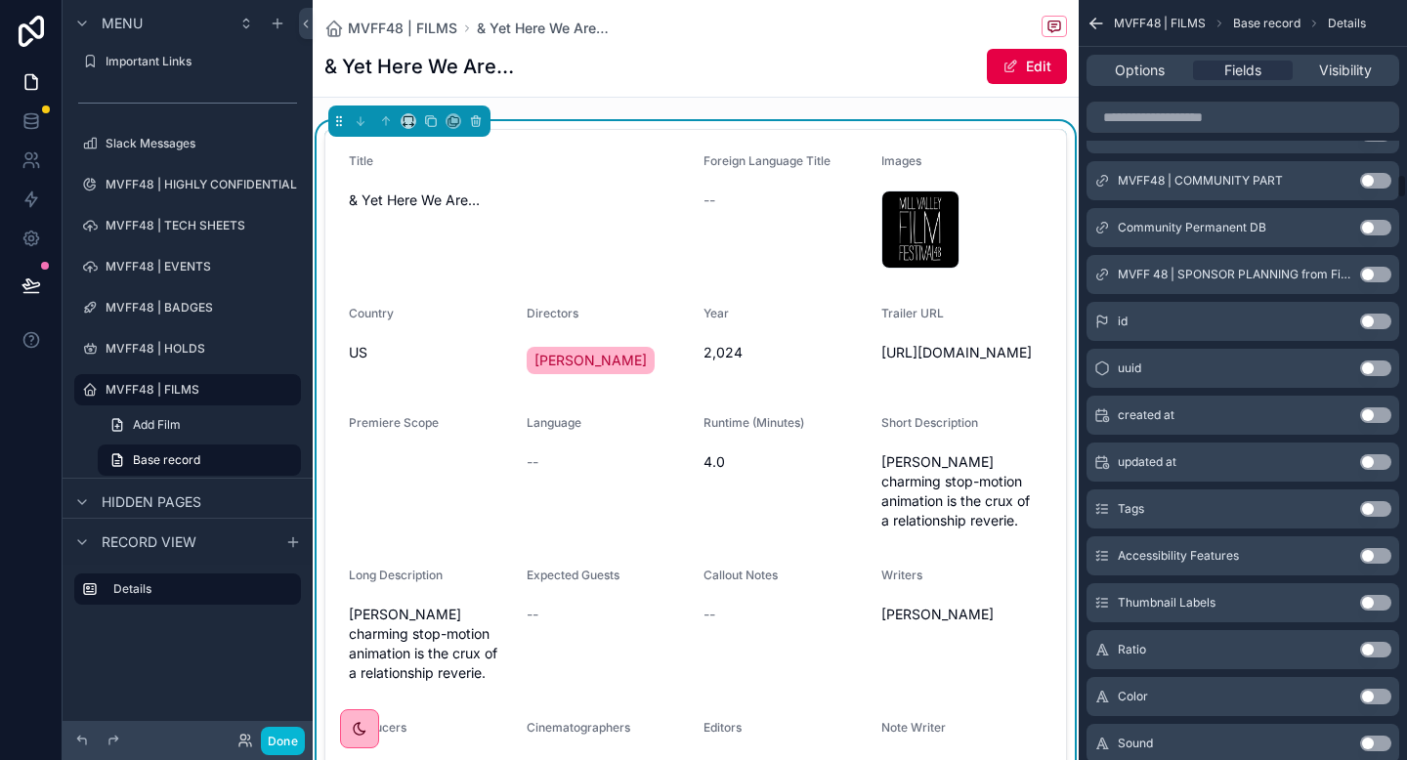
click at [1378, 557] on button "Use setting" at bounding box center [1375, 556] width 31 height 16
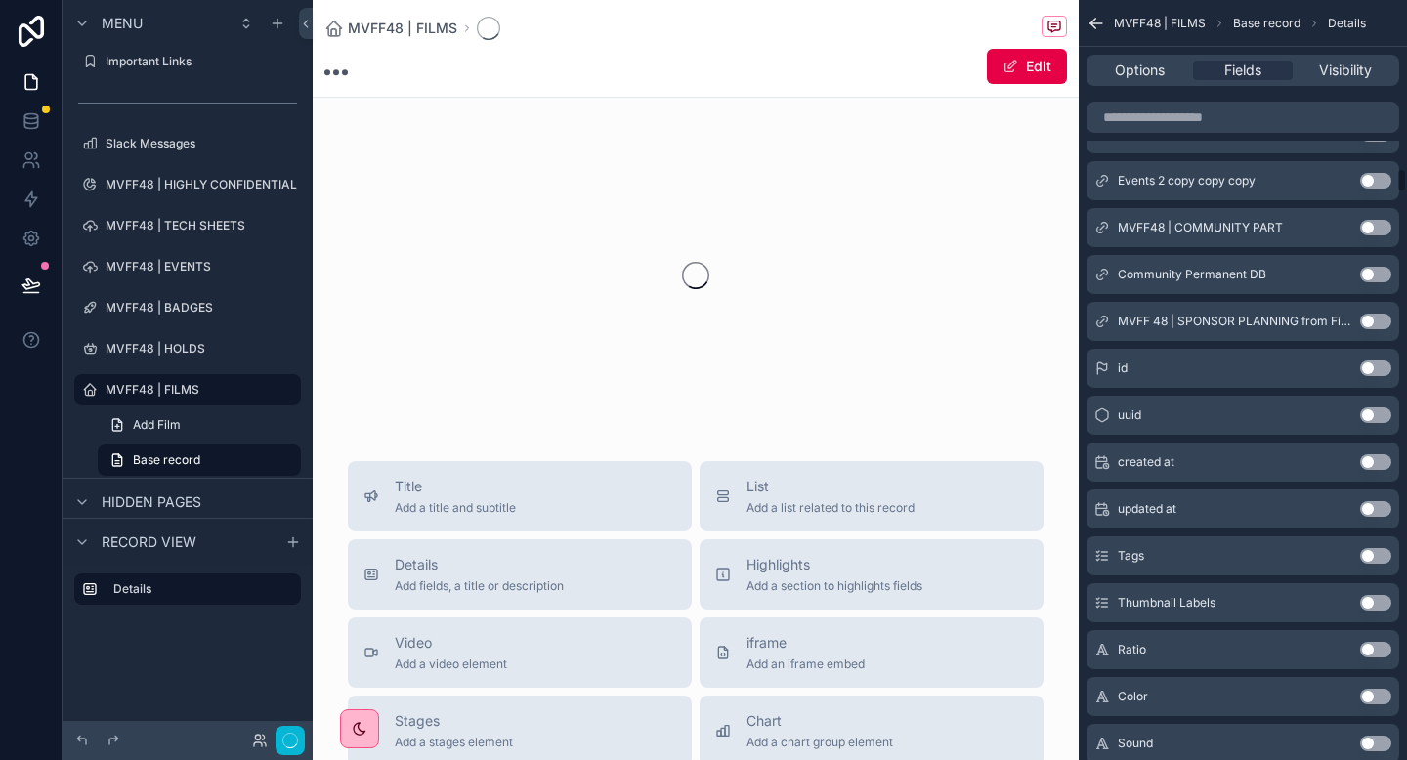
scroll to position [7059, 0]
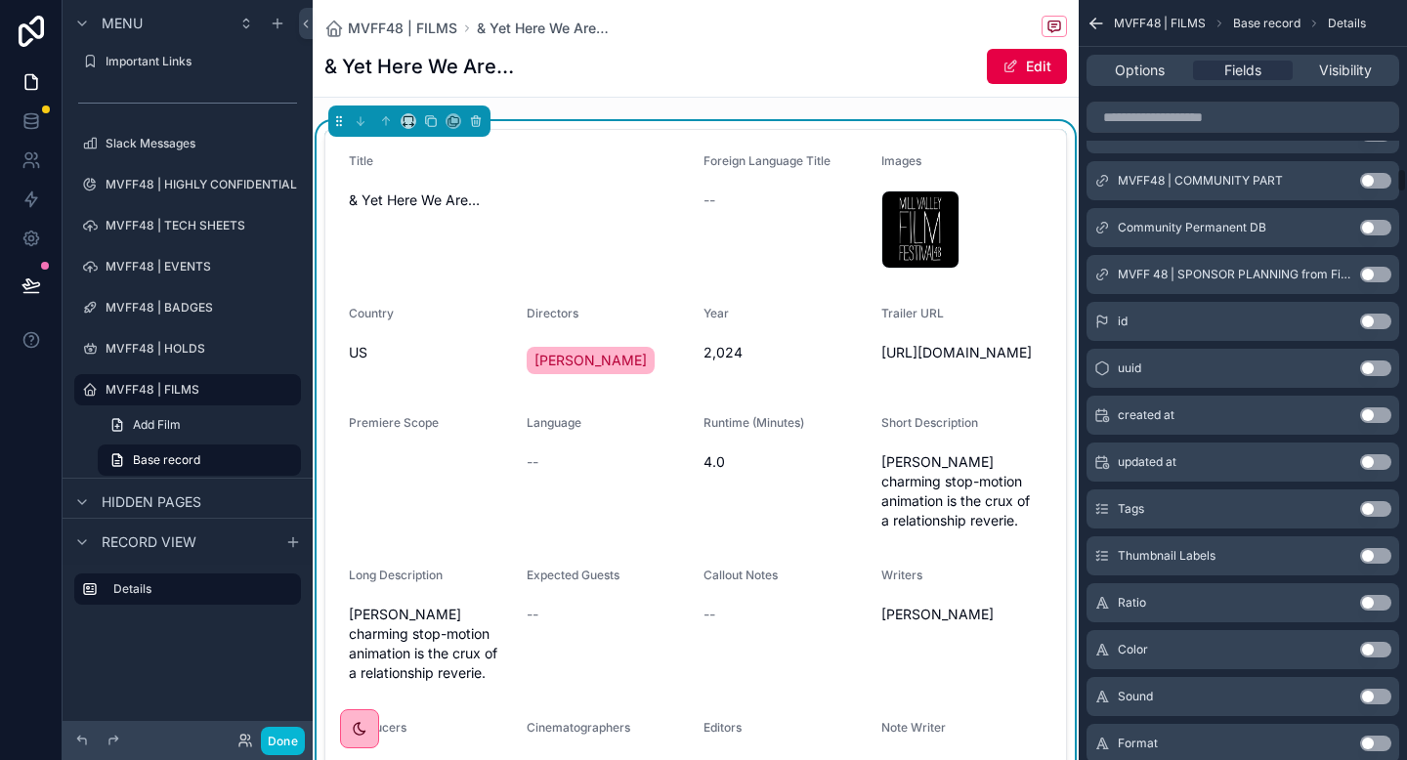
click at [1382, 558] on button "Use setting" at bounding box center [1375, 556] width 31 height 16
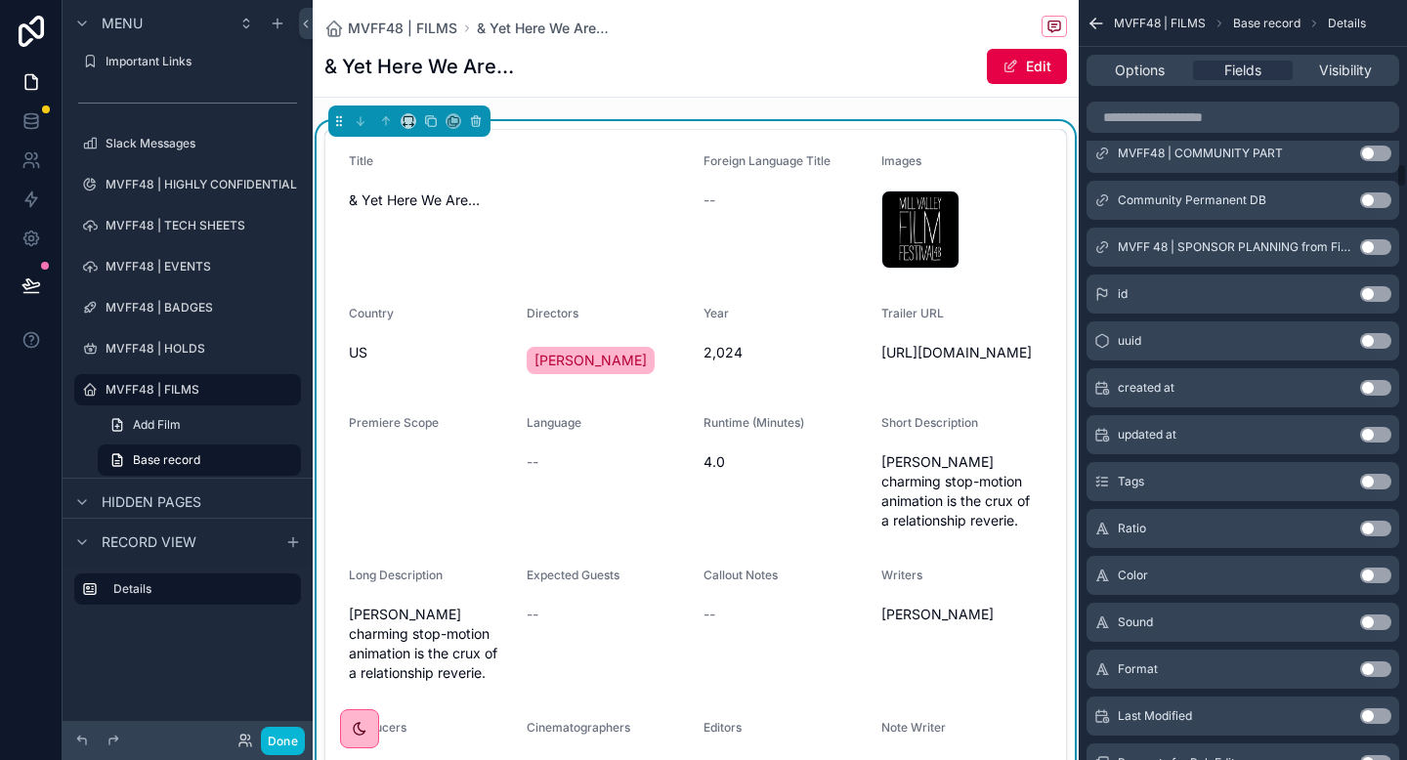
scroll to position [7144, 0]
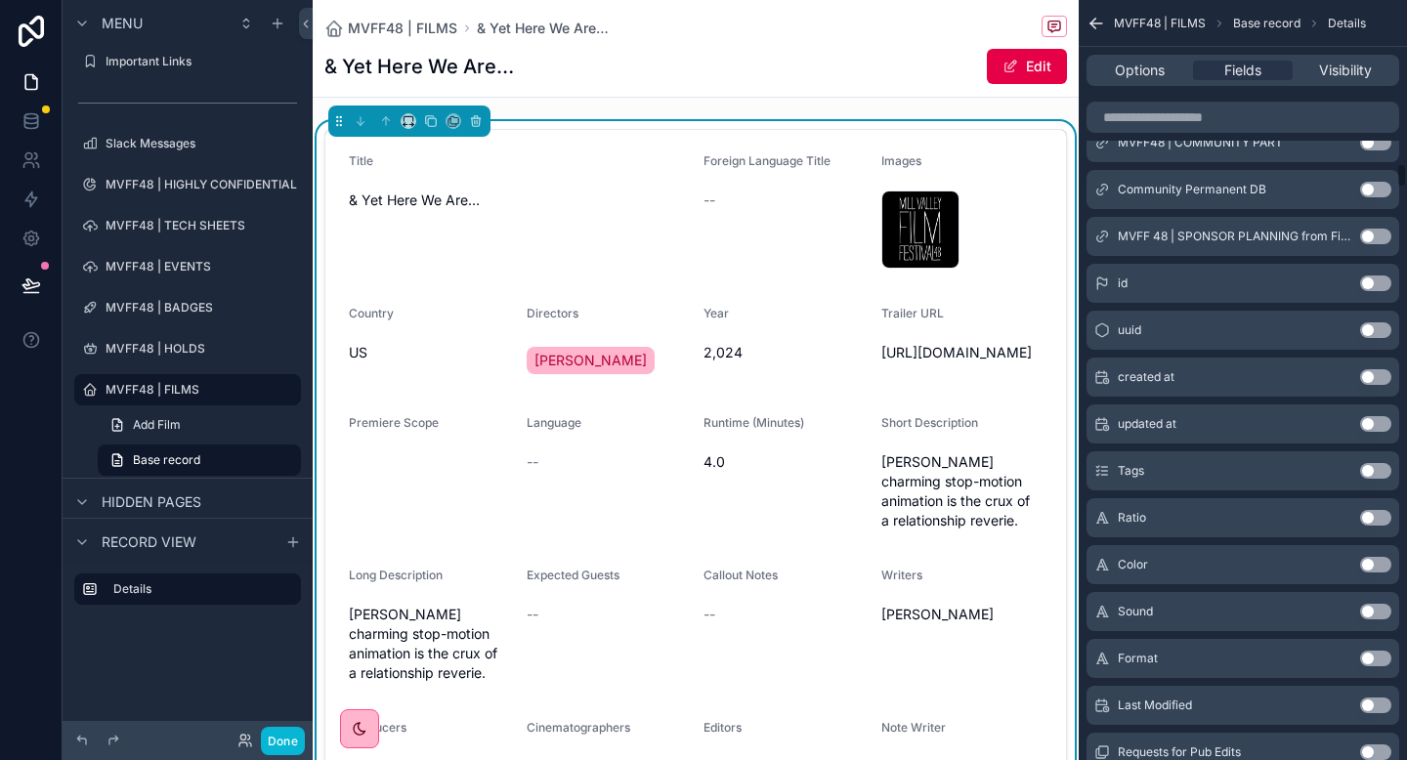
click at [1382, 517] on button "Use setting" at bounding box center [1375, 518] width 31 height 16
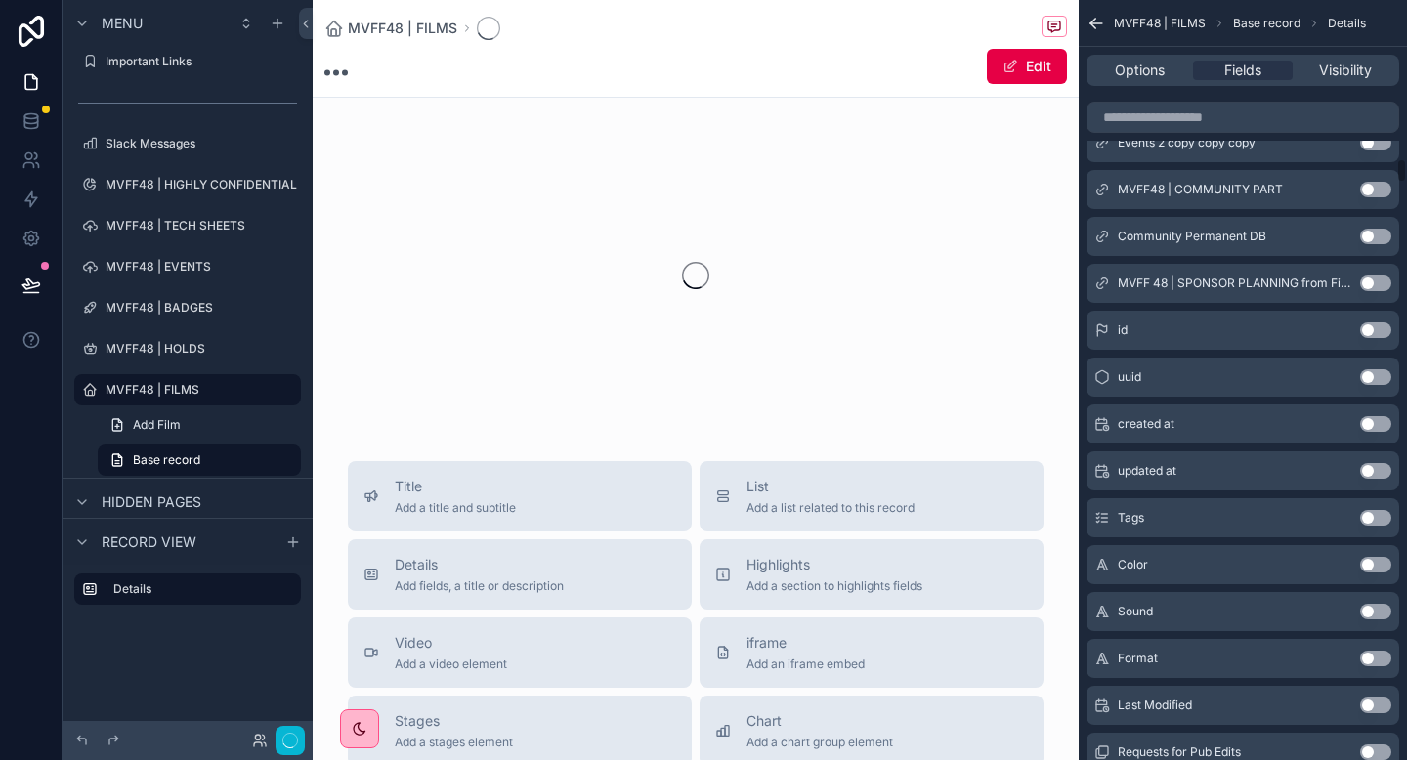
scroll to position [7191, 0]
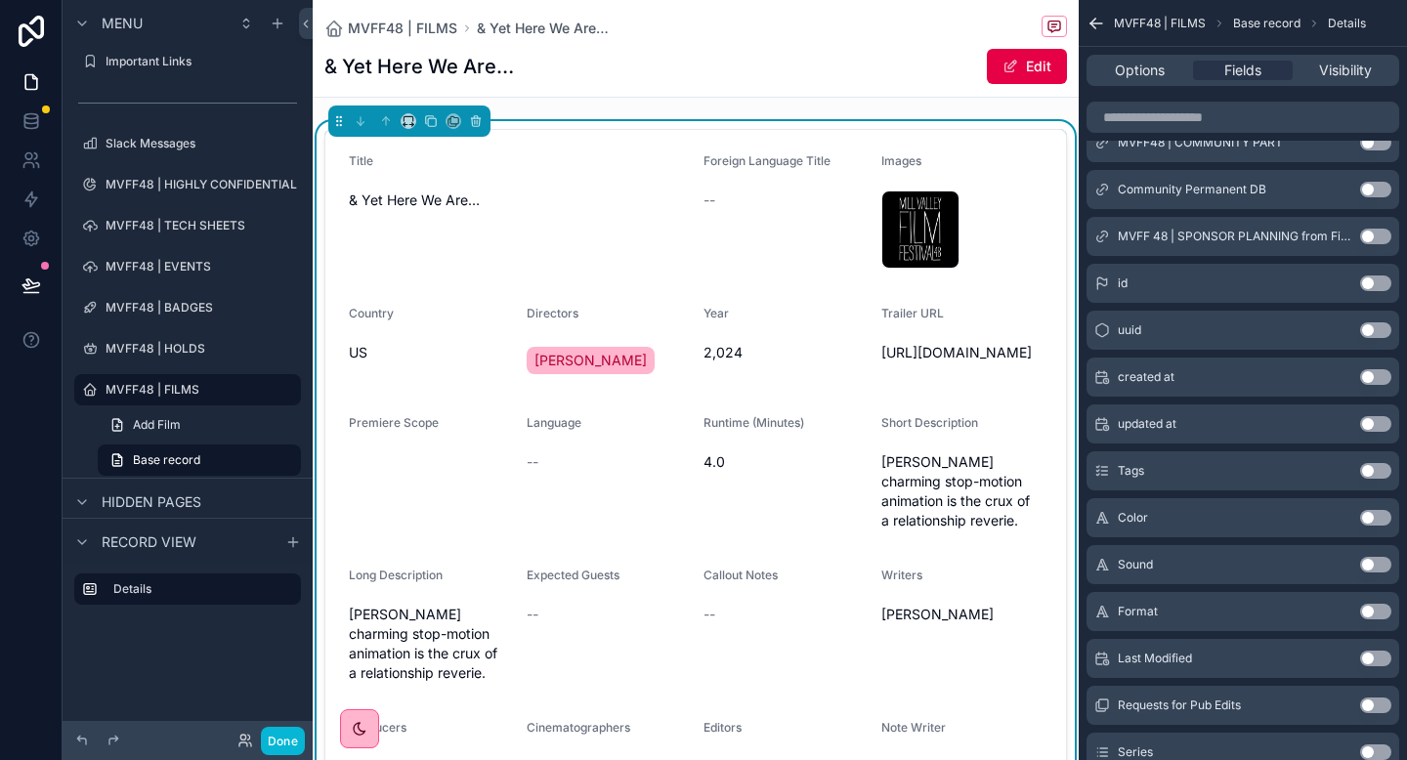
click at [1378, 523] on button "Use setting" at bounding box center [1375, 518] width 31 height 16
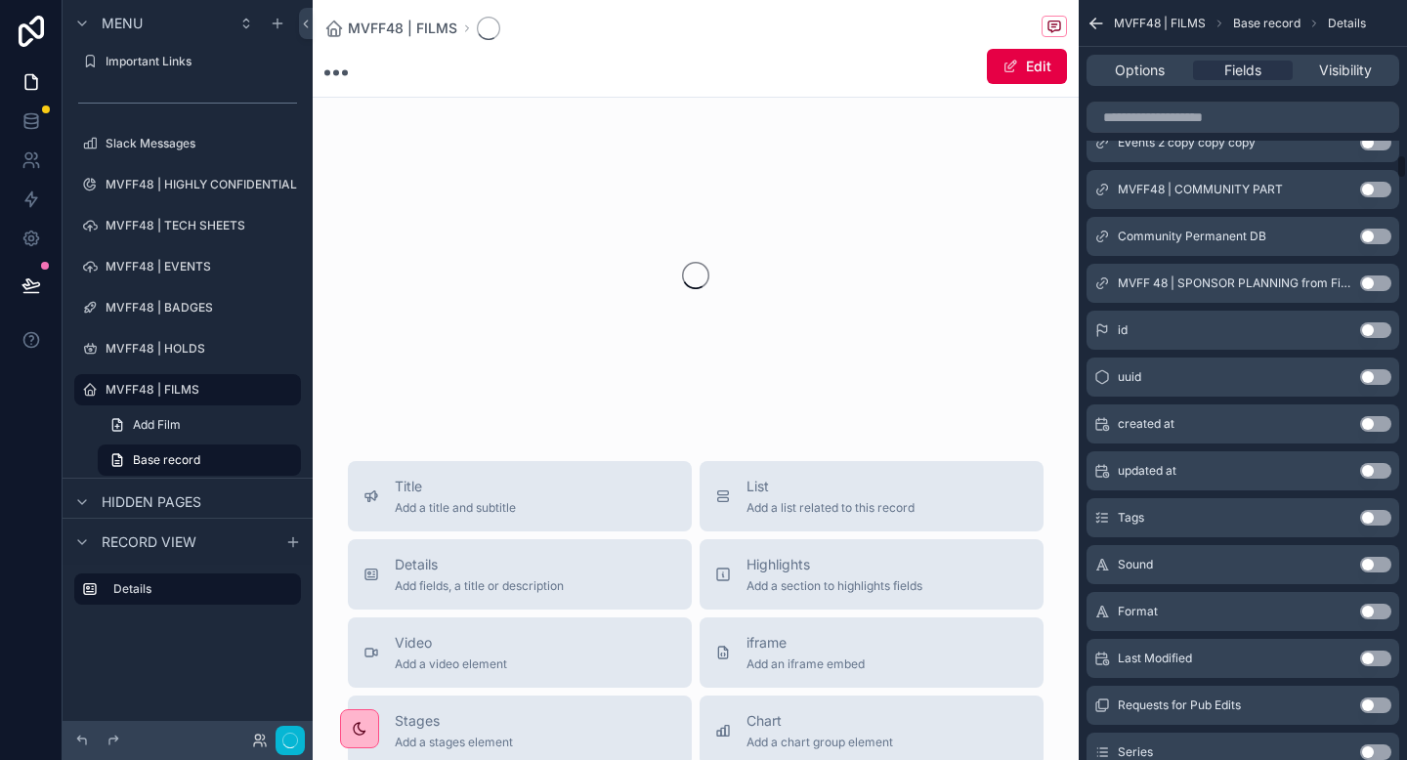
scroll to position [7238, 0]
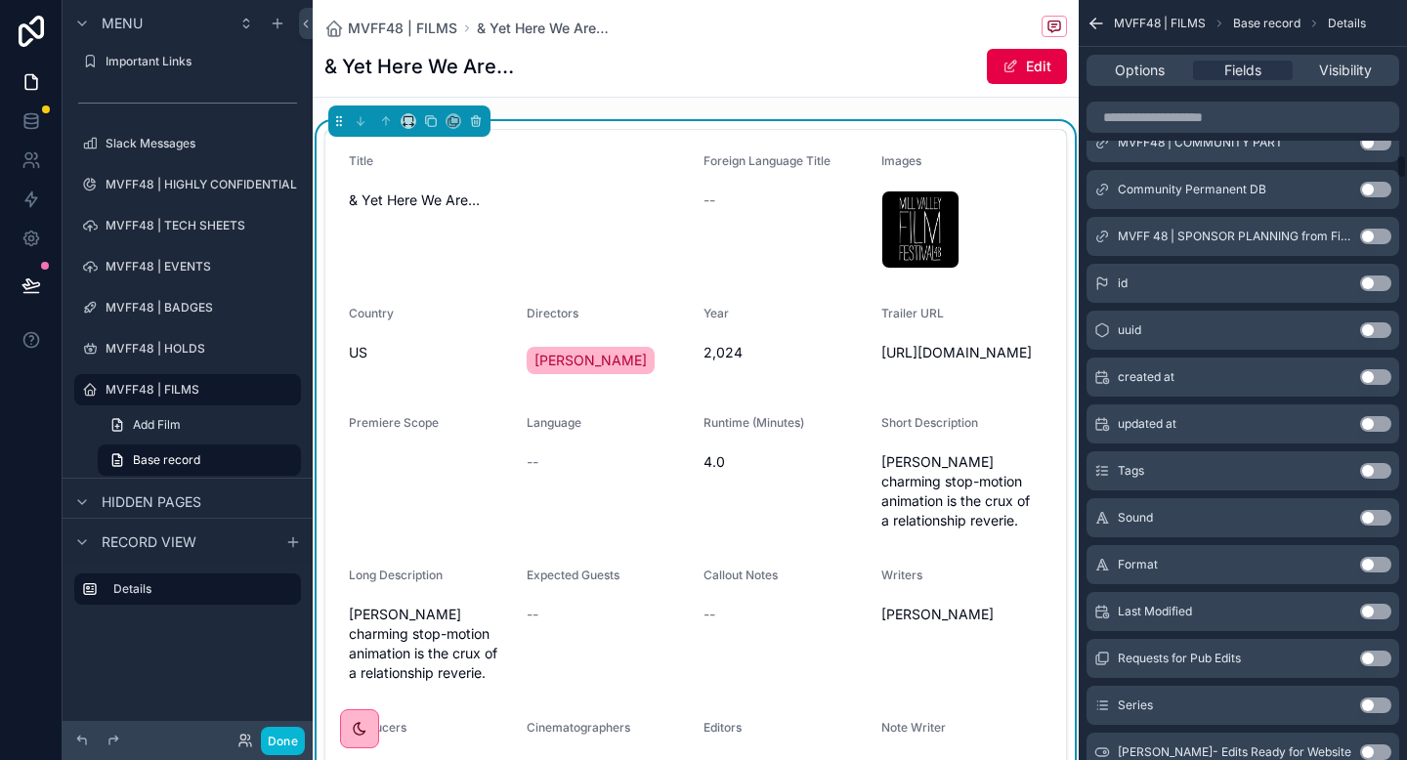
click at [1381, 527] on div "Sound Use setting" at bounding box center [1243, 517] width 313 height 39
click at [1376, 515] on button "Use setting" at bounding box center [1375, 518] width 31 height 16
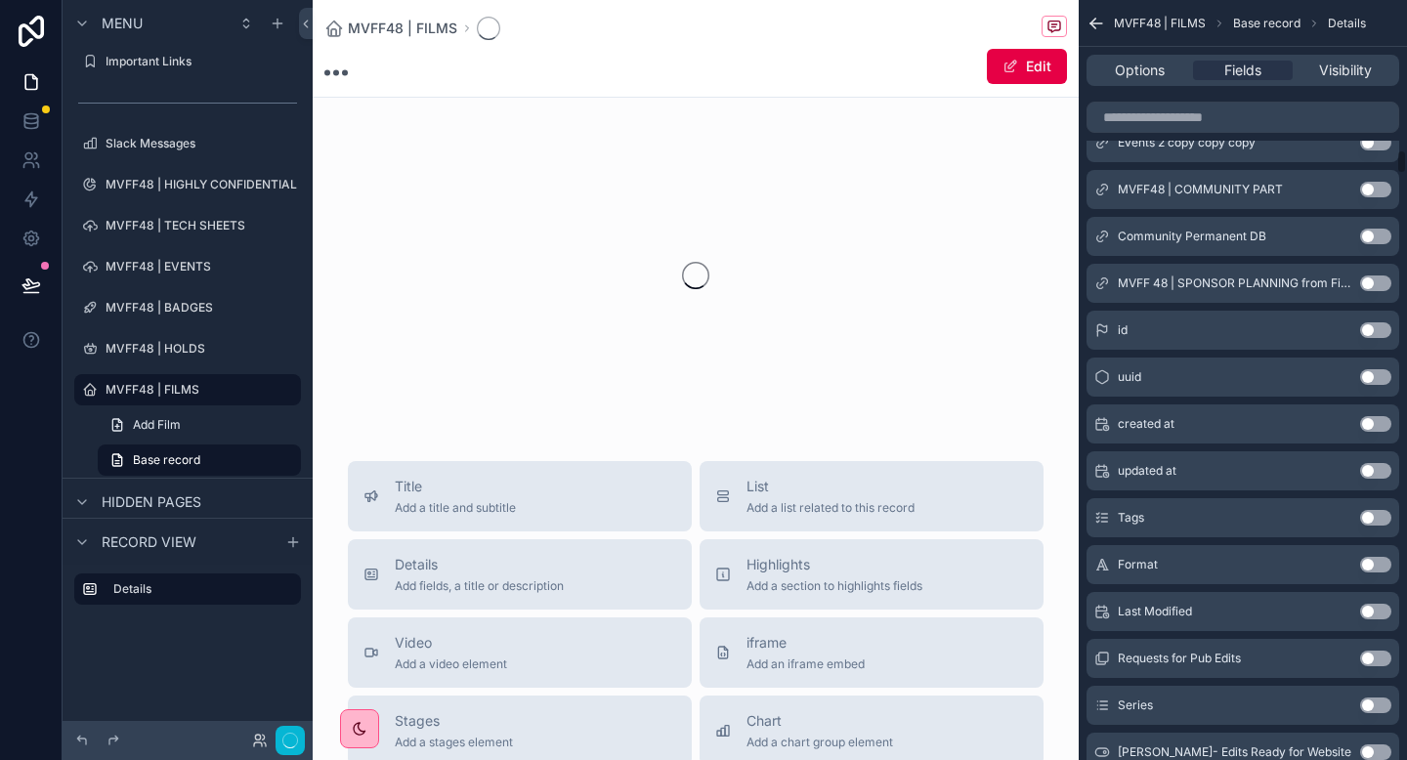
scroll to position [7285, 0]
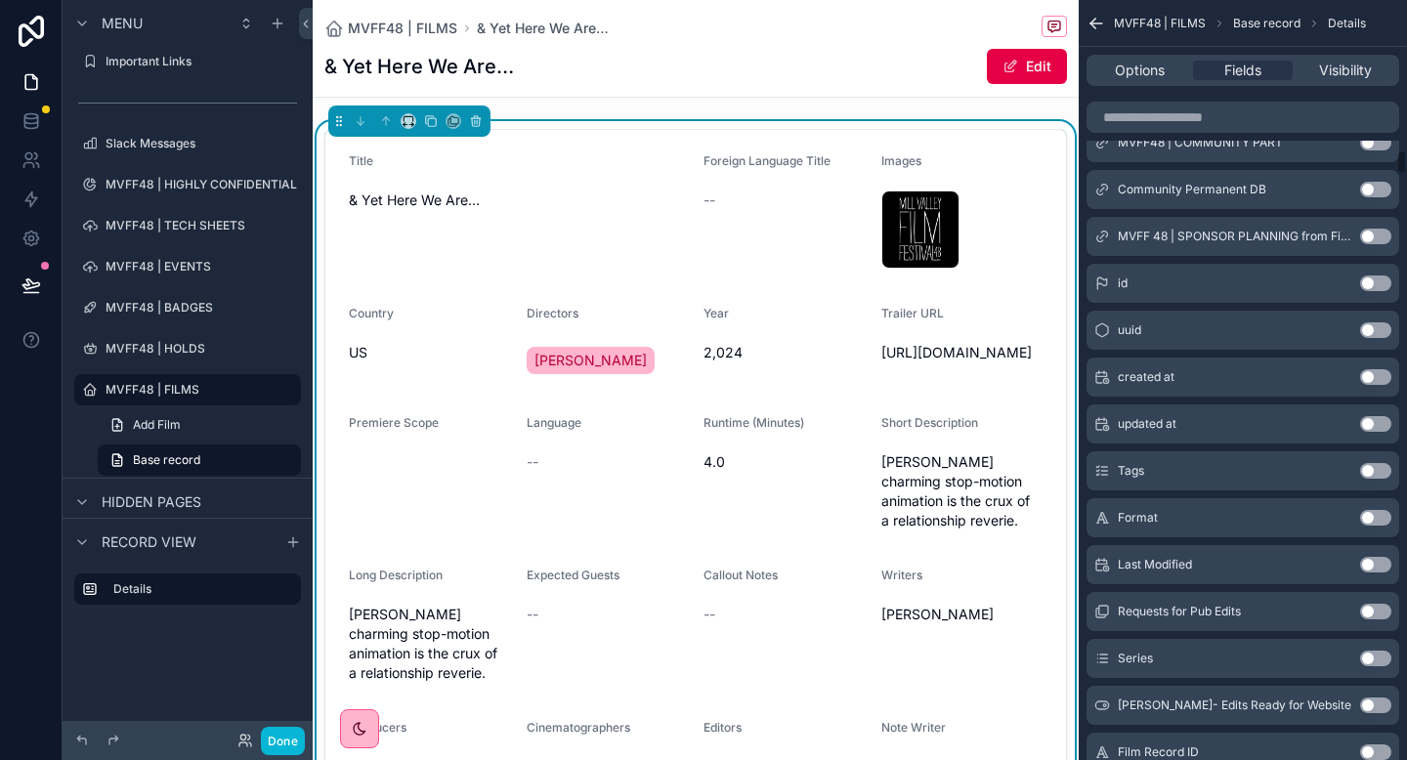
click at [1372, 518] on button "Use setting" at bounding box center [1375, 518] width 31 height 16
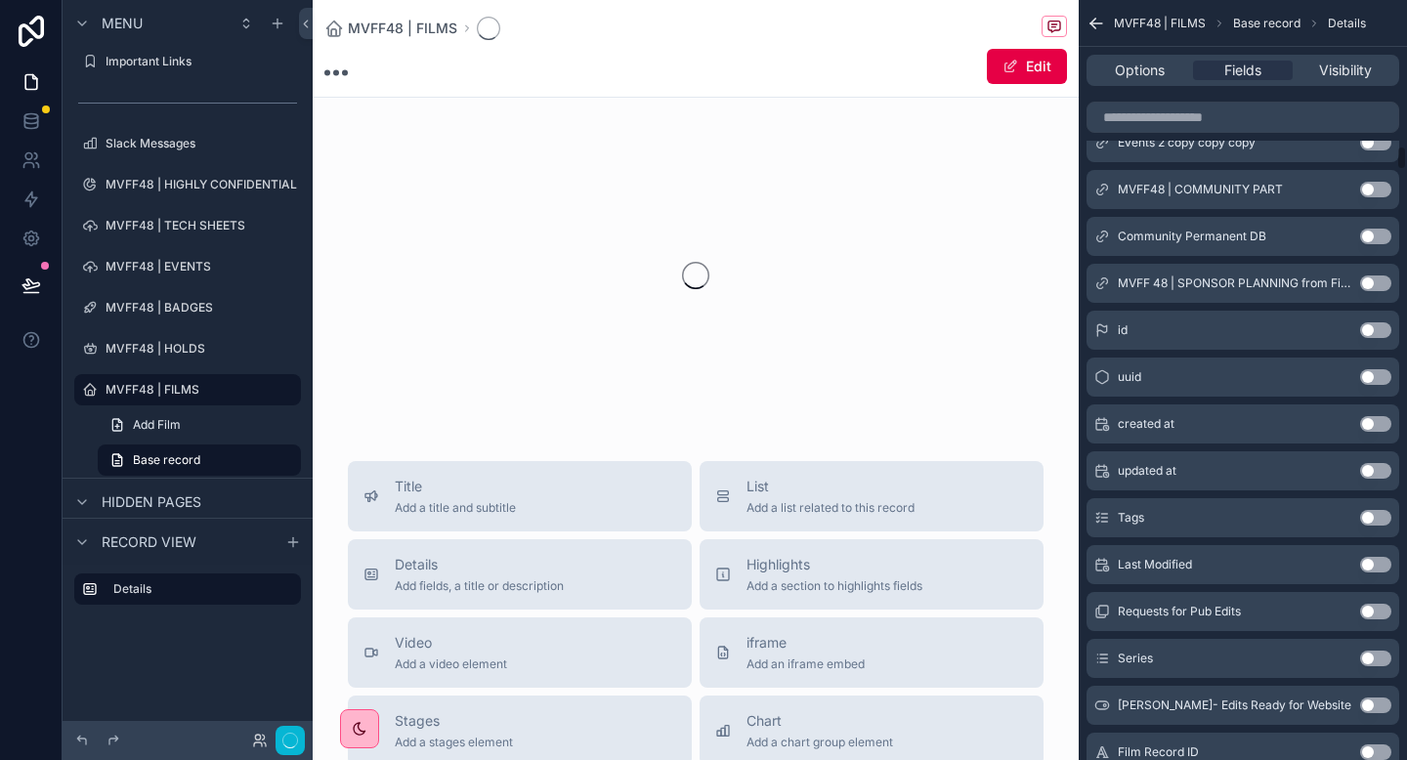
scroll to position [7332, 0]
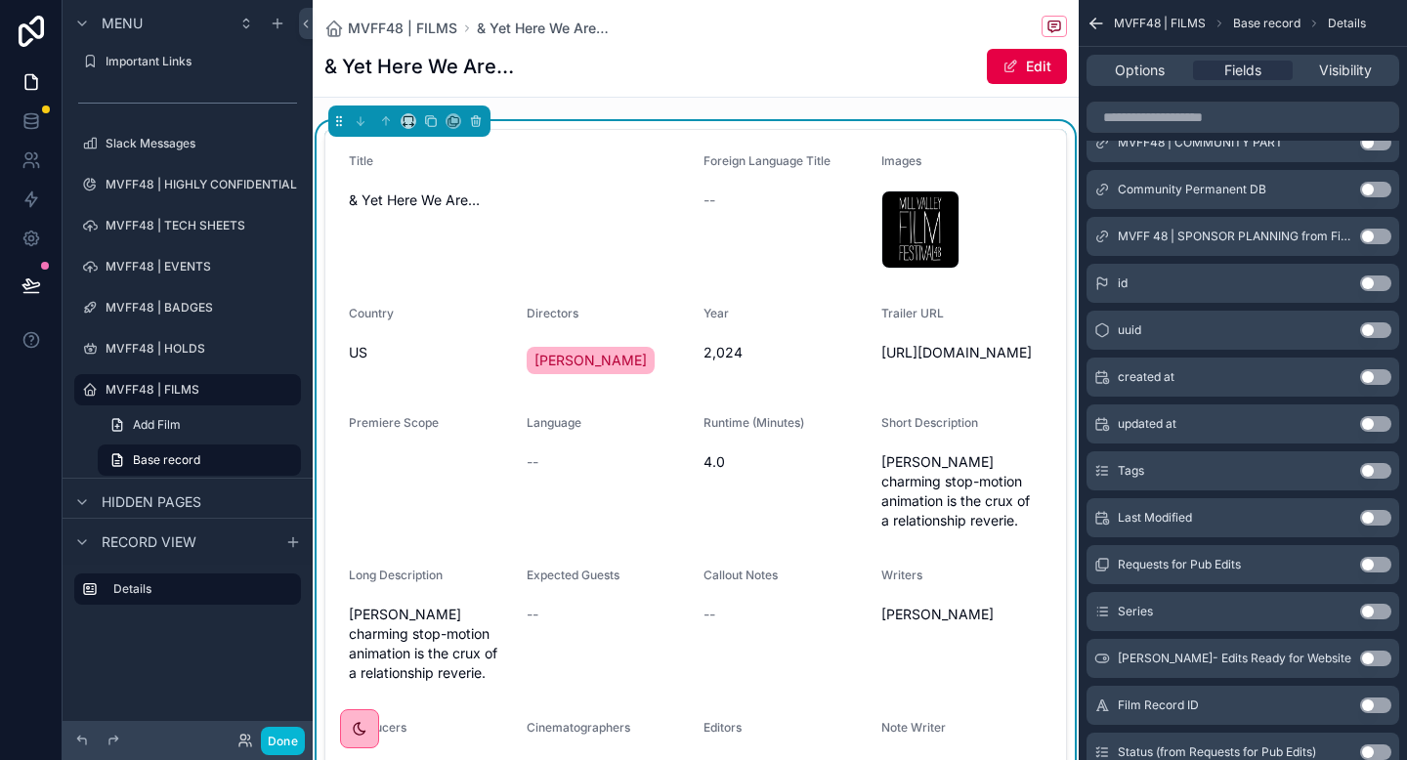
click at [1380, 612] on button "Use setting" at bounding box center [1375, 612] width 31 height 16
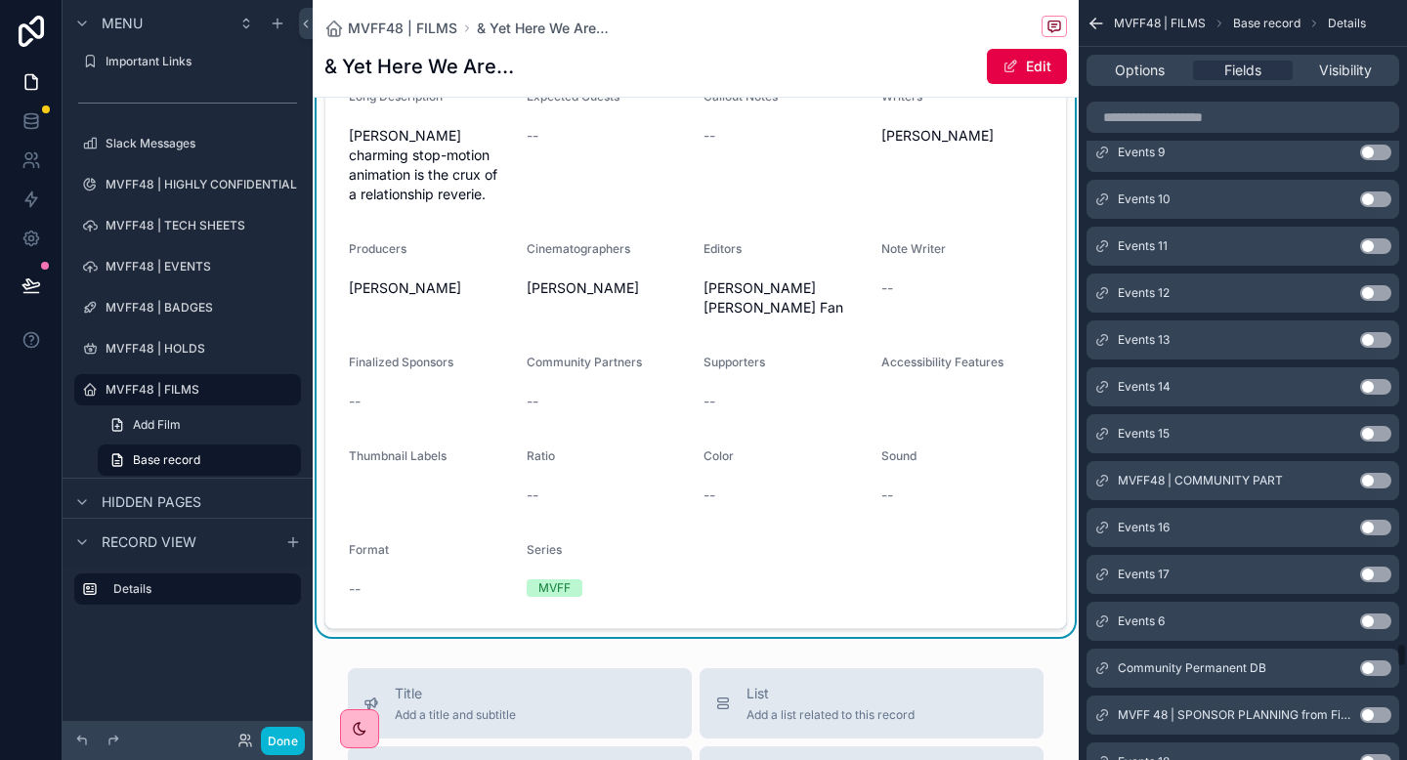
scroll to position [31866, 0]
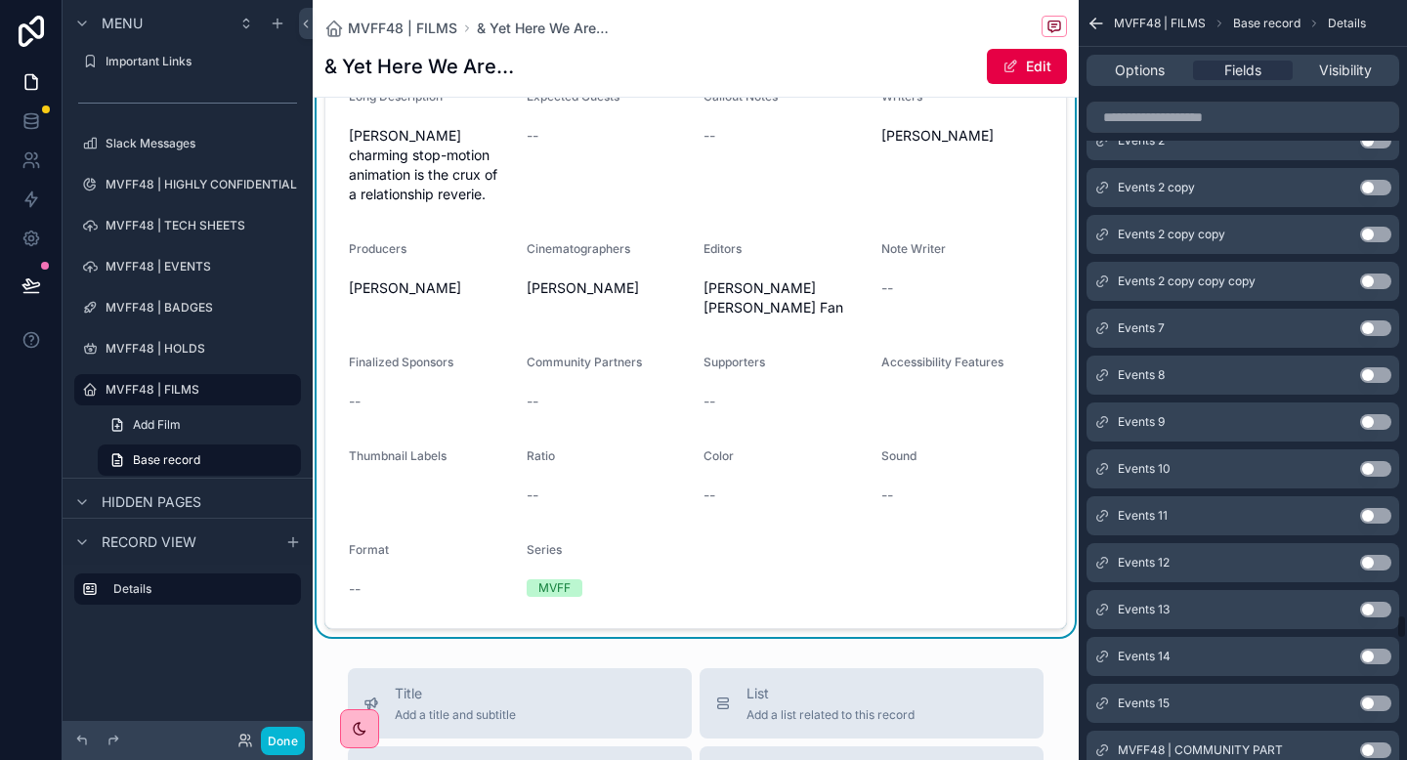
click at [943, 556] on form "Title & Yet Here We Are… Foreign Language Title -- Images mvff48_defult_web .pn…" at bounding box center [695, 139] width 741 height 977
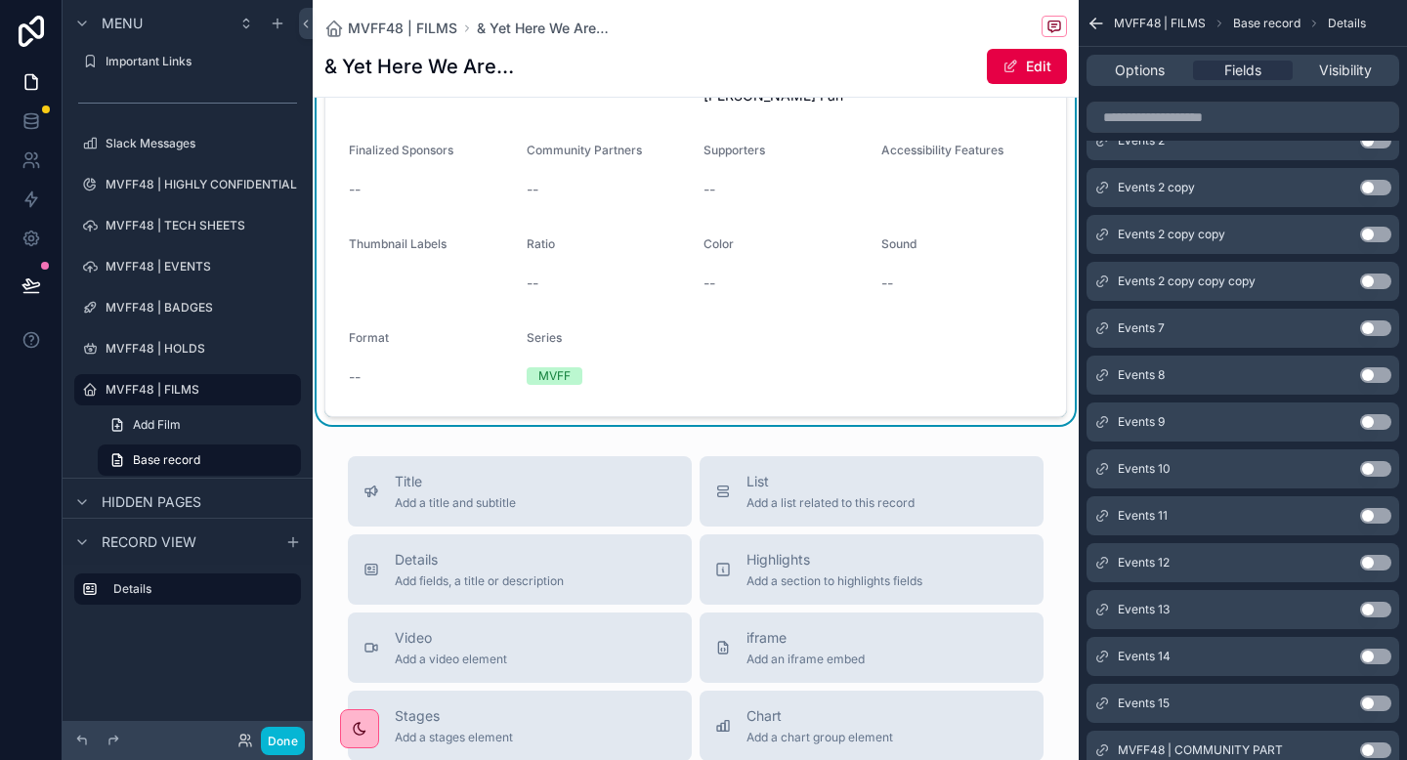
scroll to position [693, 0]
click at [286, 745] on button "Done" at bounding box center [283, 741] width 44 height 28
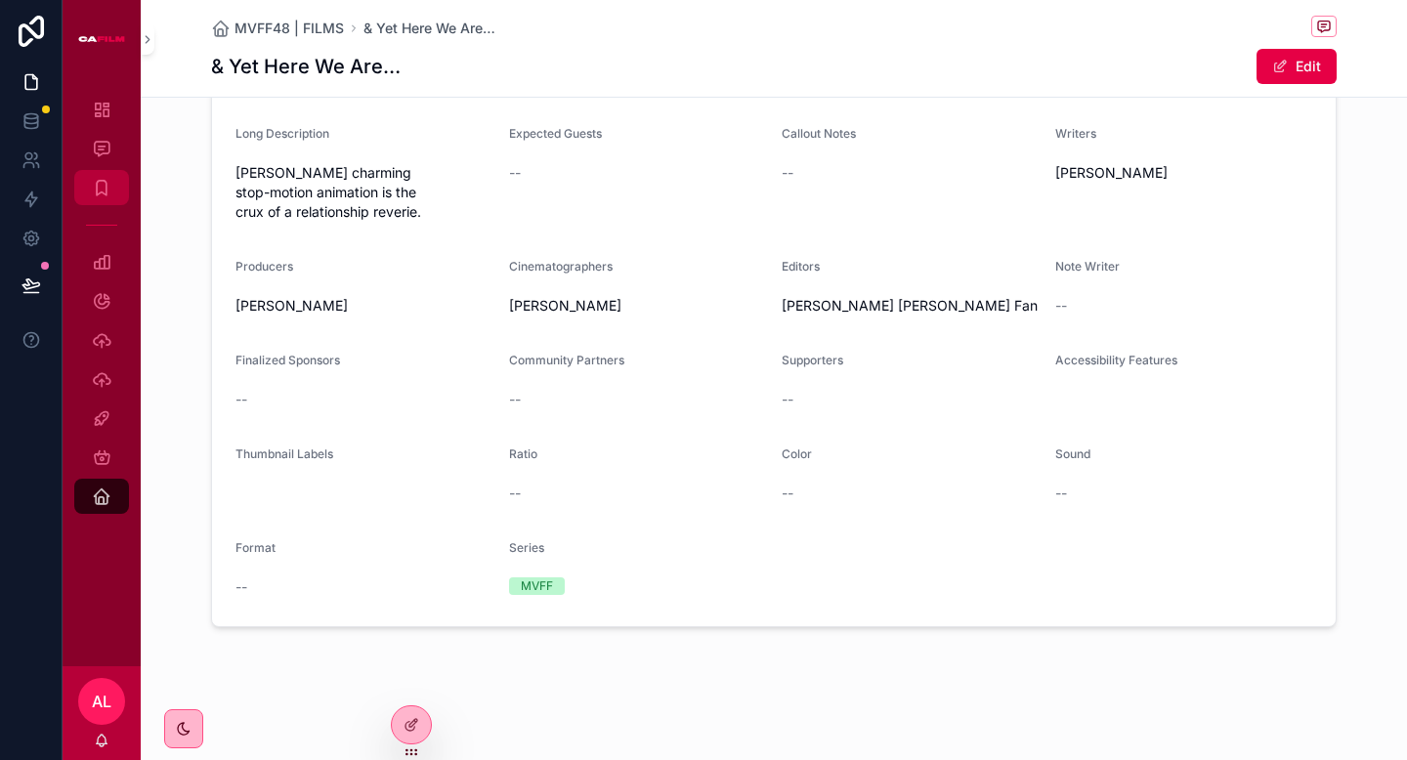
scroll to position [426, 0]
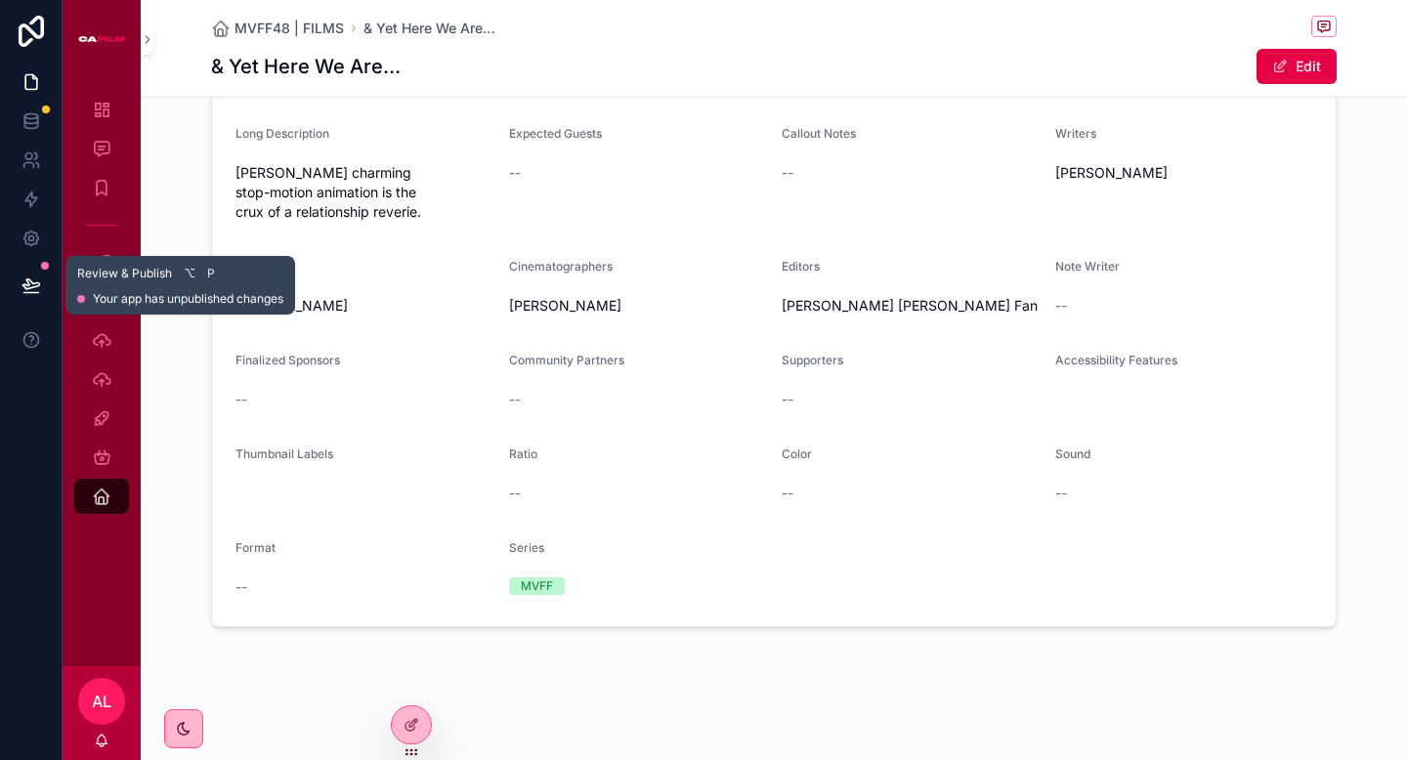
click at [30, 285] on icon at bounding box center [31, 286] width 20 height 20
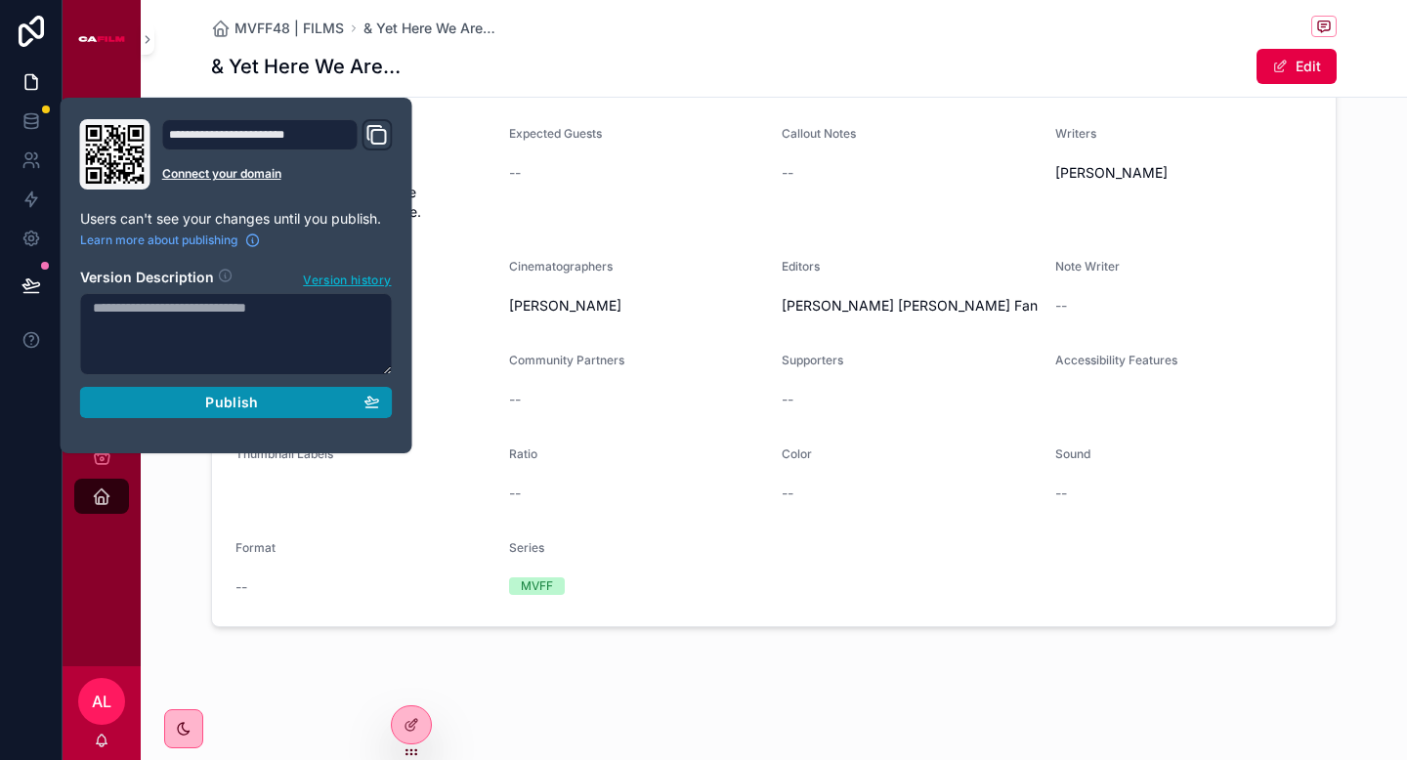
click at [190, 415] on button "Publish" at bounding box center [236, 402] width 313 height 31
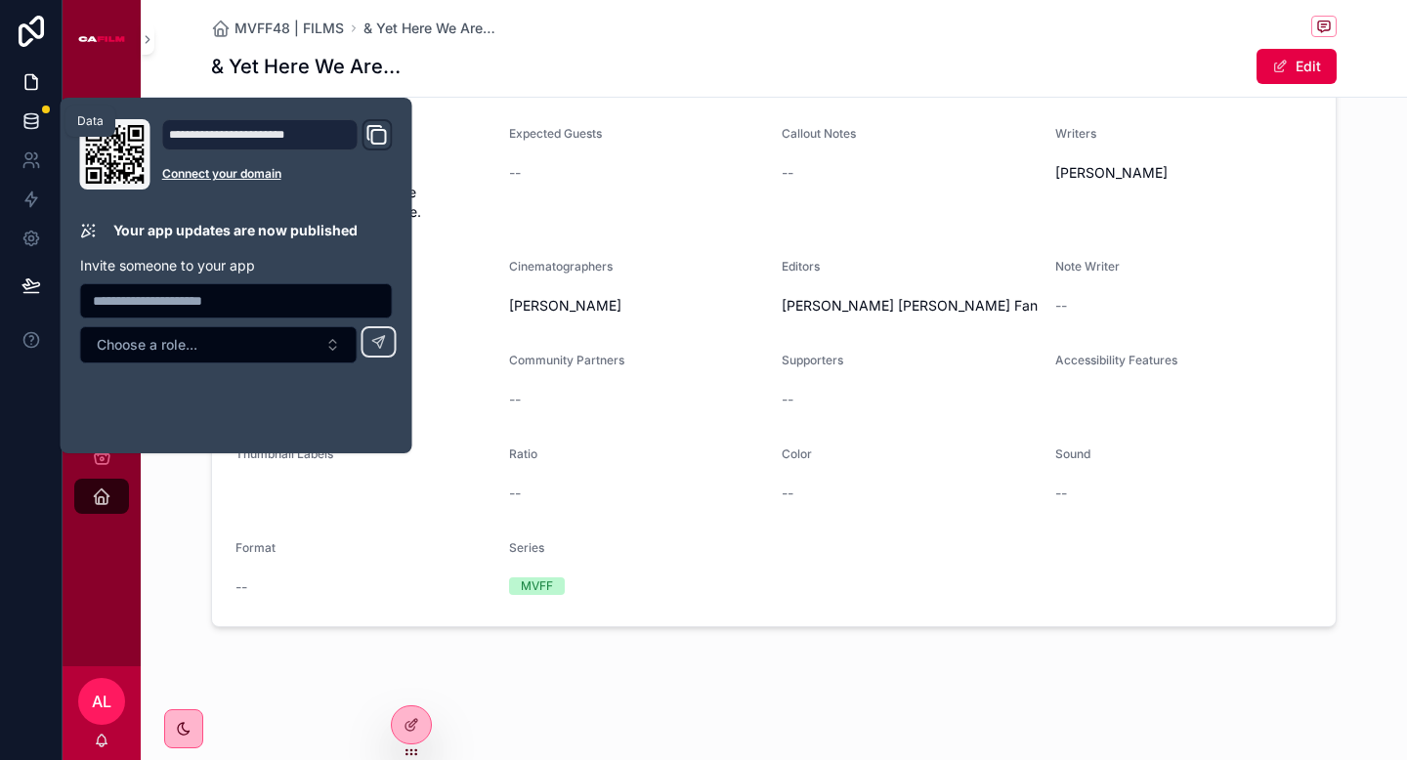
click at [34, 125] on icon at bounding box center [31, 121] width 20 height 20
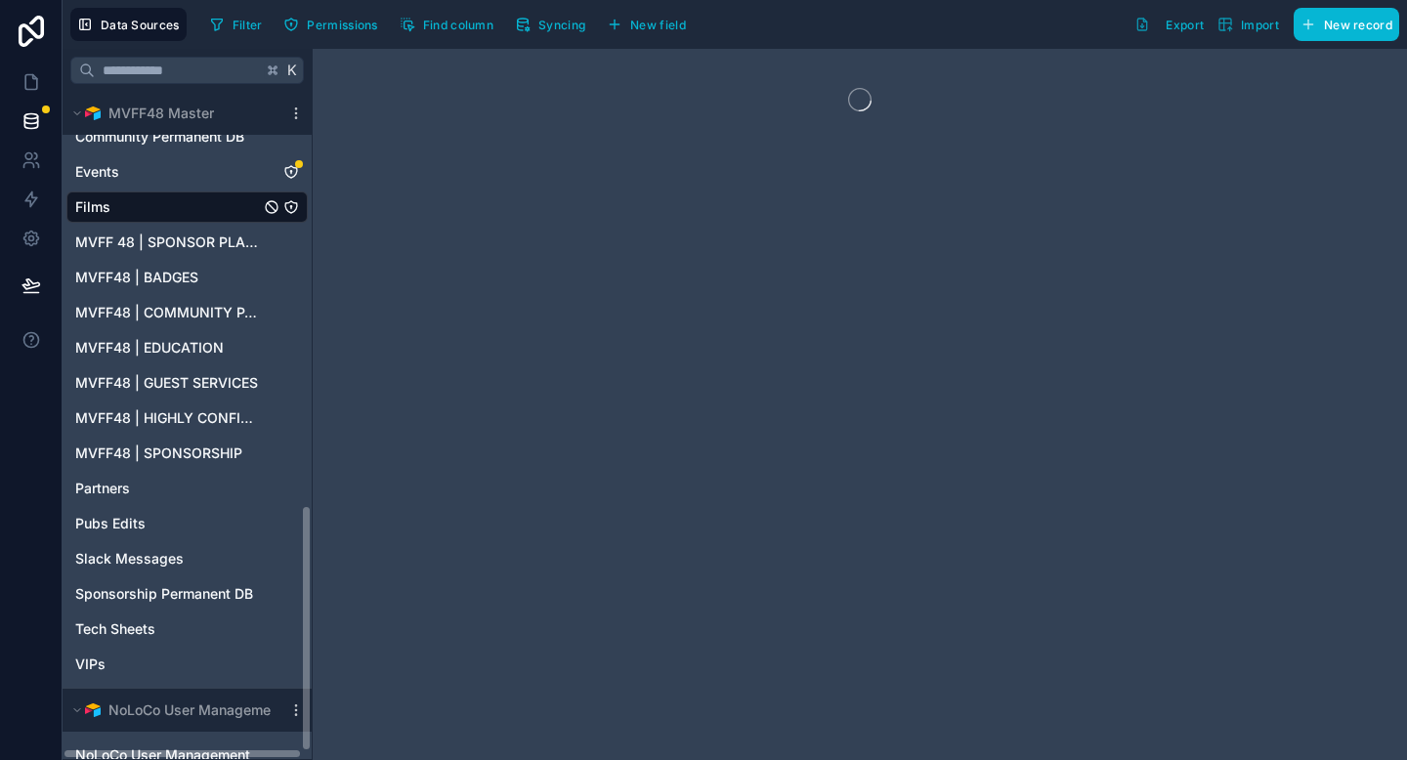
scroll to position [1140, 0]
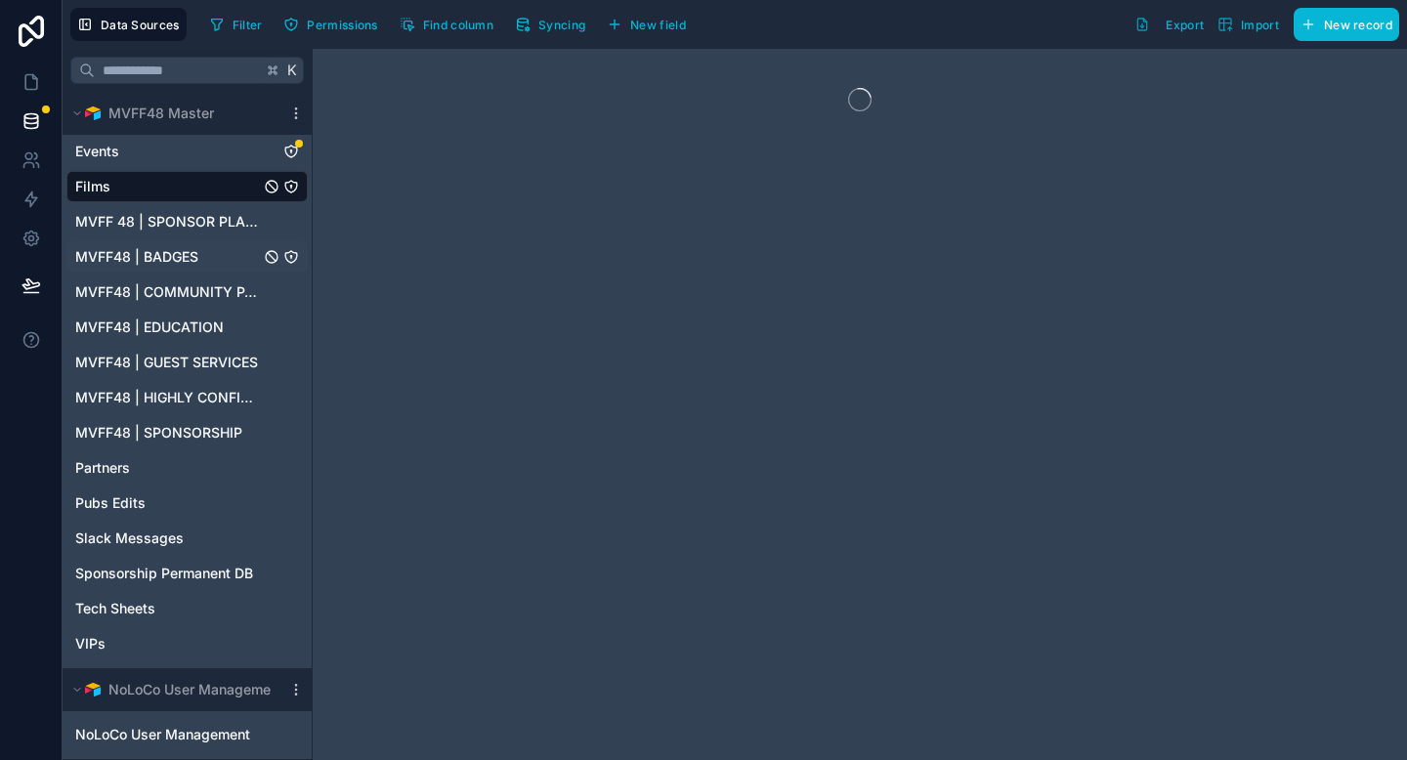
click at [142, 256] on span "MVFF48 | BADGES" at bounding box center [136, 257] width 123 height 20
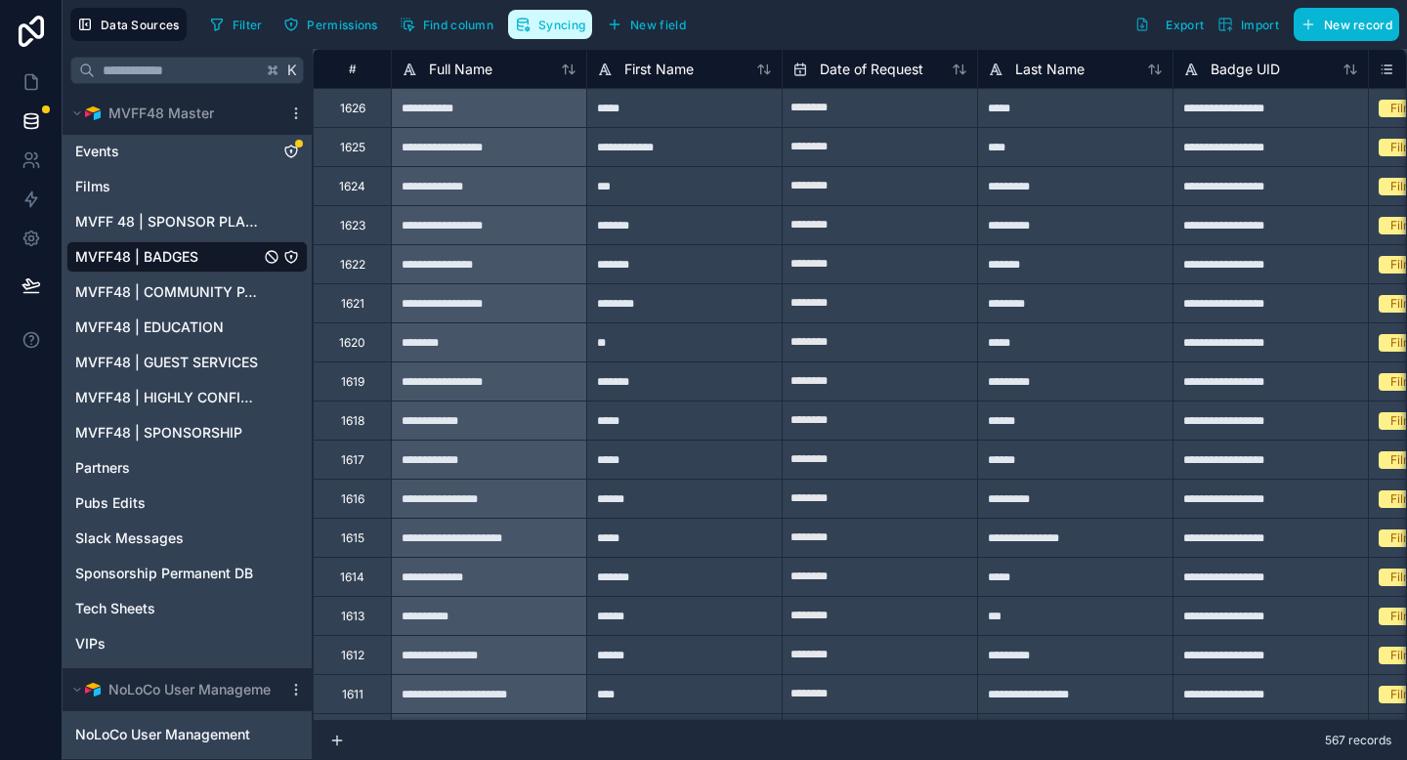
click at [544, 30] on span "Syncing" at bounding box center [561, 25] width 47 height 15
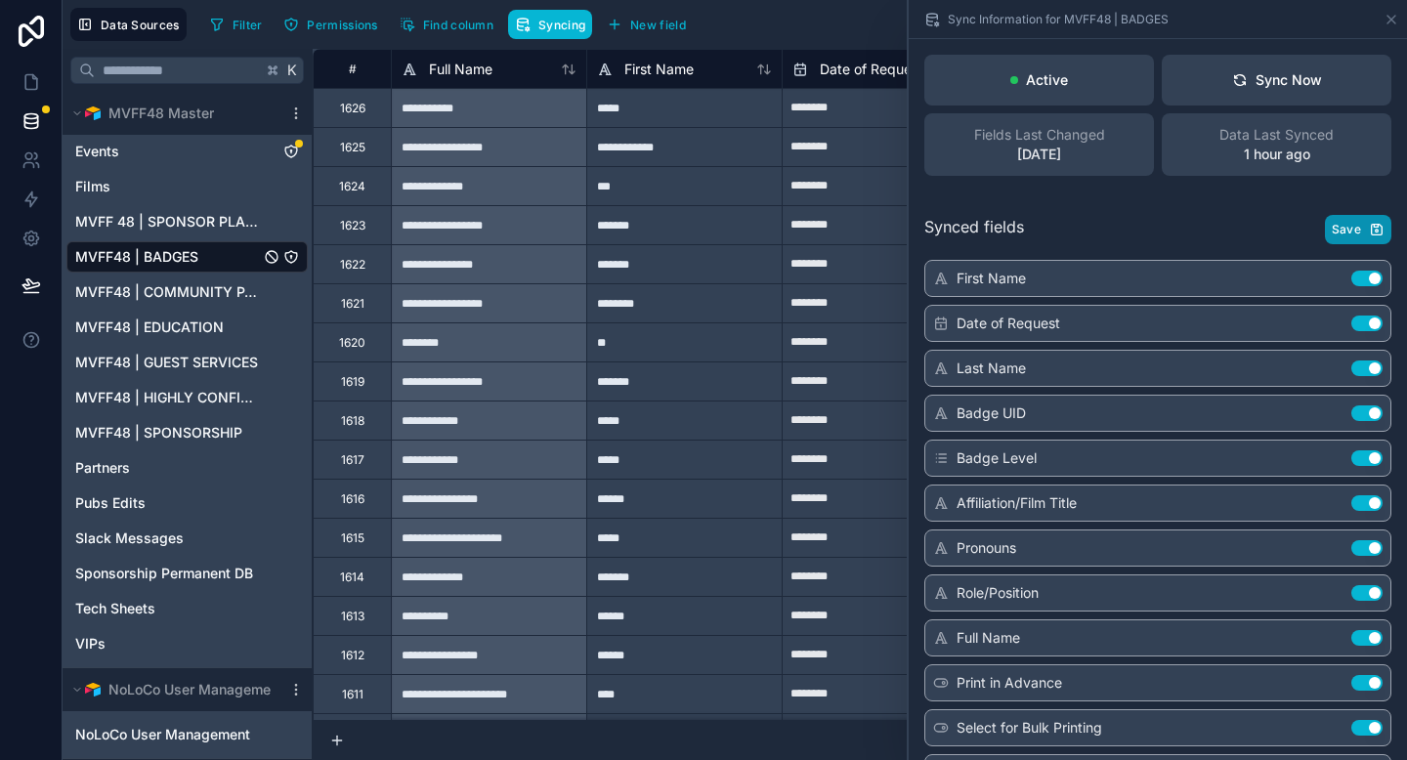
click at [1350, 230] on span "Save" at bounding box center [1346, 230] width 29 height 16
click at [1289, 75] on div "Sync Now" at bounding box center [1277, 80] width 90 height 20
click at [28, 82] on icon at bounding box center [31, 82] width 20 height 20
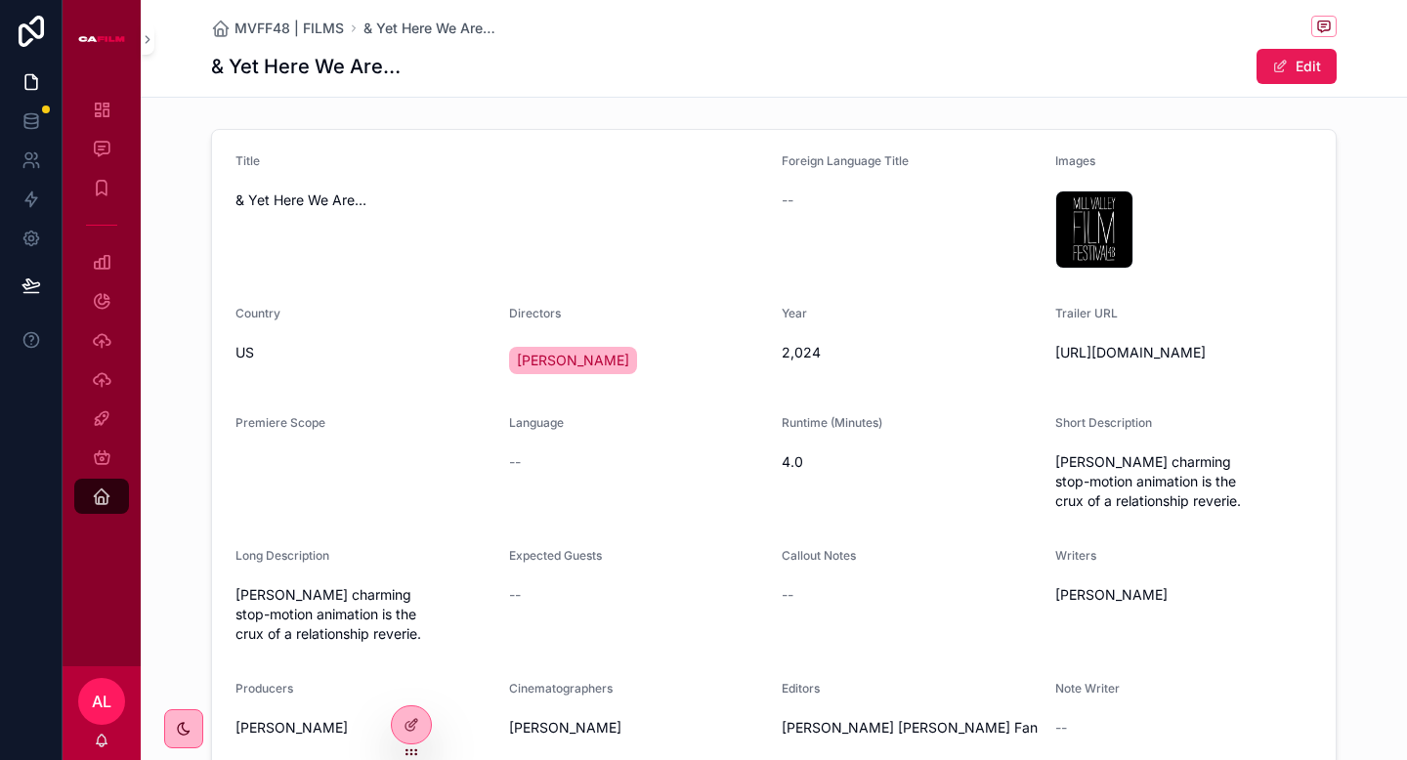
click at [1307, 67] on button "Edit" at bounding box center [1297, 66] width 80 height 35
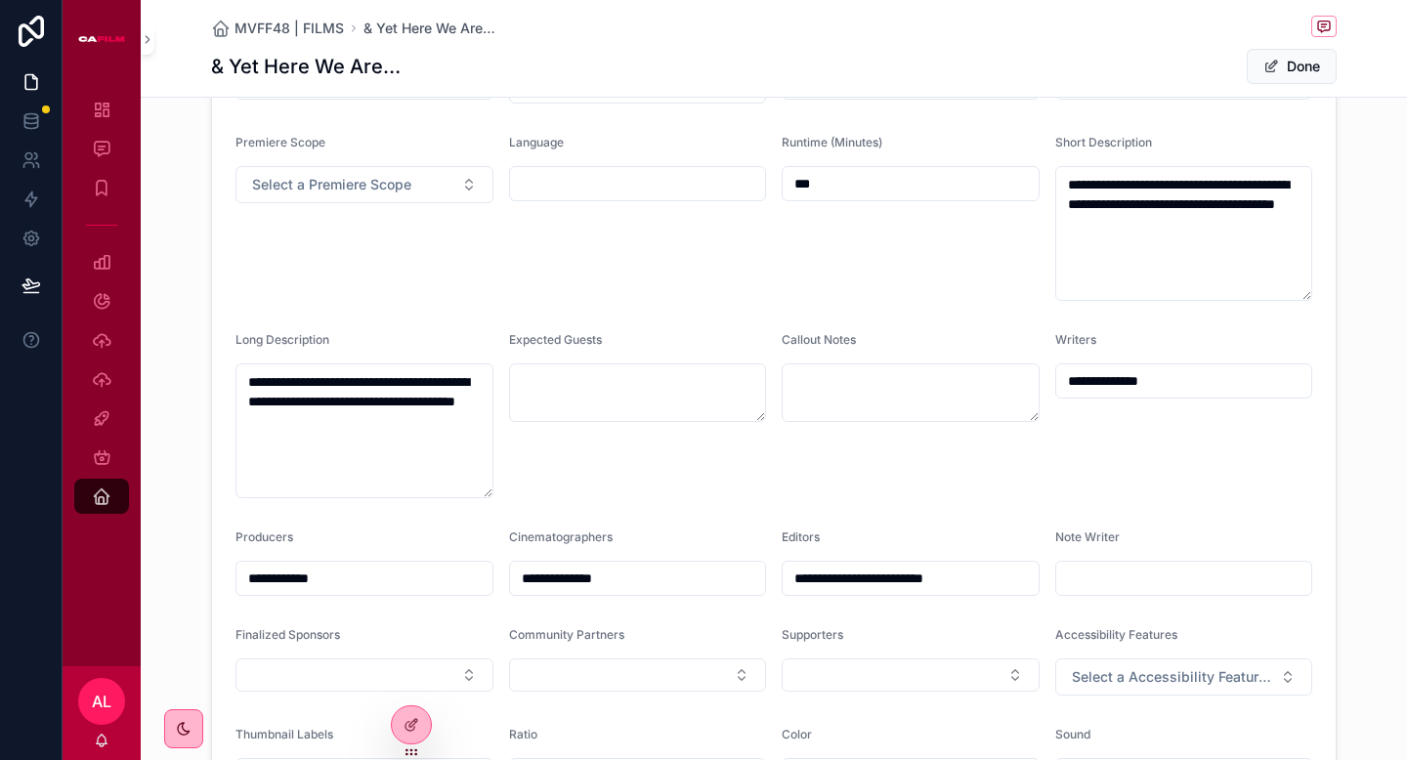
click at [748, 232] on div "Language" at bounding box center [638, 218] width 258 height 166
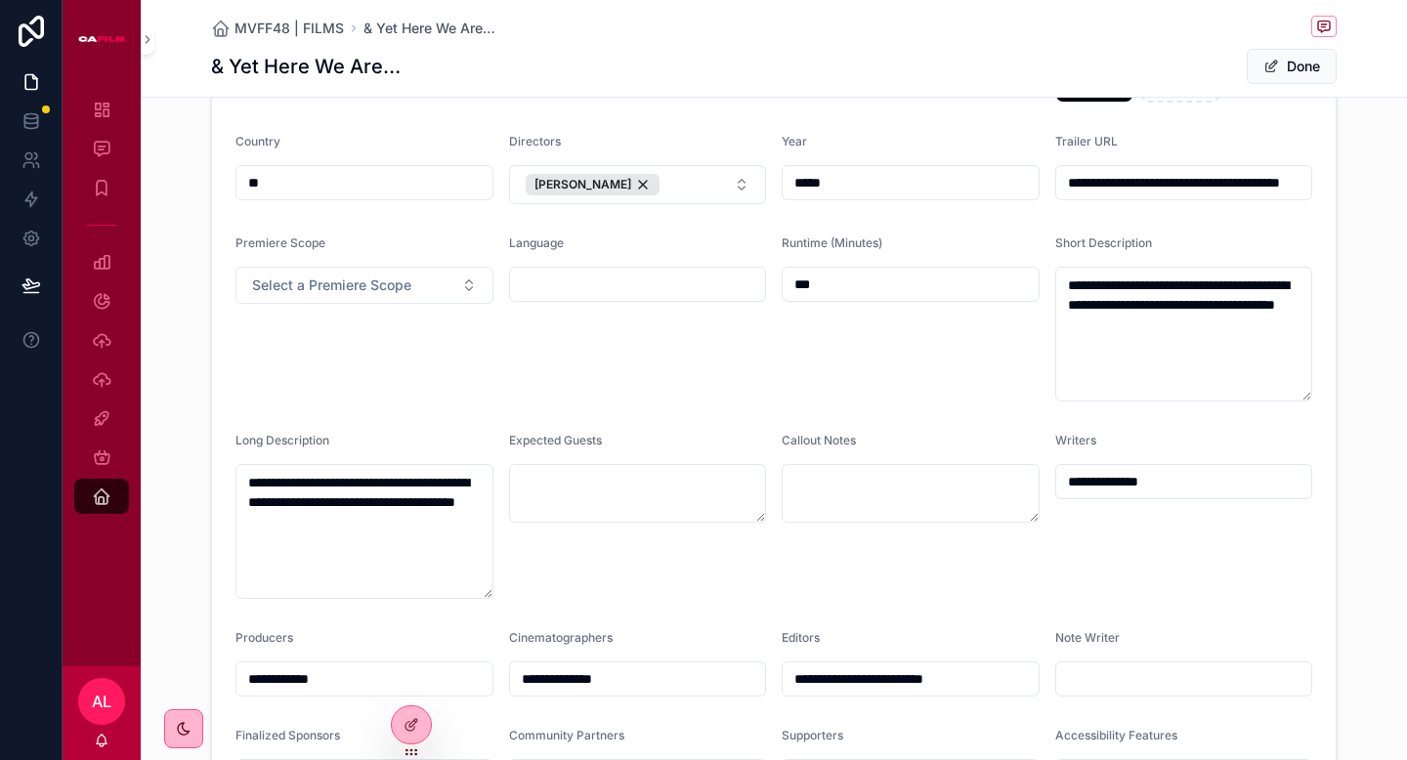
scroll to position [145, 0]
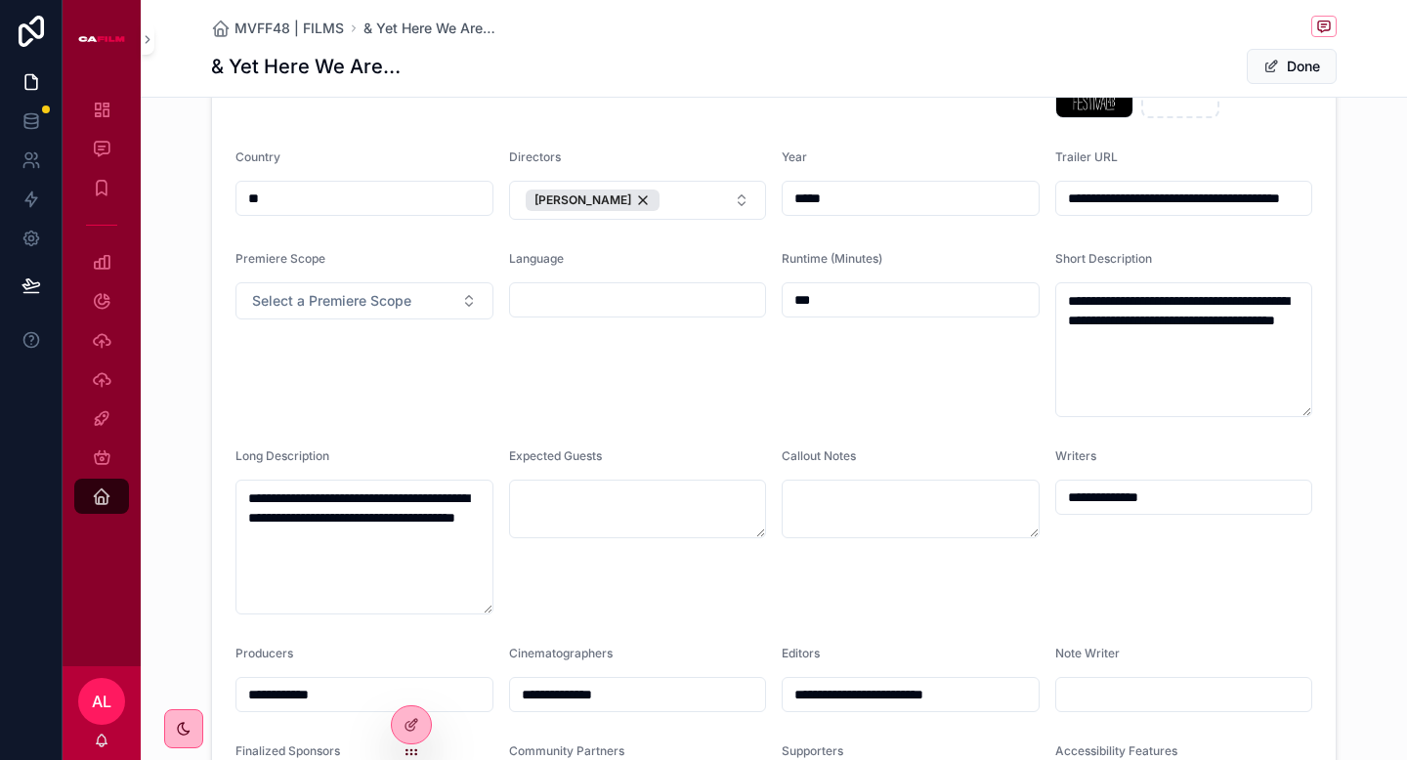
click at [806, 204] on input "*****" at bounding box center [911, 198] width 256 height 27
type input "*****"
click at [688, 241] on form "**********" at bounding box center [774, 510] width 1124 height 1050
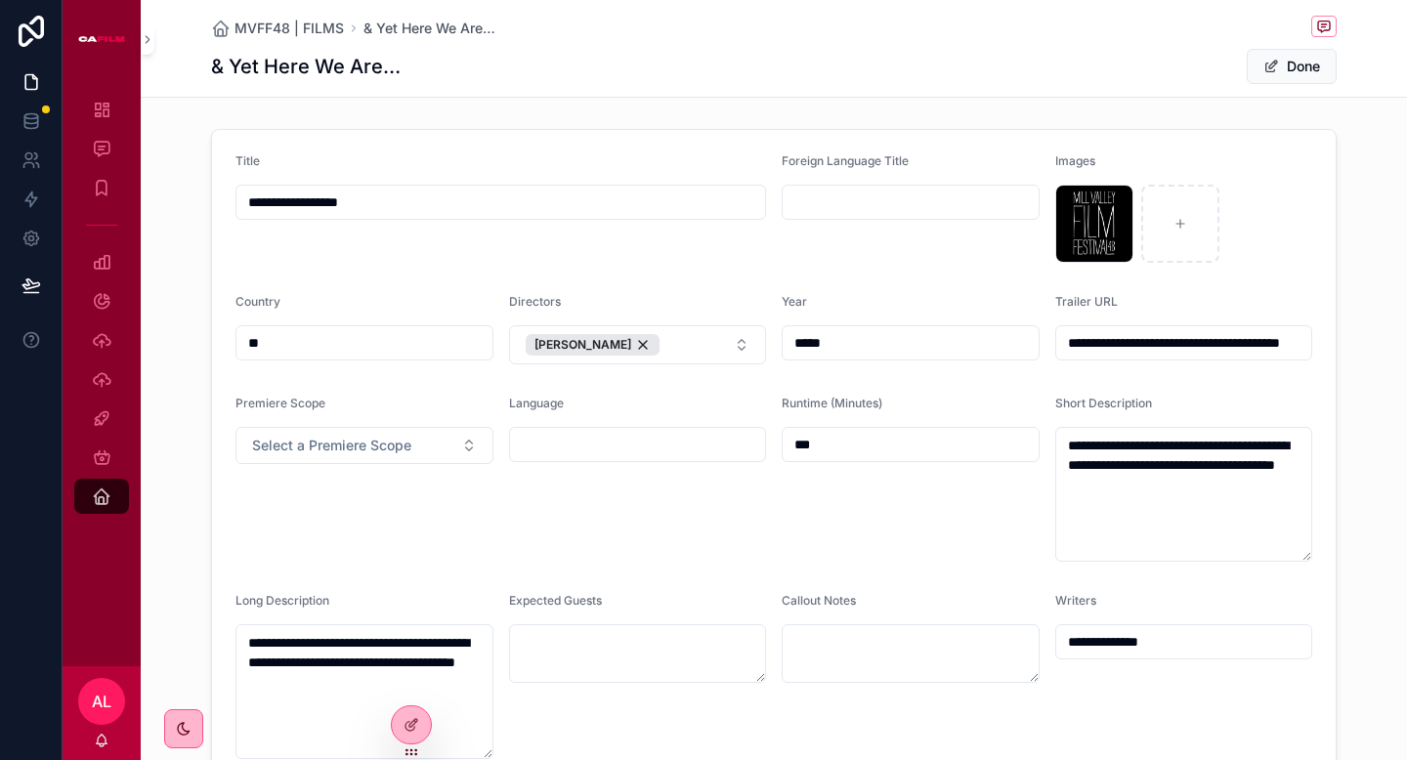
scroll to position [24, 0]
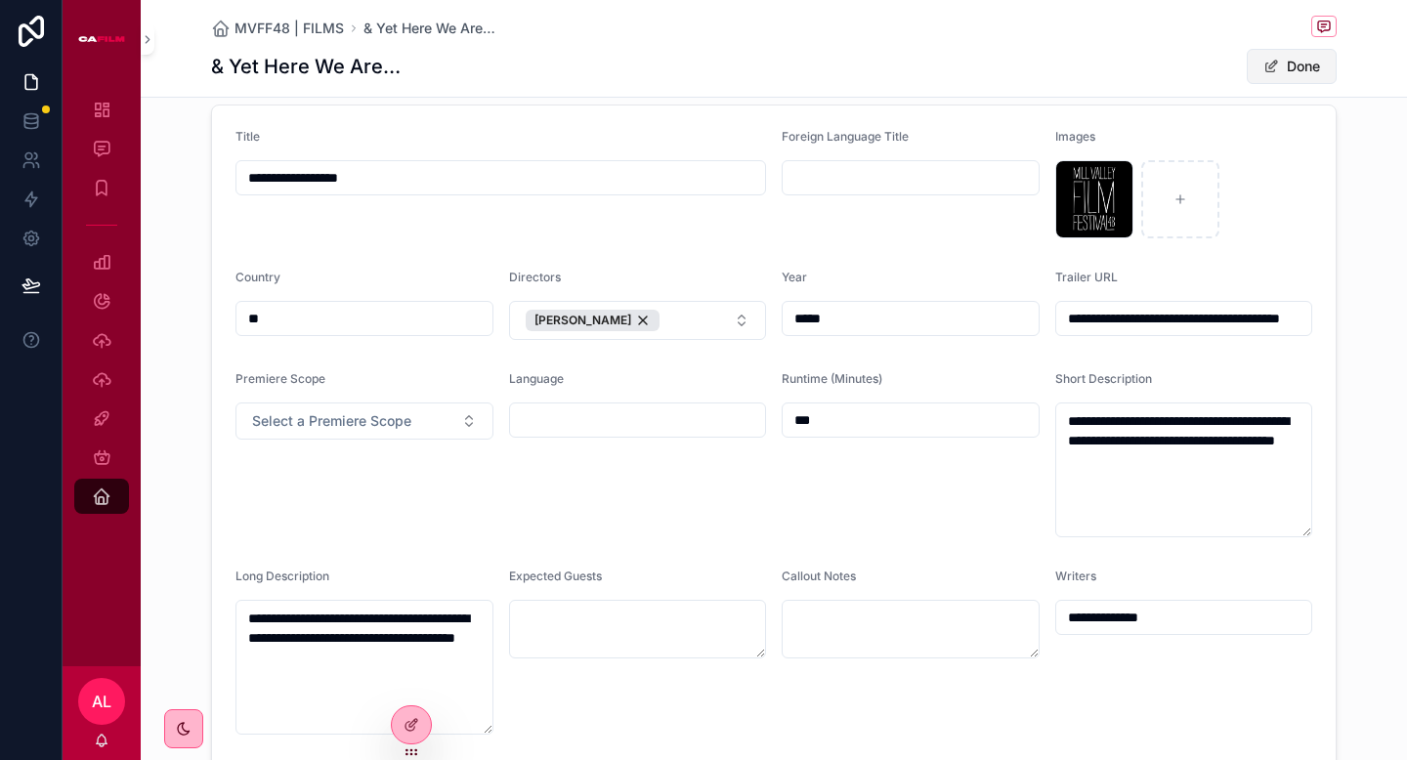
click at [1281, 64] on button "Done" at bounding box center [1292, 66] width 90 height 35
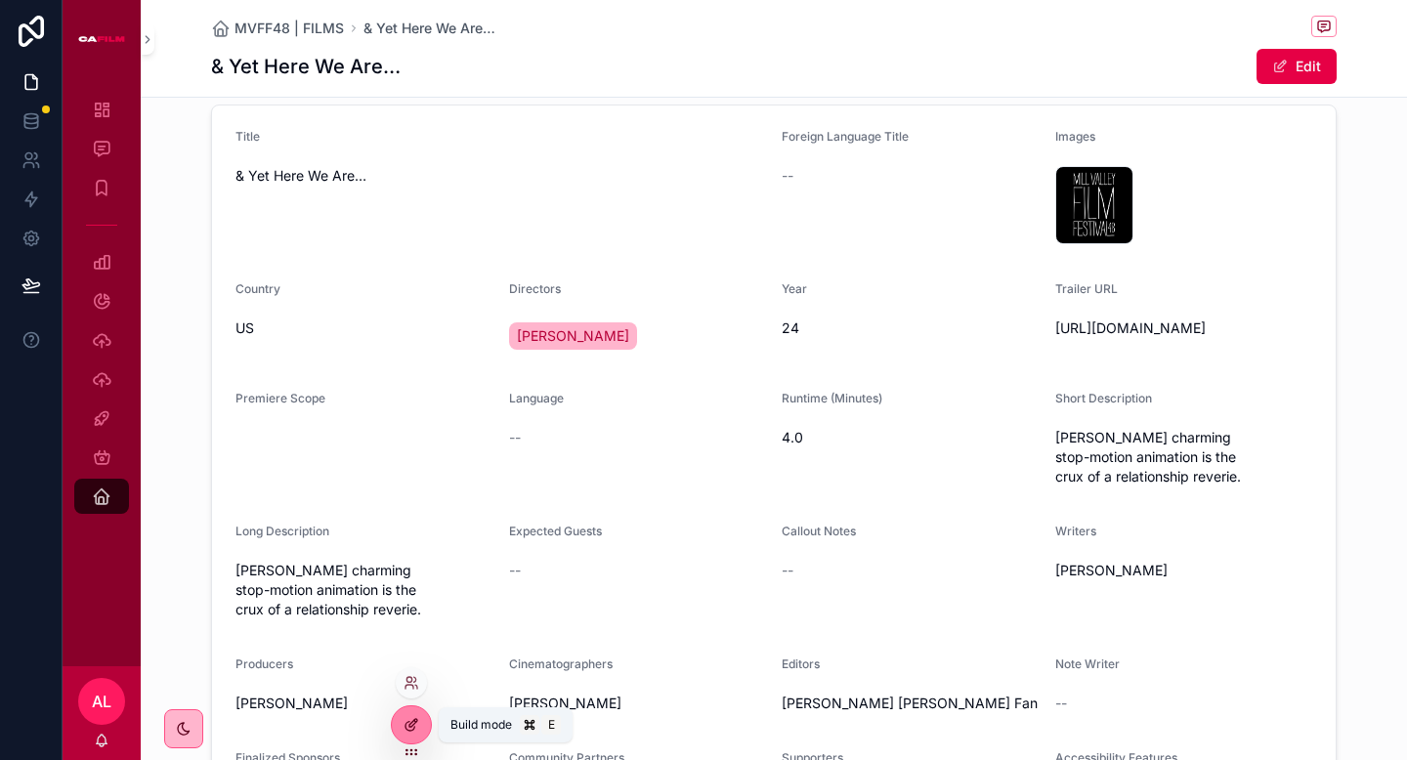
click at [419, 731] on div at bounding box center [411, 725] width 39 height 37
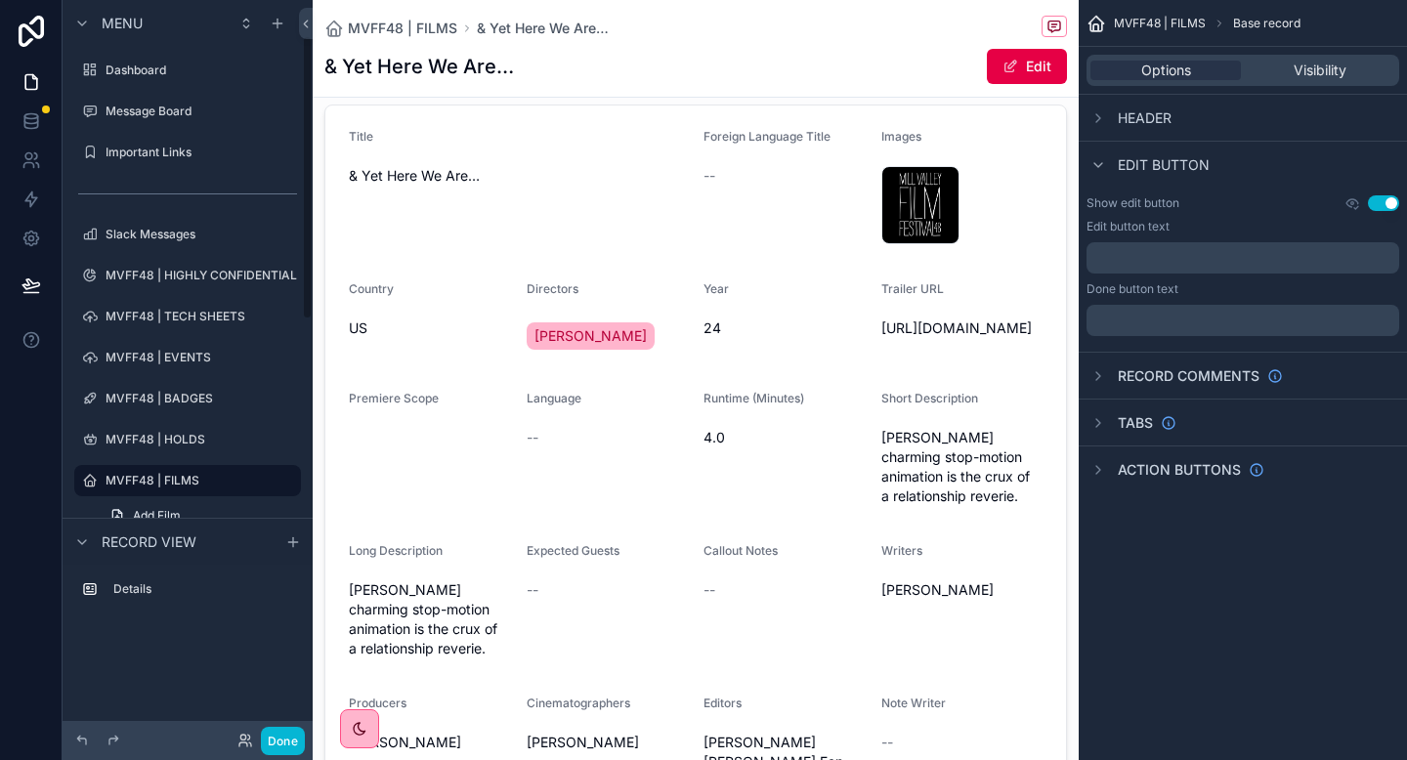
scroll to position [91, 0]
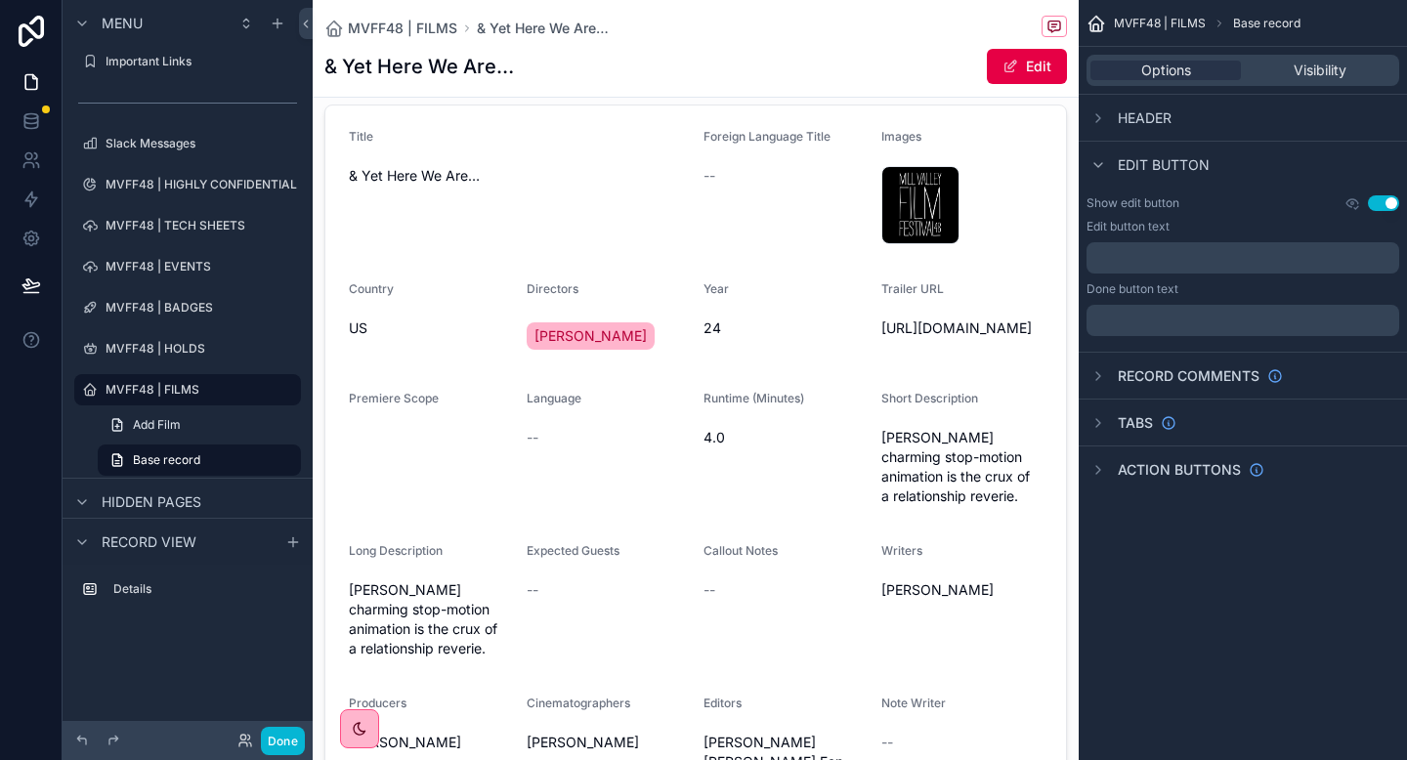
click at [1130, 308] on div "﻿" at bounding box center [1243, 320] width 313 height 31
click at [1126, 322] on p "﻿" at bounding box center [1244, 321] width 301 height 16
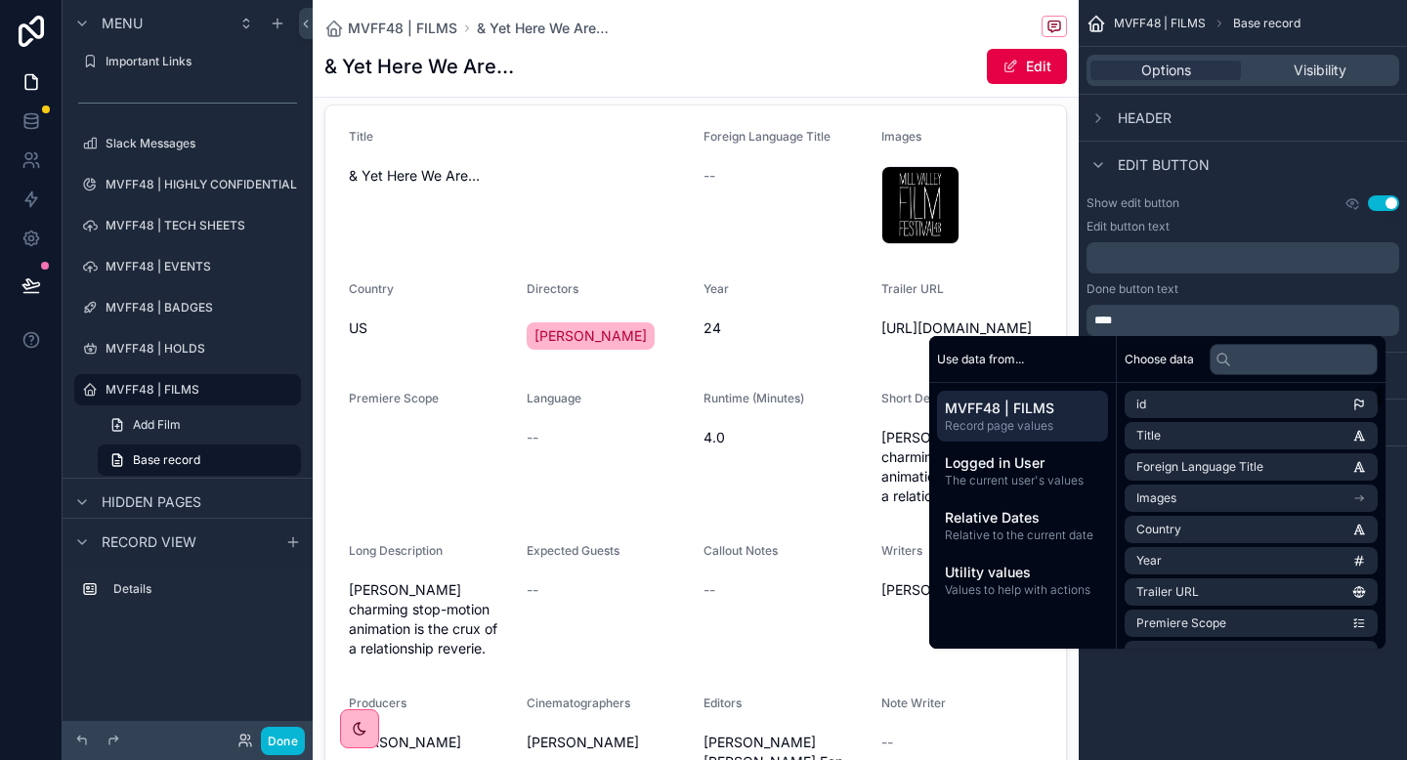
click at [1213, 709] on div "MVFF48 | FILMS Base record Options Visibility Header Edit button Show edit butt…" at bounding box center [1243, 380] width 328 height 760
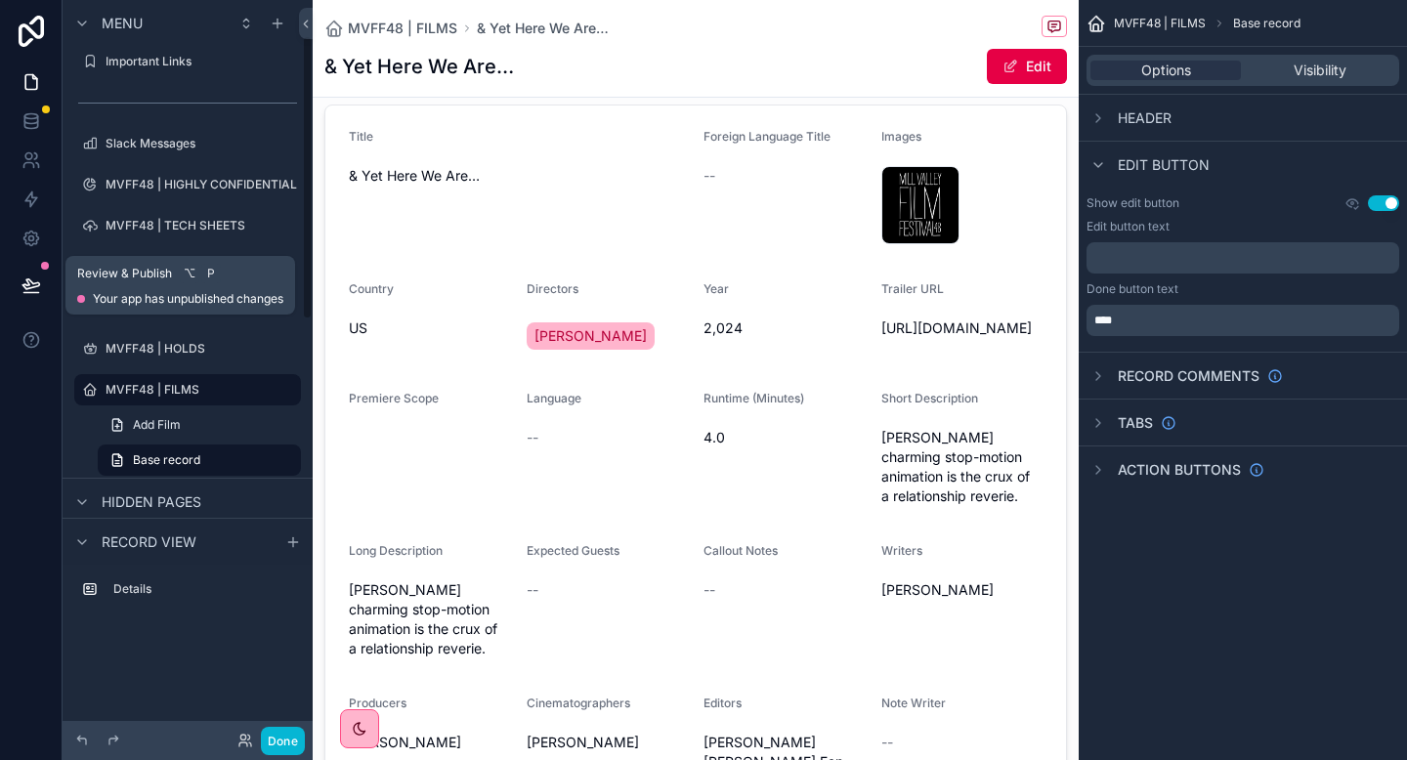
click at [27, 280] on icon at bounding box center [30, 284] width 17 height 10
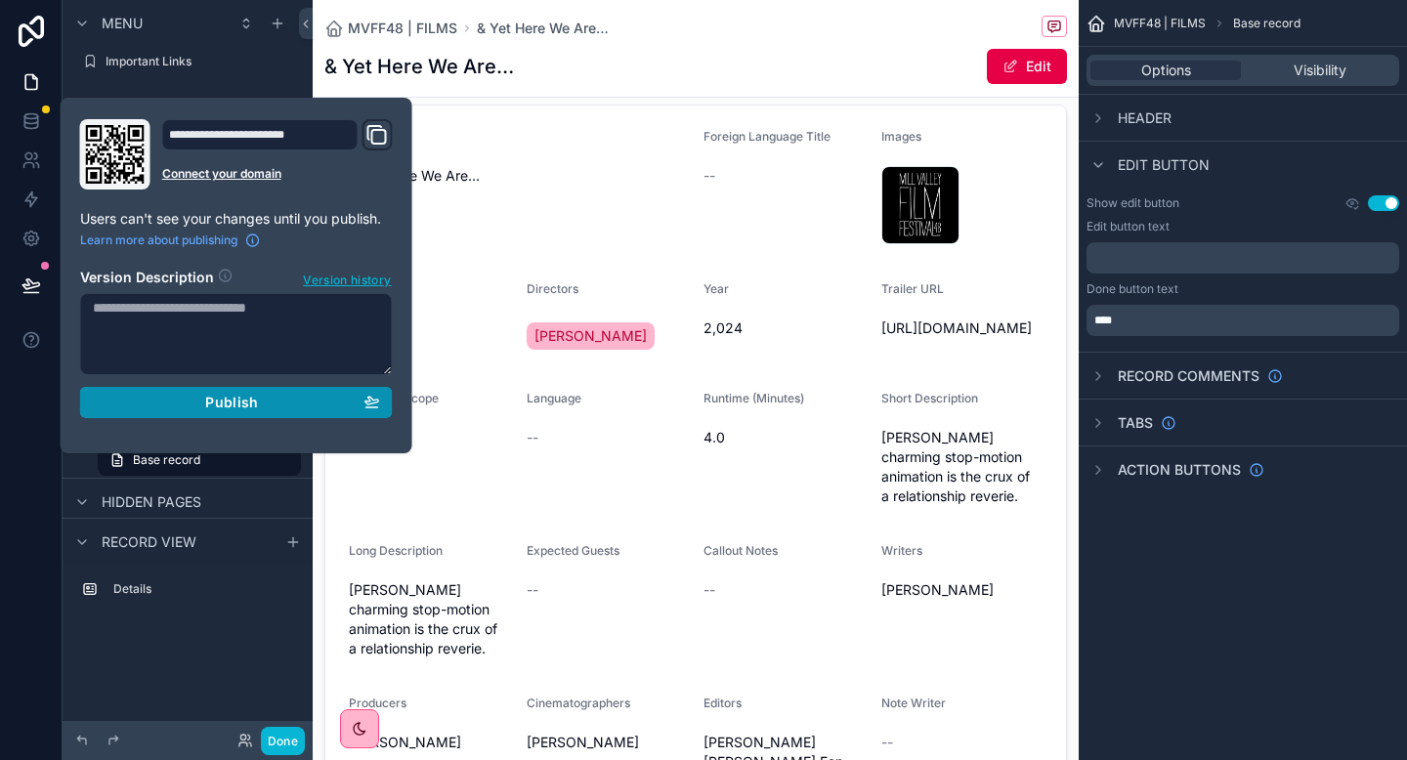
click at [212, 405] on span "Publish" at bounding box center [231, 403] width 53 height 18
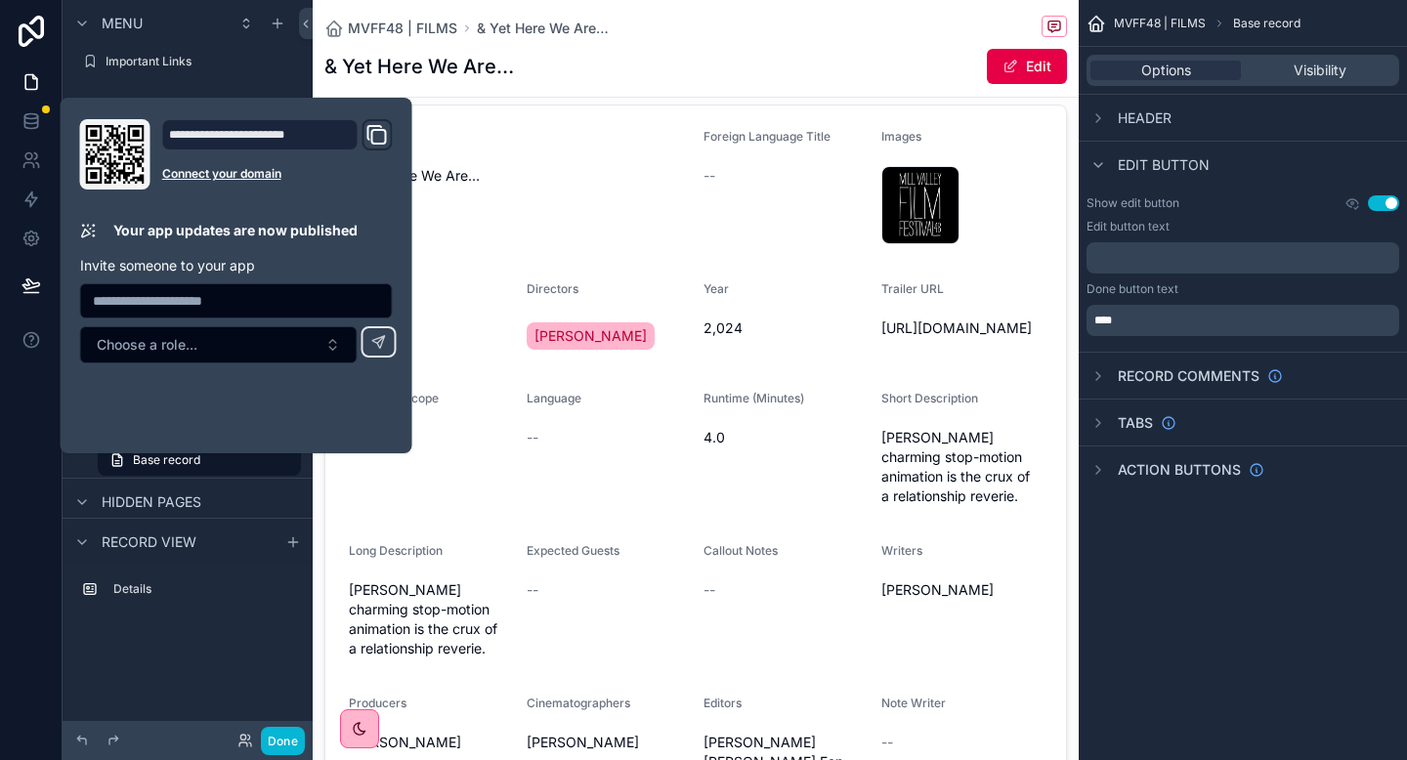
click at [769, 22] on div "MVFF48 | FILMS & Yet Here We Are…" at bounding box center [695, 28] width 743 height 24
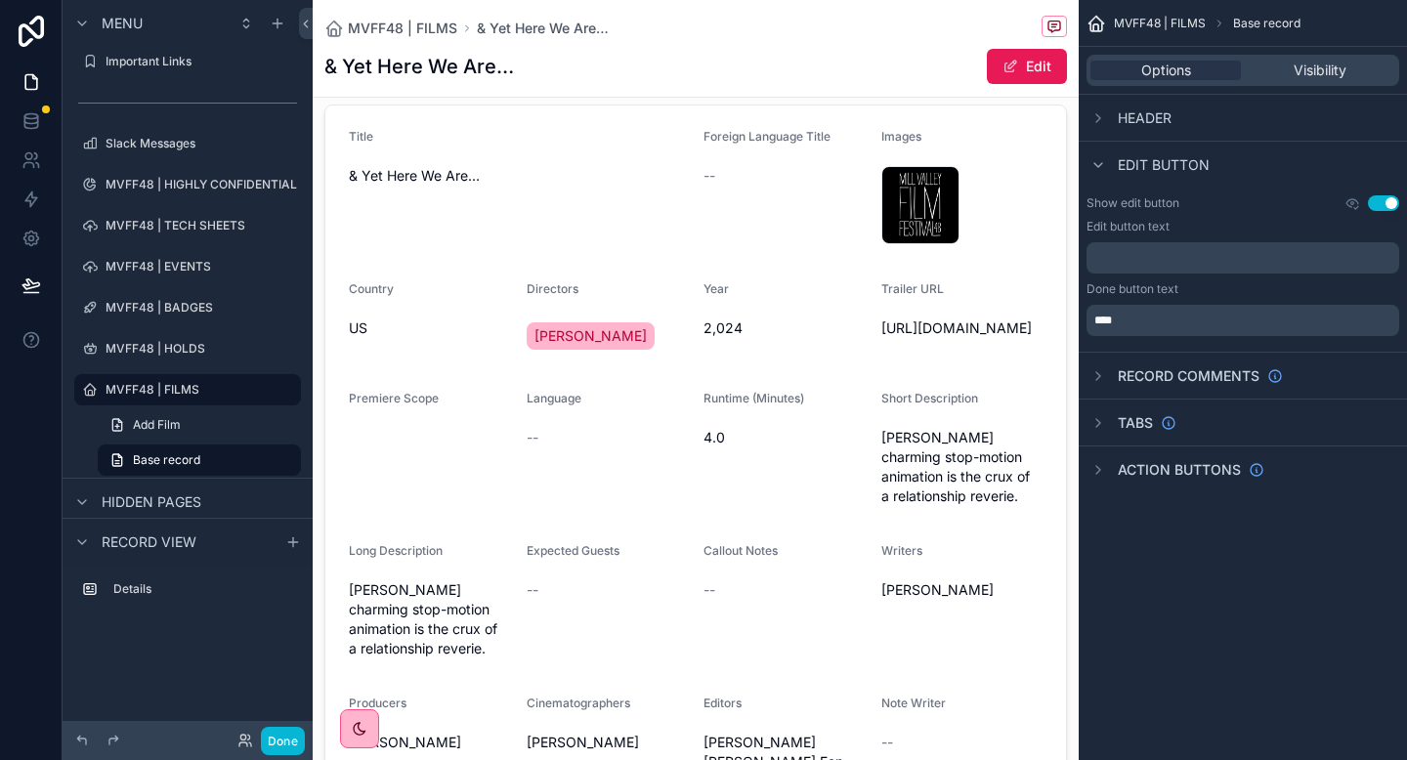
click at [1028, 67] on button "Edit" at bounding box center [1027, 66] width 80 height 35
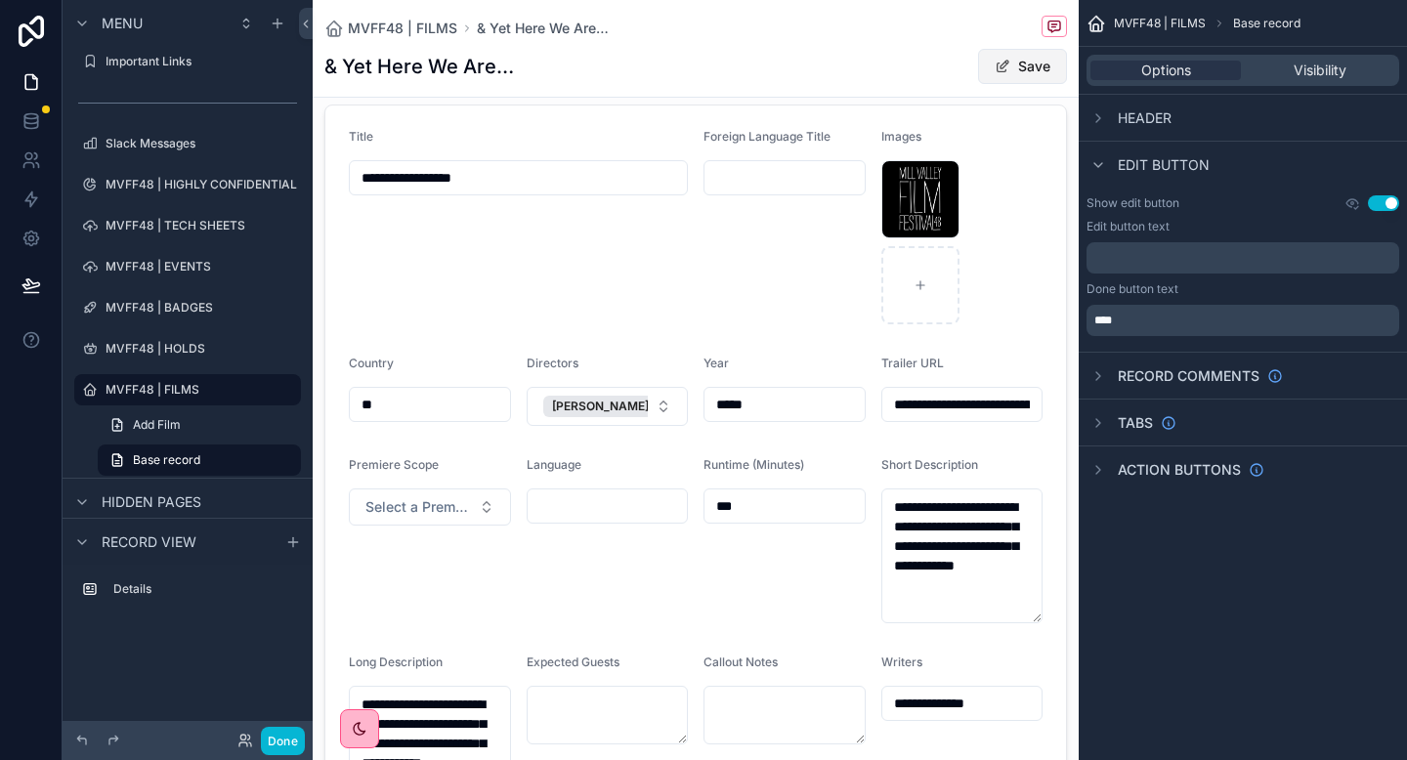
click at [1028, 67] on button "Save" at bounding box center [1022, 66] width 89 height 35
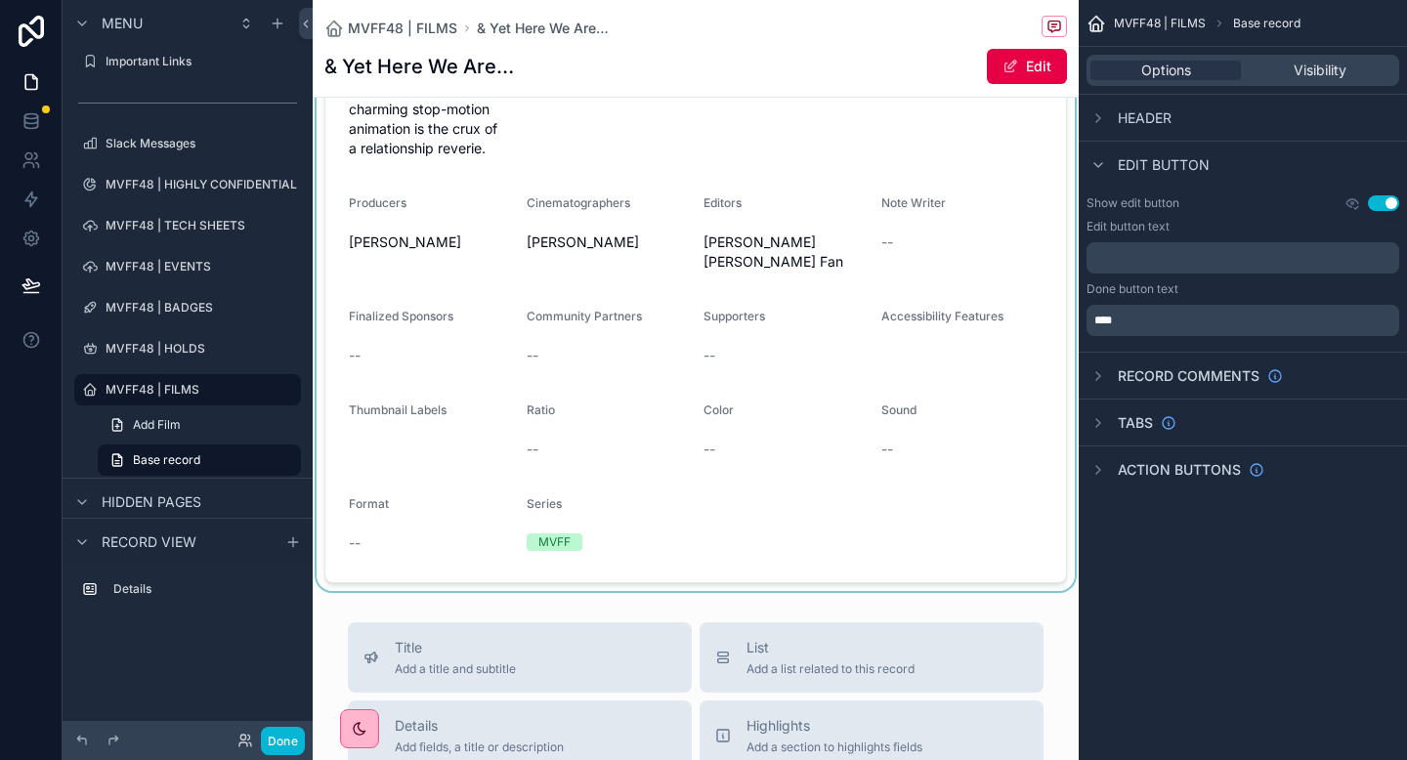
scroll to position [646, 0]
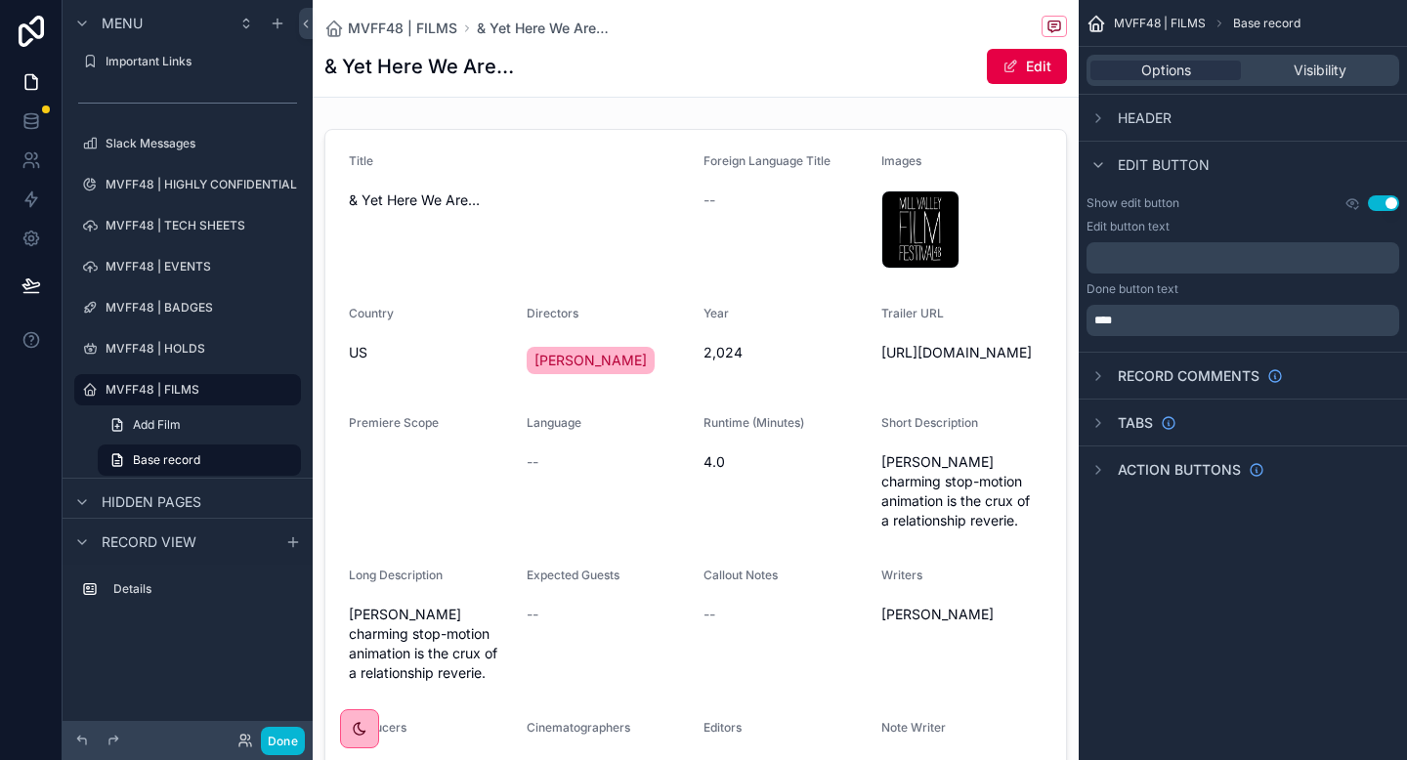
click at [1379, 208] on button "Use setting" at bounding box center [1383, 203] width 31 height 16
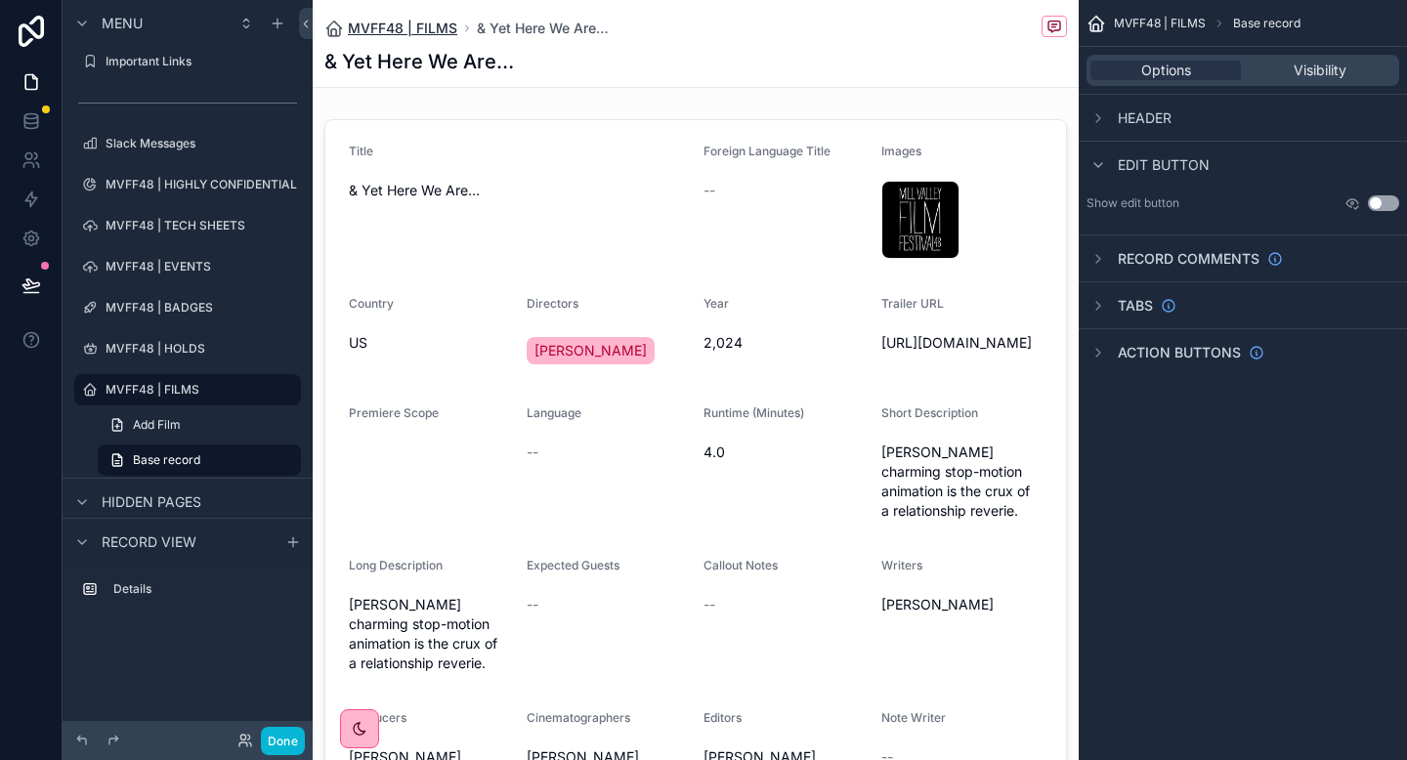
click at [438, 28] on span "MVFF48 | FILMS" at bounding box center [402, 29] width 109 height 20
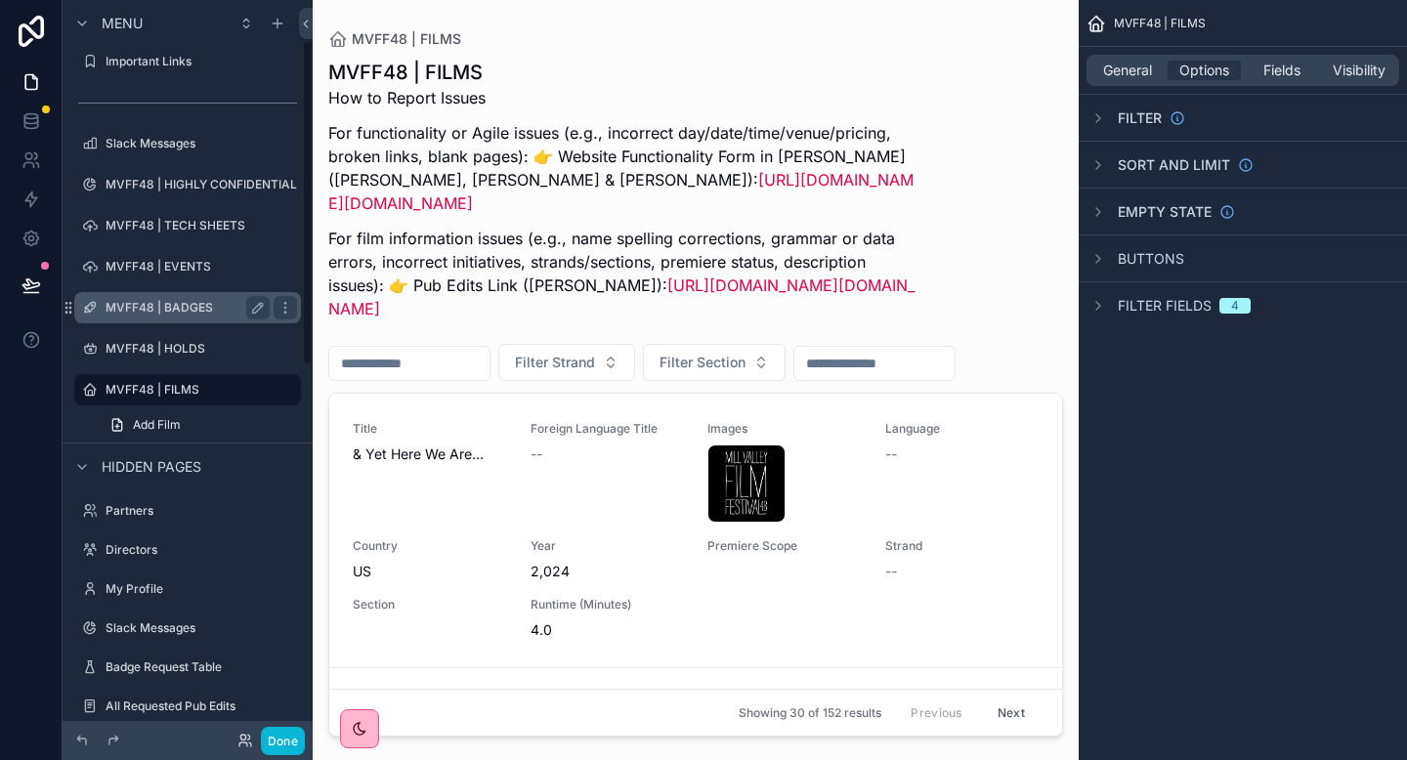
click at [170, 312] on label "MVFF48 | BADGES" at bounding box center [184, 308] width 156 height 16
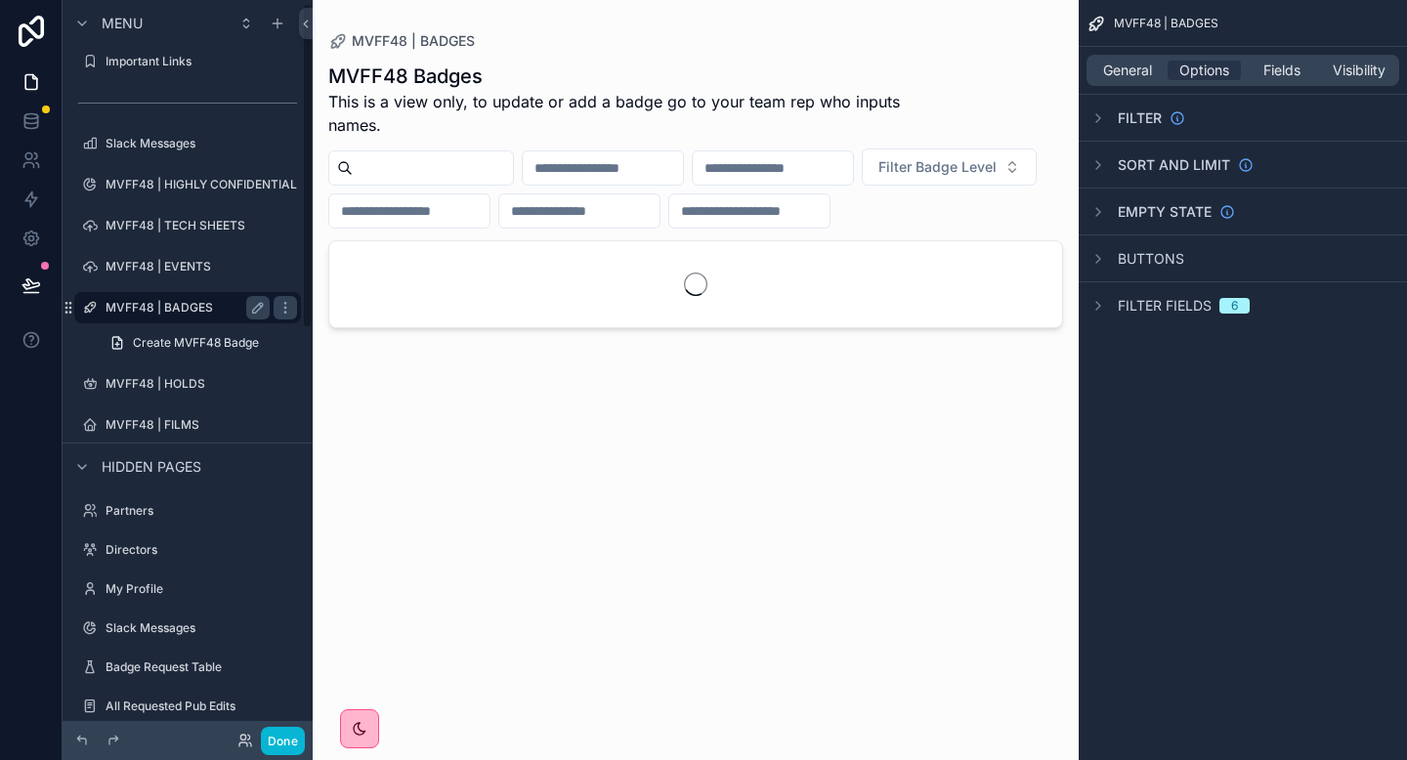
scroll to position [9, 0]
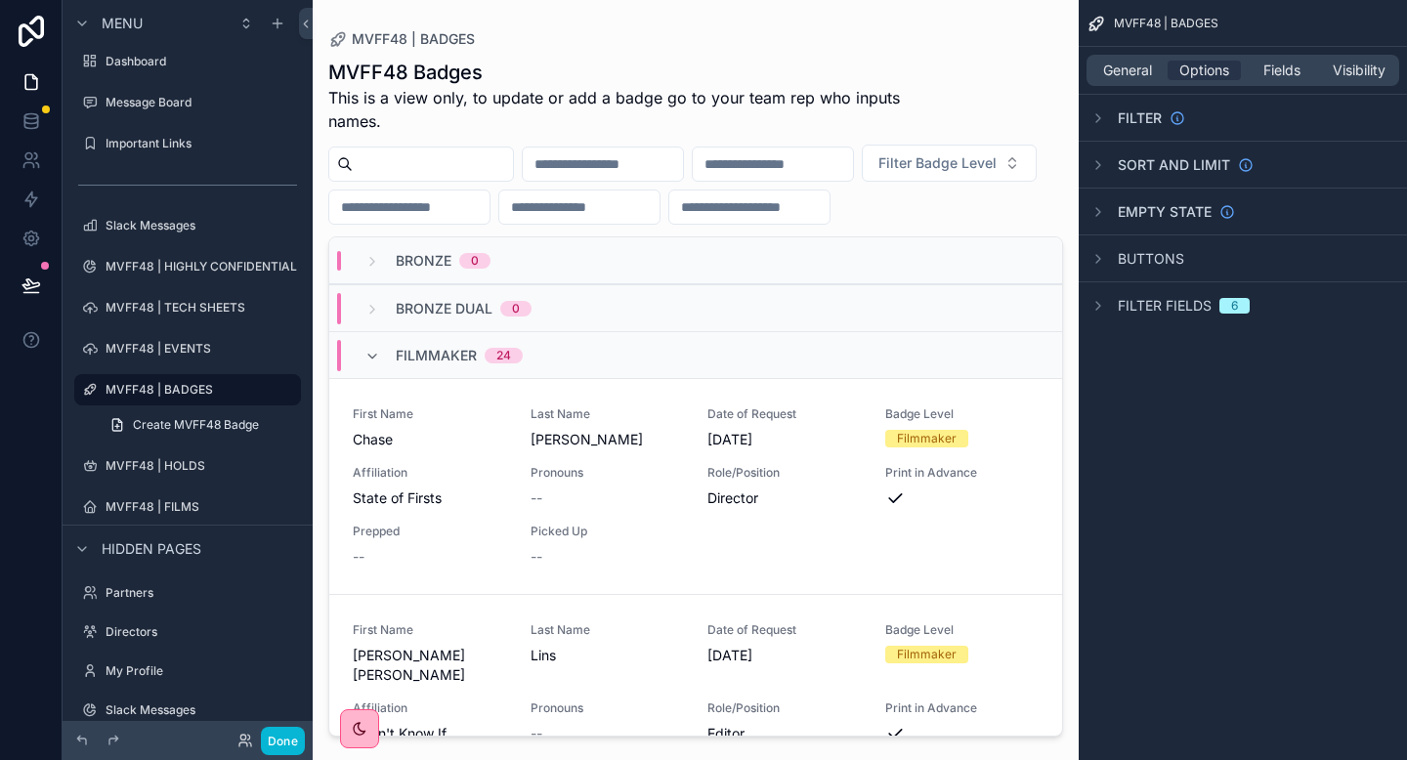
click at [371, 271] on div "Bronze 0" at bounding box center [427, 261] width 126 height 20
click at [341, 277] on div "Bronze 0" at bounding box center [427, 260] width 173 height 31
click at [363, 271] on div "Bronze 0" at bounding box center [427, 261] width 173 height 20
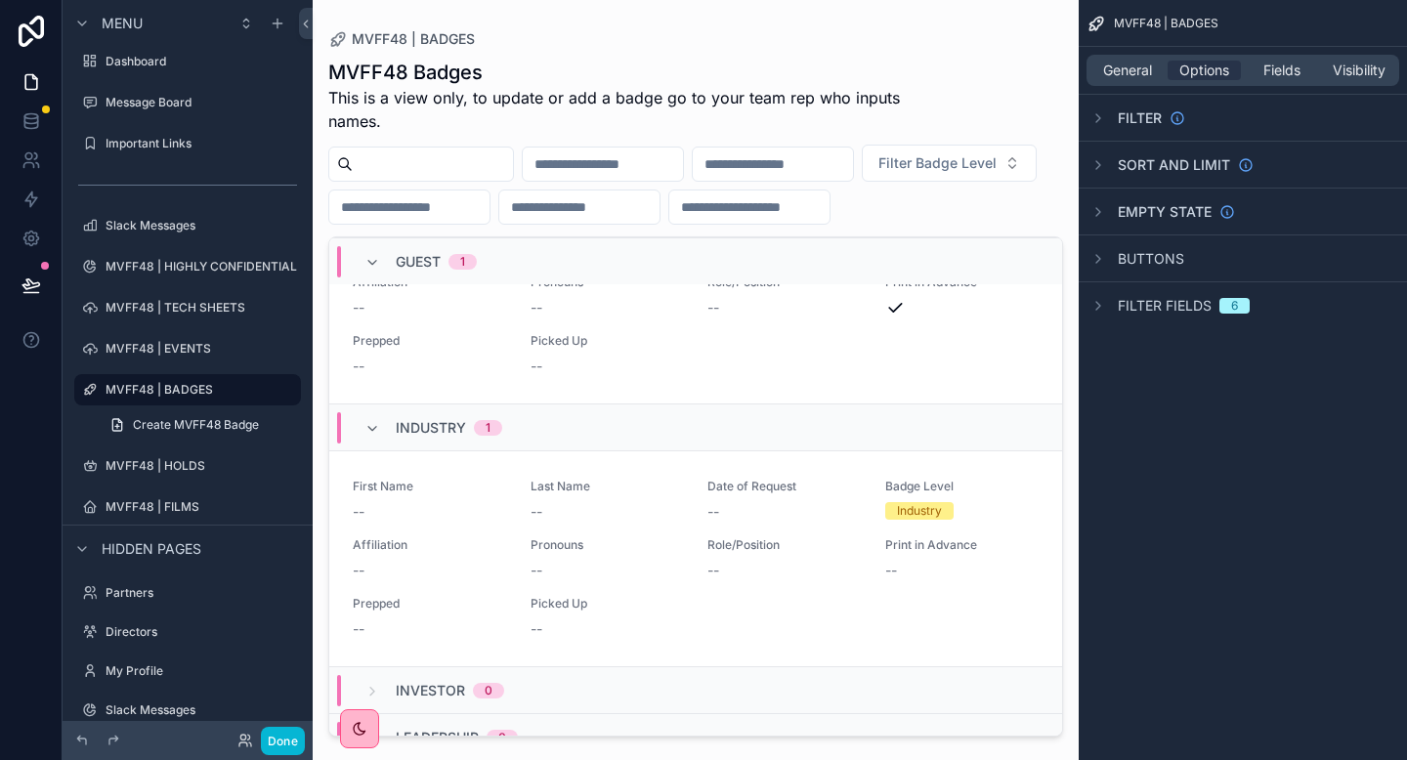
scroll to position [4009, 0]
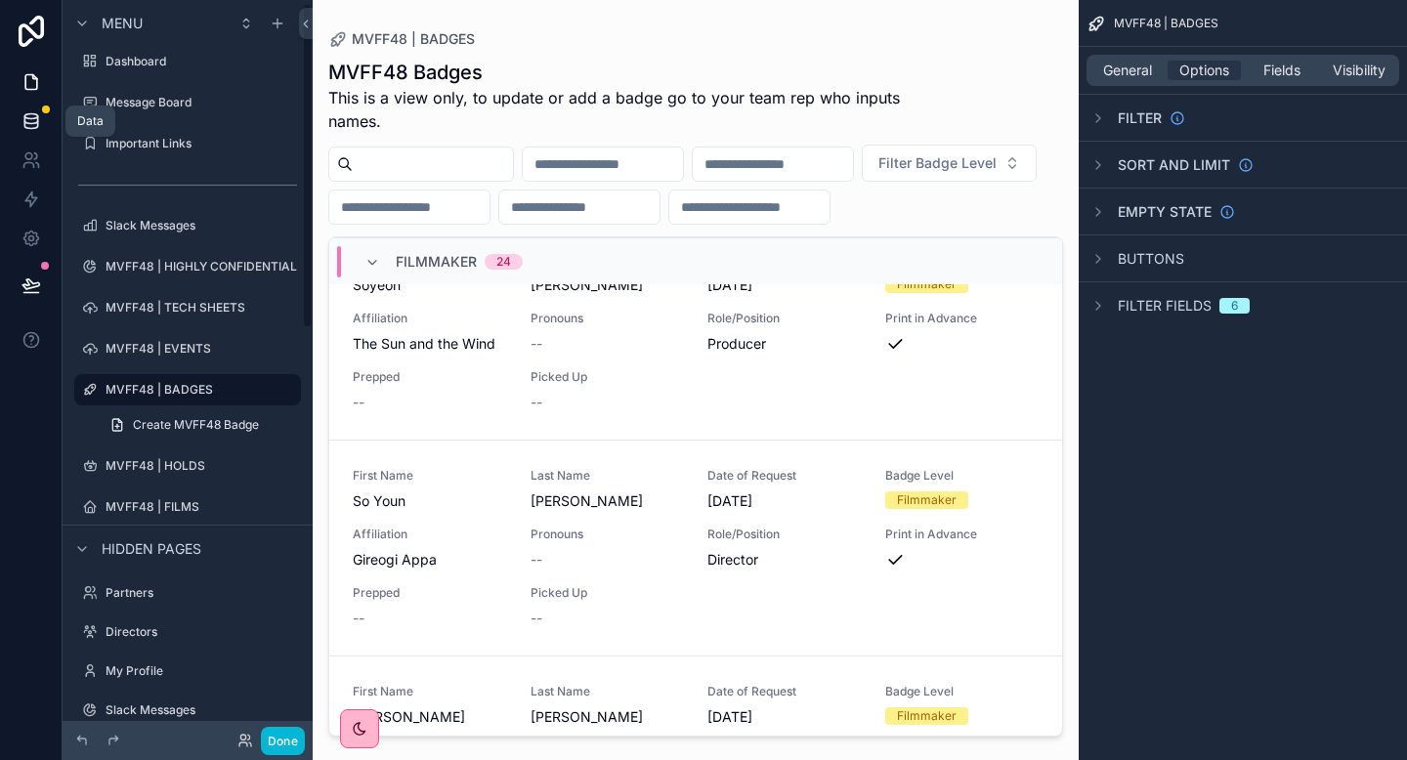
click at [20, 118] on link at bounding box center [31, 121] width 62 height 39
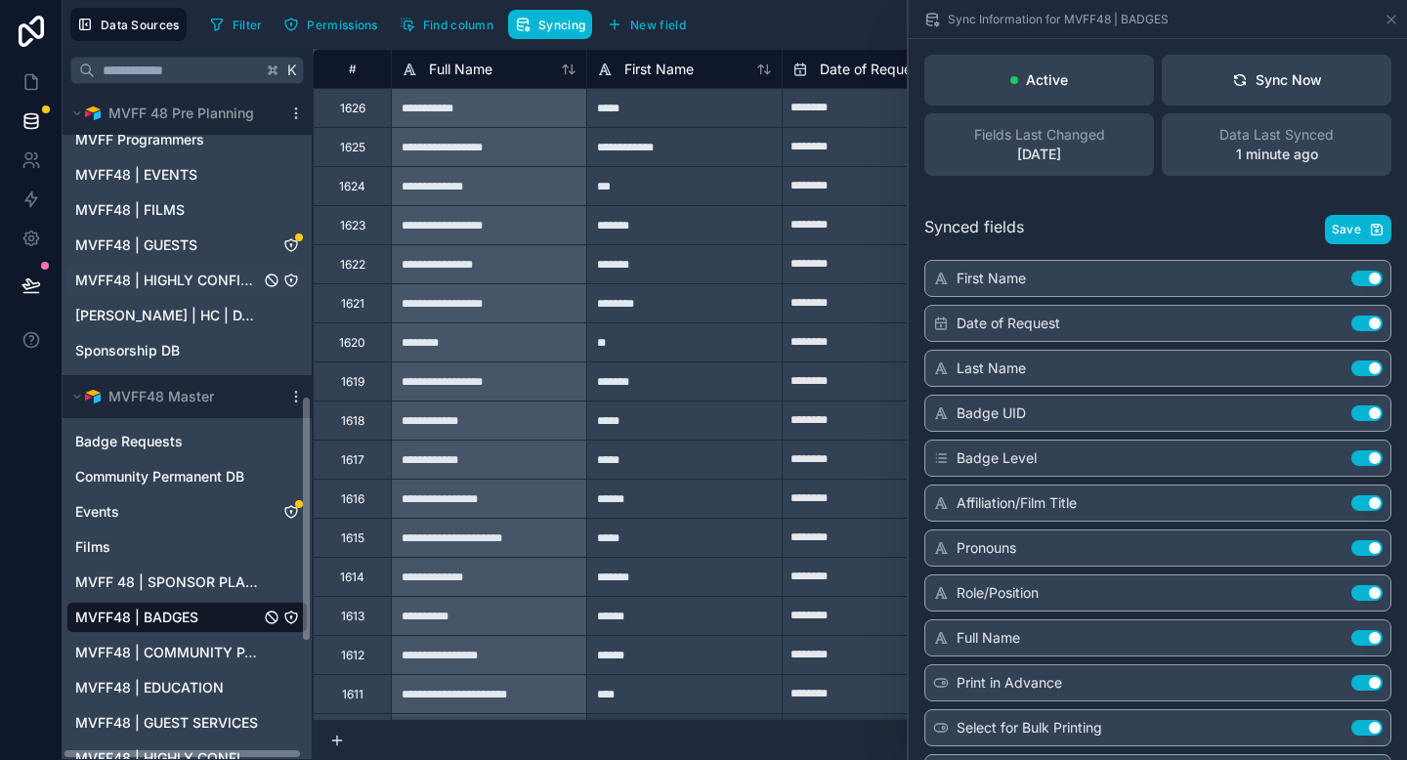
scroll to position [826, 0]
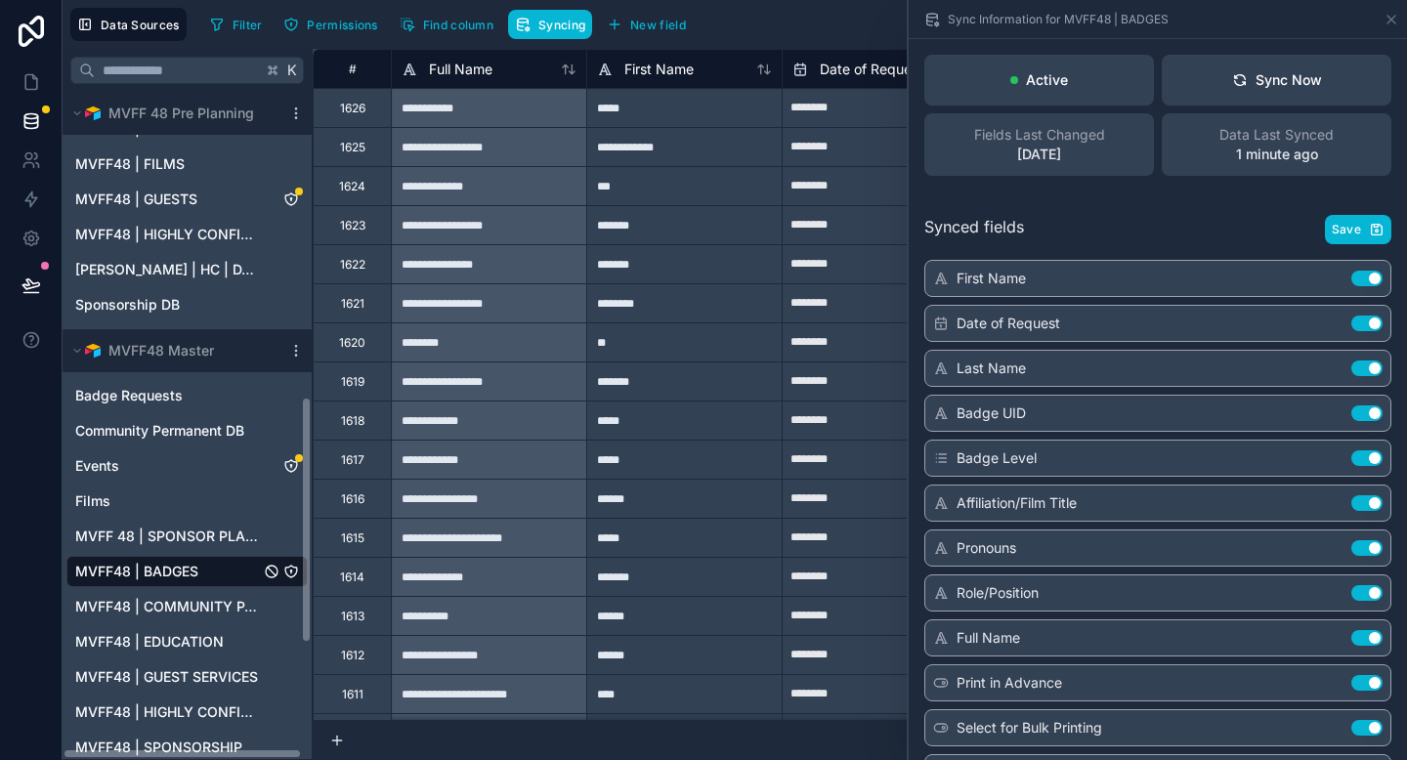
click at [143, 572] on span "MVFF48 | BADGES" at bounding box center [136, 572] width 123 height 20
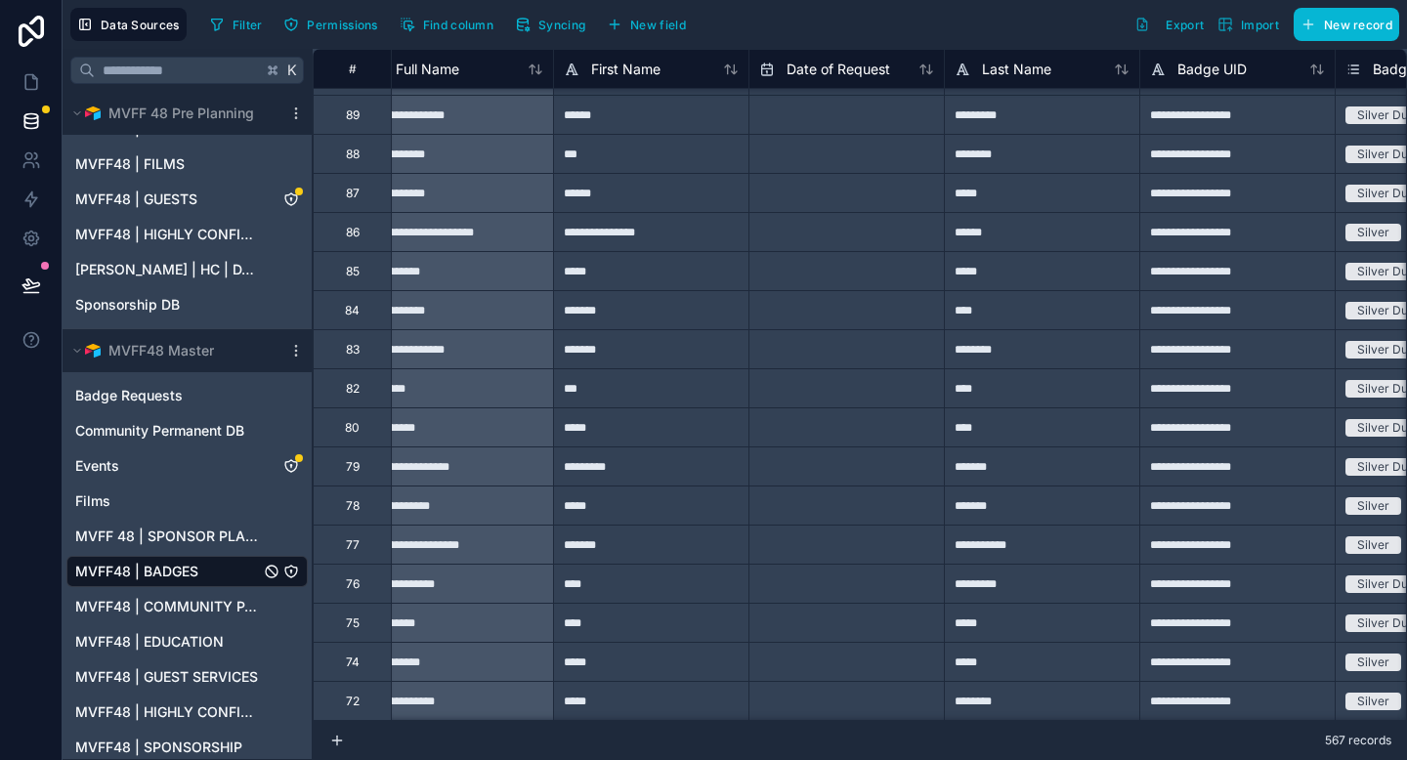
scroll to position [18912, 0]
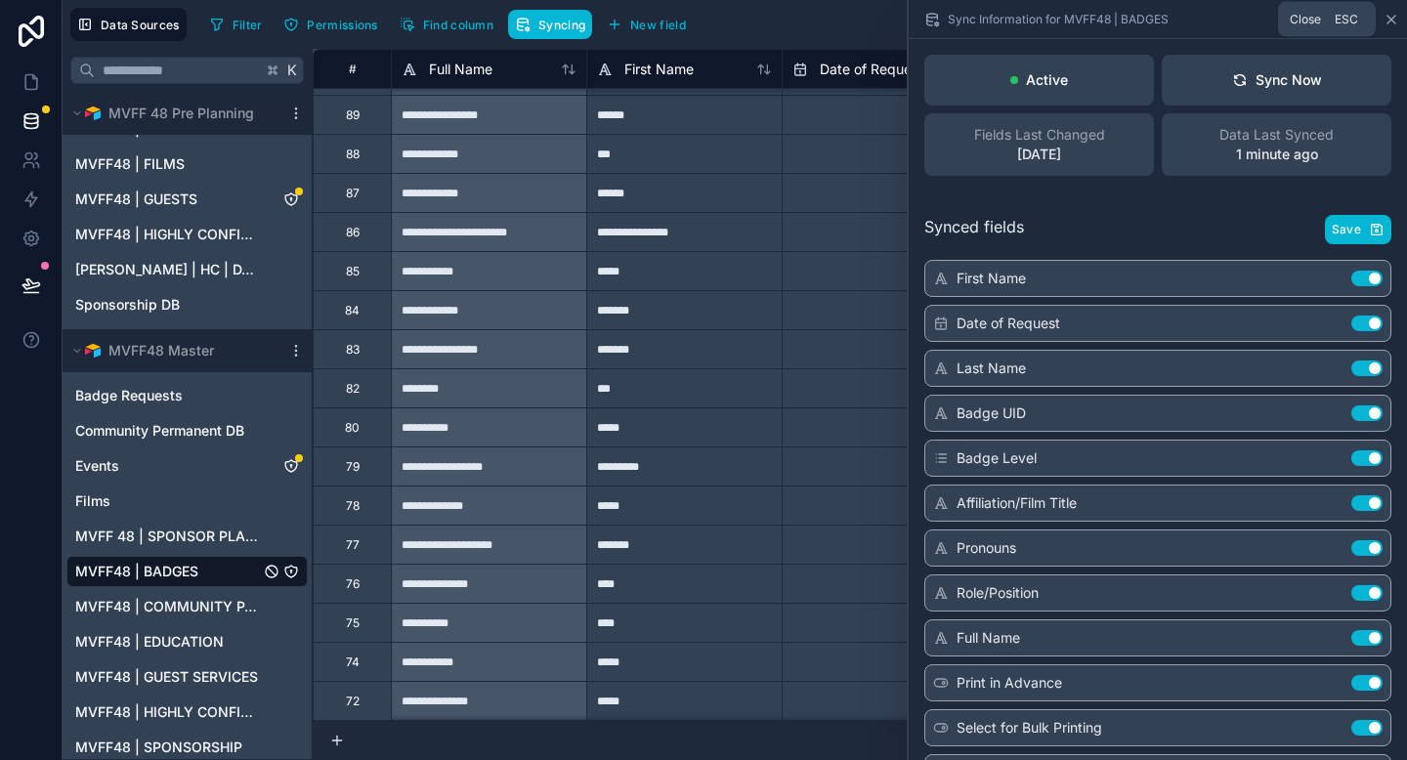
click at [1386, 22] on icon at bounding box center [1392, 20] width 16 height 16
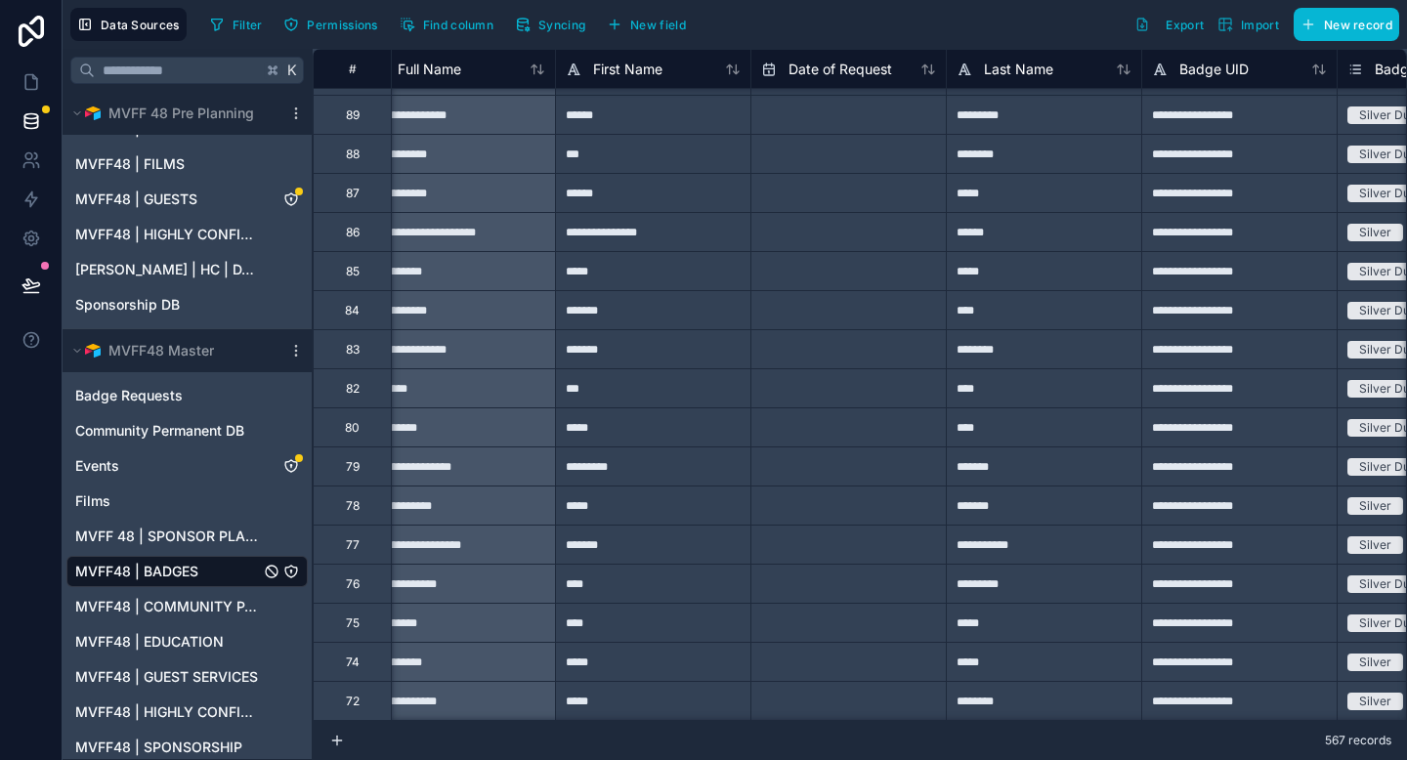
scroll to position [18912, 0]
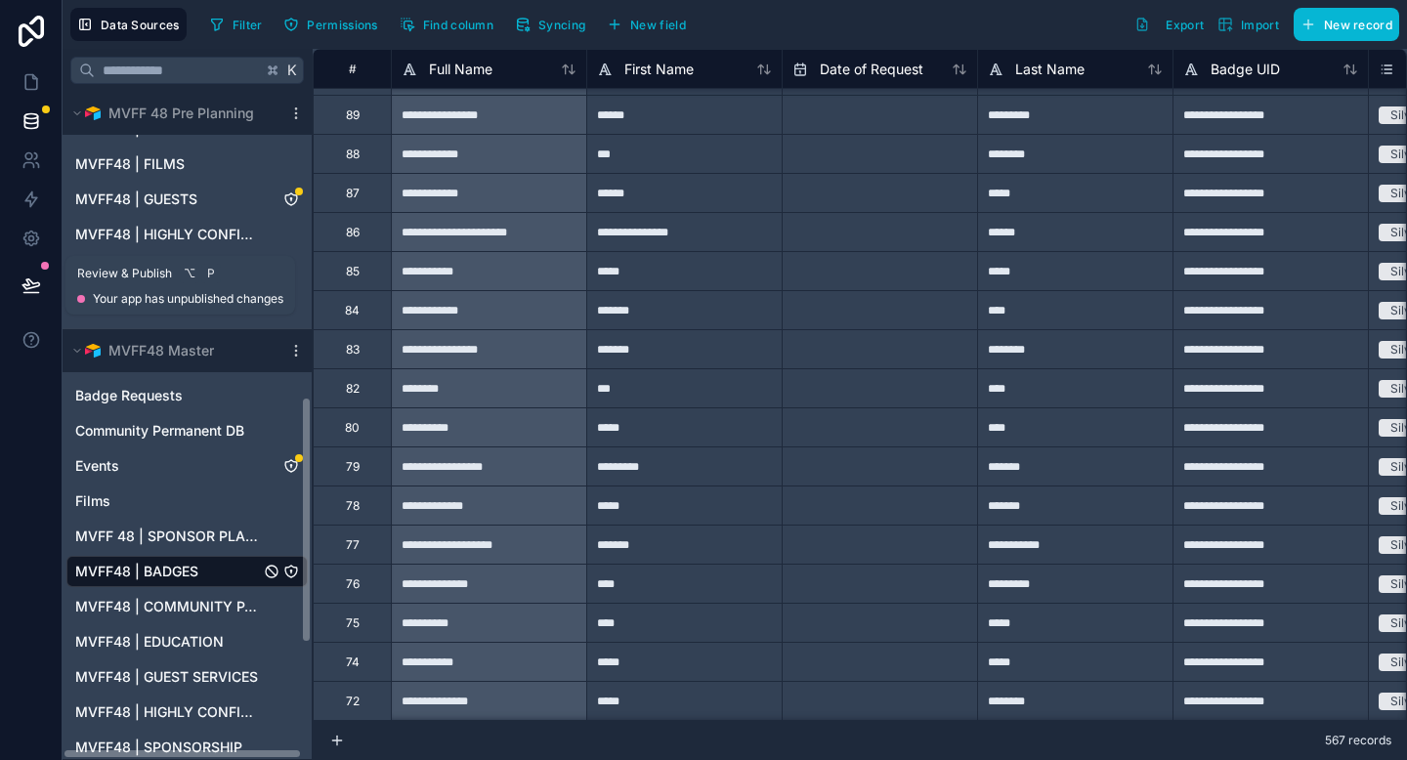
click at [33, 290] on icon at bounding box center [31, 286] width 20 height 20
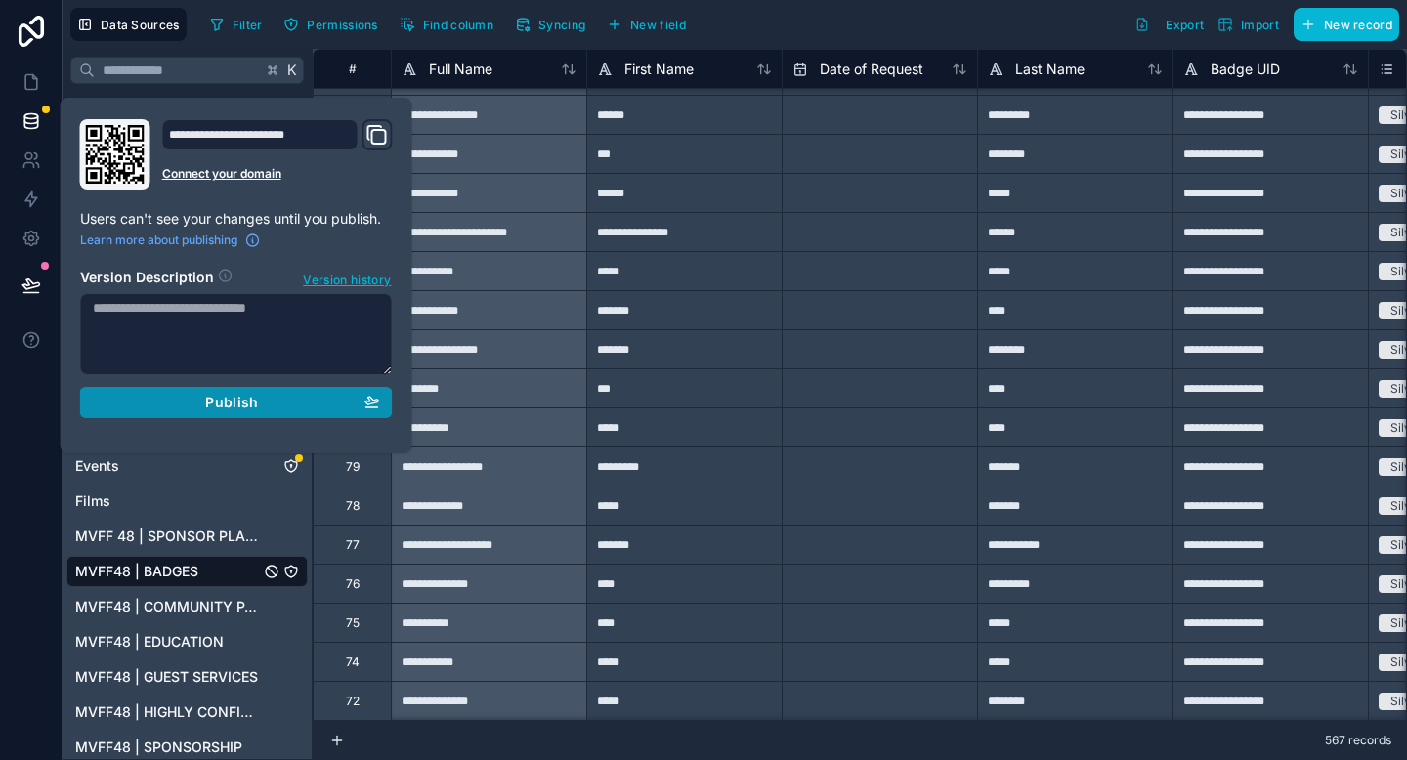
click at [253, 400] on span "Publish" at bounding box center [231, 403] width 53 height 18
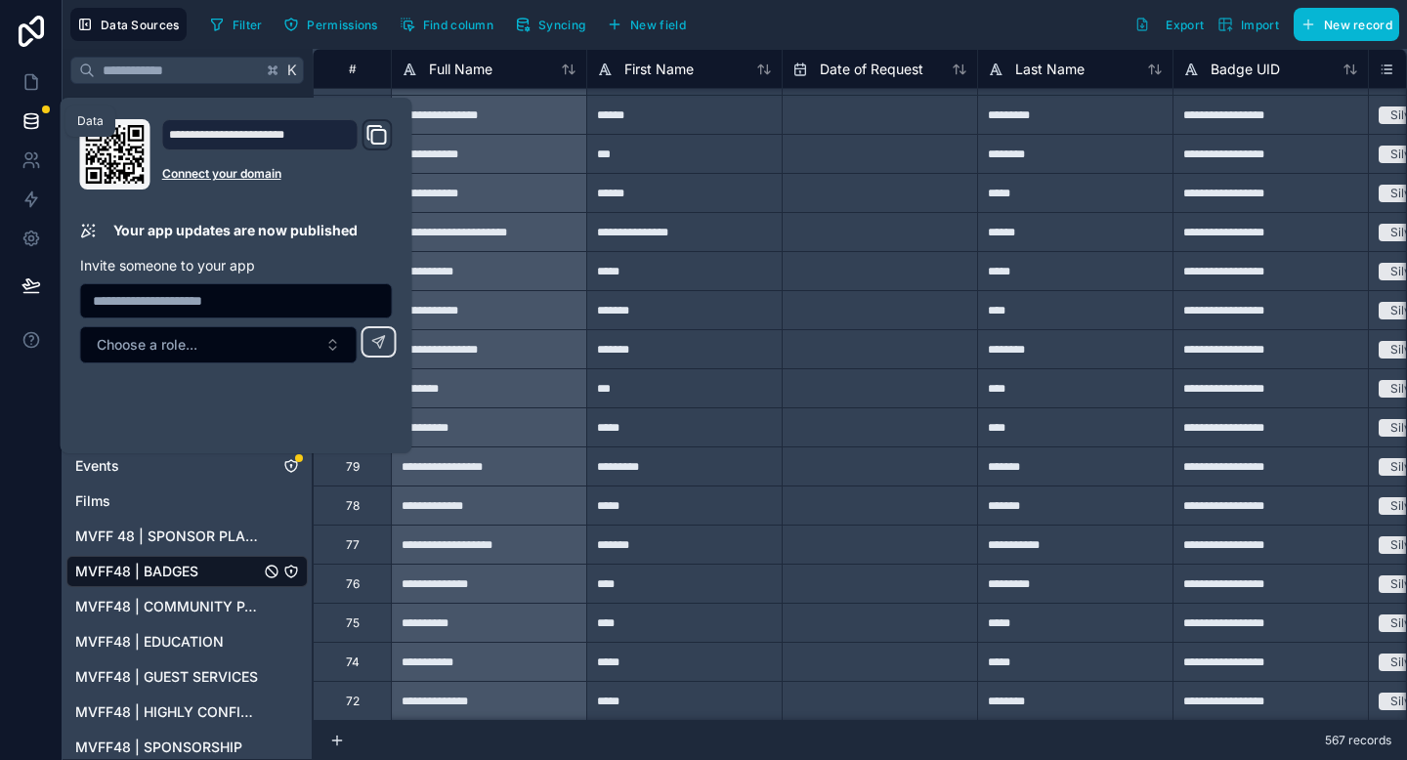
click at [38, 124] on icon at bounding box center [31, 121] width 20 height 20
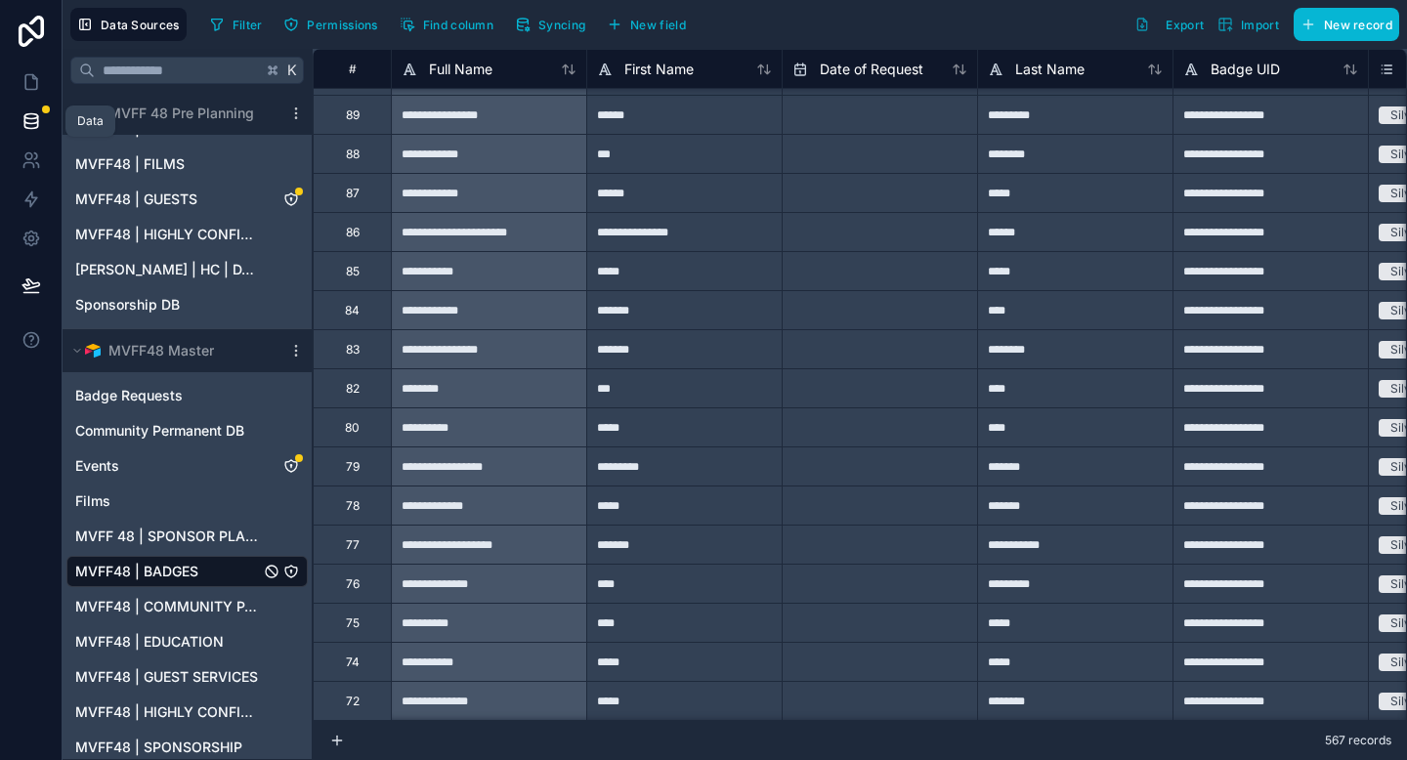
click at [38, 124] on icon at bounding box center [31, 121] width 20 height 20
click at [27, 78] on icon at bounding box center [31, 82] width 20 height 20
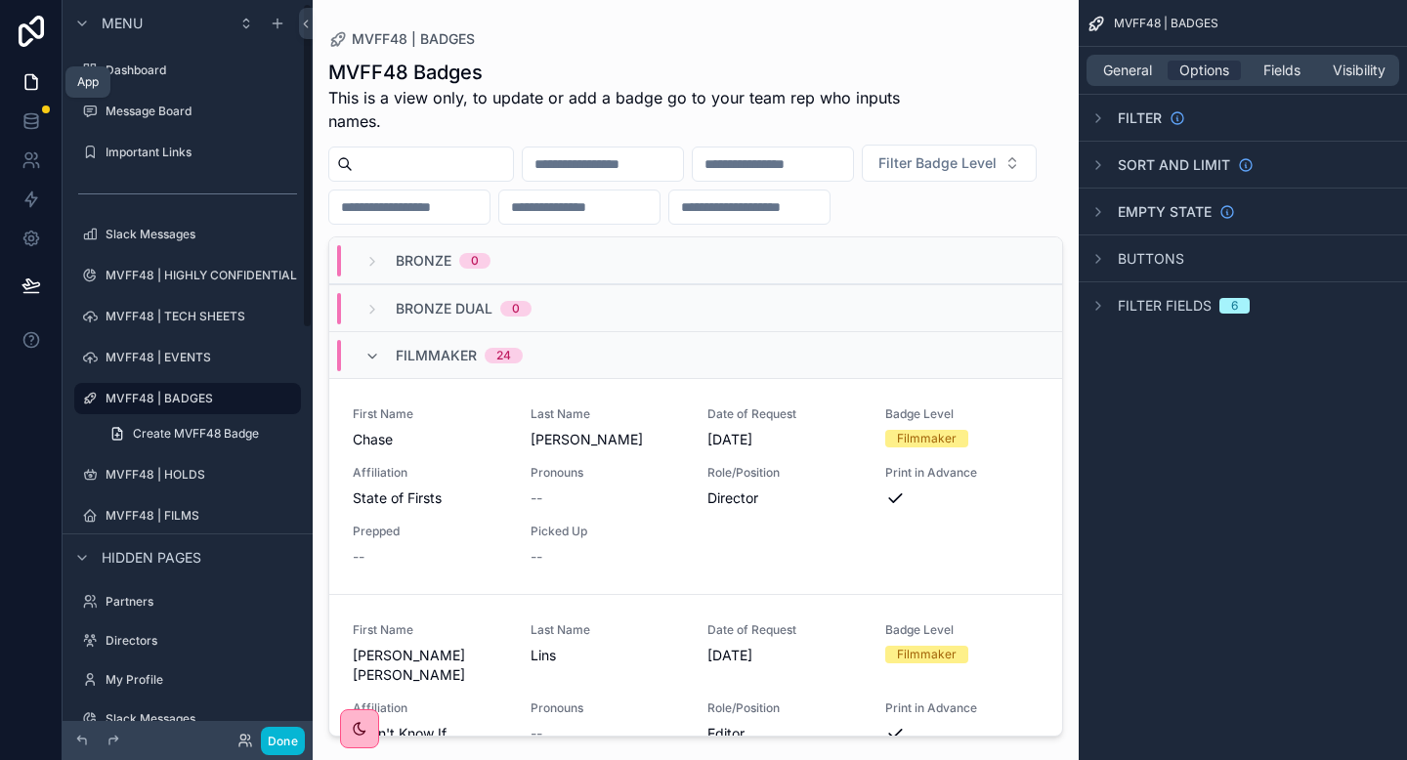
scroll to position [9, 0]
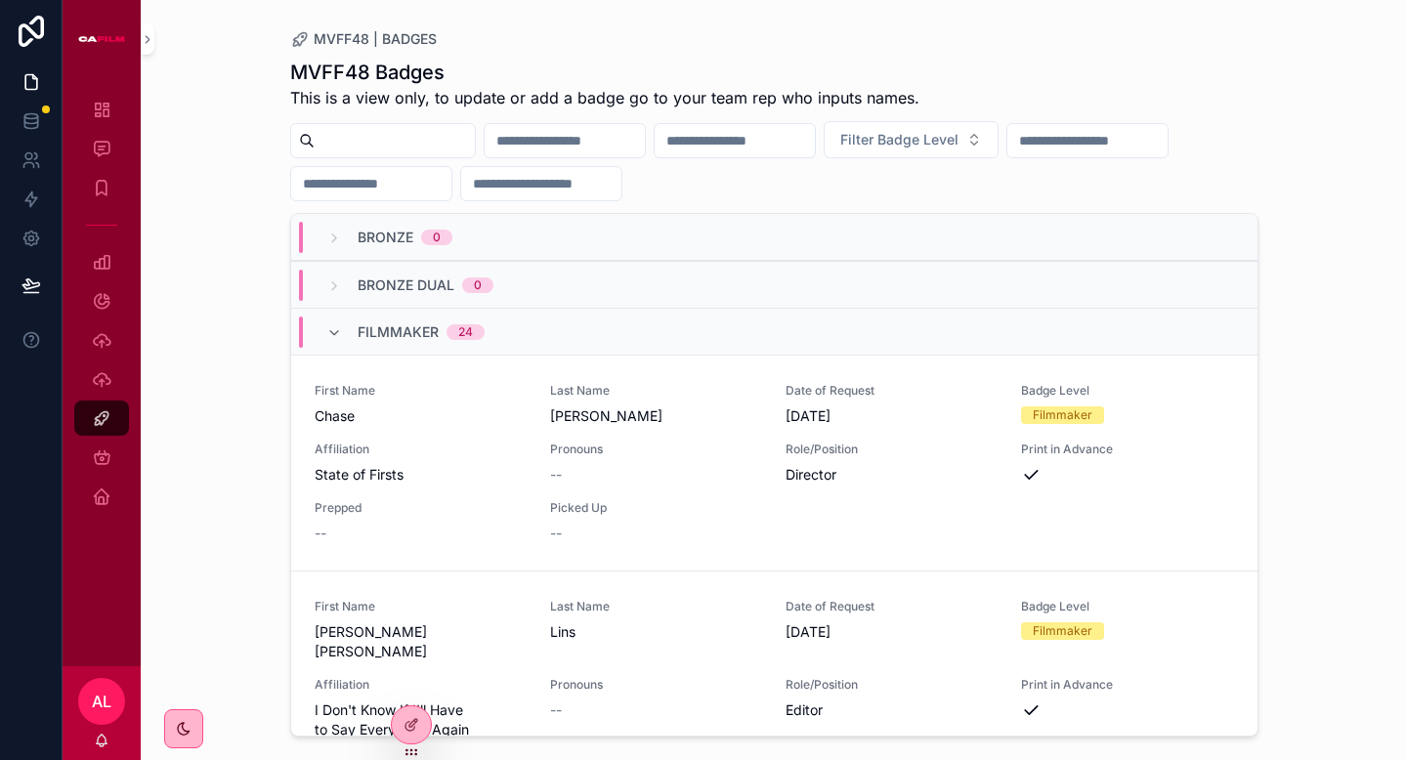
click at [439, 236] on div "0" at bounding box center [437, 238] width 8 height 16
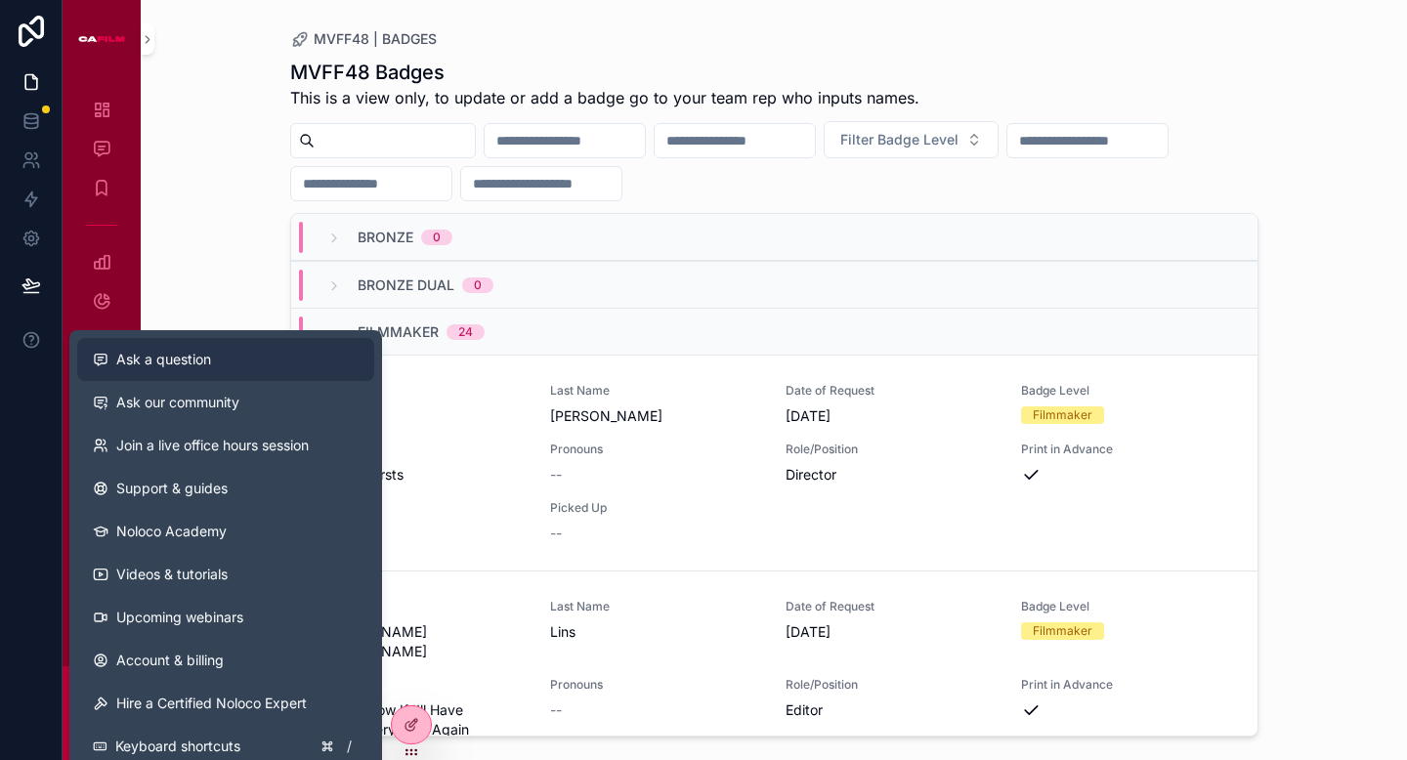
click at [215, 372] on button "Ask a question" at bounding box center [225, 359] width 297 height 43
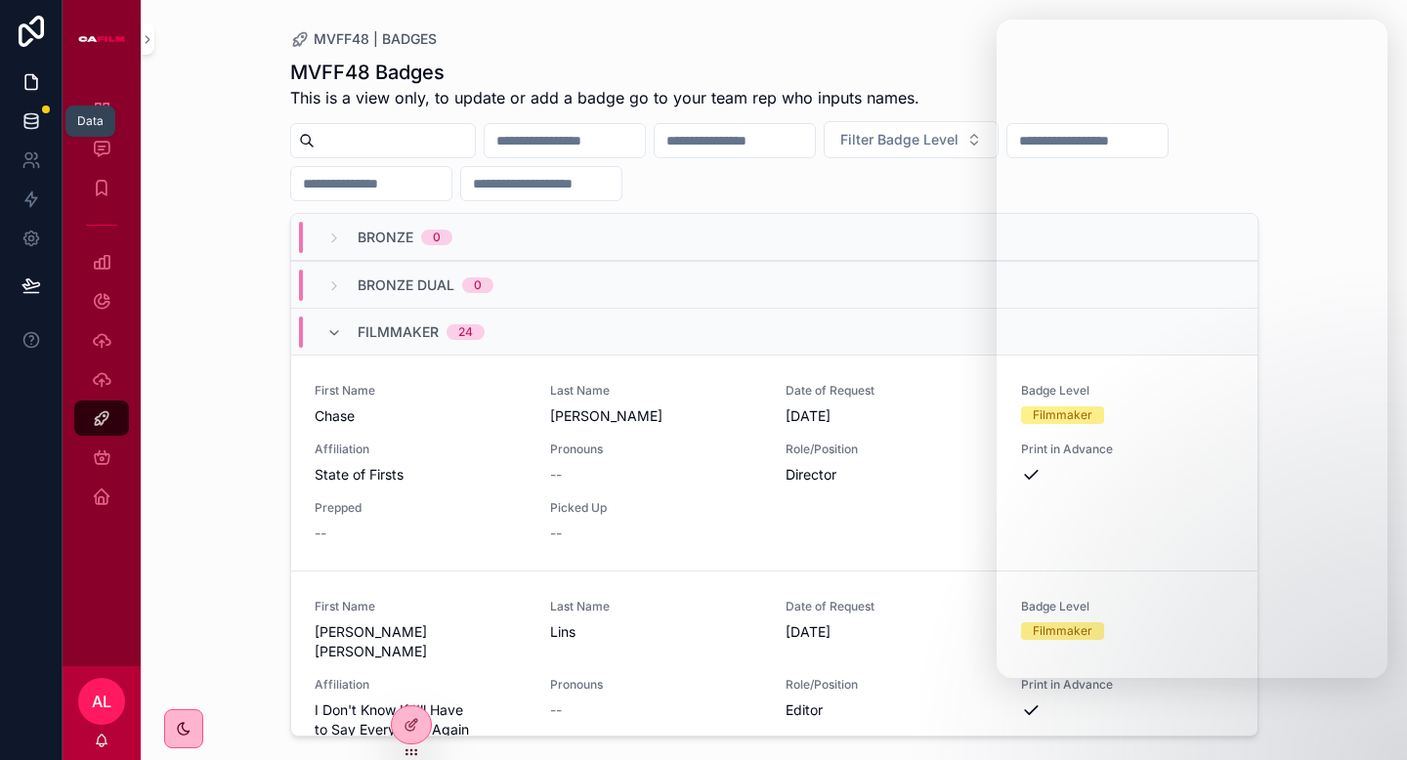
click at [28, 127] on icon at bounding box center [30, 125] width 13 height 8
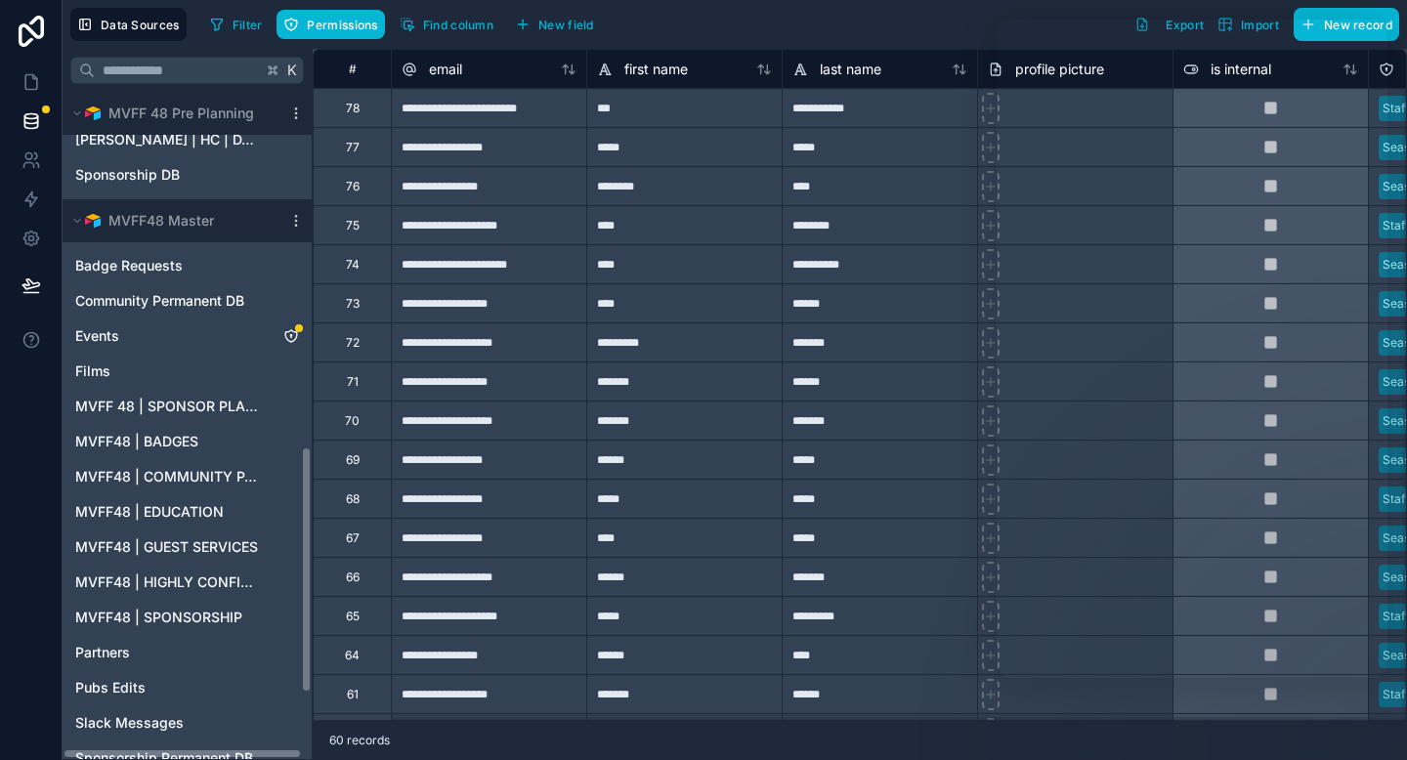
scroll to position [962, 0]
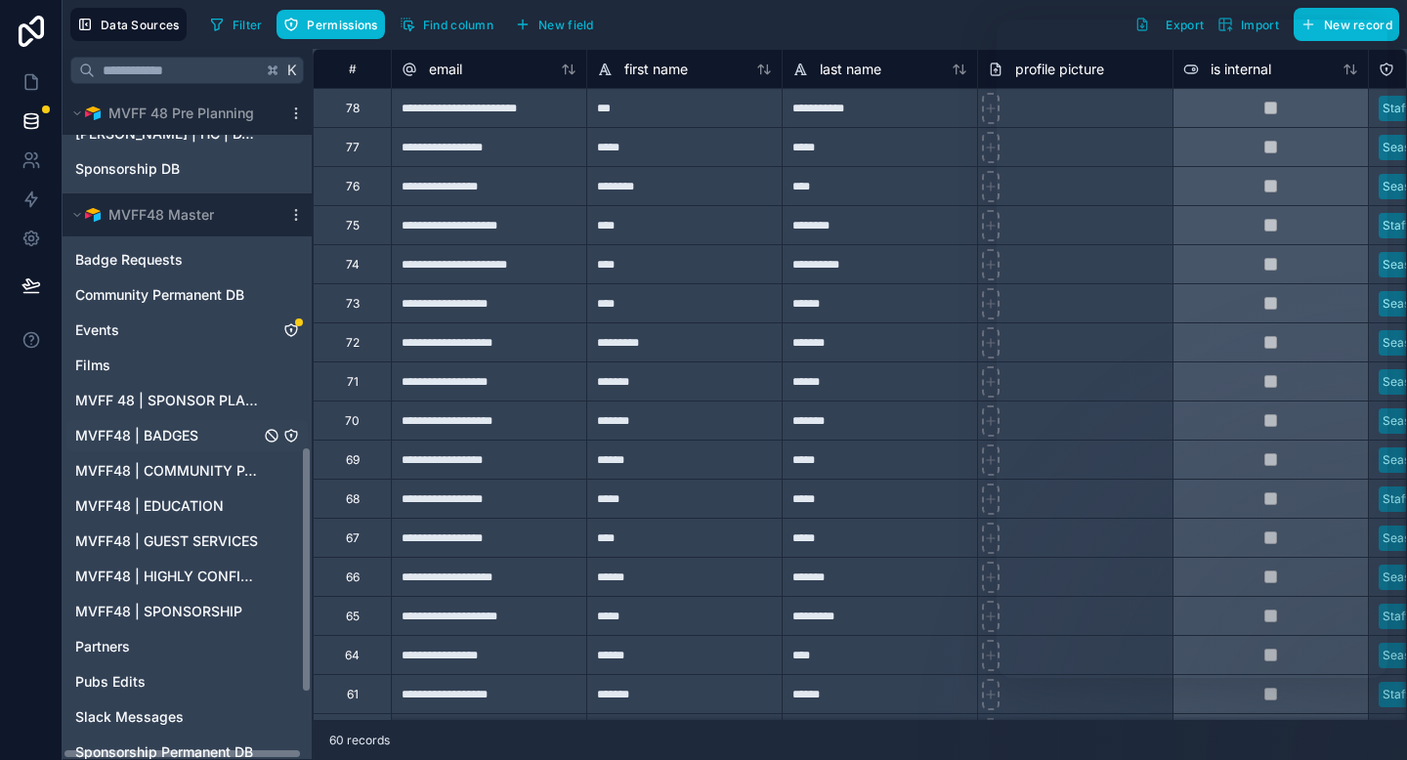
click at [151, 424] on div "MVFF48 | BADGES" at bounding box center [186, 435] width 241 height 31
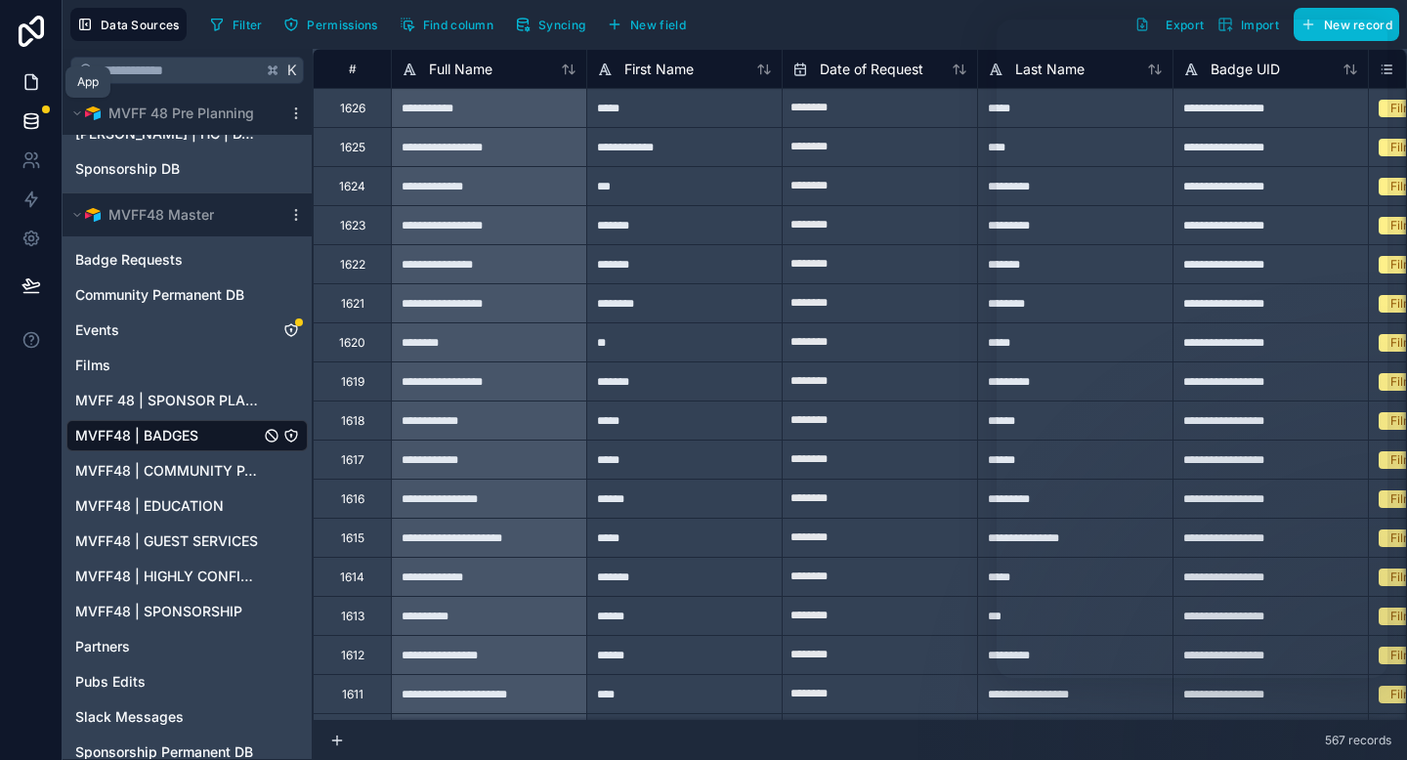
click at [30, 84] on icon at bounding box center [31, 82] width 20 height 20
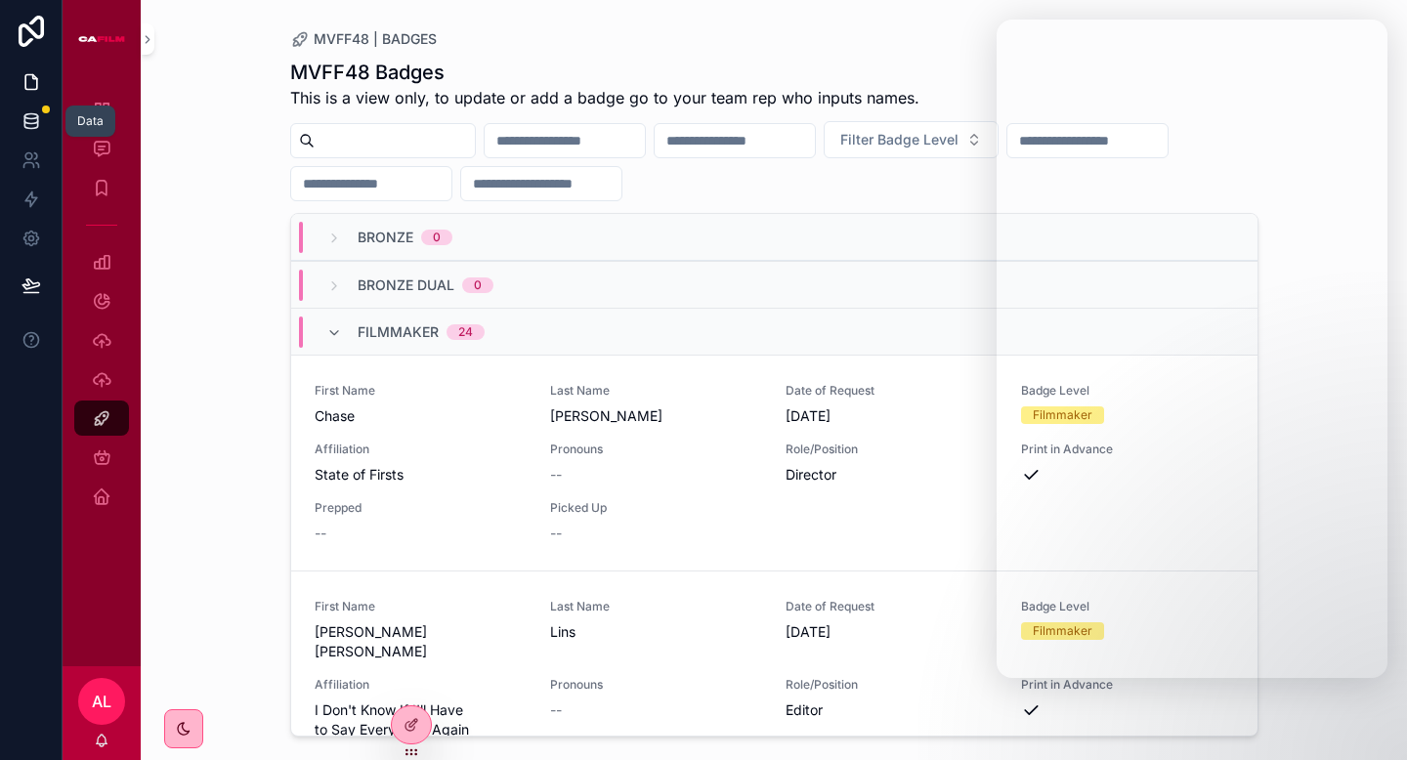
click at [31, 125] on icon at bounding box center [31, 121] width 20 height 20
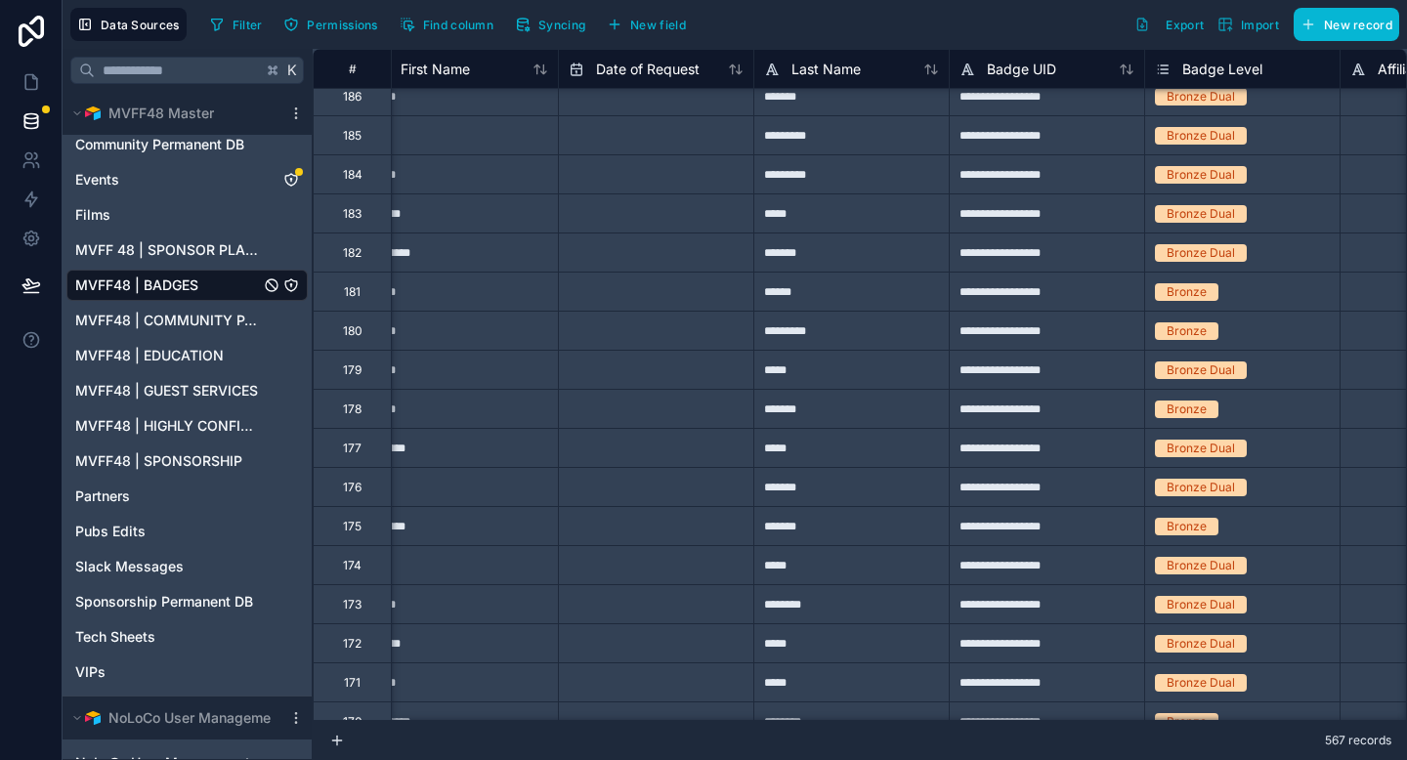
scroll to position [17378, 224]
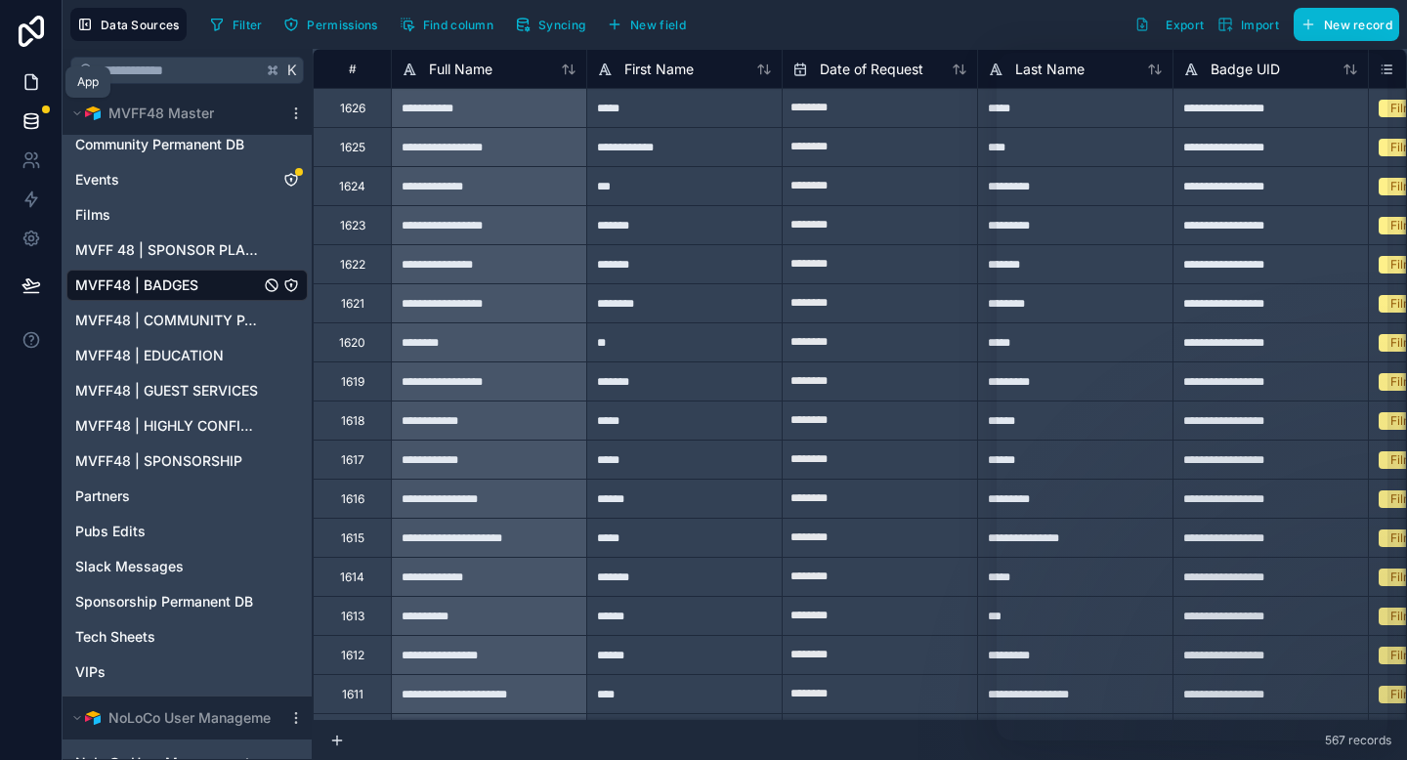
click at [29, 78] on icon at bounding box center [31, 82] width 20 height 20
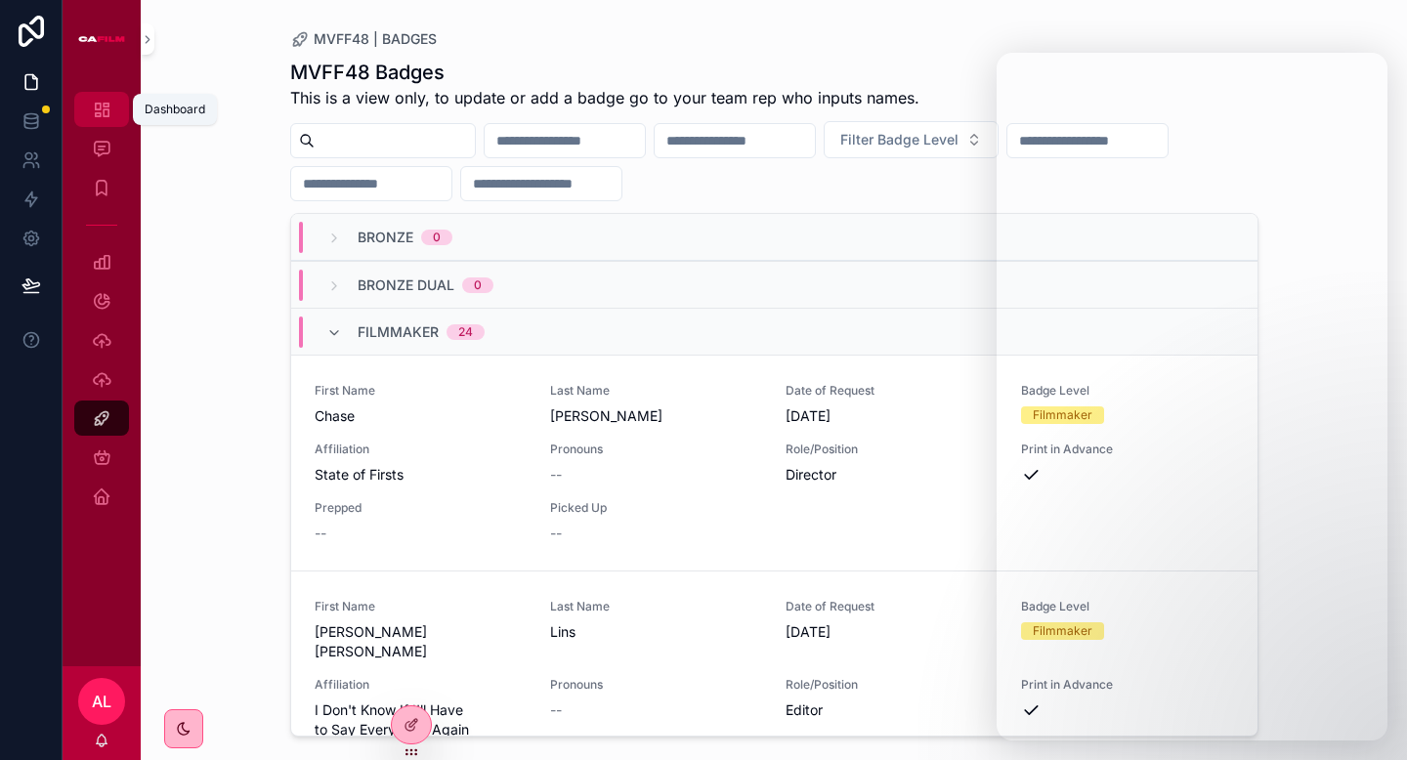
click at [106, 102] on icon "scrollable content" at bounding box center [102, 110] width 20 height 20
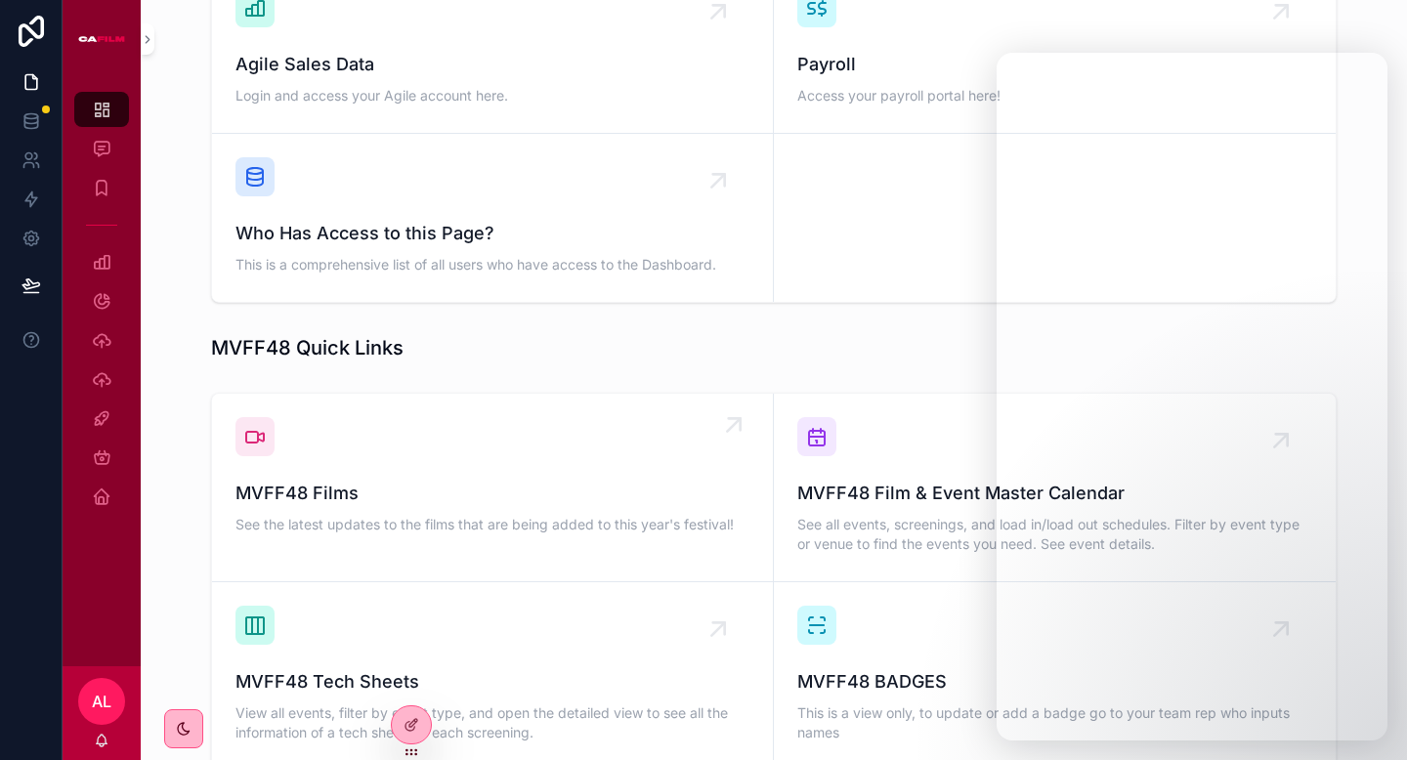
scroll to position [1015, 0]
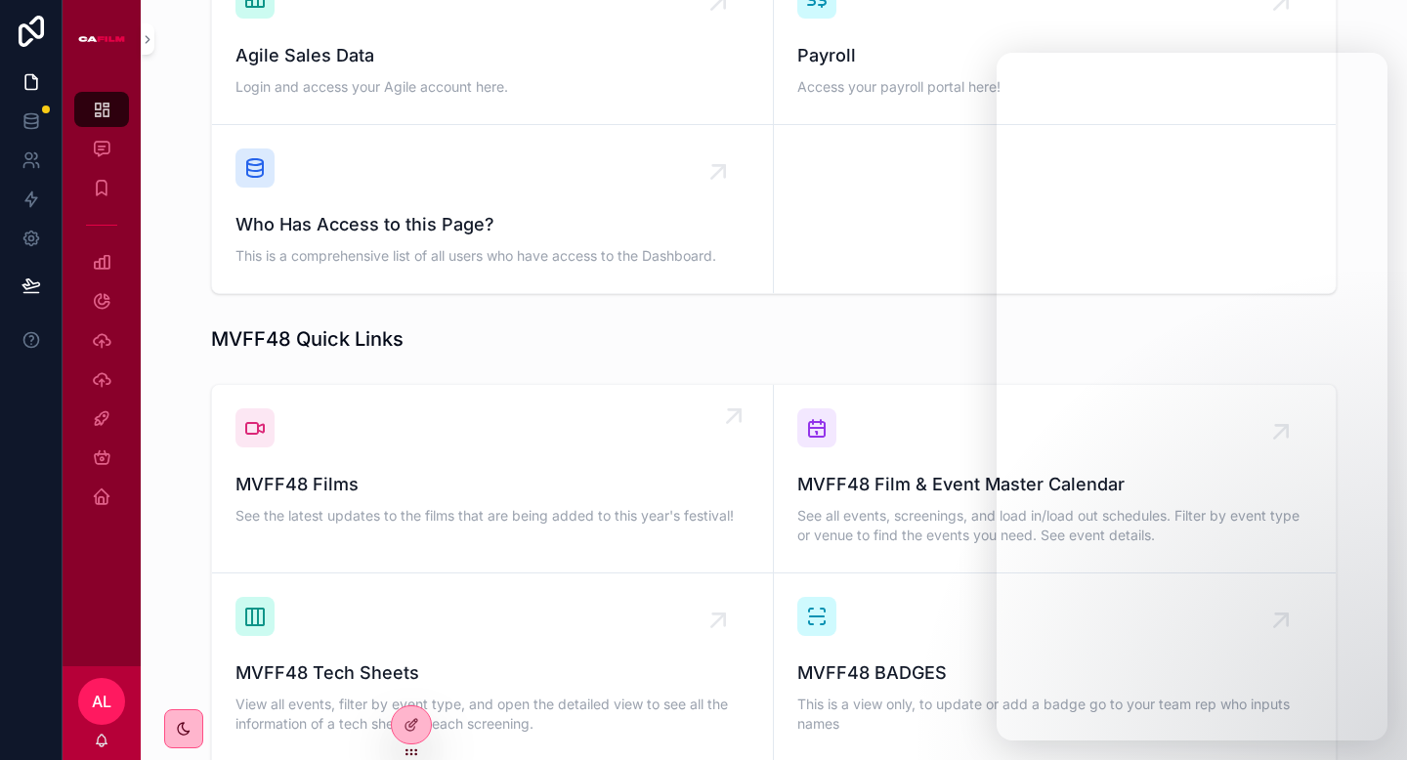
click at [300, 471] on span "MVFF48 Films" at bounding box center [493, 484] width 514 height 27
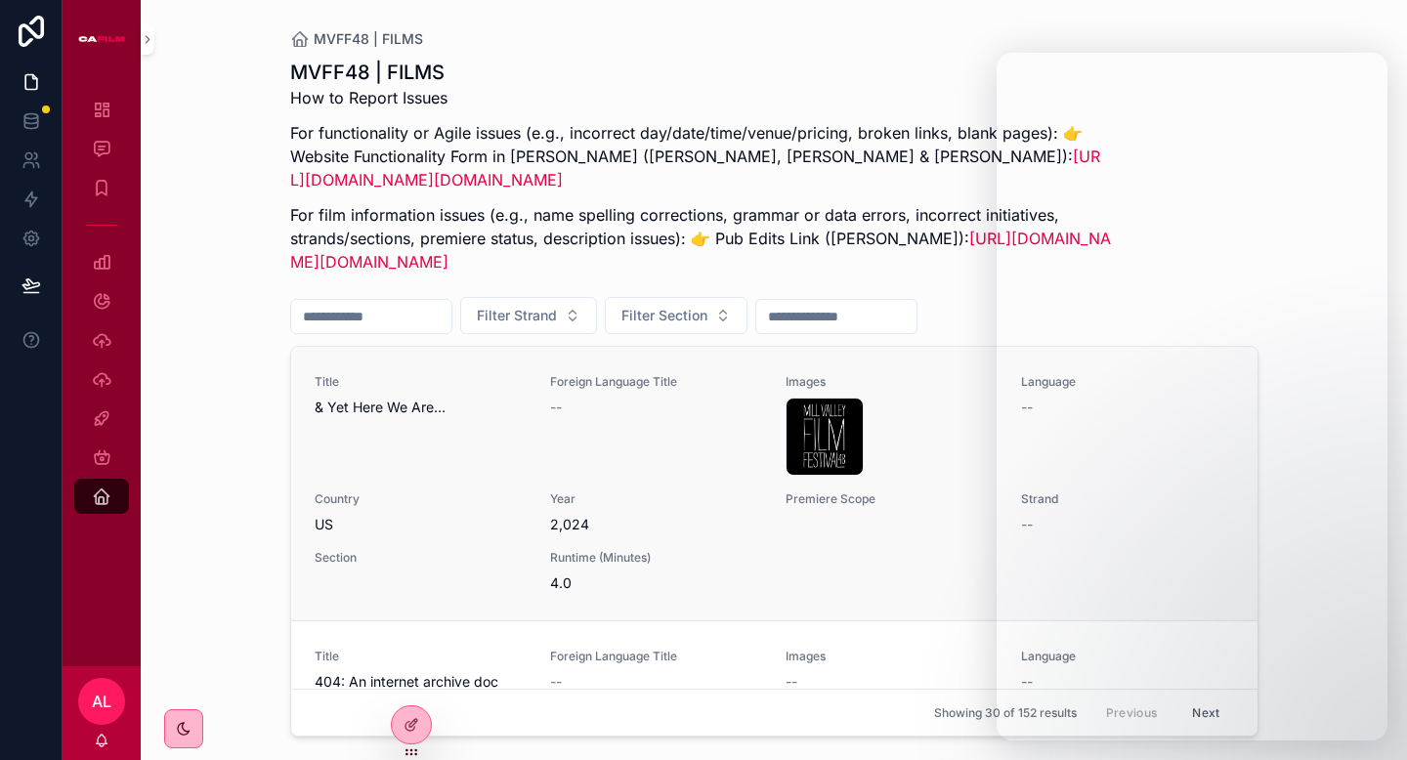
click at [443, 454] on div "Title & Yet Here We Are…" at bounding box center [421, 425] width 212 height 102
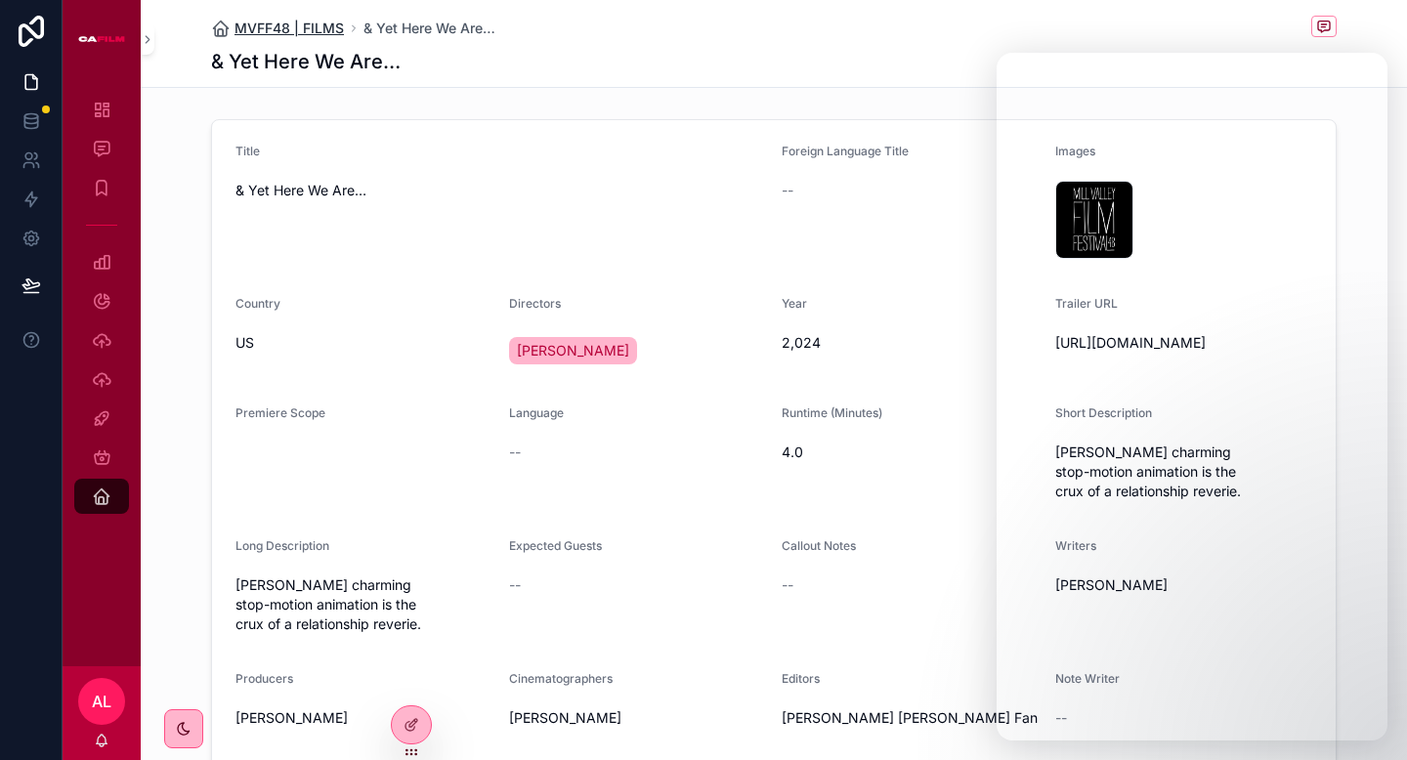
click at [291, 19] on span "MVFF48 | FILMS" at bounding box center [289, 29] width 109 height 20
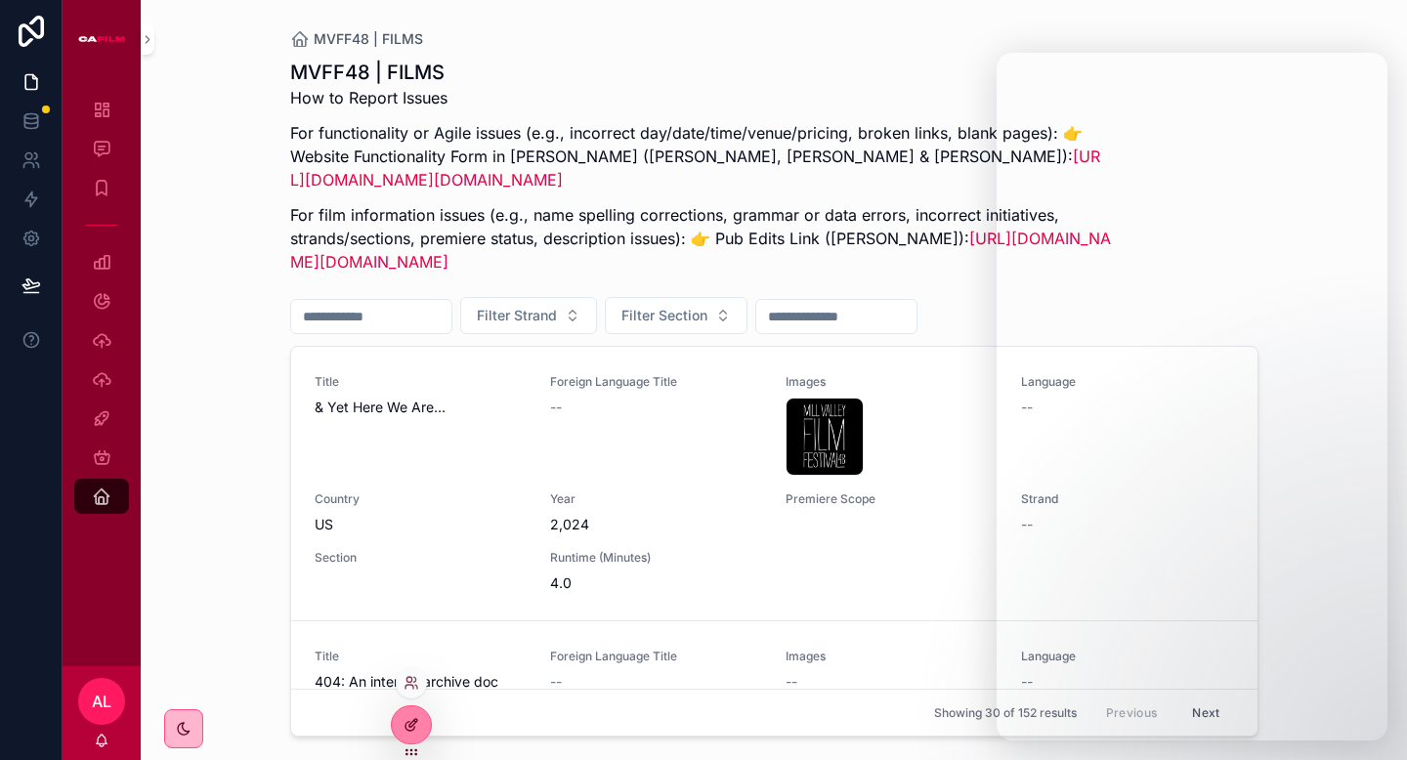
click at [405, 730] on icon at bounding box center [412, 725] width 16 height 16
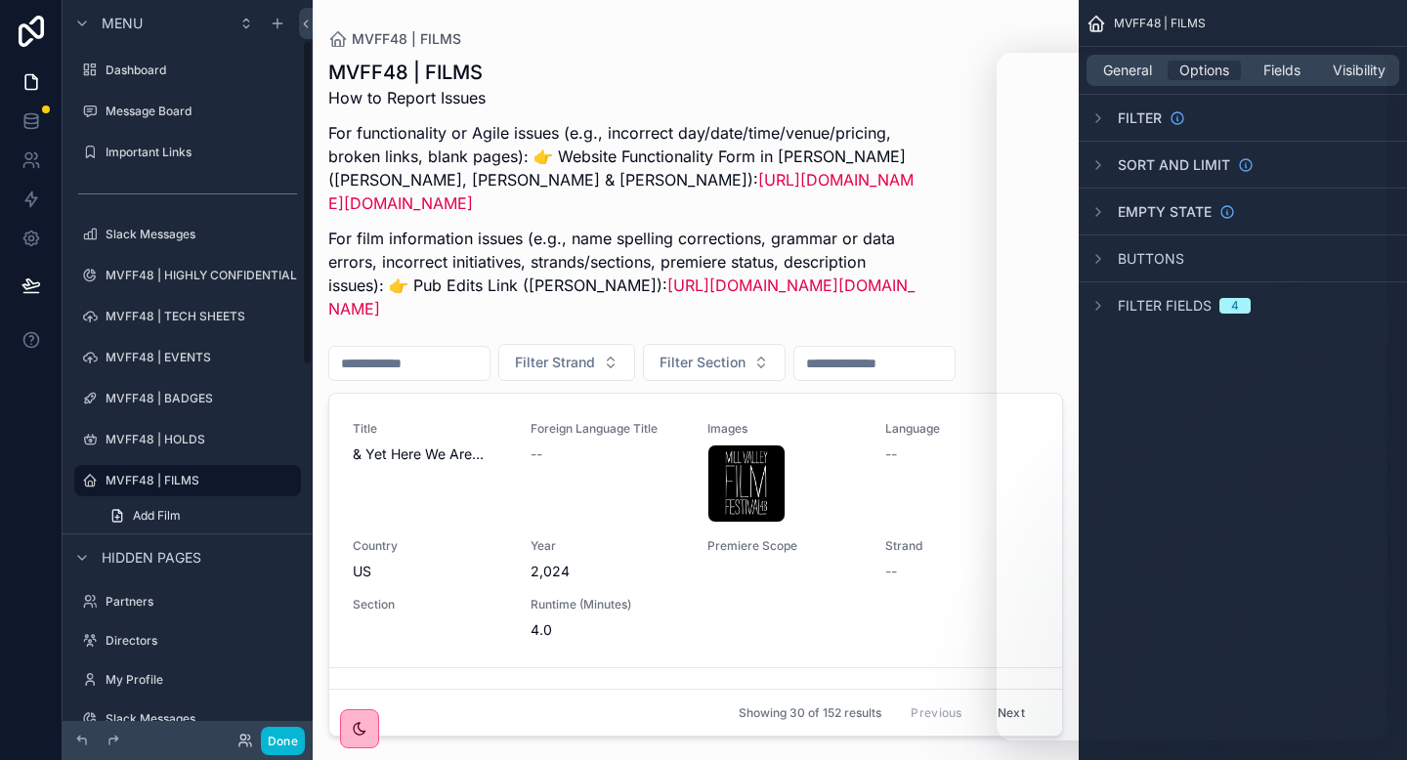
scroll to position [91, 0]
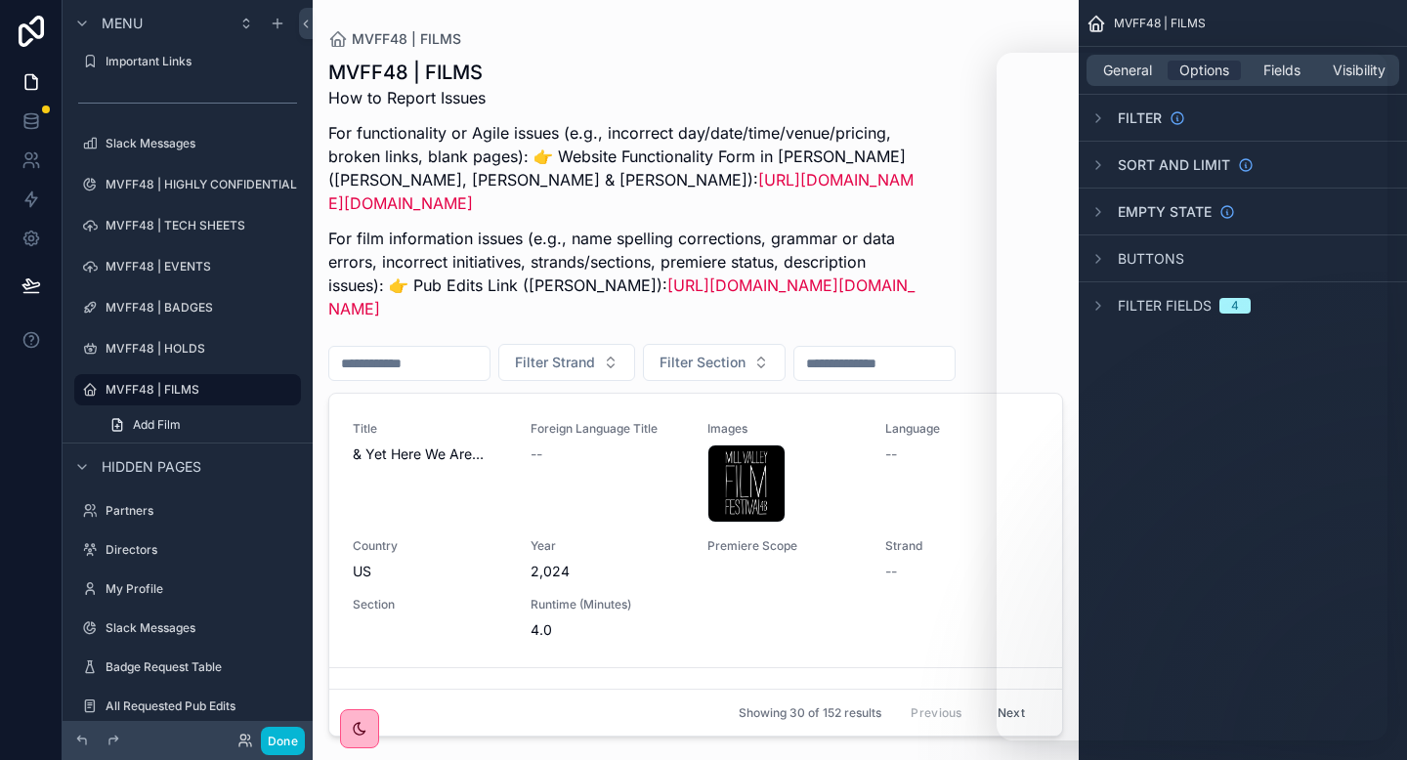
click at [693, 334] on div "scrollable content" at bounding box center [696, 368] width 766 height 737
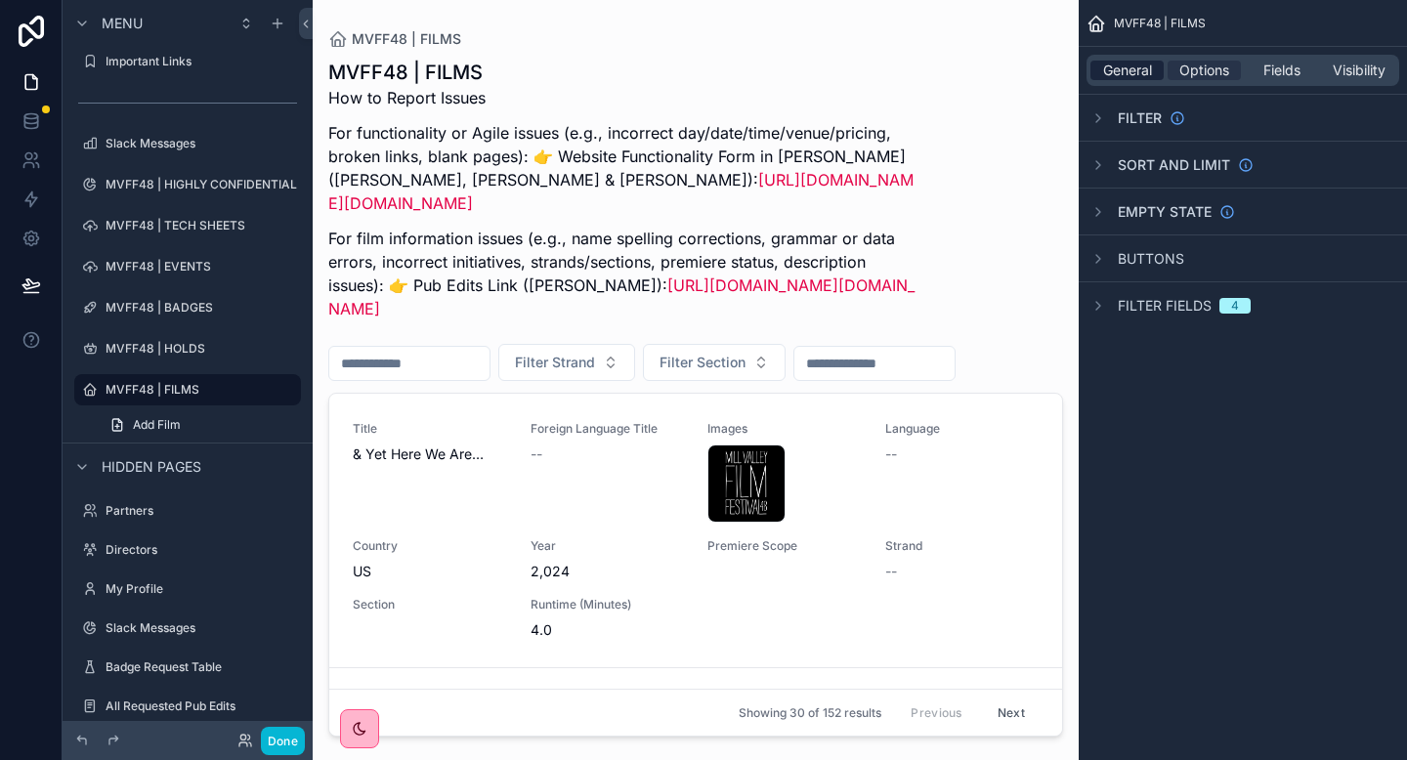
click at [1133, 75] on span "General" at bounding box center [1127, 71] width 49 height 20
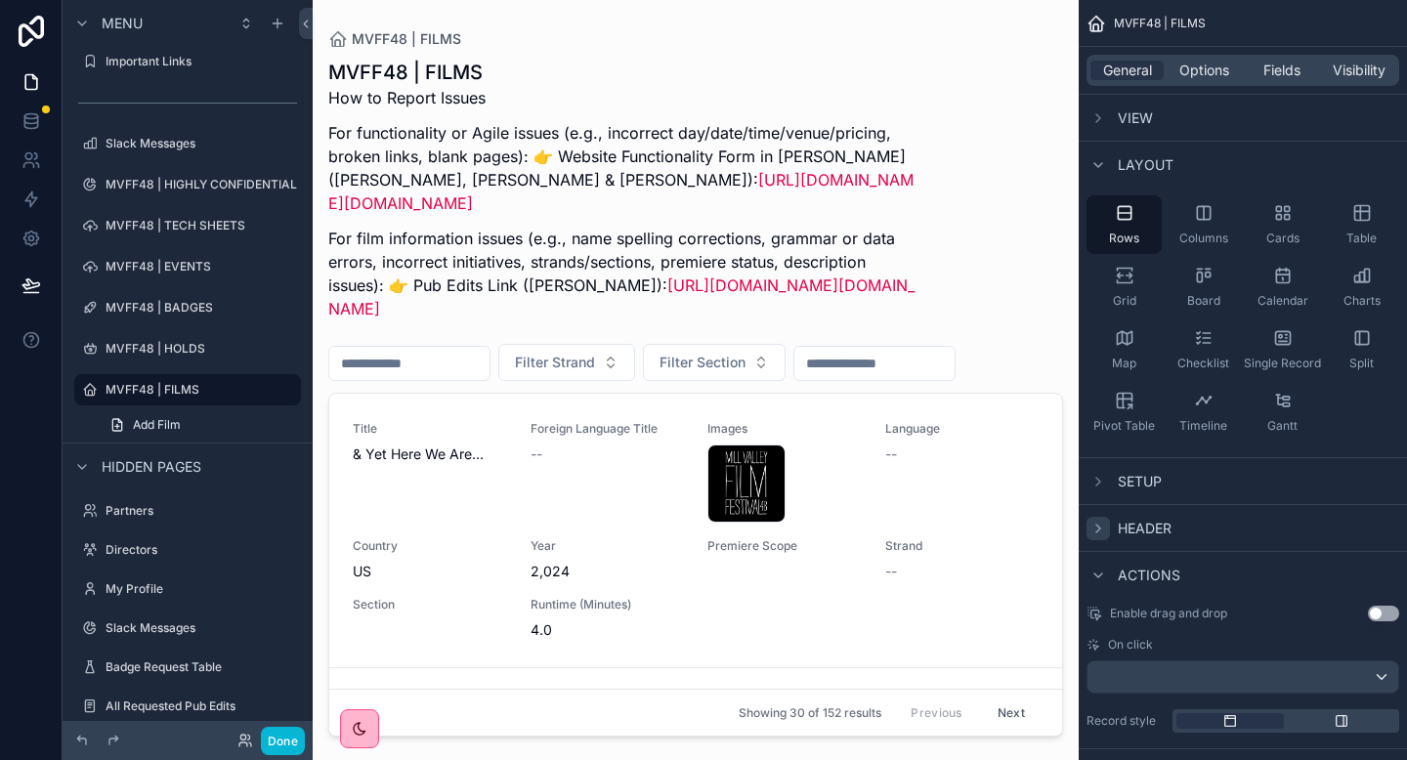
click at [1102, 527] on icon "scrollable content" at bounding box center [1099, 529] width 16 height 16
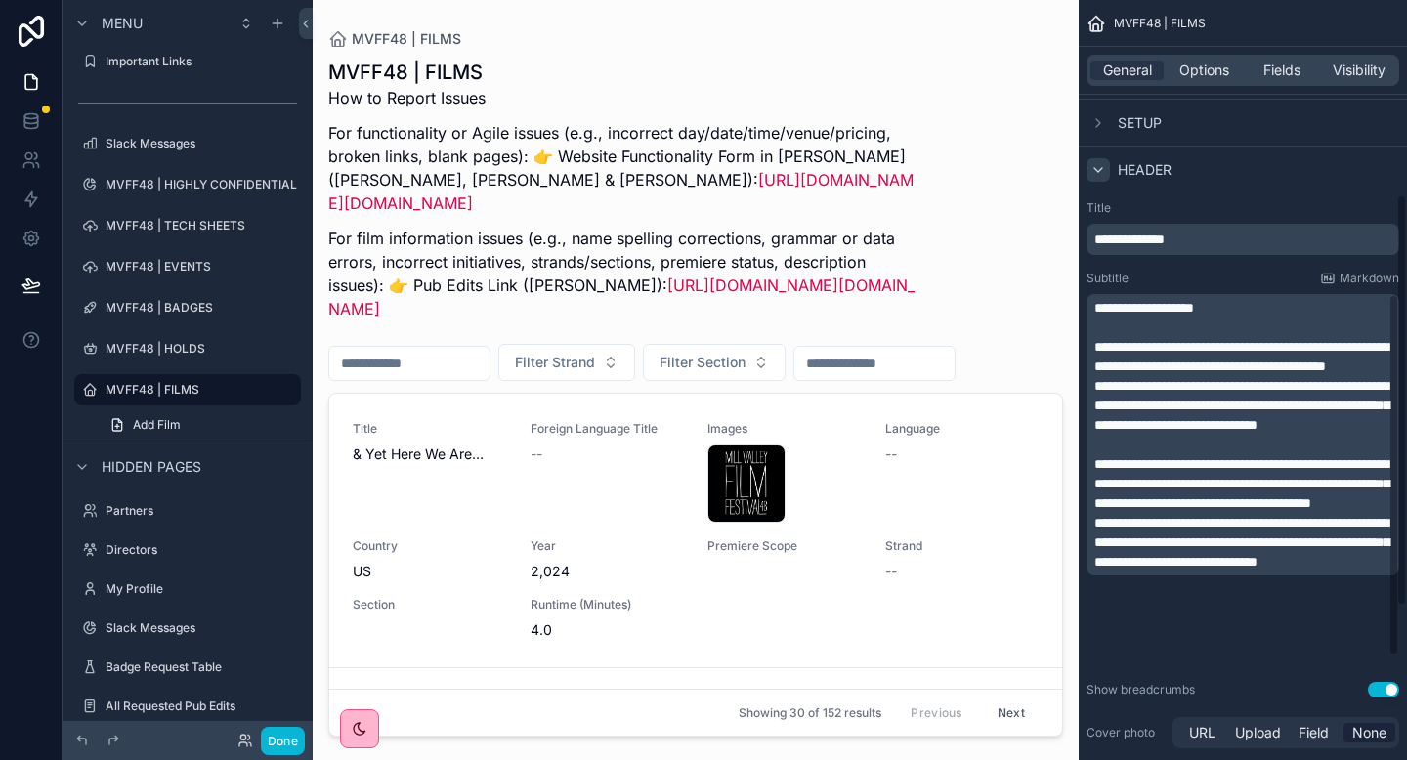
scroll to position [19, 0]
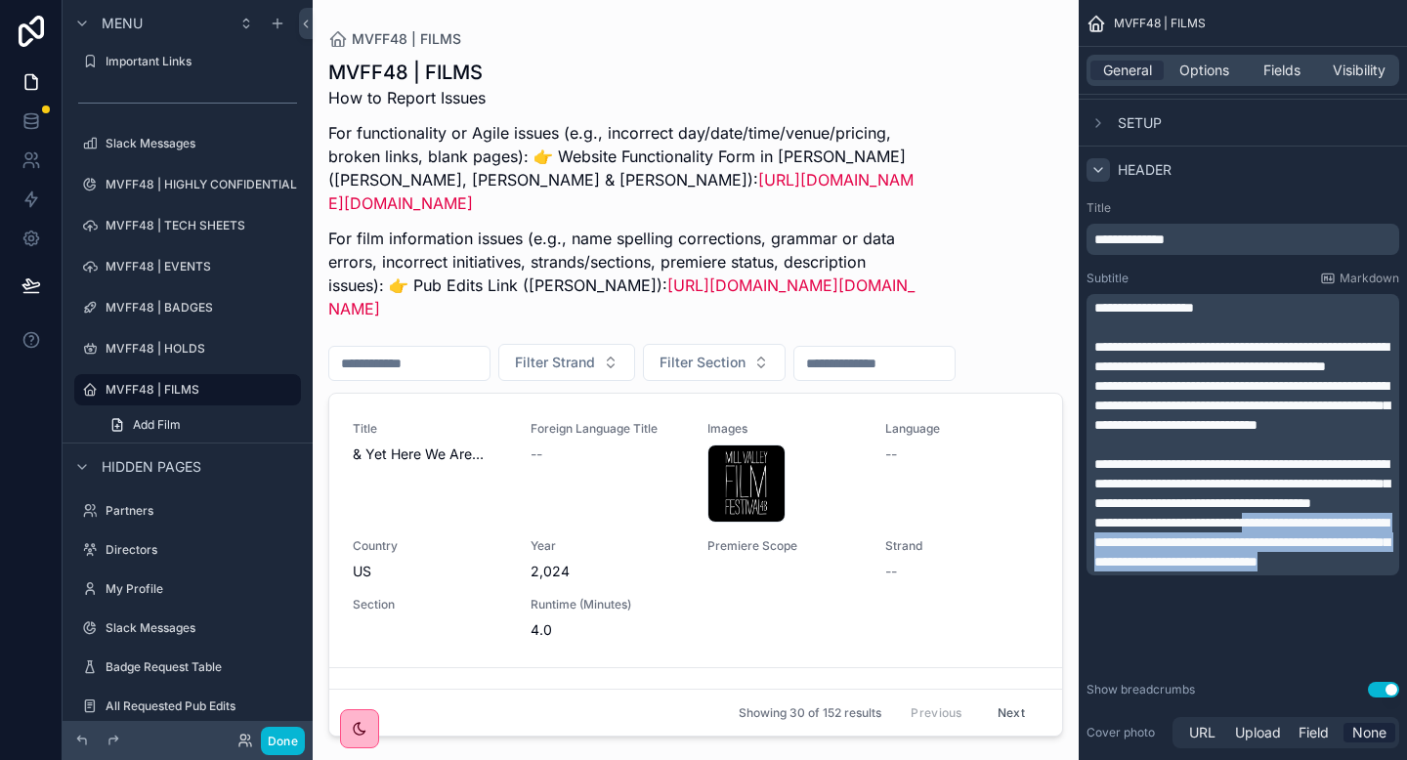
drag, startPoint x: 1364, startPoint y: 664, endPoint x: 1085, endPoint y: 599, distance: 286.8
click at [1085, 599] on div "**********" at bounding box center [1243, 477] width 328 height 568
copy span "**********"
drag, startPoint x: 1368, startPoint y: 662, endPoint x: 1054, endPoint y: 600, distance: 319.7
click at [1054, 600] on div "Dashboard Message Board Important Links 10 Slack Messages MVFF48 | HIGHLY CONFI…" at bounding box center [860, 380] width 1094 height 760
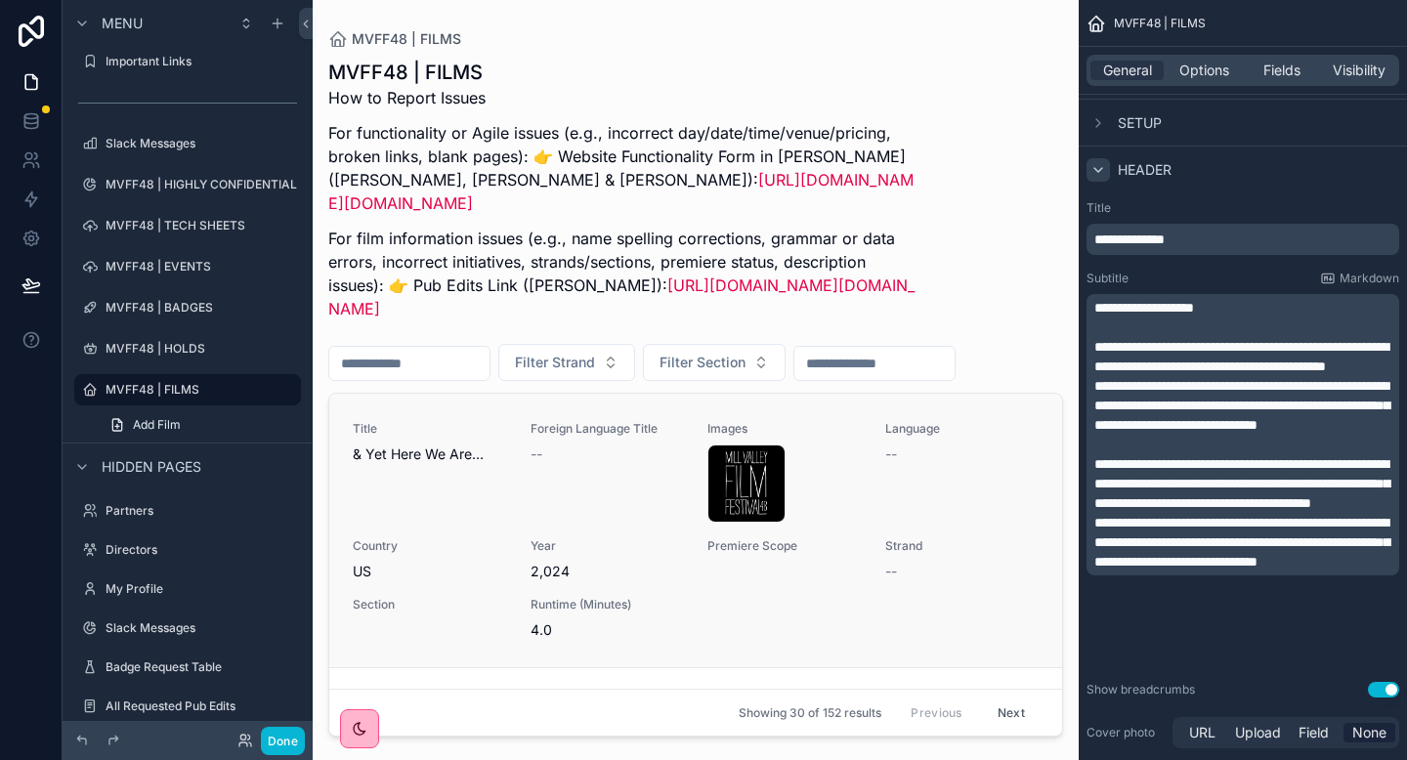
scroll to position [377, 0]
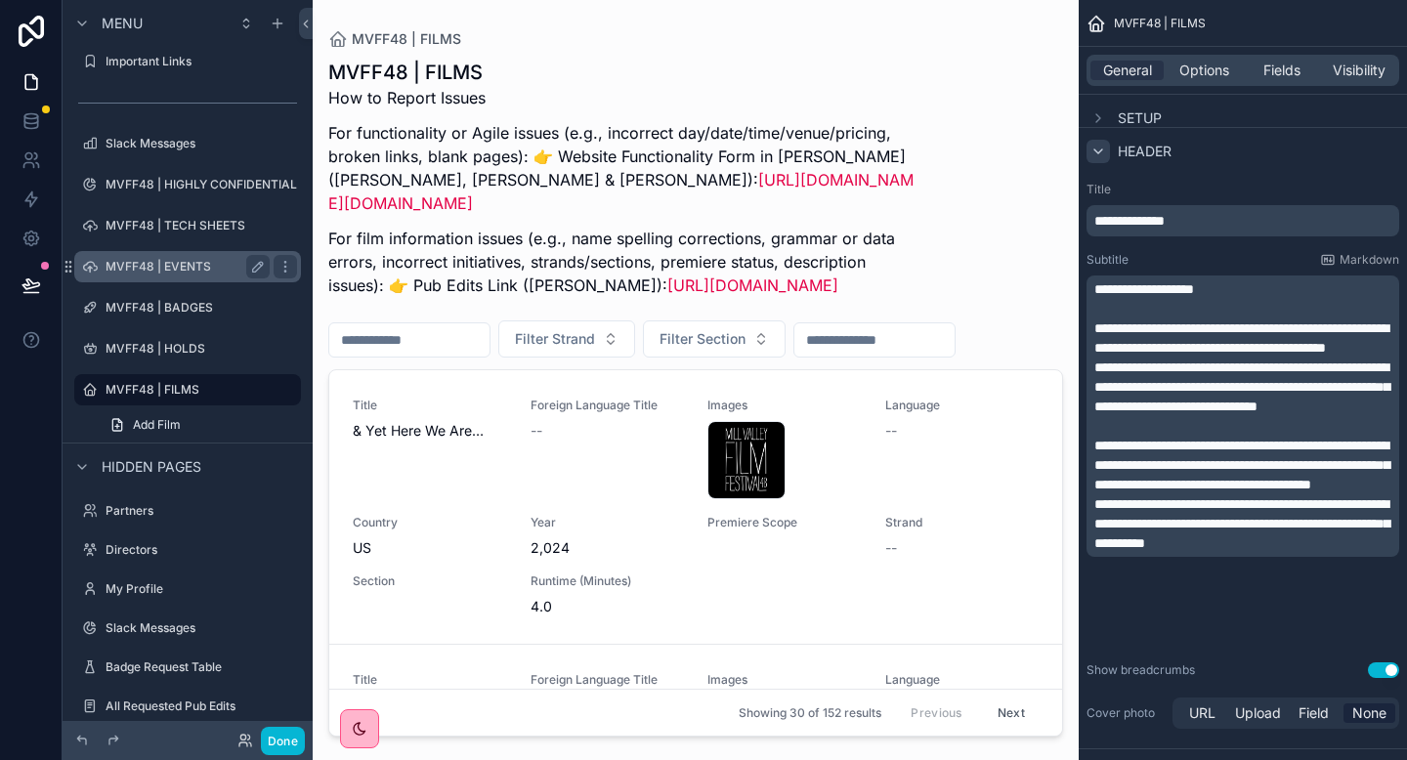
click at [179, 273] on label "MVFF48 | EVENTS" at bounding box center [184, 267] width 156 height 16
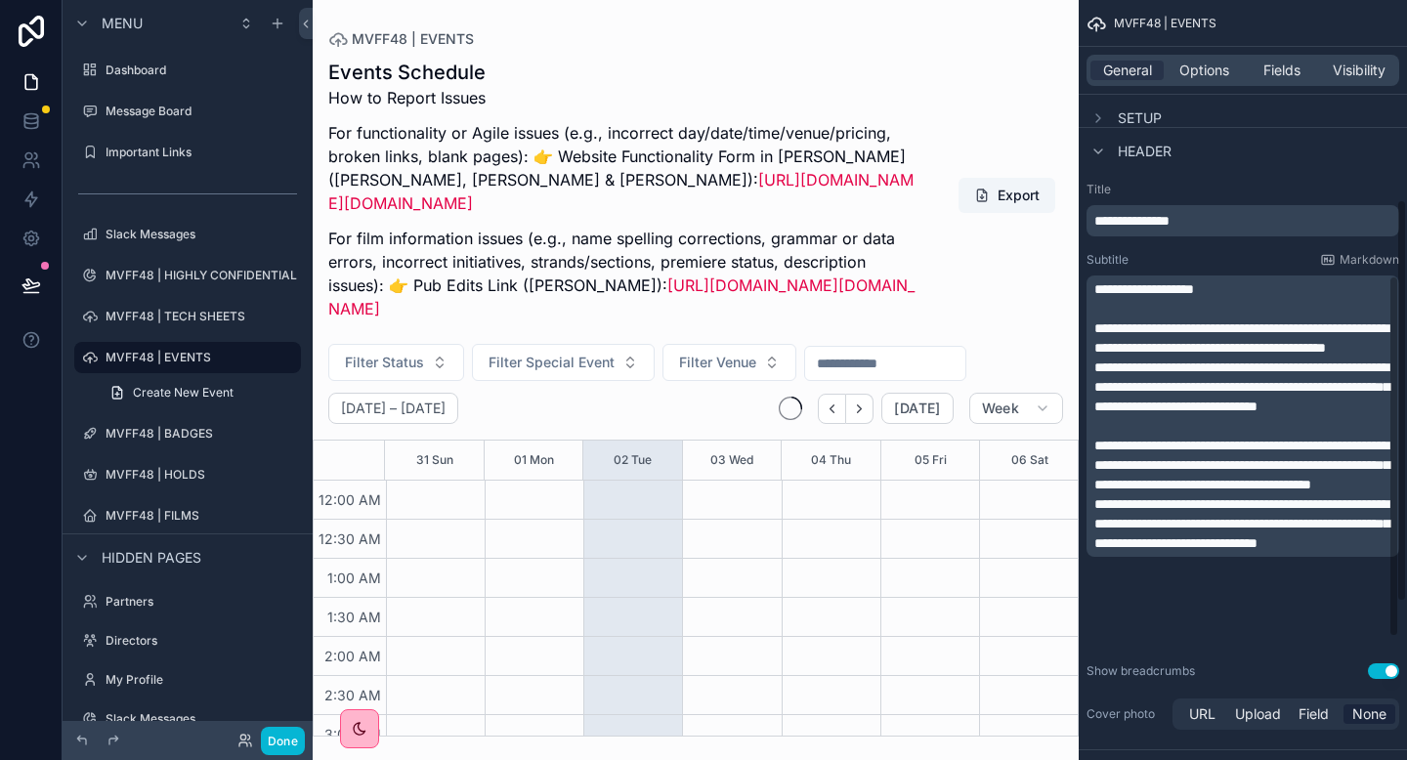
scroll to position [19, 0]
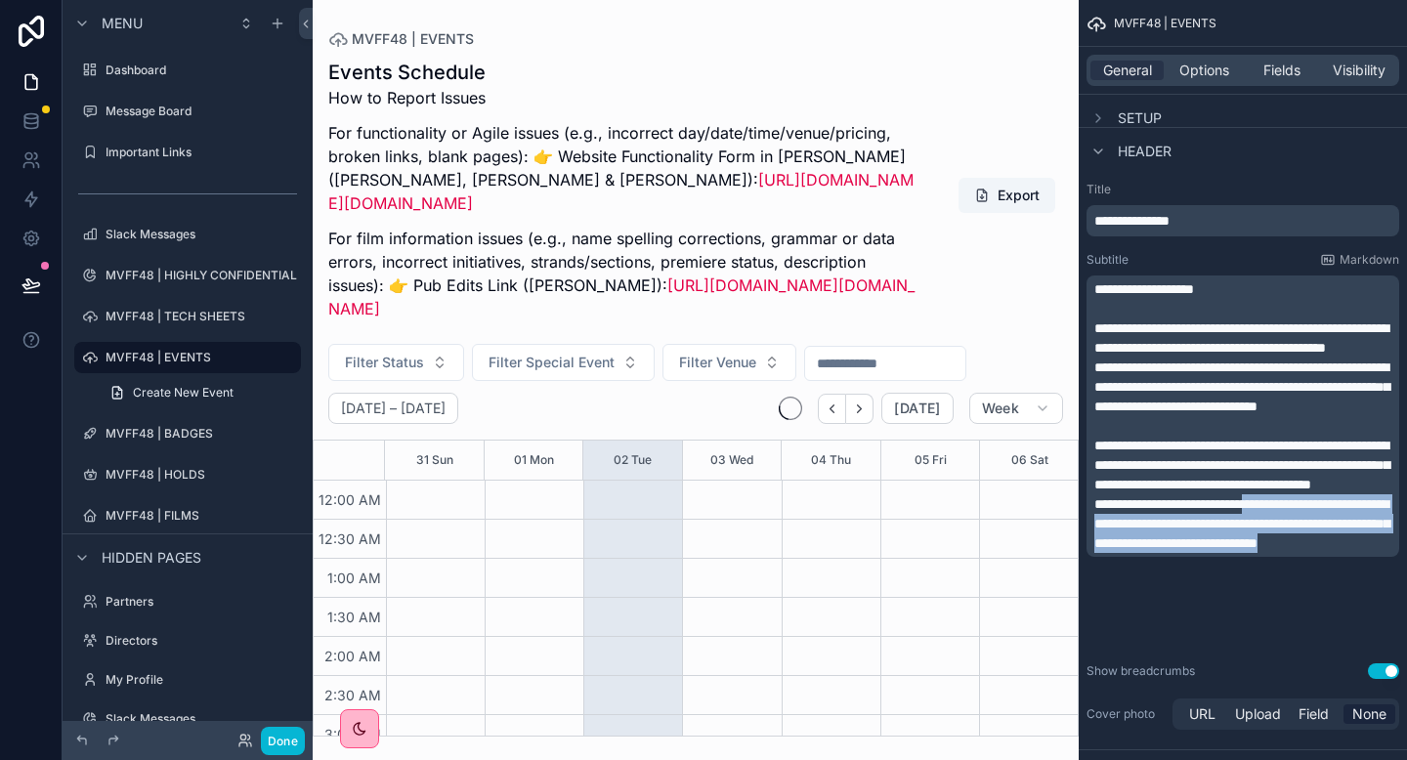
drag, startPoint x: 1366, startPoint y: 642, endPoint x: 1067, endPoint y: 586, distance: 304.2
click at [1067, 586] on div "Dashboard Message Board Important Links 10 Slack Messages MVFF48 | HIGHLY CONFI…" at bounding box center [860, 380] width 1094 height 760
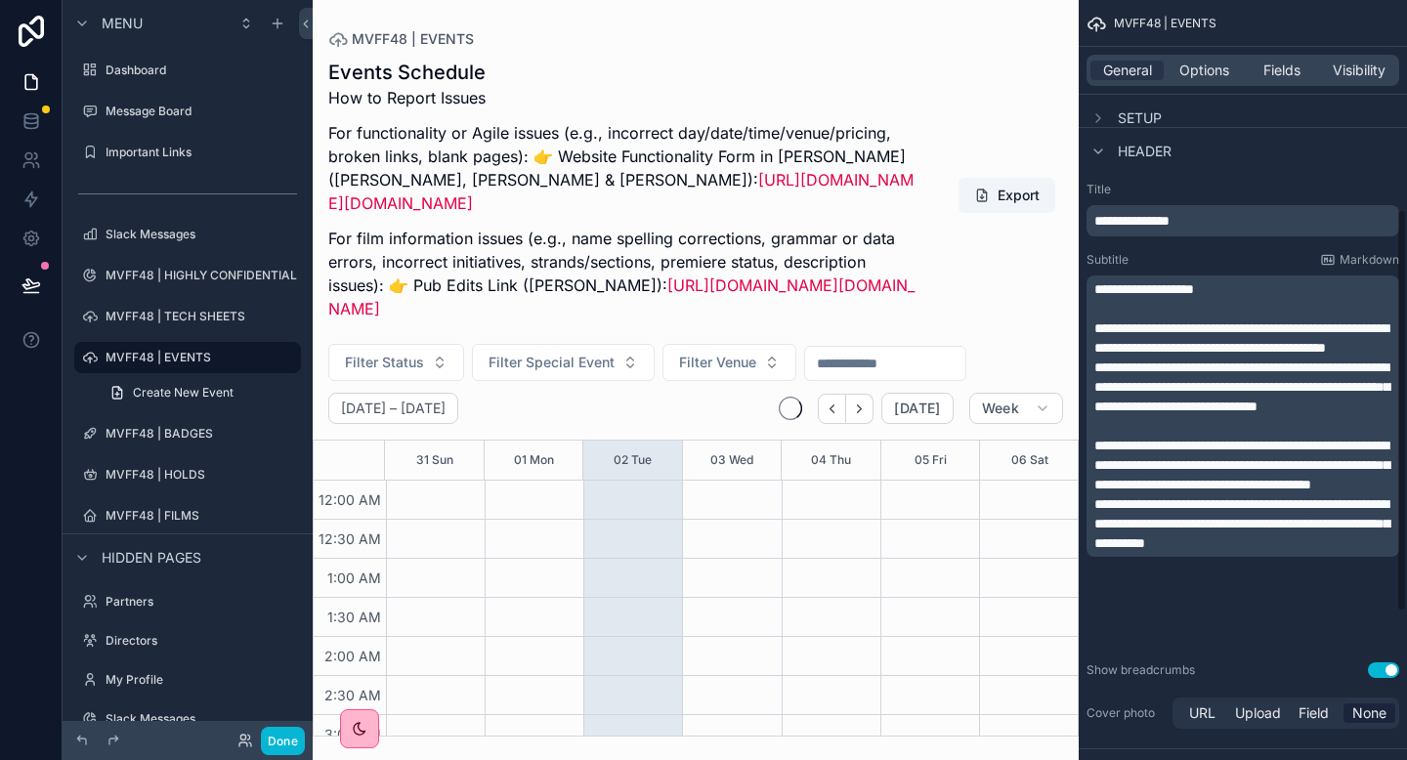
scroll to position [396, 0]
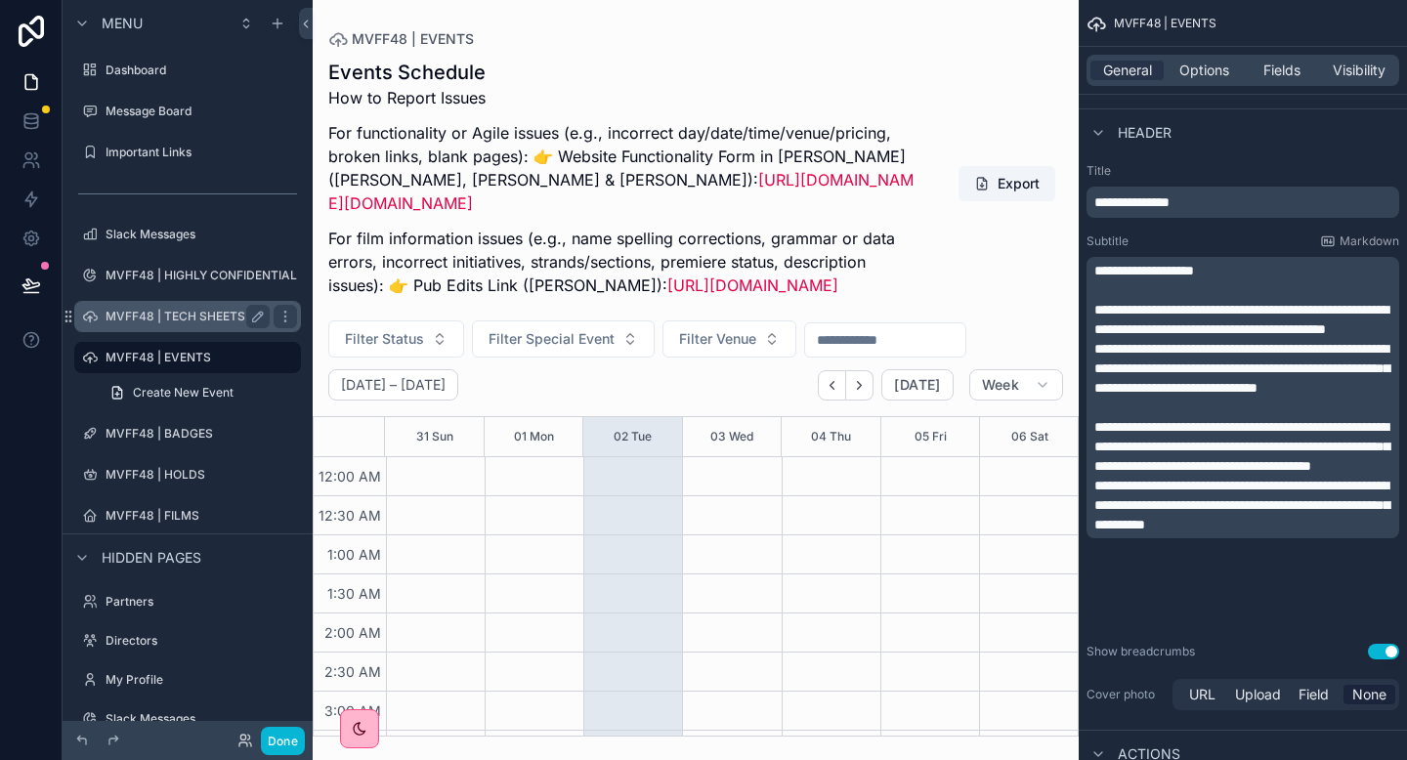
click at [177, 317] on label "MVFF48 | TECH SHEETS" at bounding box center [184, 317] width 156 height 16
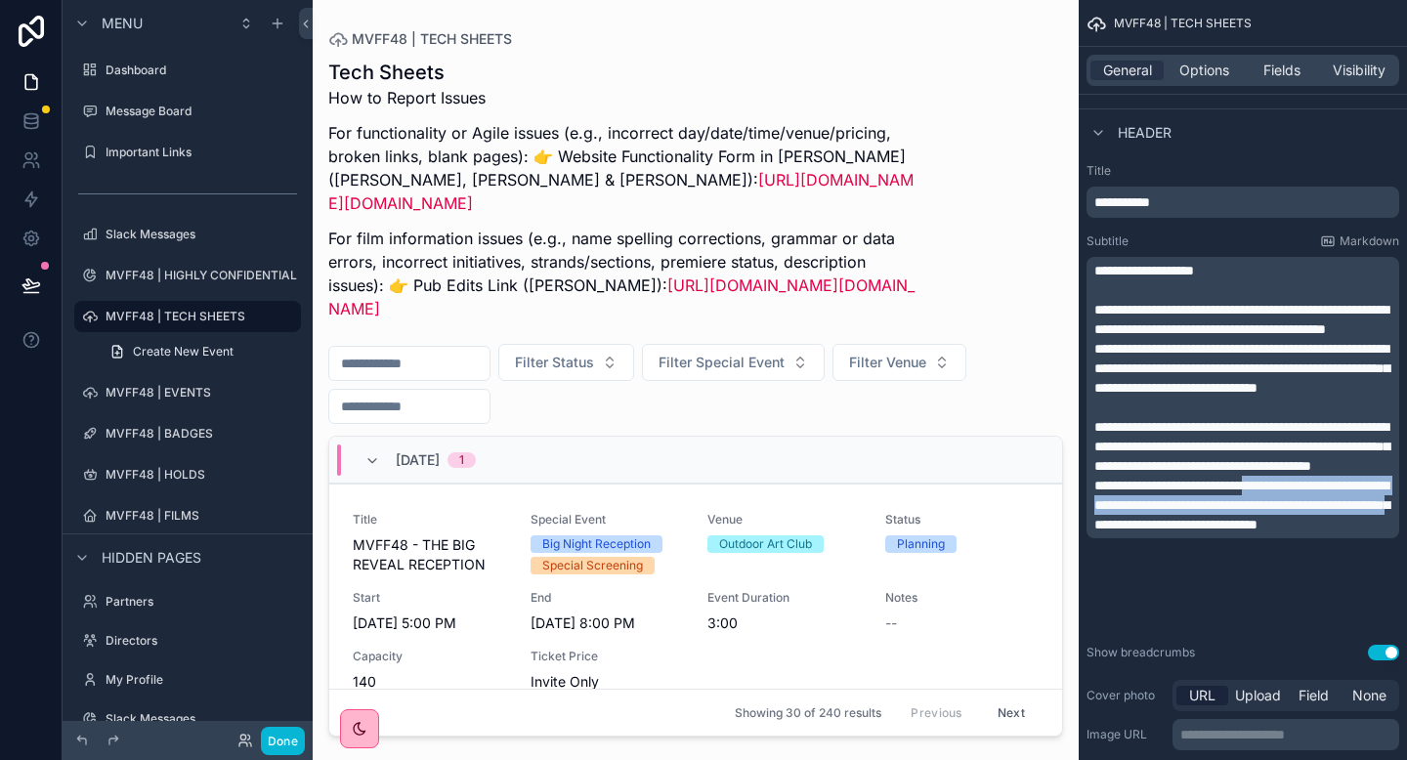
drag, startPoint x: 1207, startPoint y: 622, endPoint x: 1084, endPoint y: 580, distance: 130.1
click at [1084, 580] on div "**********" at bounding box center [1243, 458] width 328 height 607
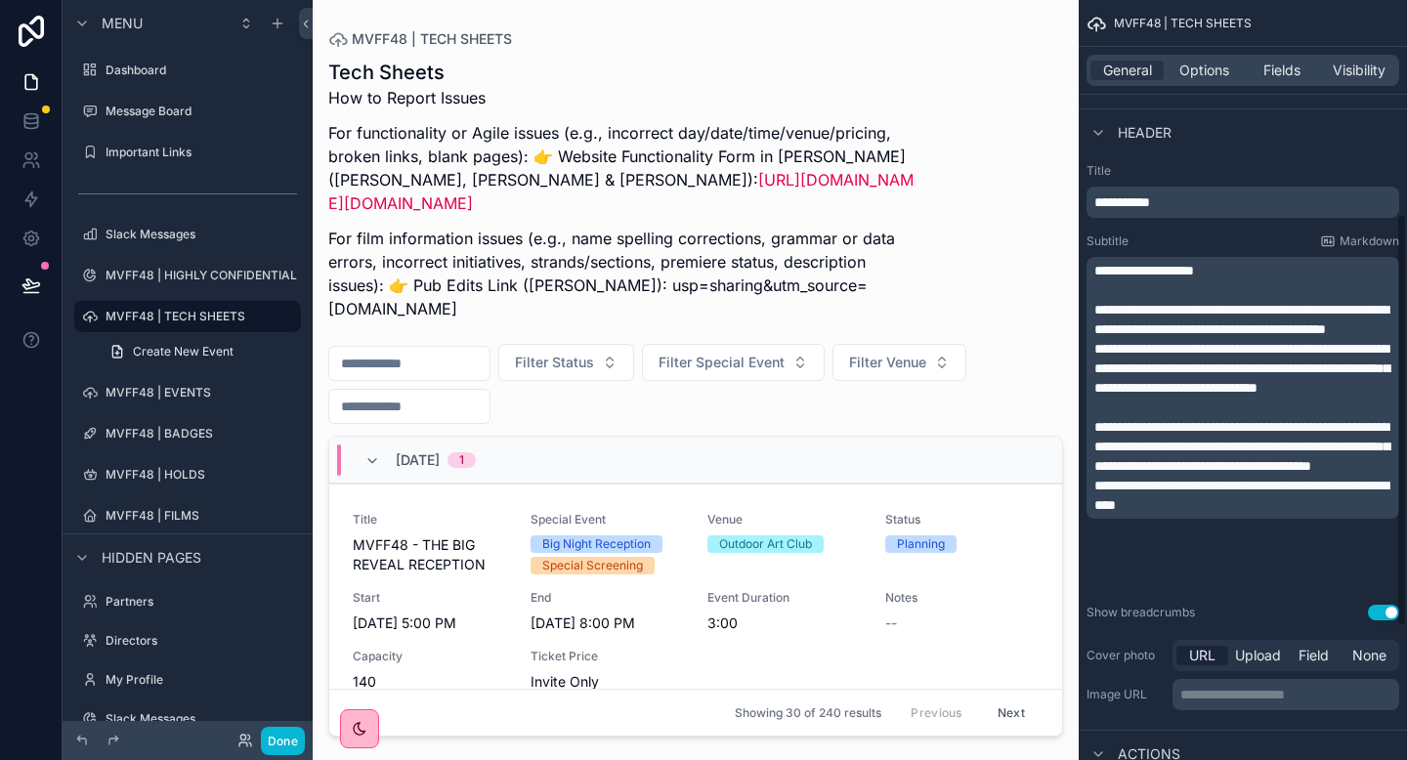
click at [1372, 515] on p "**********" at bounding box center [1244, 495] width 301 height 39
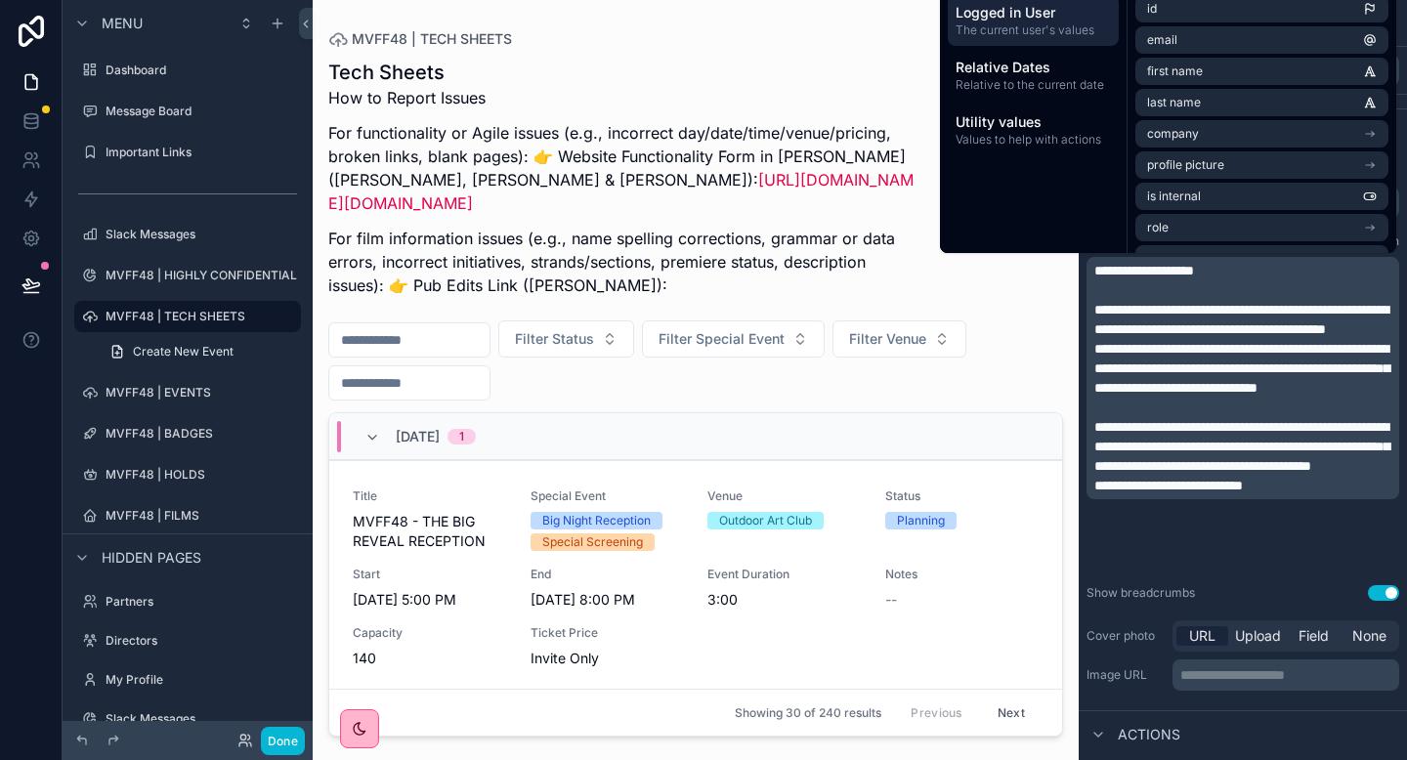
scroll to position [454, 0]
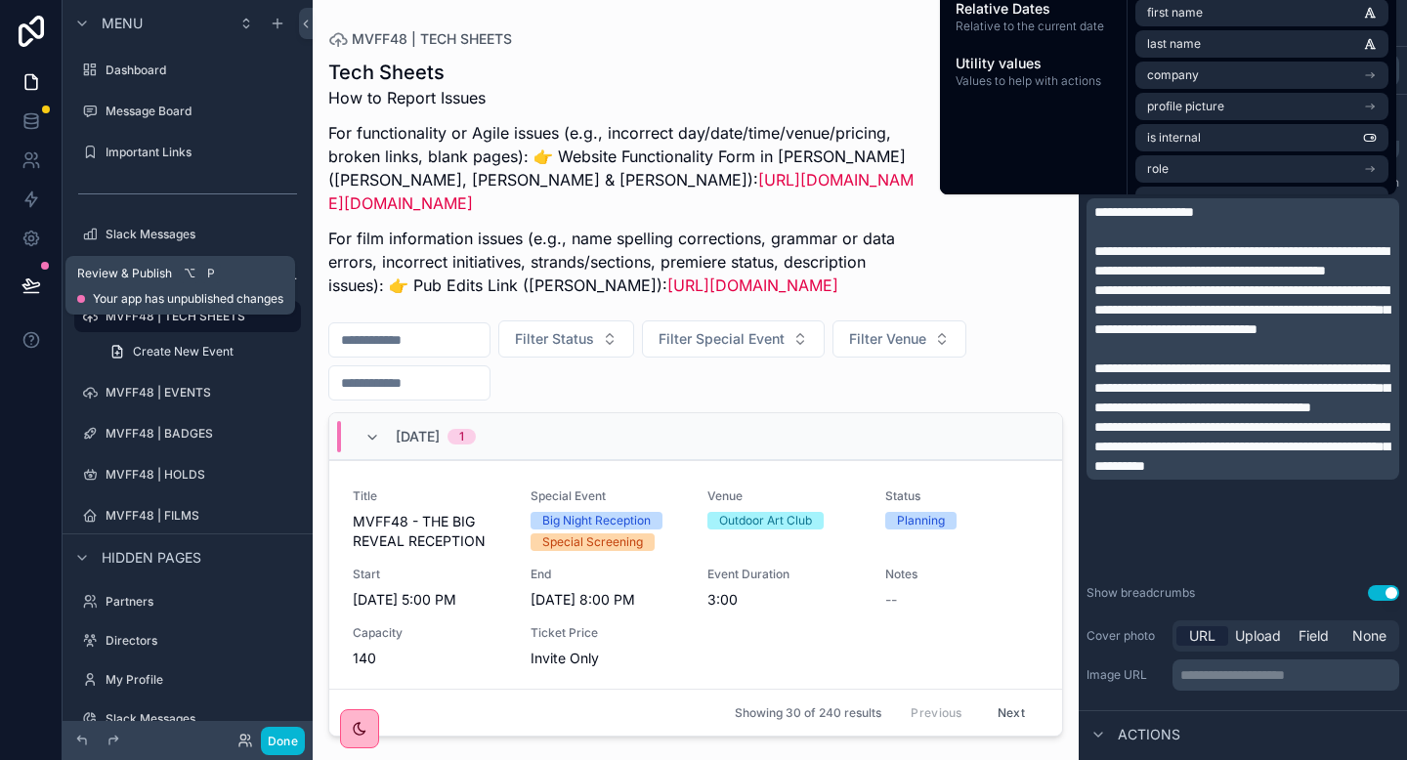
click at [30, 279] on icon at bounding box center [31, 286] width 20 height 20
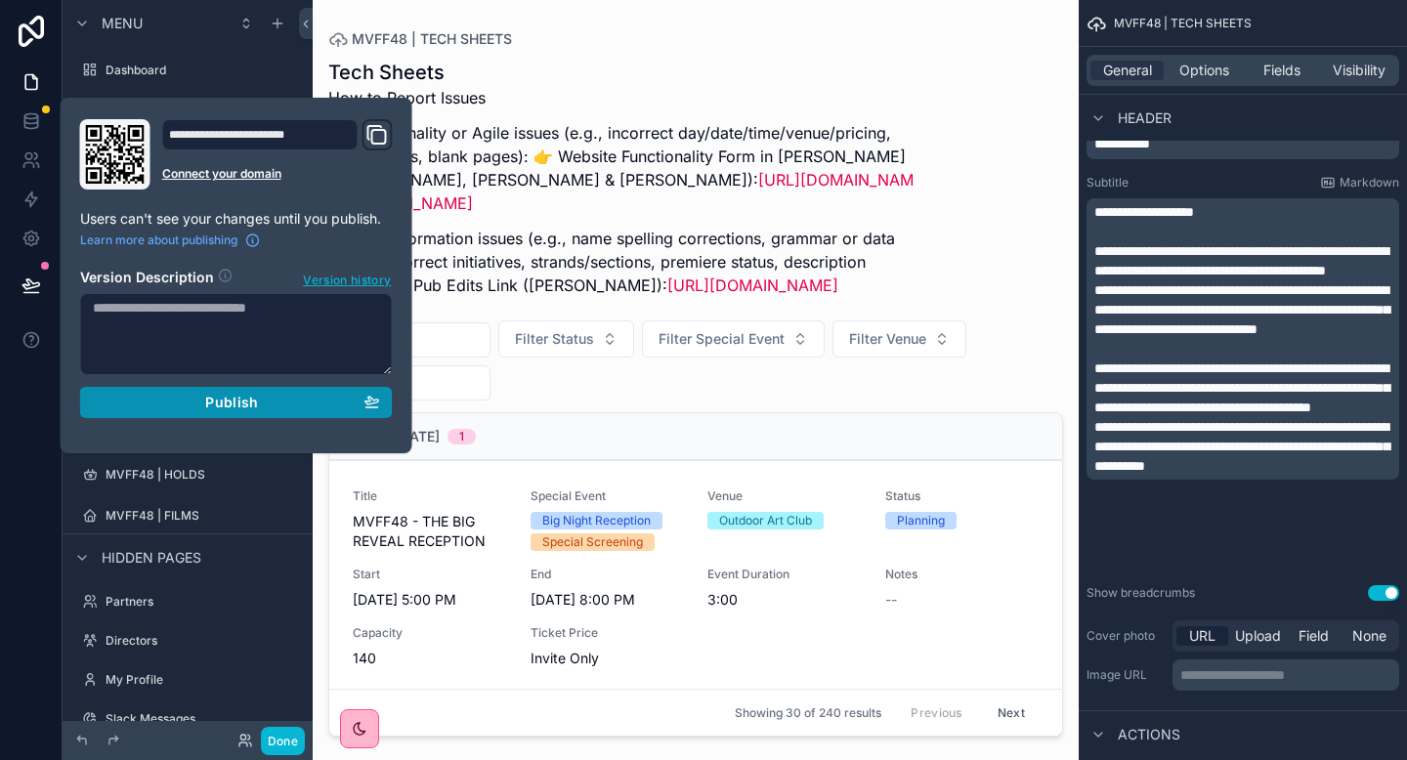
click at [204, 400] on div "Publish" at bounding box center [236, 403] width 287 height 18
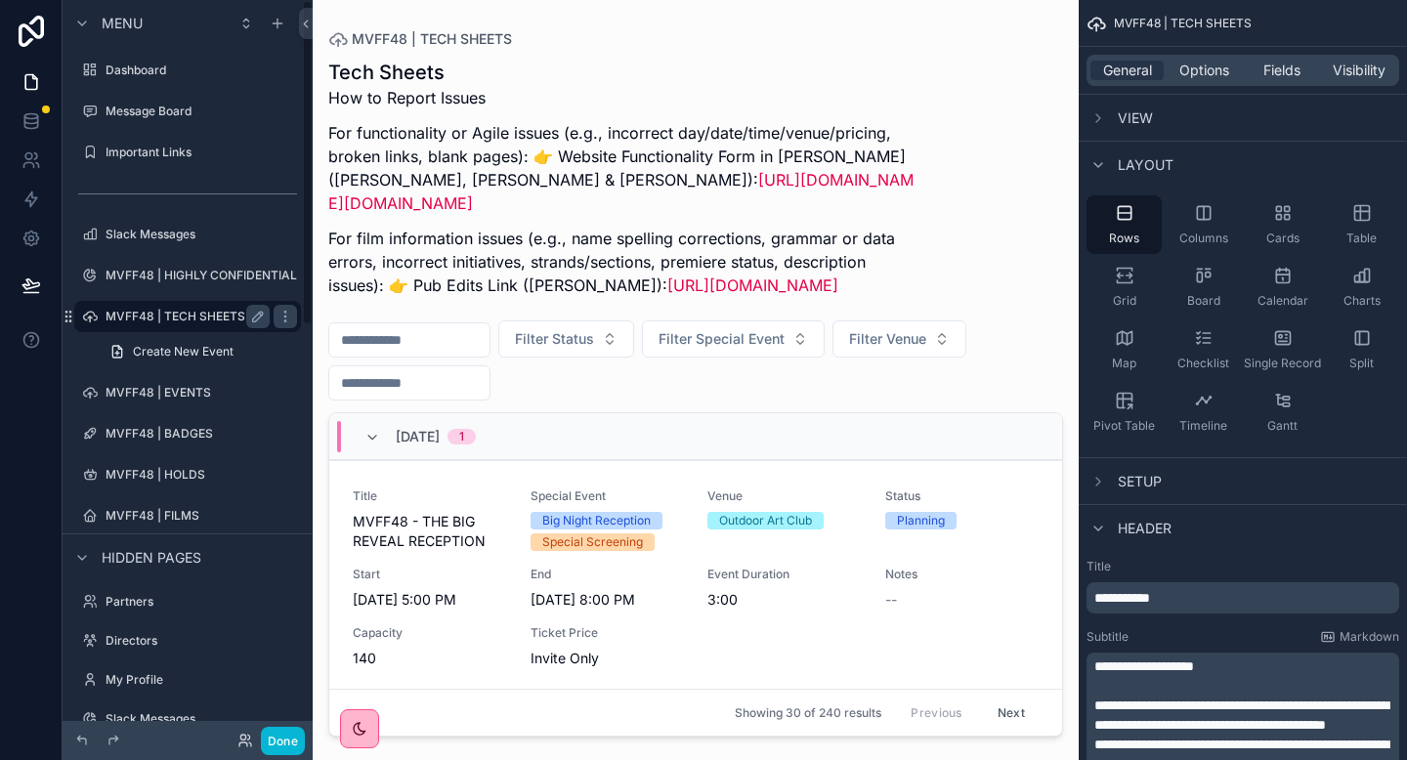
click at [132, 309] on label "MVFF48 | TECH SHEETS" at bounding box center [184, 317] width 156 height 16
click at [176, 508] on label "MVFF48 | FILMS" at bounding box center [184, 516] width 156 height 16
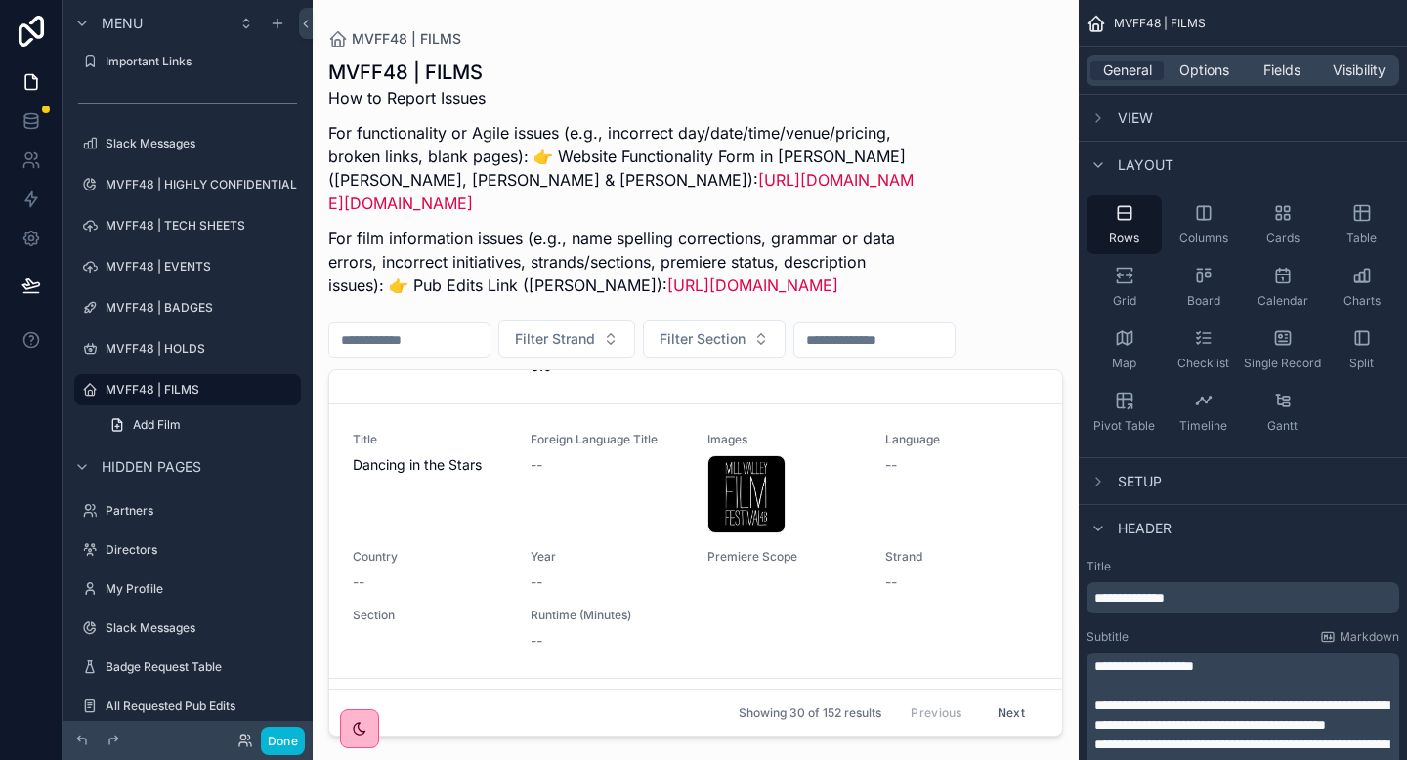
scroll to position [9843, 0]
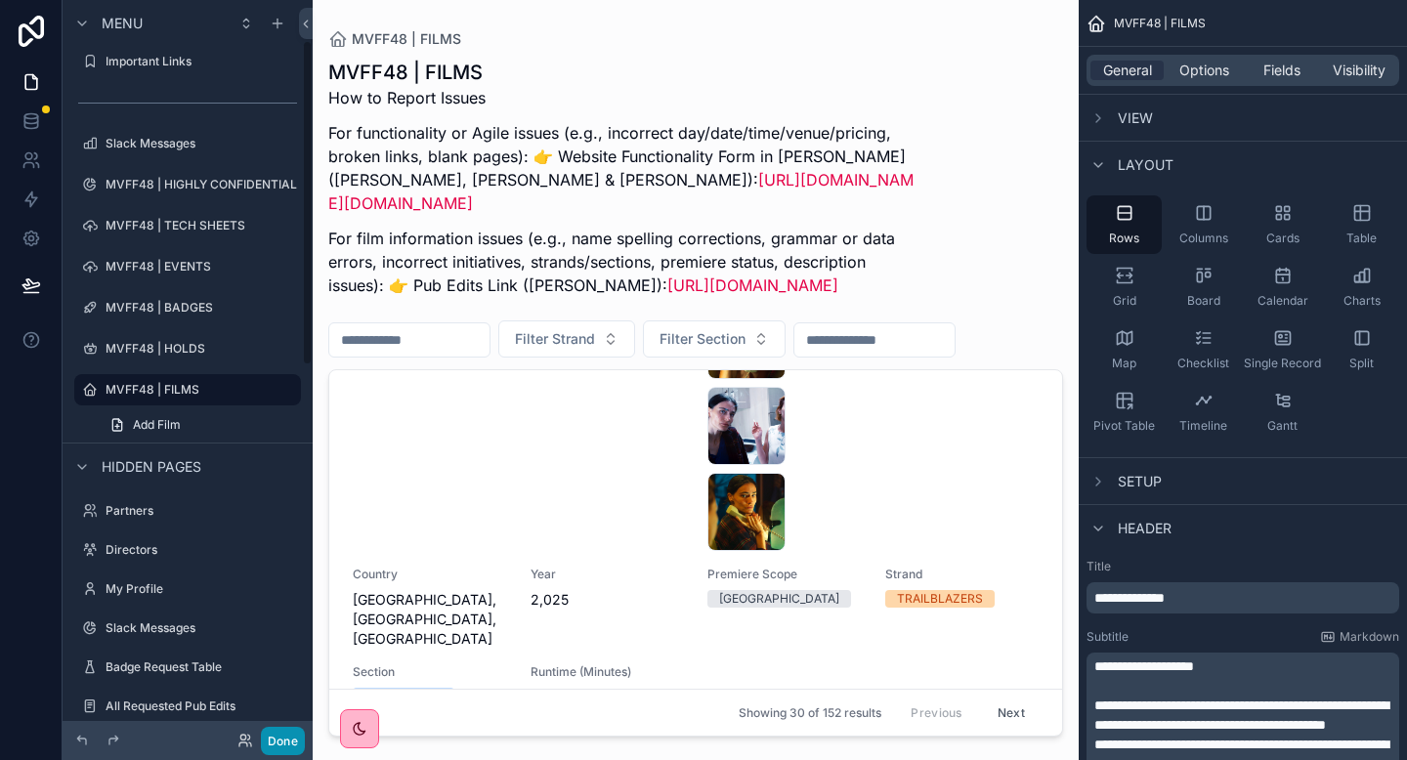
click at [282, 741] on button "Done" at bounding box center [283, 741] width 44 height 28
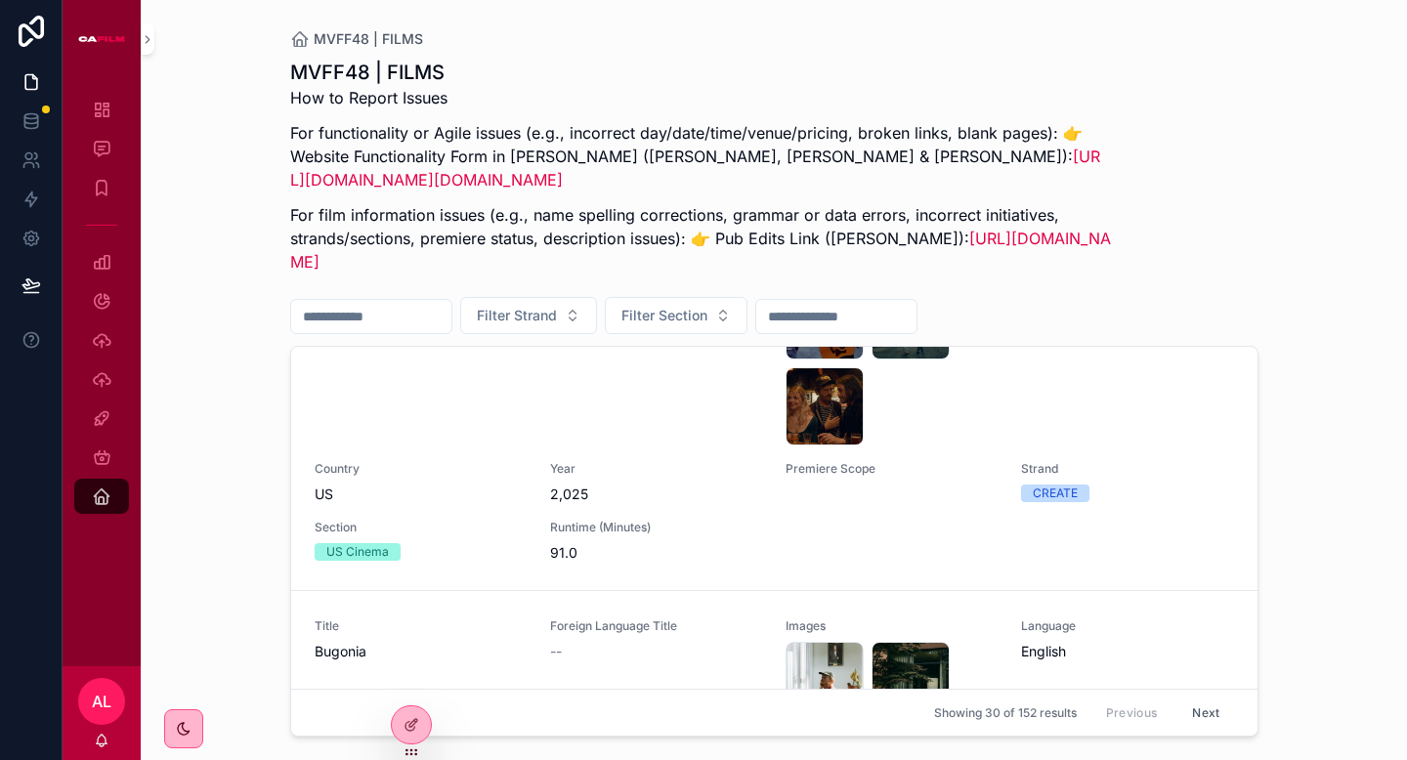
scroll to position [4515, 0]
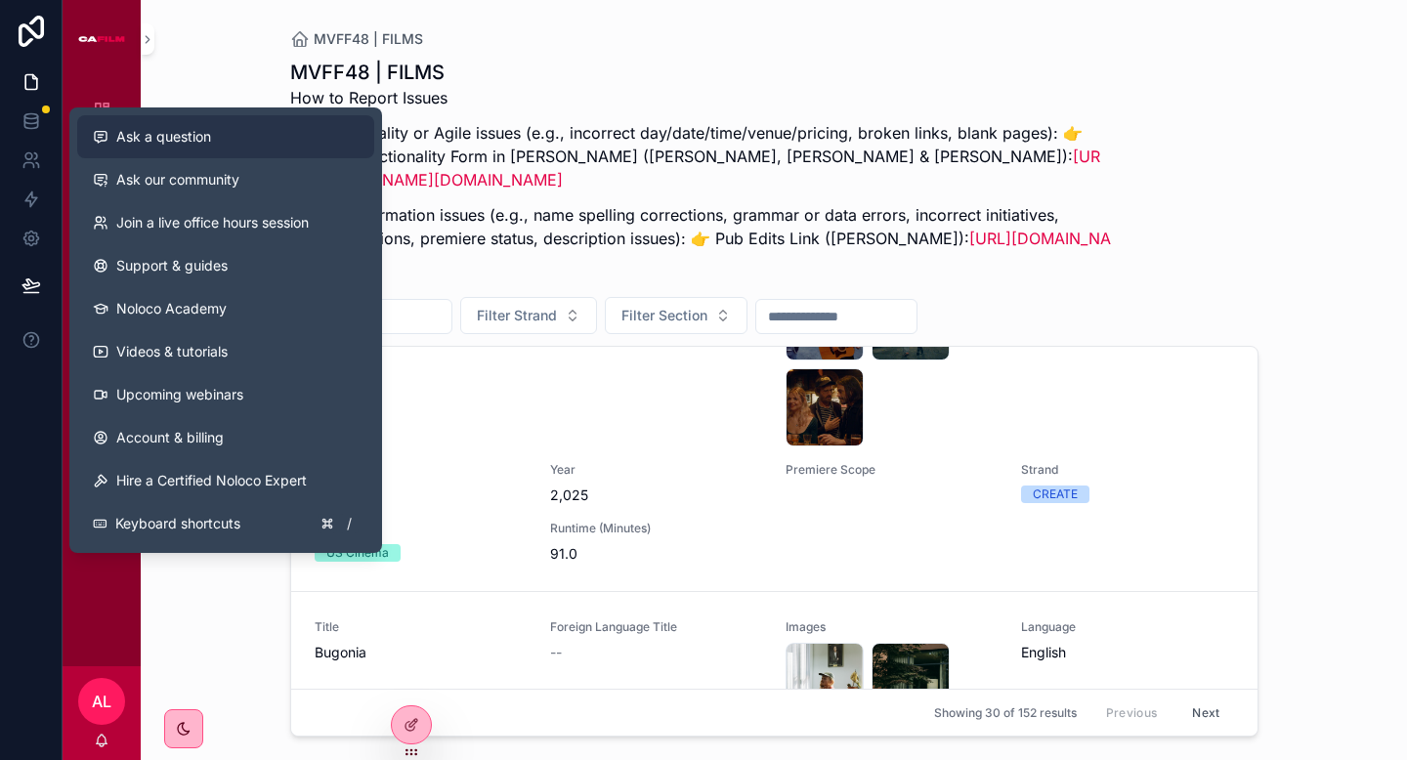
click at [170, 135] on span "Ask a question" at bounding box center [163, 137] width 95 height 20
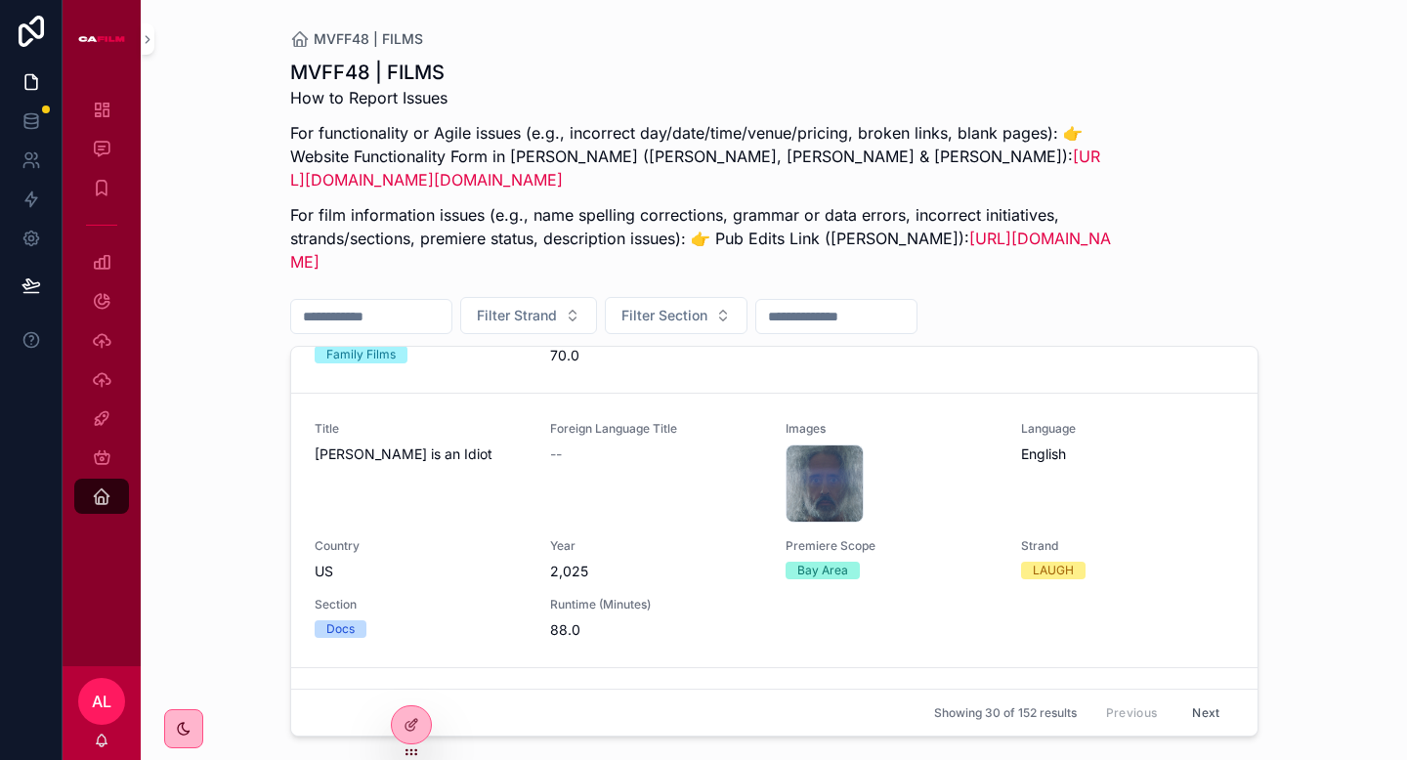
scroll to position [0, 0]
